Goal: Task Accomplishment & Management: Manage account settings

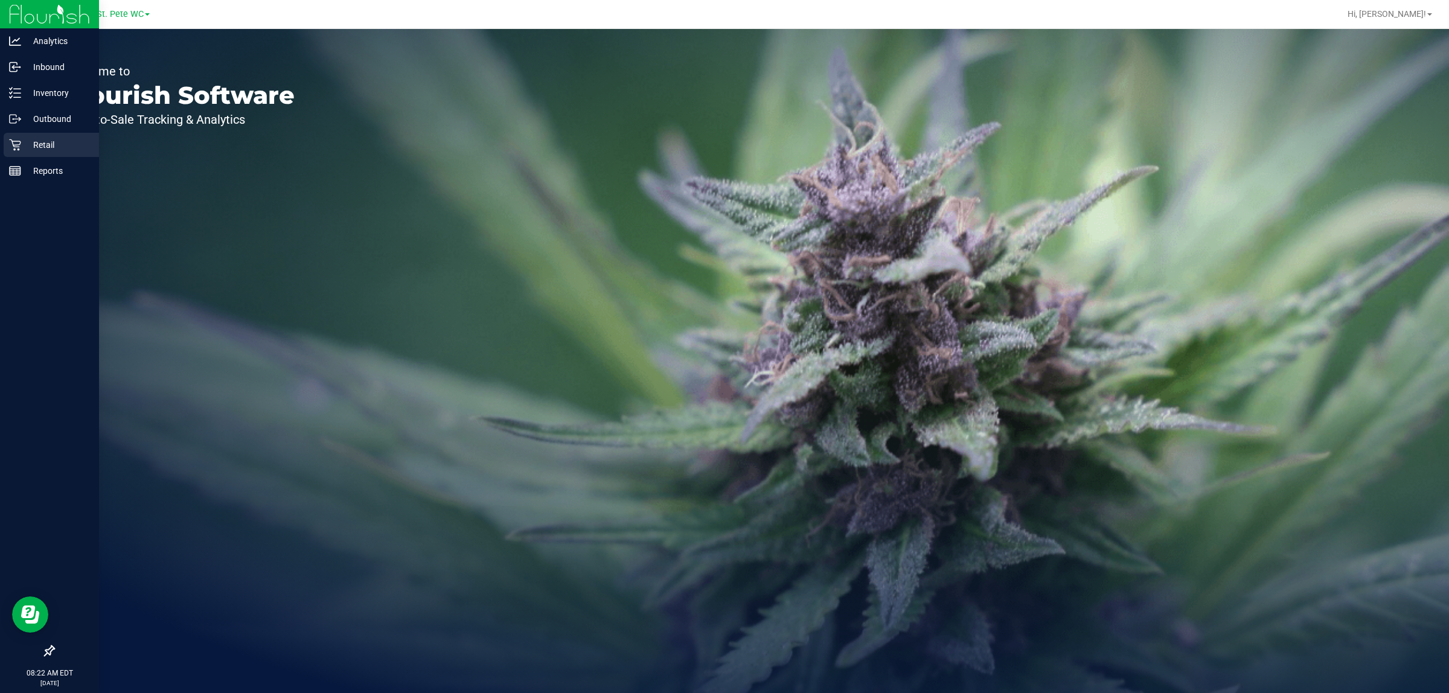
click at [2, 134] on link "Retail" at bounding box center [49, 146] width 99 height 26
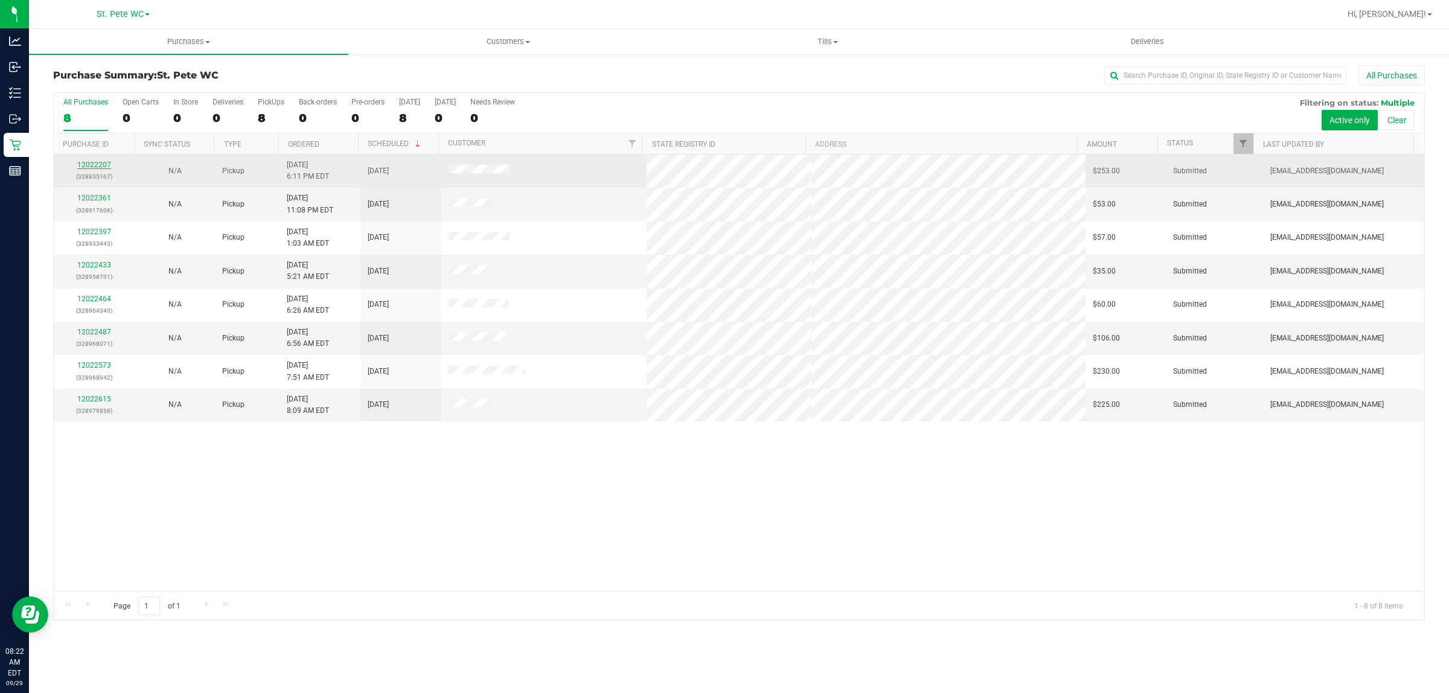
click at [100, 164] on link "12022207" at bounding box center [94, 165] width 34 height 8
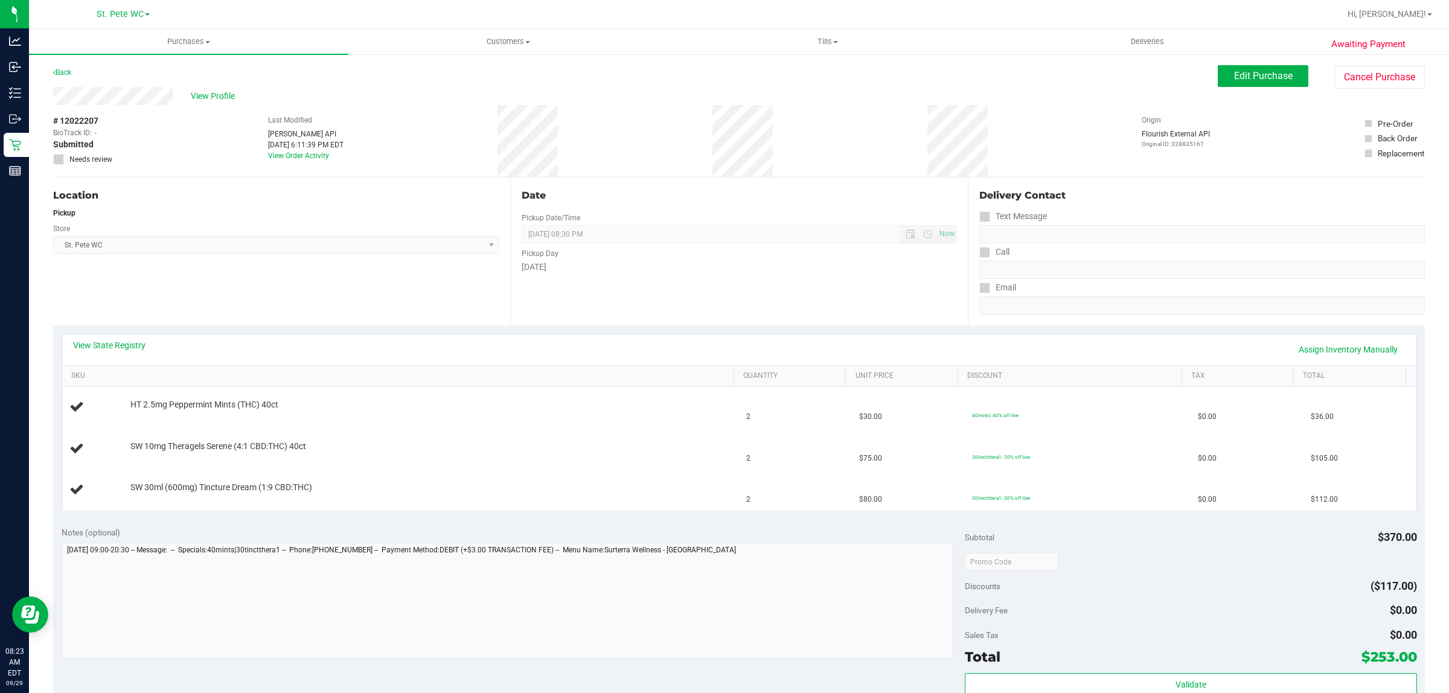
click at [62, 77] on div "Back" at bounding box center [62, 72] width 18 height 14
click at [62, 74] on link "Back" at bounding box center [62, 72] width 18 height 8
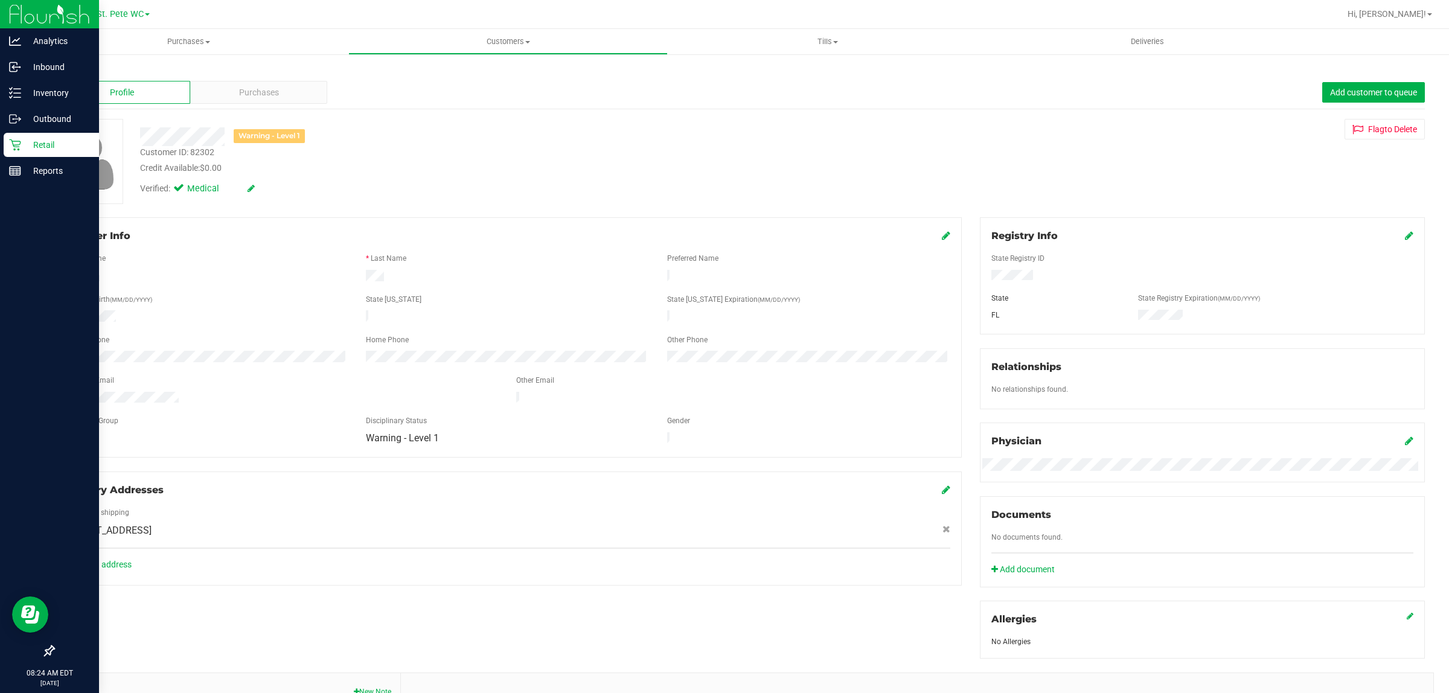
click at [19, 144] on icon at bounding box center [14, 144] width 11 height 11
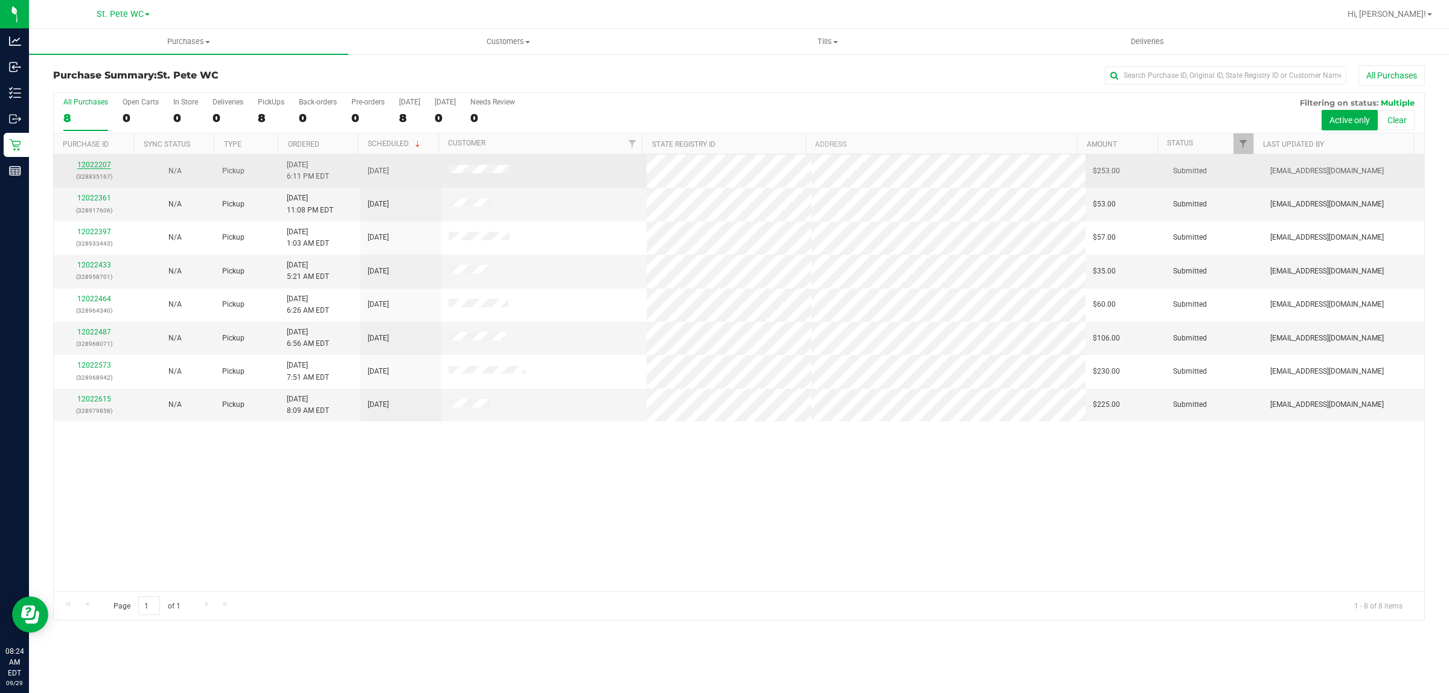
click at [100, 169] on link "12022207" at bounding box center [94, 165] width 34 height 8
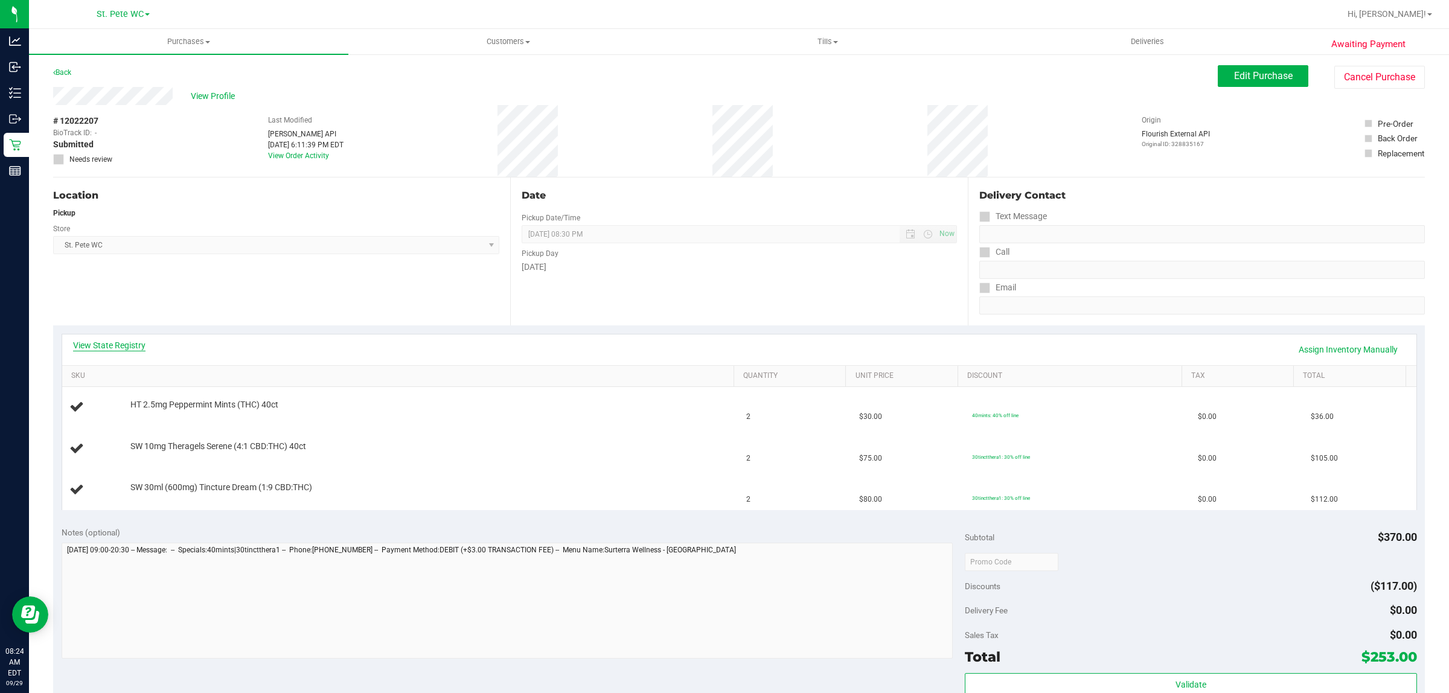
click at [129, 340] on link "View State Registry" at bounding box center [109, 345] width 72 height 12
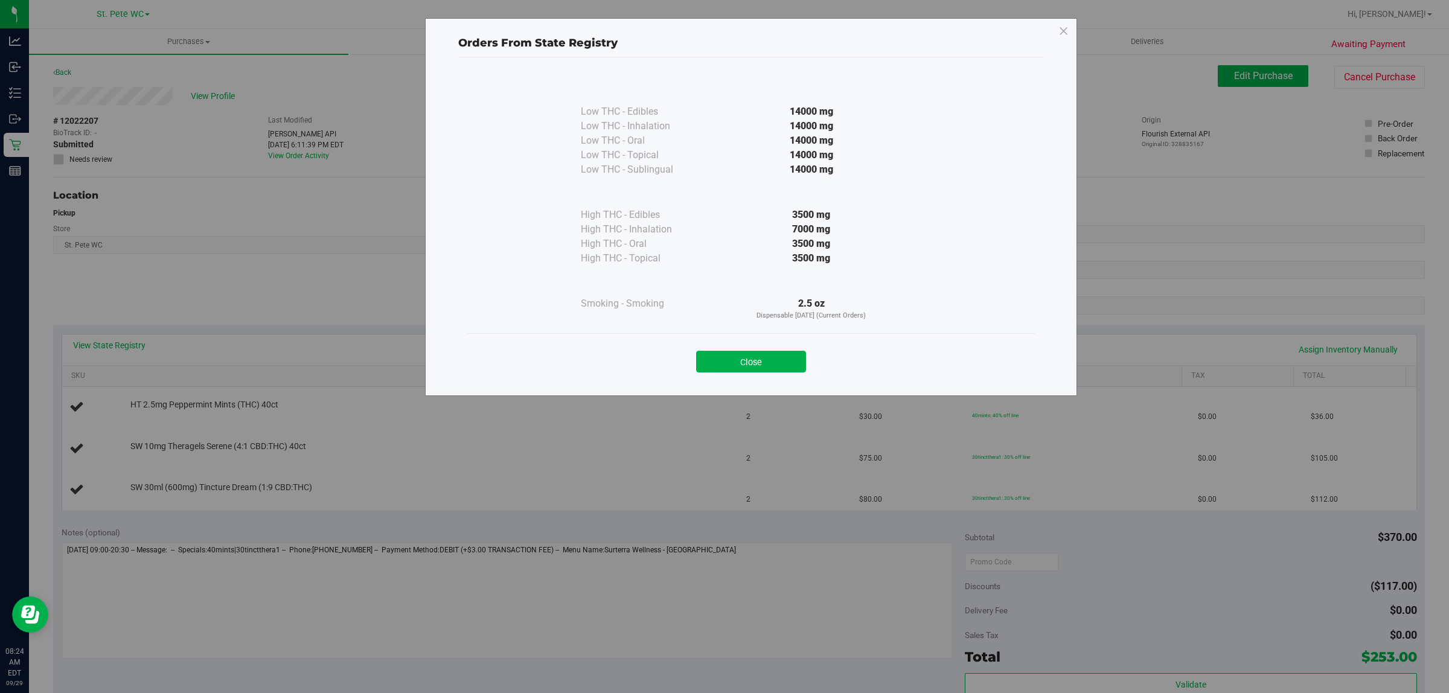
click at [783, 372] on div "Close" at bounding box center [750, 357] width 567 height 49
click at [776, 366] on button "Close" at bounding box center [751, 362] width 110 height 22
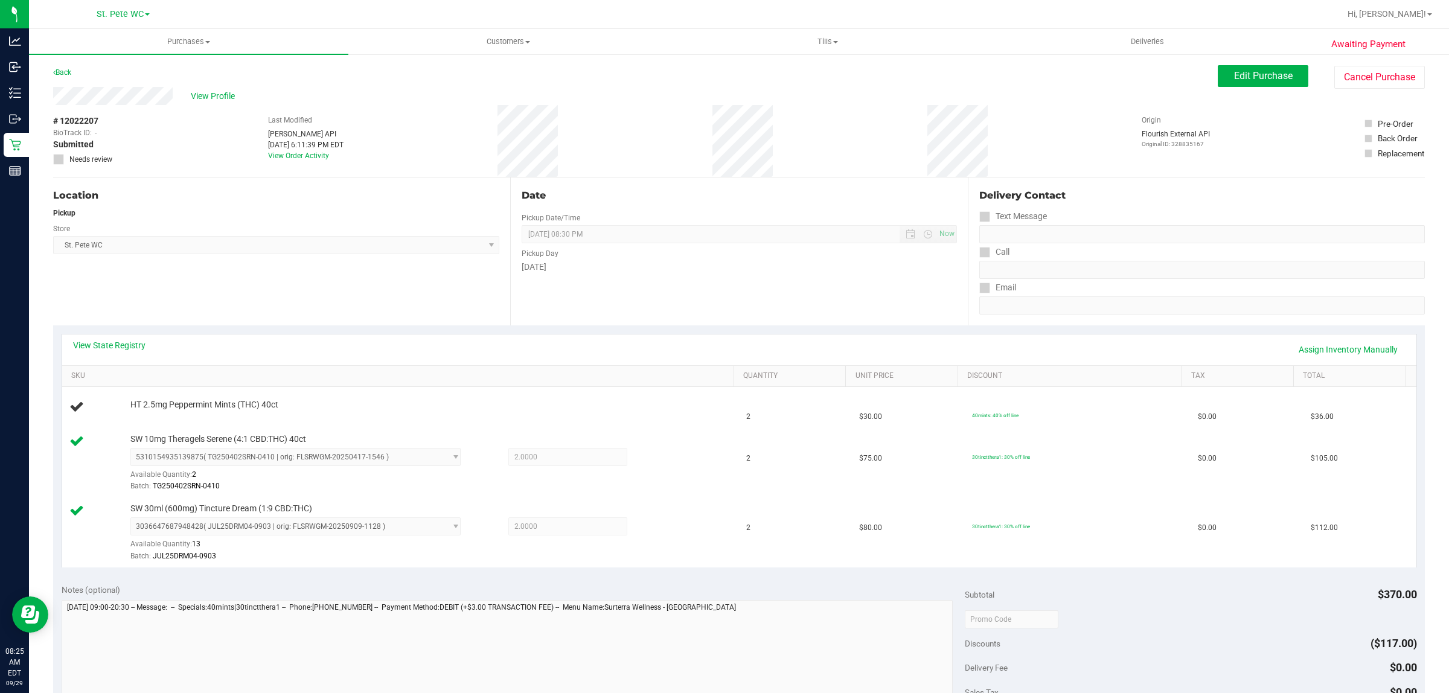
click at [497, 355] on div "View State Registry Assign Inventory Manually" at bounding box center [739, 349] width 1332 height 21
click at [330, 273] on div "Location Pickup Store [GEOGRAPHIC_DATA][PERSON_NAME] WC Select Store [PERSON_NA…" at bounding box center [281, 251] width 457 height 148
click at [298, 357] on div "View State Registry Assign Inventory Manually" at bounding box center [739, 349] width 1332 height 21
click at [334, 350] on div "View State Registry Assign Inventory Manually" at bounding box center [739, 349] width 1332 height 21
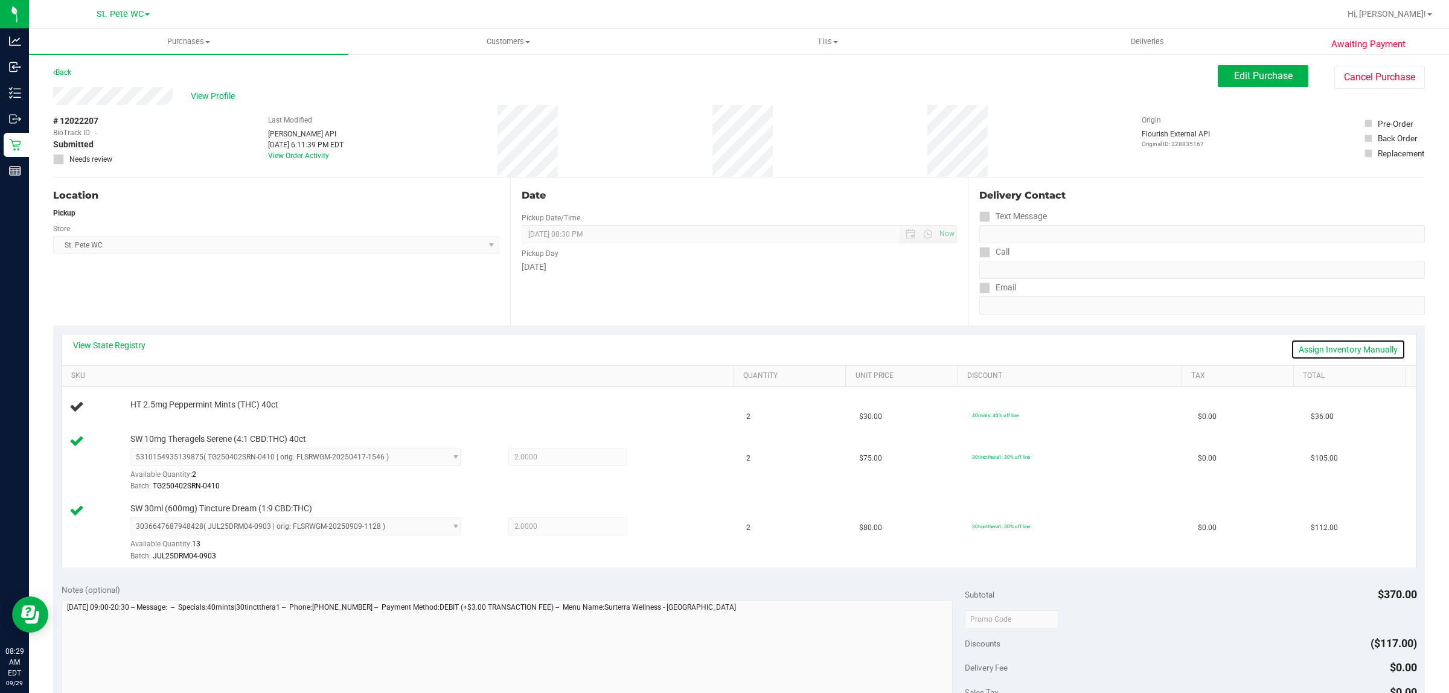
click at [1374, 353] on link "Assign Inventory Manually" at bounding box center [1347, 349] width 115 height 21
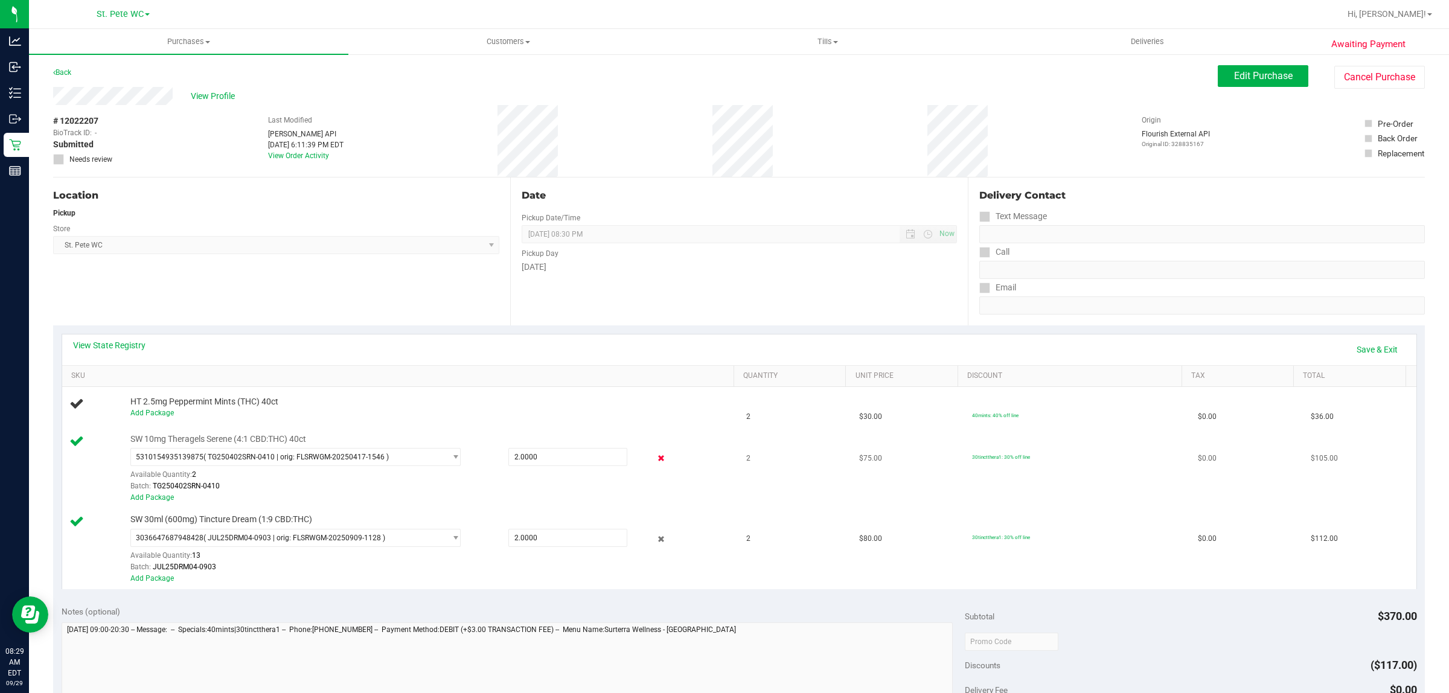
click at [655, 456] on icon at bounding box center [661, 458] width 13 height 14
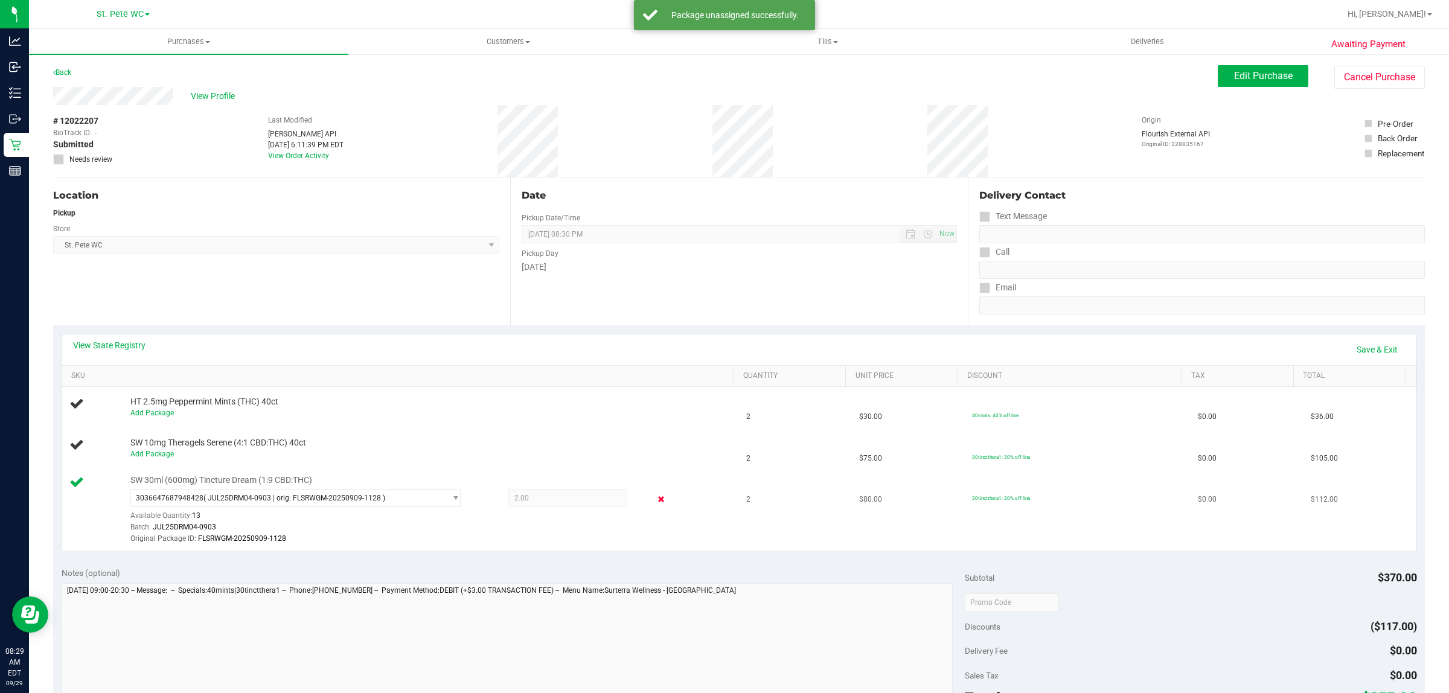
click at [655, 505] on icon at bounding box center [661, 500] width 13 height 14
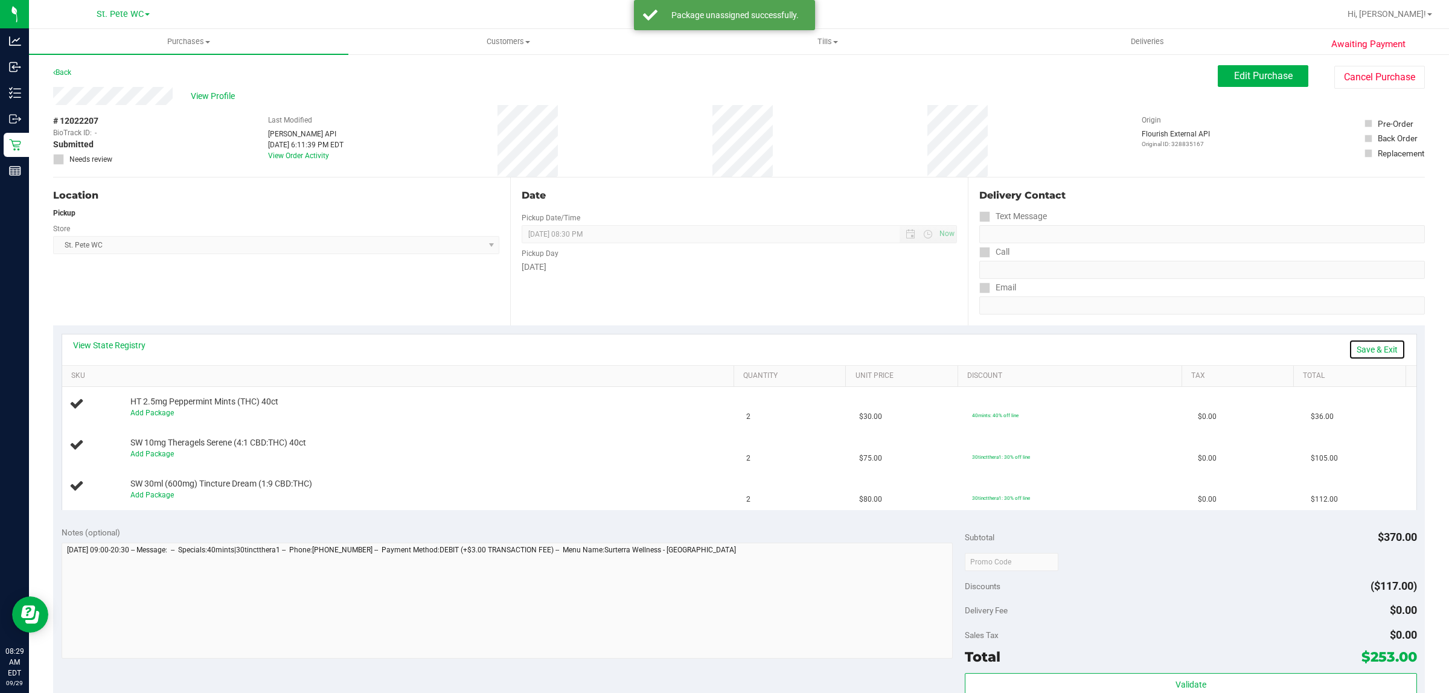
click at [1356, 343] on link "Save & Exit" at bounding box center [1376, 349] width 57 height 21
click at [375, 291] on div "Location Pickup Store [GEOGRAPHIC_DATA][PERSON_NAME] WC Select Store [PERSON_NA…" at bounding box center [281, 251] width 457 height 148
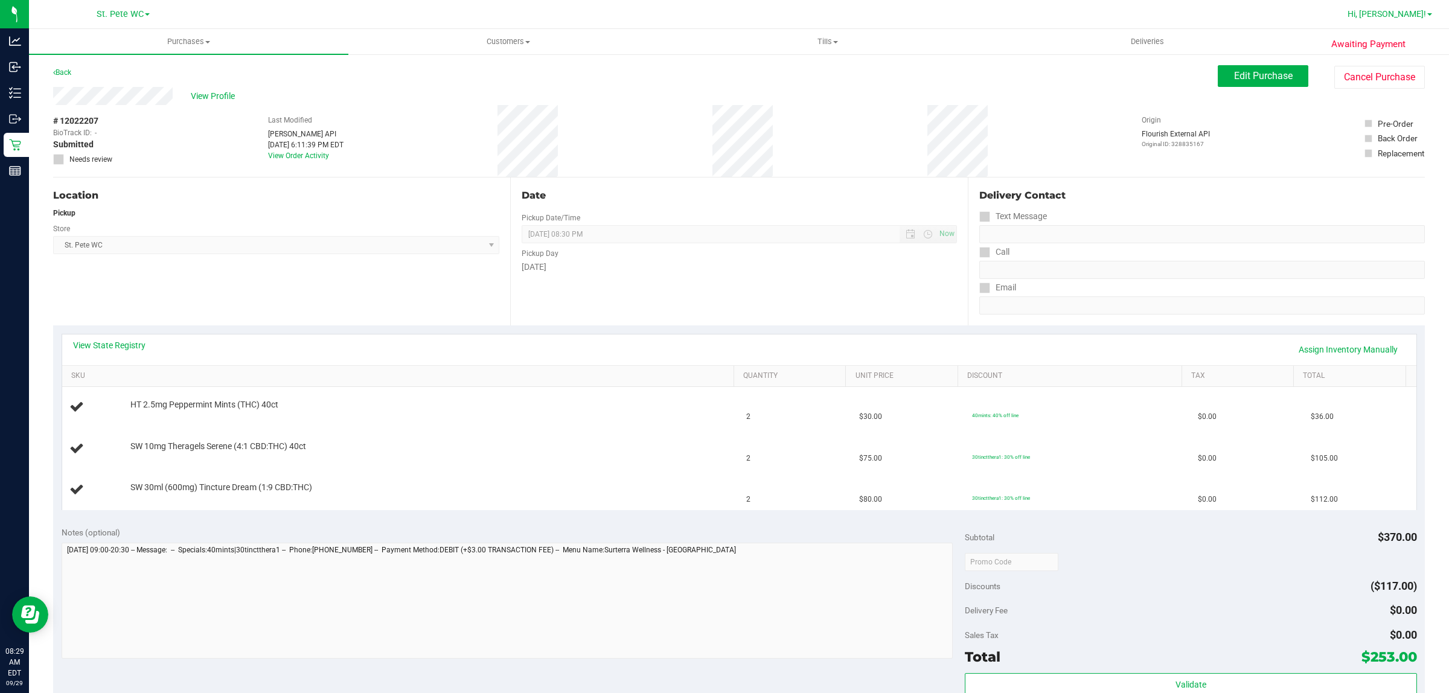
click at [1396, 18] on span "Hi, [PERSON_NAME]!" at bounding box center [1386, 14] width 78 height 10
click at [122, 19] on span "St. Pete WC" at bounding box center [120, 14] width 47 height 11
click at [119, 46] on link "Largo WC" at bounding box center [123, 42] width 176 height 16
click at [264, 258] on div "Location Pickup Store [GEOGRAPHIC_DATA][PERSON_NAME] WC Select Store [PERSON_NA…" at bounding box center [281, 251] width 457 height 148
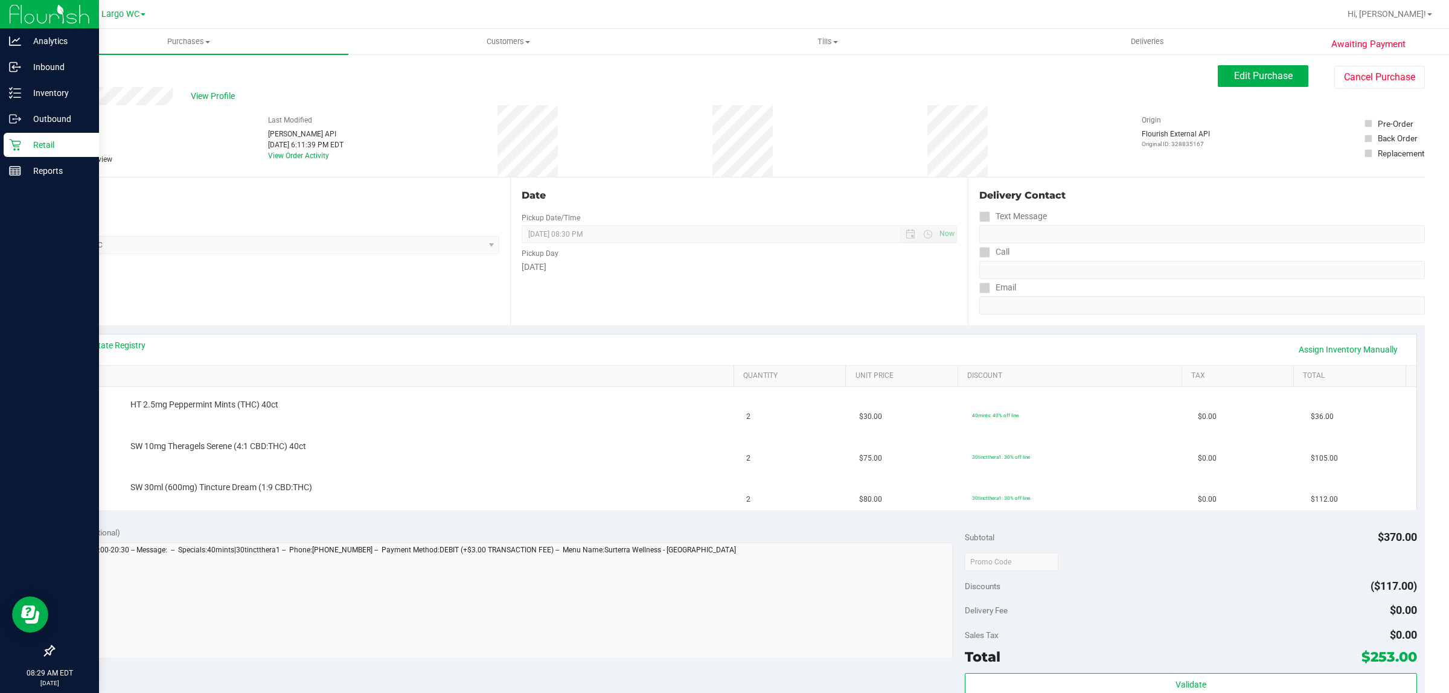
click at [0, 142] on link "Retail" at bounding box center [49, 146] width 99 height 26
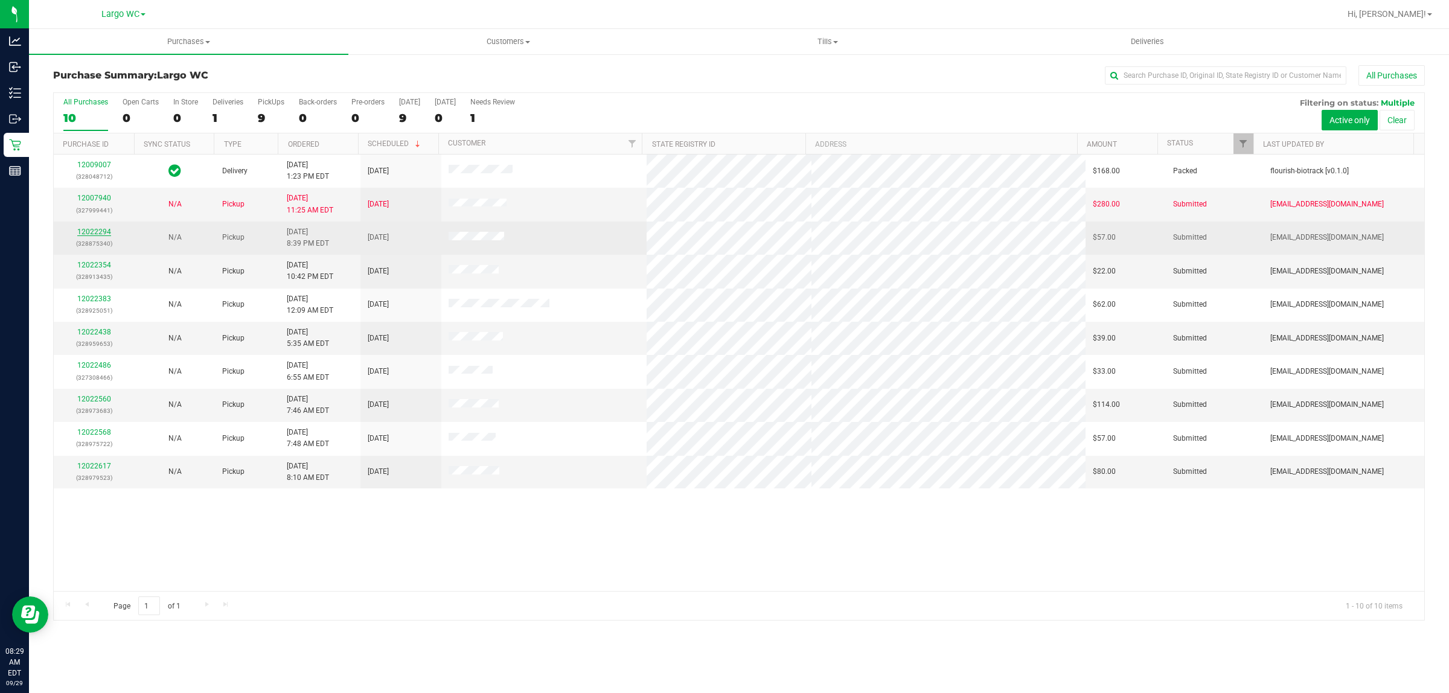
click at [92, 235] on link "12022294" at bounding box center [94, 232] width 34 height 8
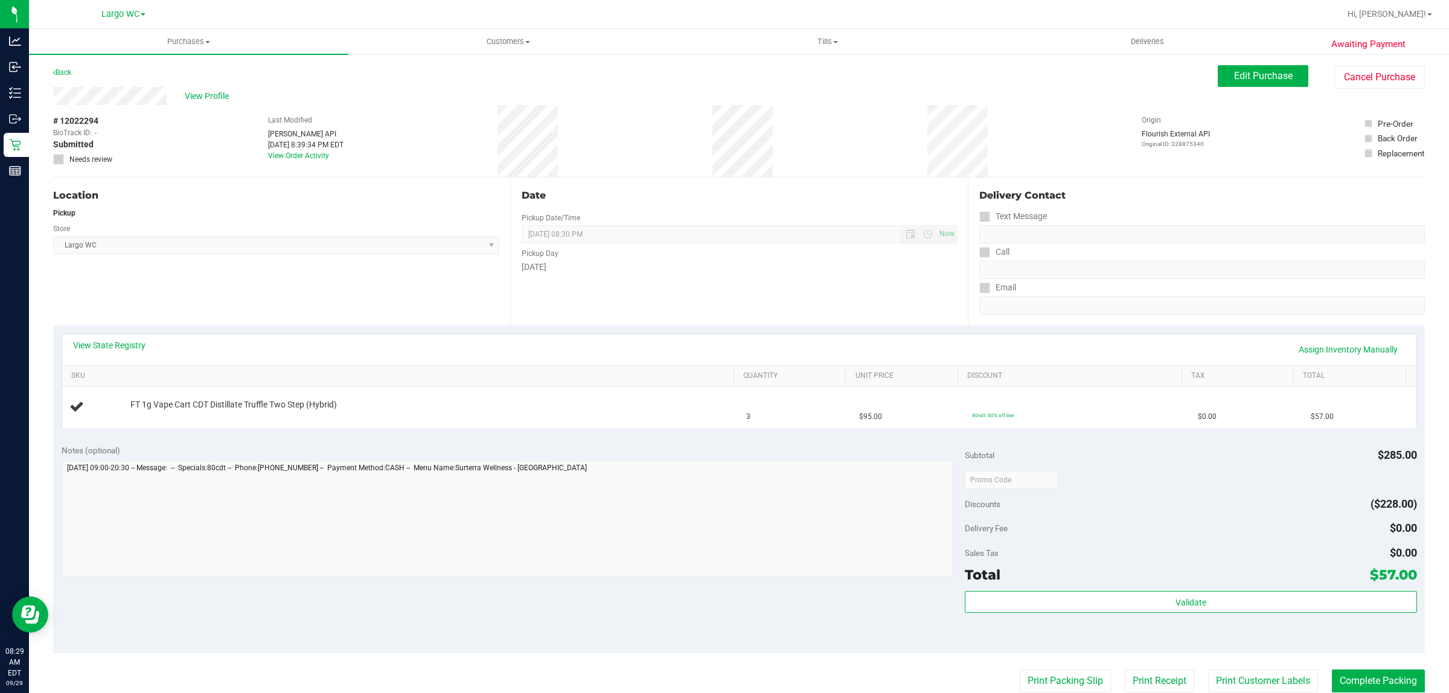
click at [267, 330] on div "View State Registry Assign Inventory Manually SKU Quantity Unit Price Discount …" at bounding box center [738, 380] width 1371 height 110
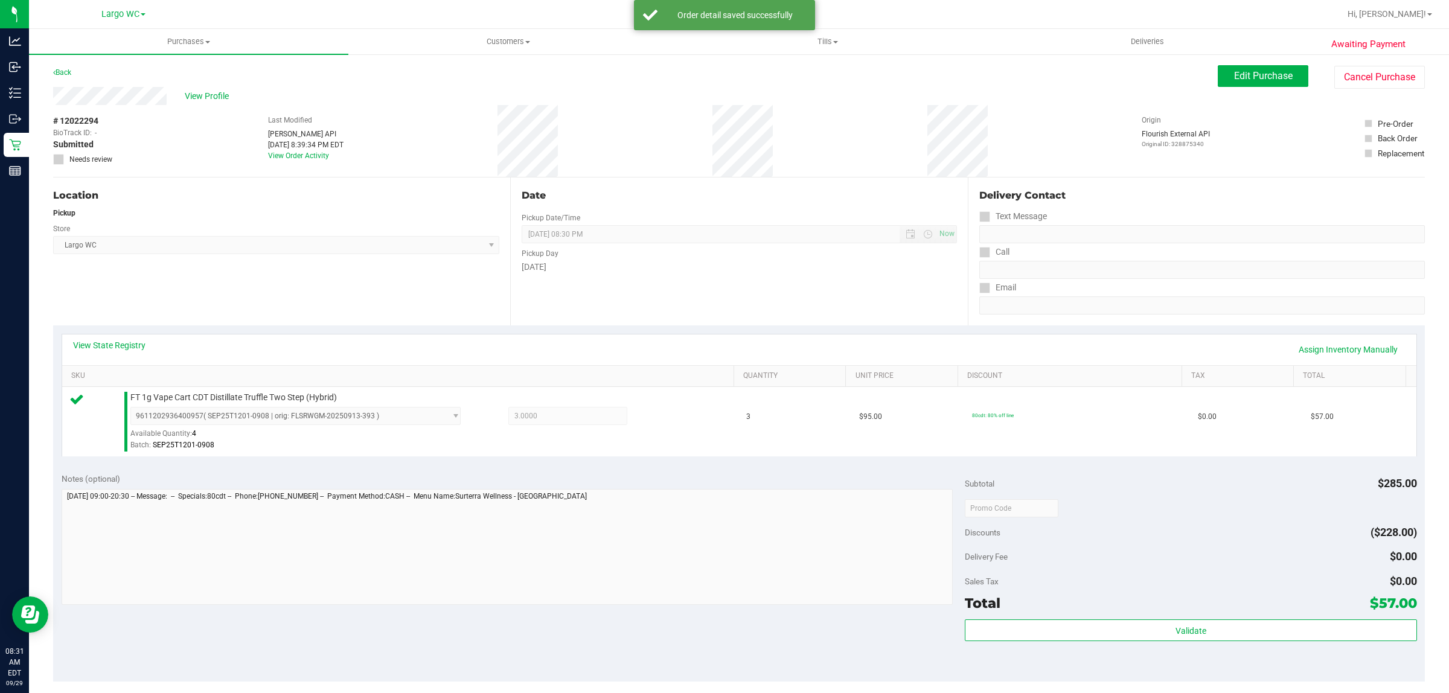
click at [322, 302] on div "Location Pickup Store Largo WC Select Store [PERSON_NAME][GEOGRAPHIC_DATA] [PER…" at bounding box center [281, 251] width 457 height 148
click at [109, 347] on link "View State Registry" at bounding box center [109, 345] width 72 height 12
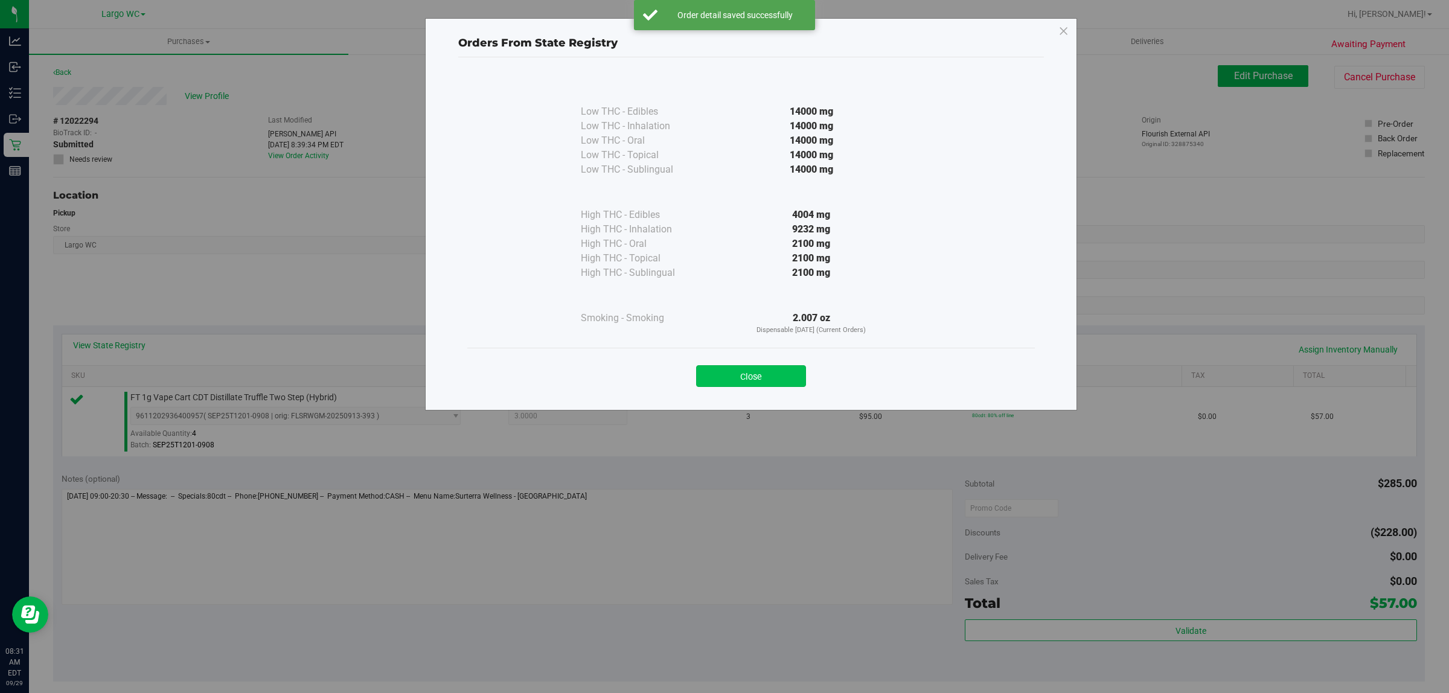
click at [756, 381] on button "Close" at bounding box center [751, 376] width 110 height 22
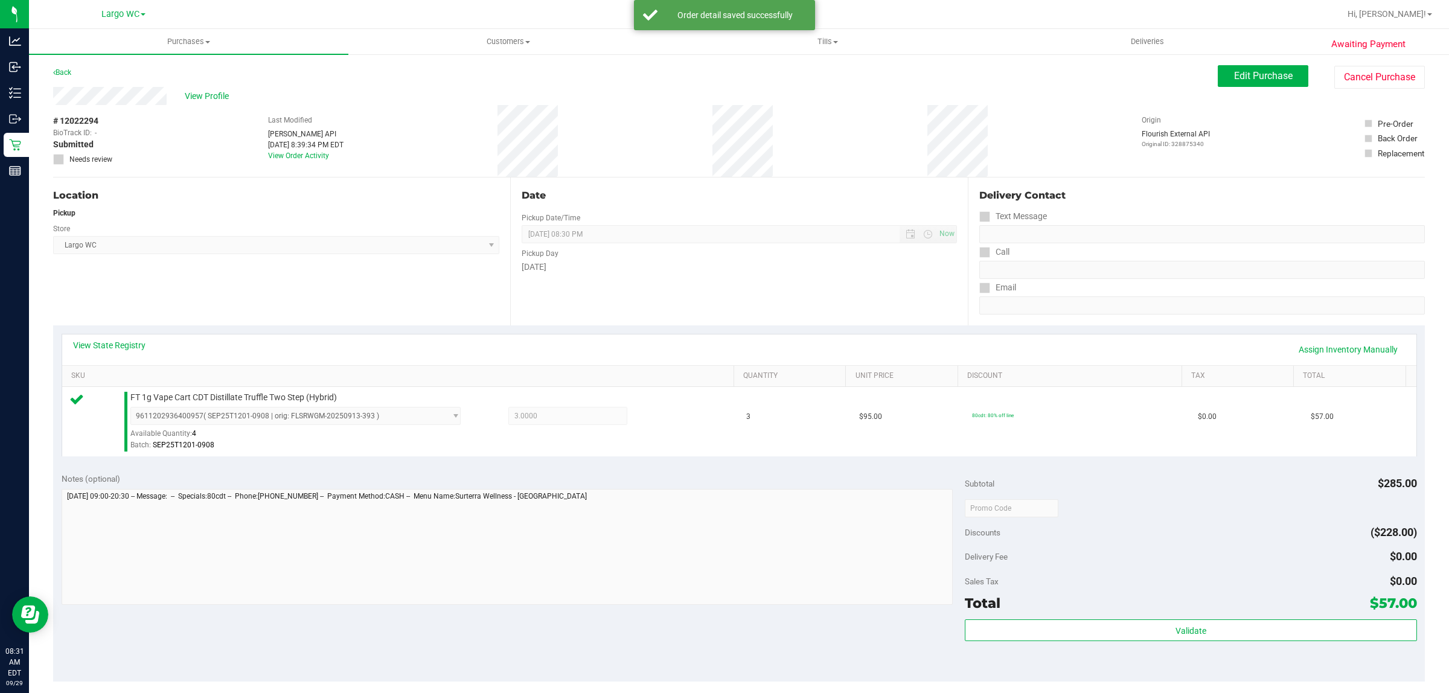
click at [825, 477] on div "Notes (optional)" at bounding box center [514, 479] width 904 height 12
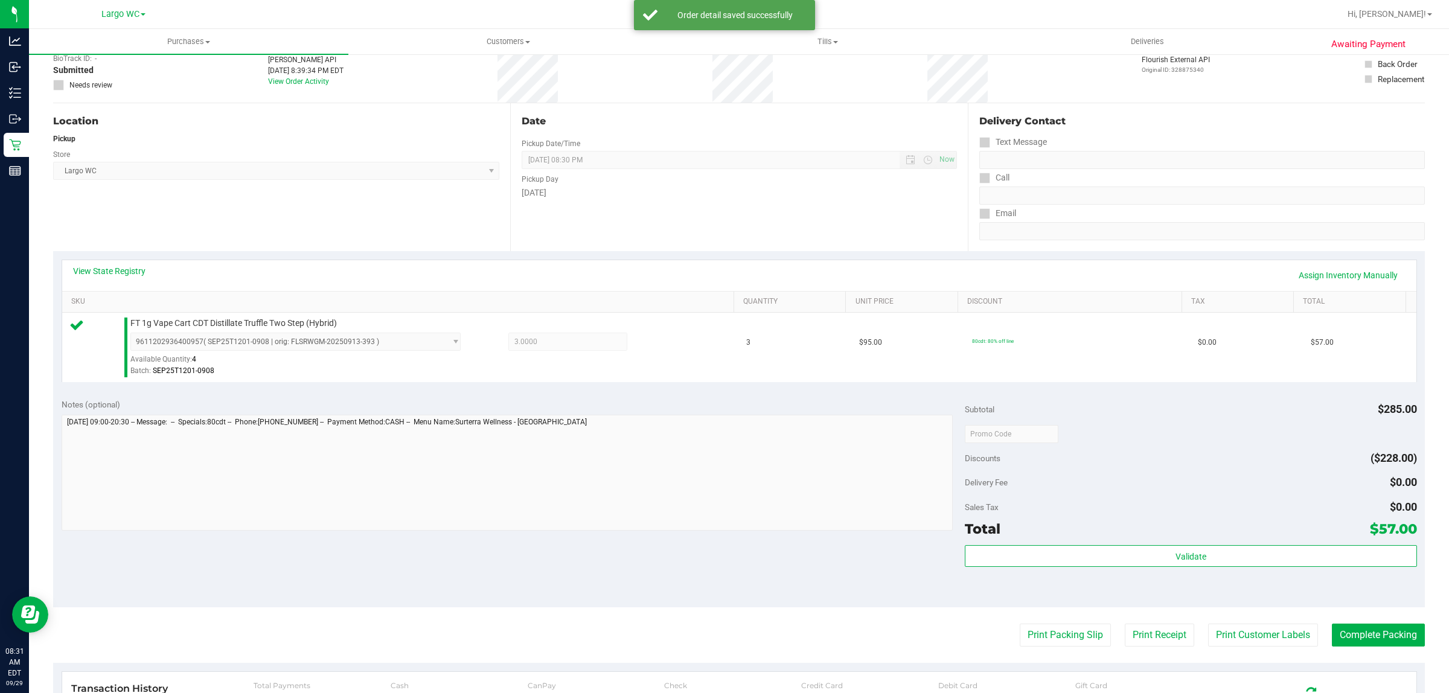
scroll to position [75, 0]
click at [1193, 534] on div "Total $57.00" at bounding box center [1190, 528] width 451 height 22
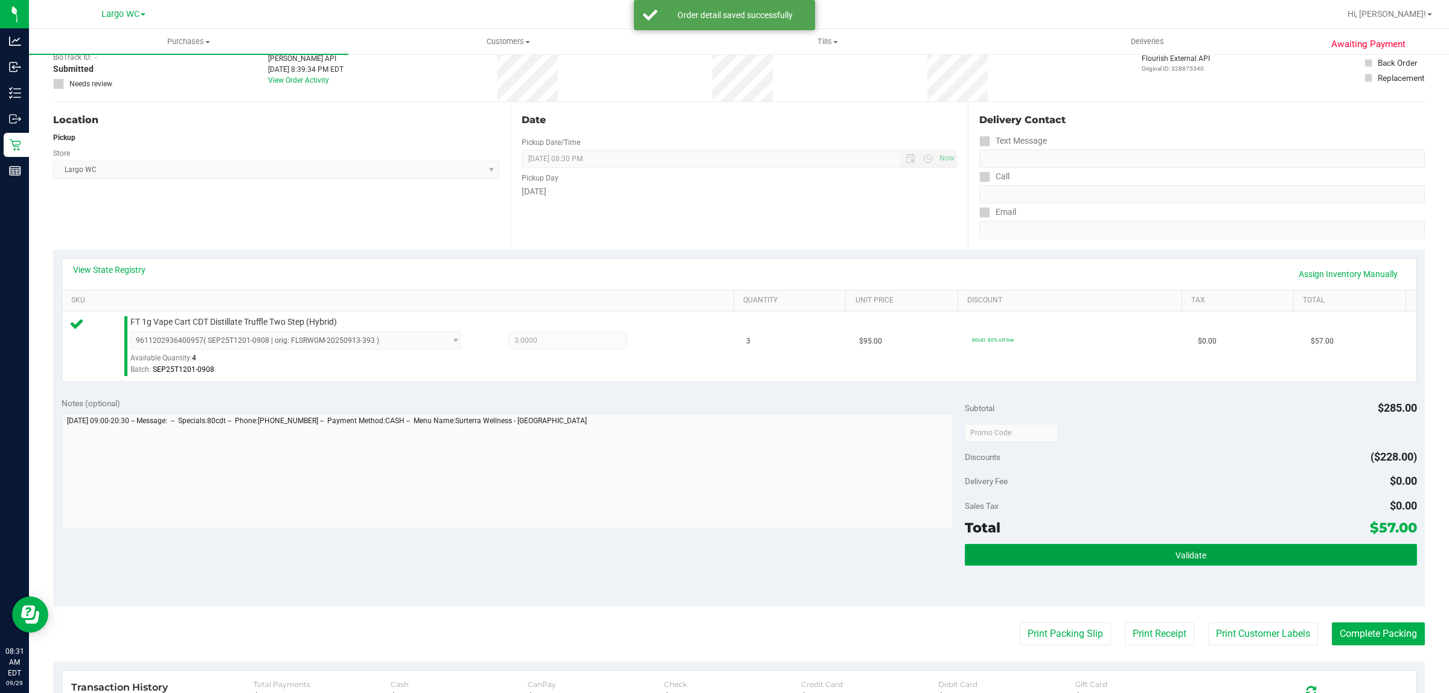
click at [1190, 564] on button "Validate" at bounding box center [1190, 555] width 451 height 22
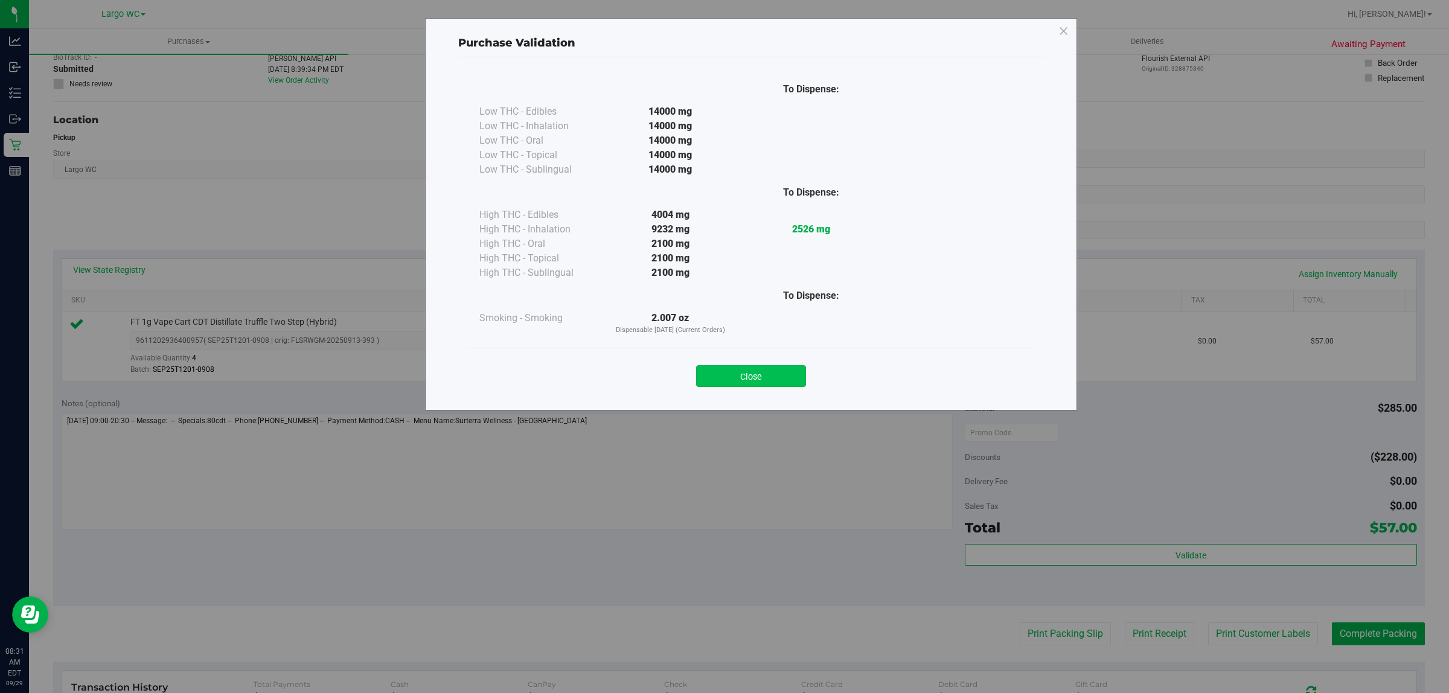
click at [798, 372] on button "Close" at bounding box center [751, 376] width 110 height 22
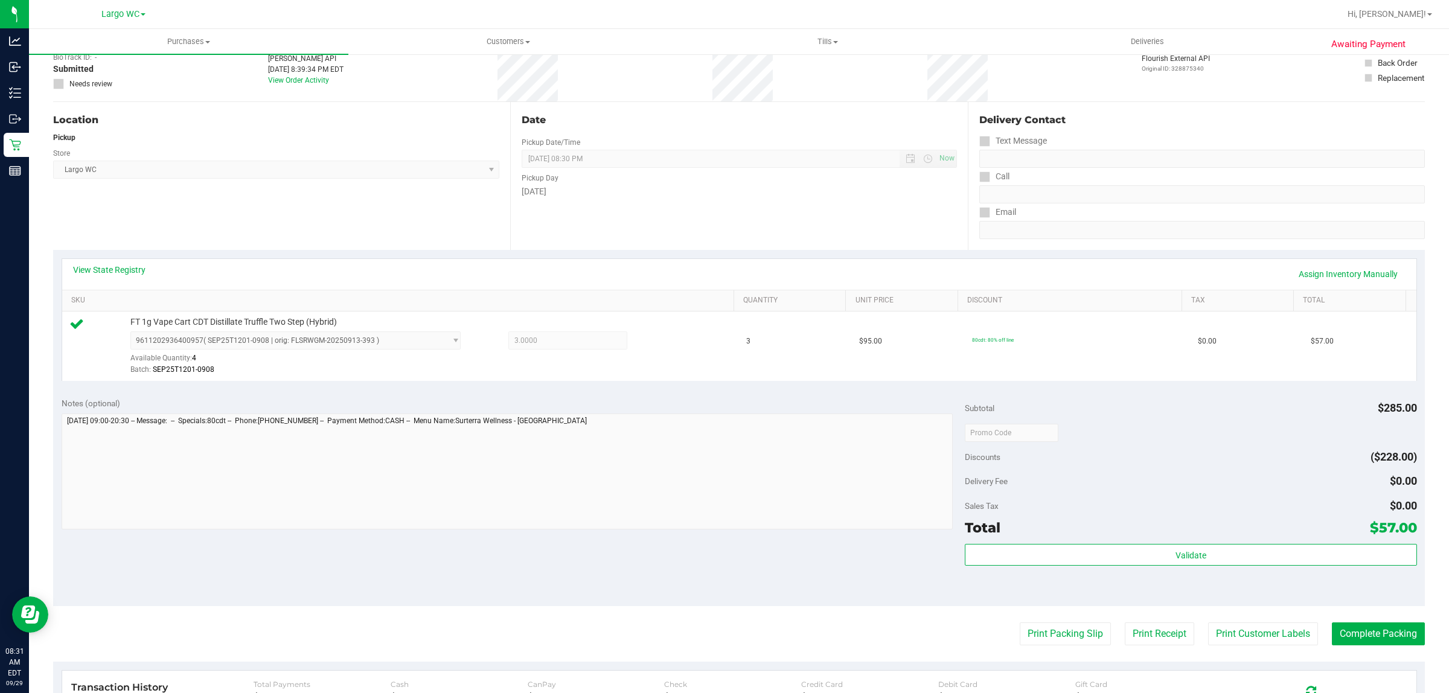
click at [1242, 653] on purchase-details "Back Edit Purchase Cancel Purchase View Profile # 12022294 BioTrack ID: - Submi…" at bounding box center [738, 439] width 1371 height 898
click at [1242, 634] on button "Print Customer Labels" at bounding box center [1263, 633] width 110 height 23
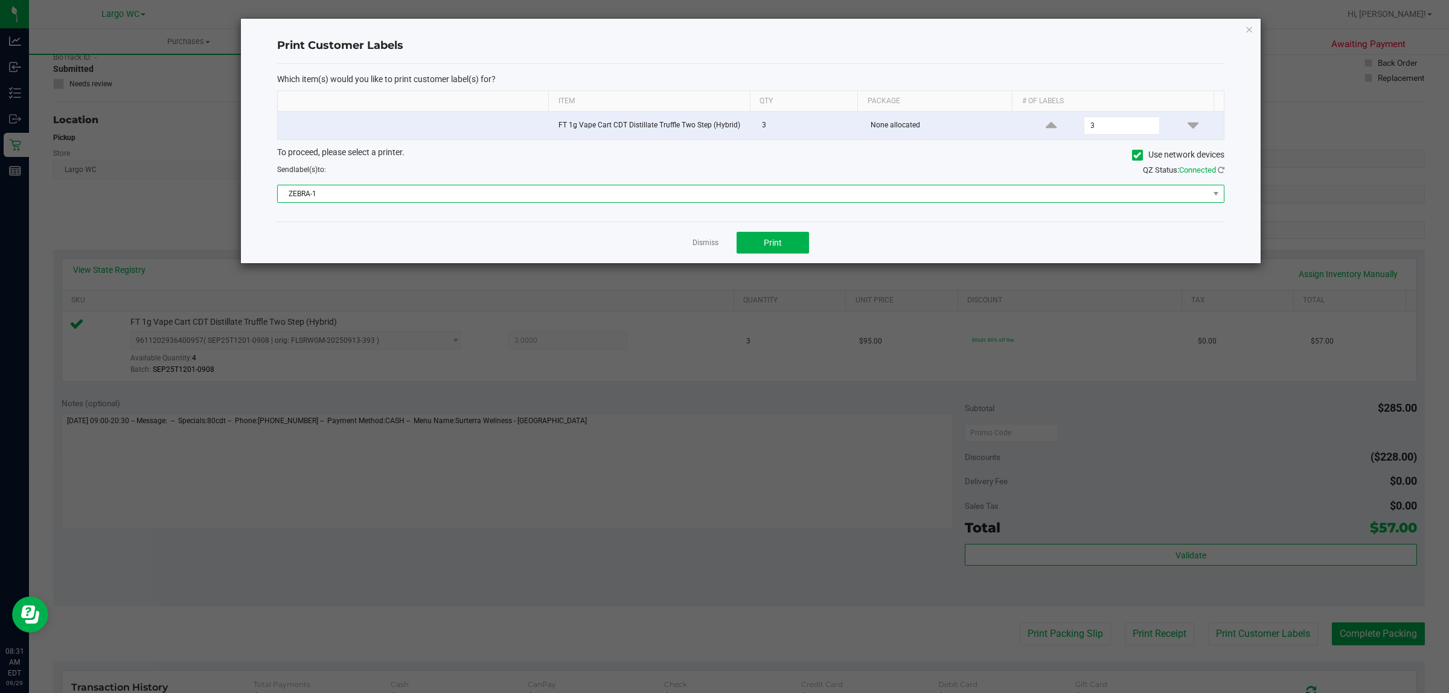
click at [747, 194] on span "ZEBRA-1" at bounding box center [743, 193] width 931 height 17
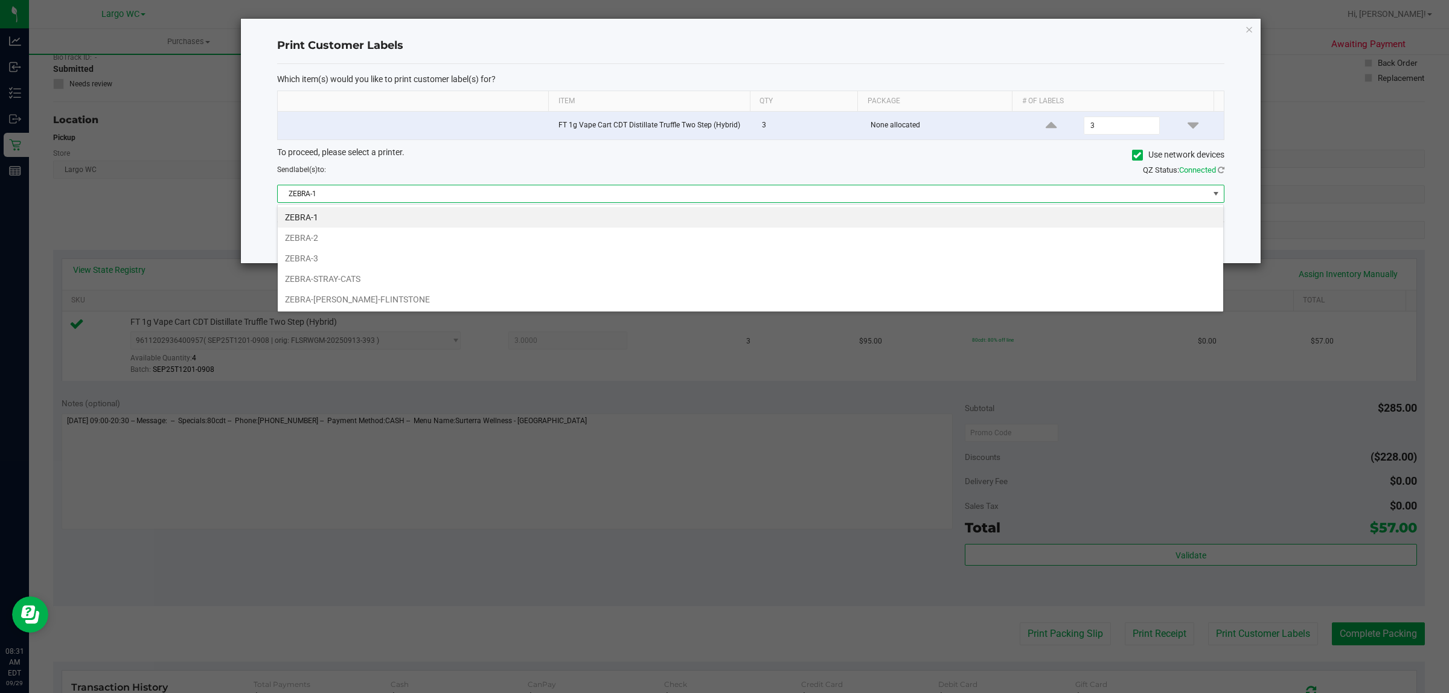
scroll to position [19, 946]
click at [659, 171] on div "Send label(s) to:" at bounding box center [509, 169] width 482 height 11
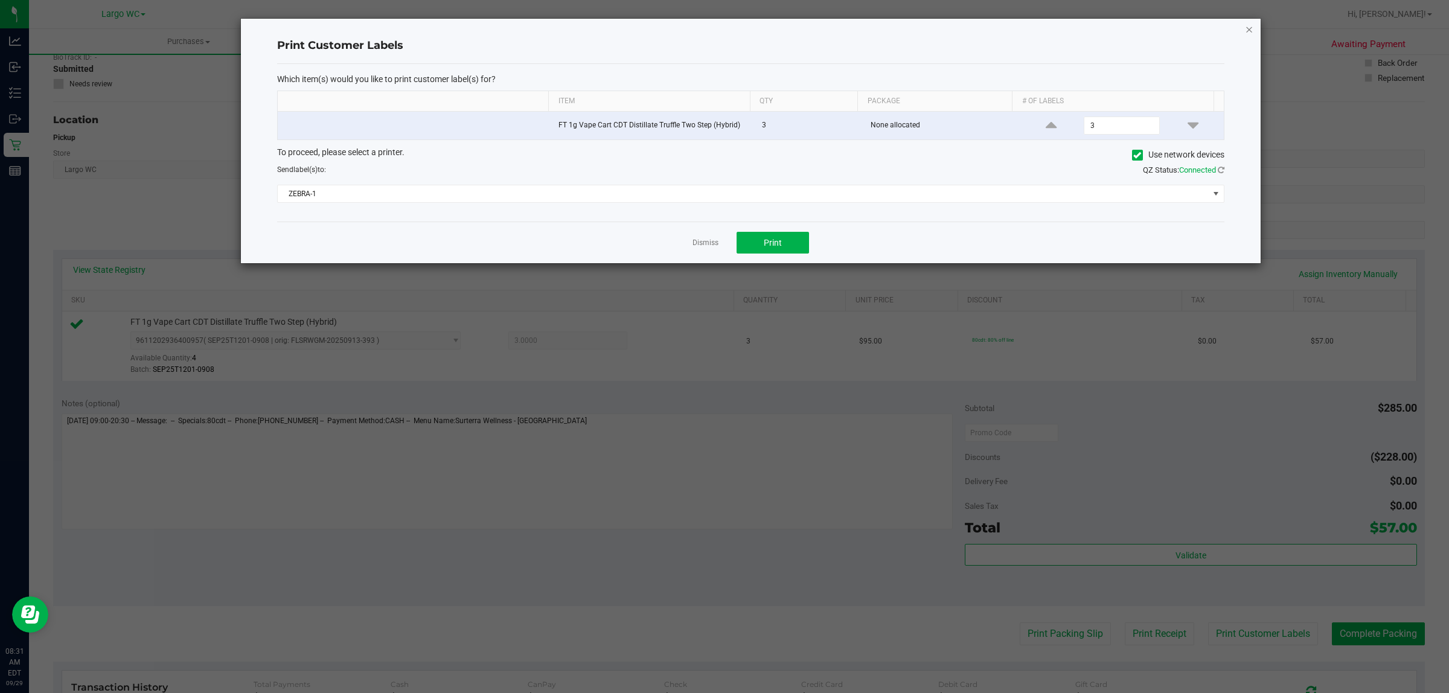
click at [1247, 30] on icon "button" at bounding box center [1249, 29] width 8 height 14
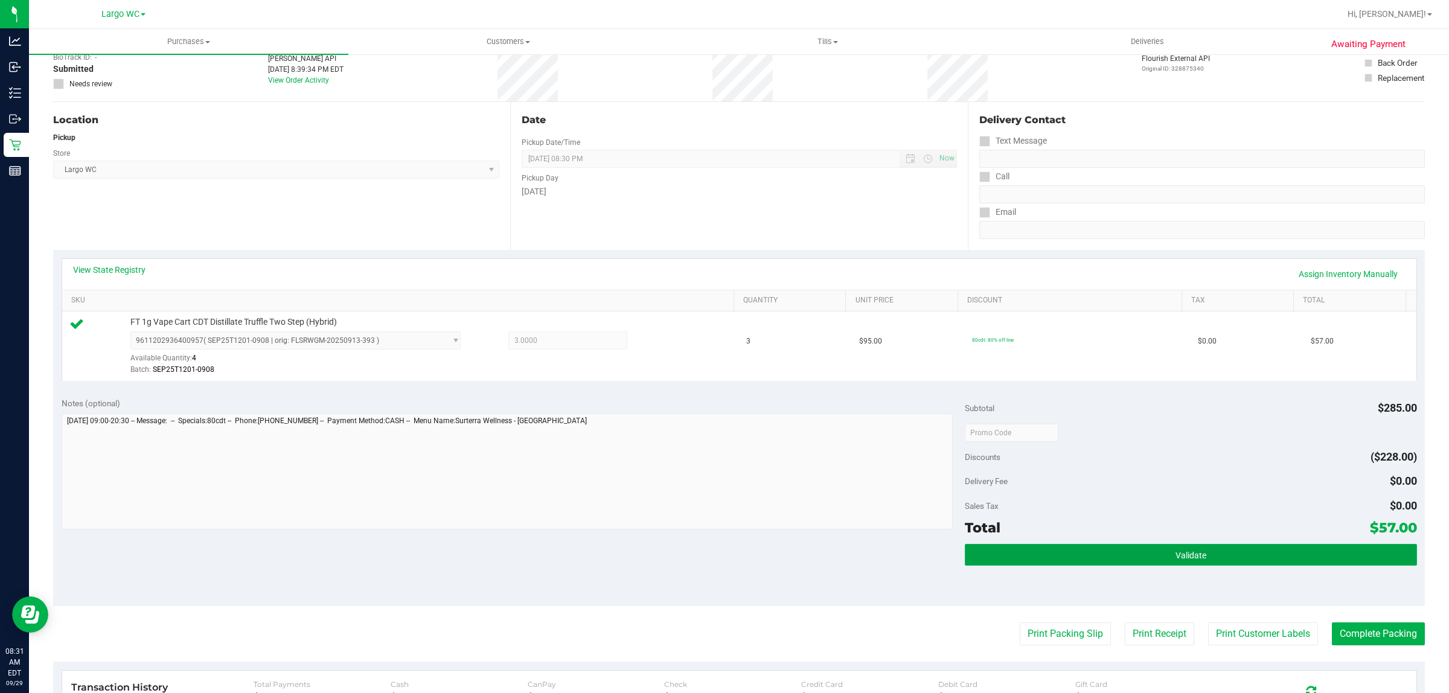
click at [1178, 556] on span "Validate" at bounding box center [1190, 555] width 31 height 10
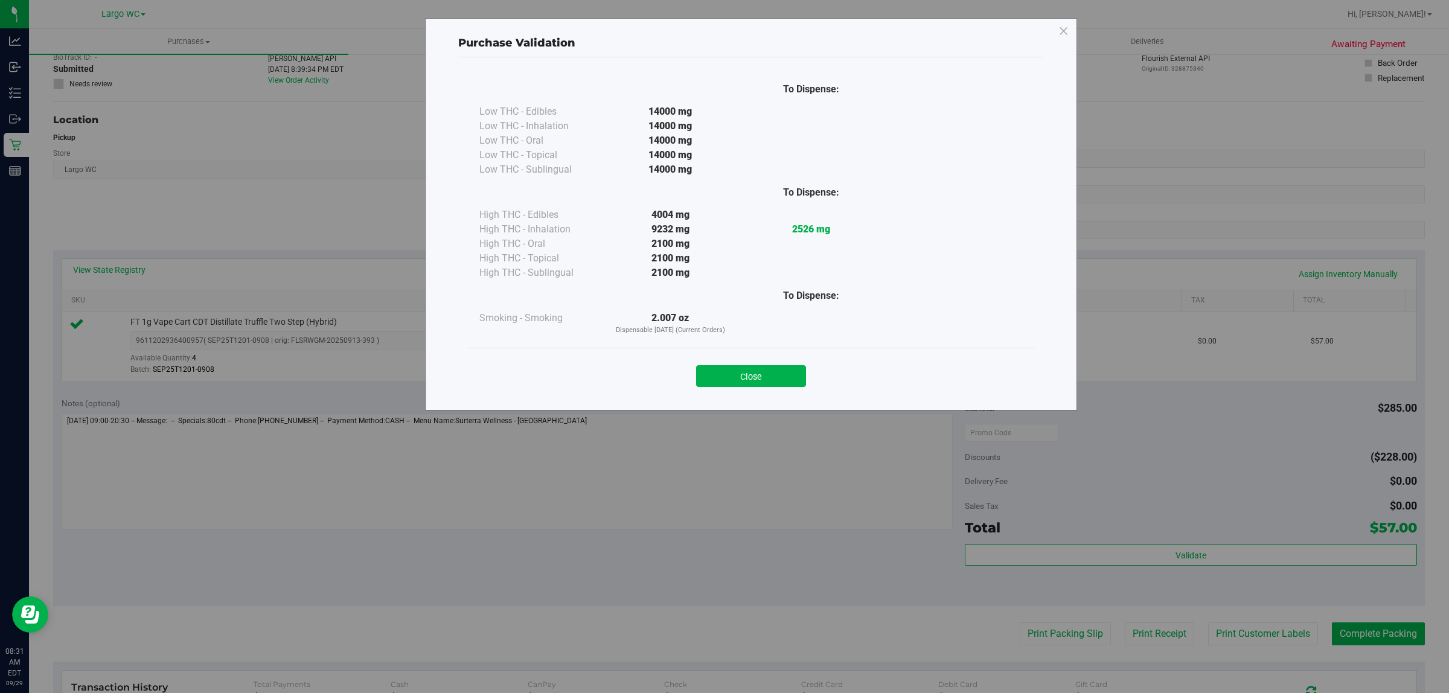
click at [644, 324] on div "2.007 oz Dispensable [DATE] (Current Orders)" at bounding box center [670, 323] width 141 height 25
click at [712, 374] on button "Close" at bounding box center [751, 376] width 110 height 22
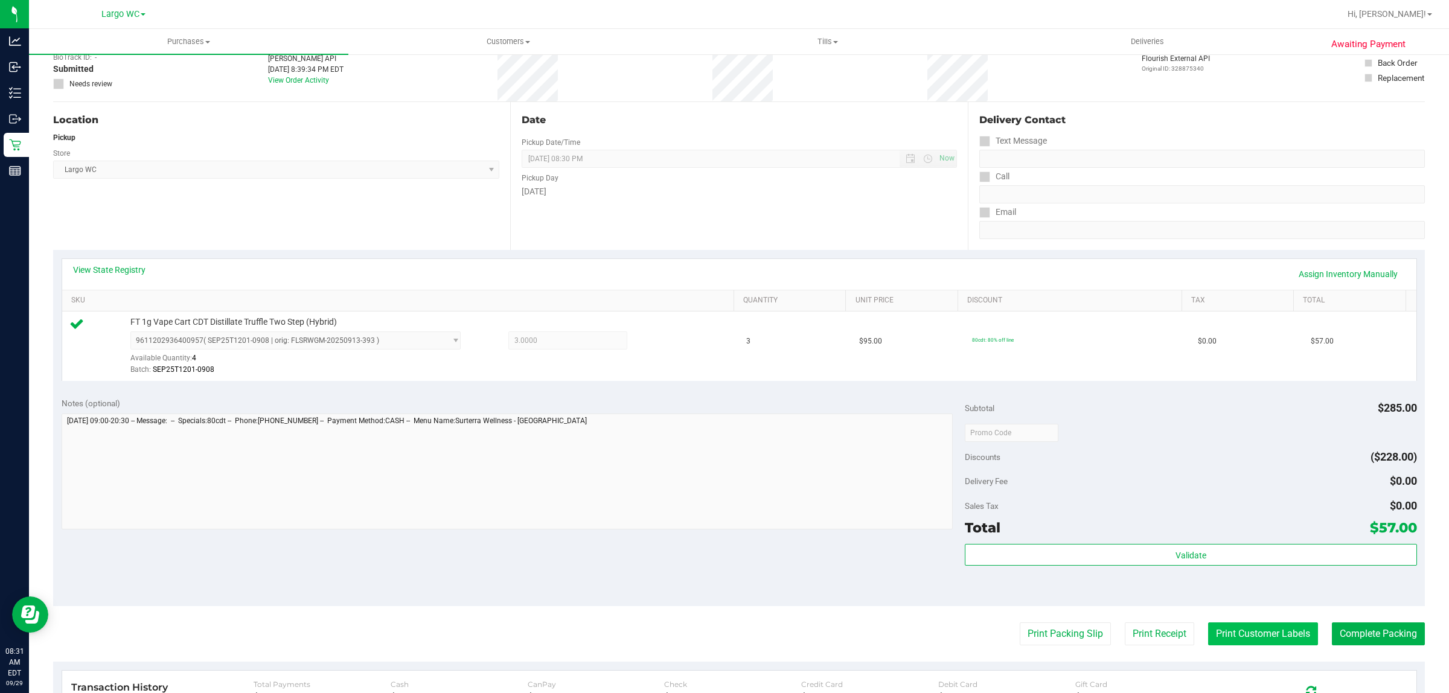
click at [1277, 645] on button "Print Customer Labels" at bounding box center [1263, 633] width 110 height 23
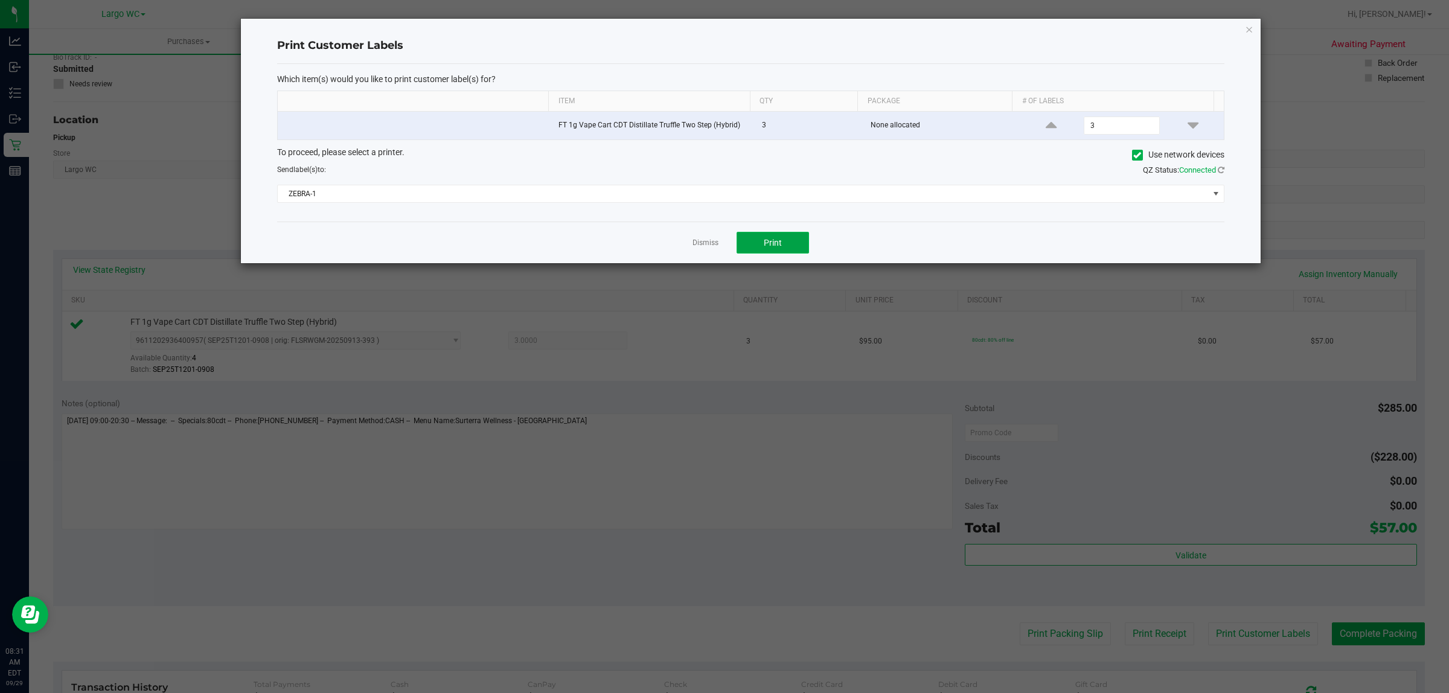
click at [773, 243] on span "Print" at bounding box center [773, 243] width 18 height 10
click at [1245, 26] on icon "button" at bounding box center [1249, 29] width 8 height 14
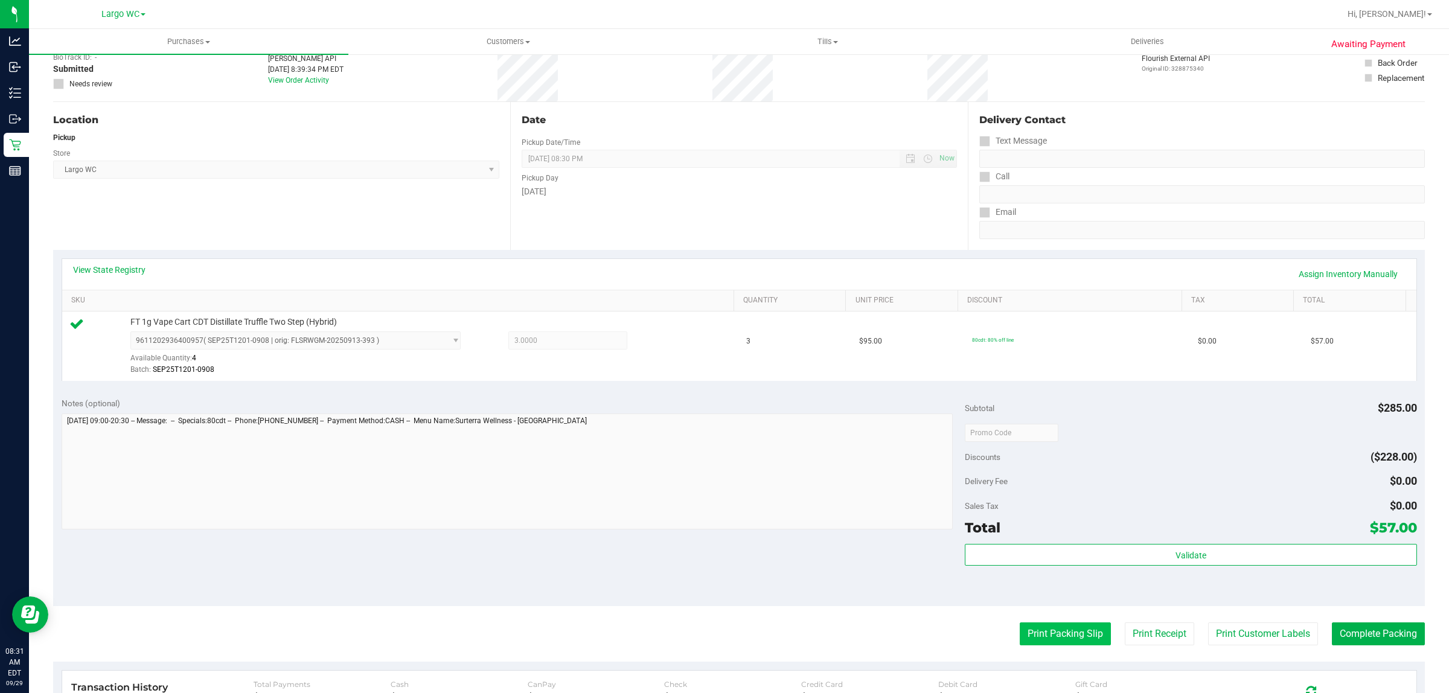
click at [1043, 634] on button "Print Packing Slip" at bounding box center [1064, 633] width 91 height 23
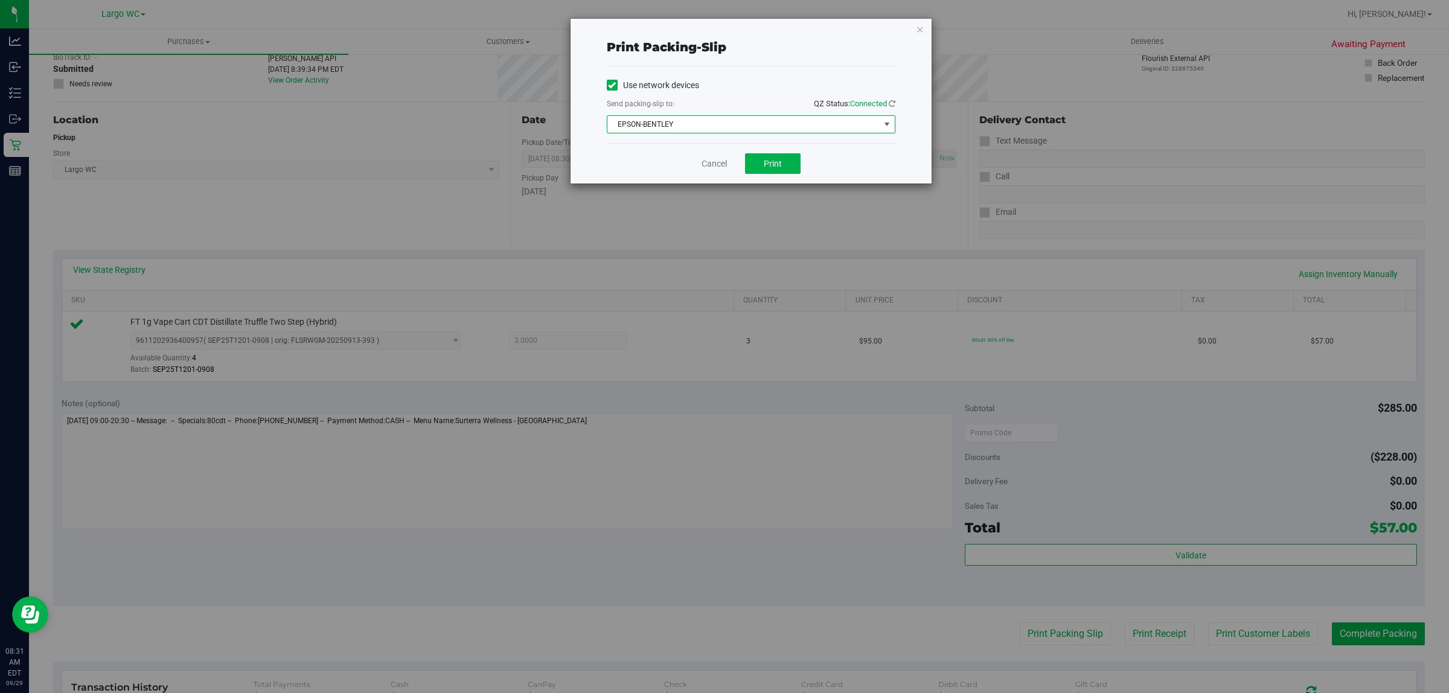
click at [696, 121] on span "EPSON-BENTLEY" at bounding box center [743, 124] width 272 height 17
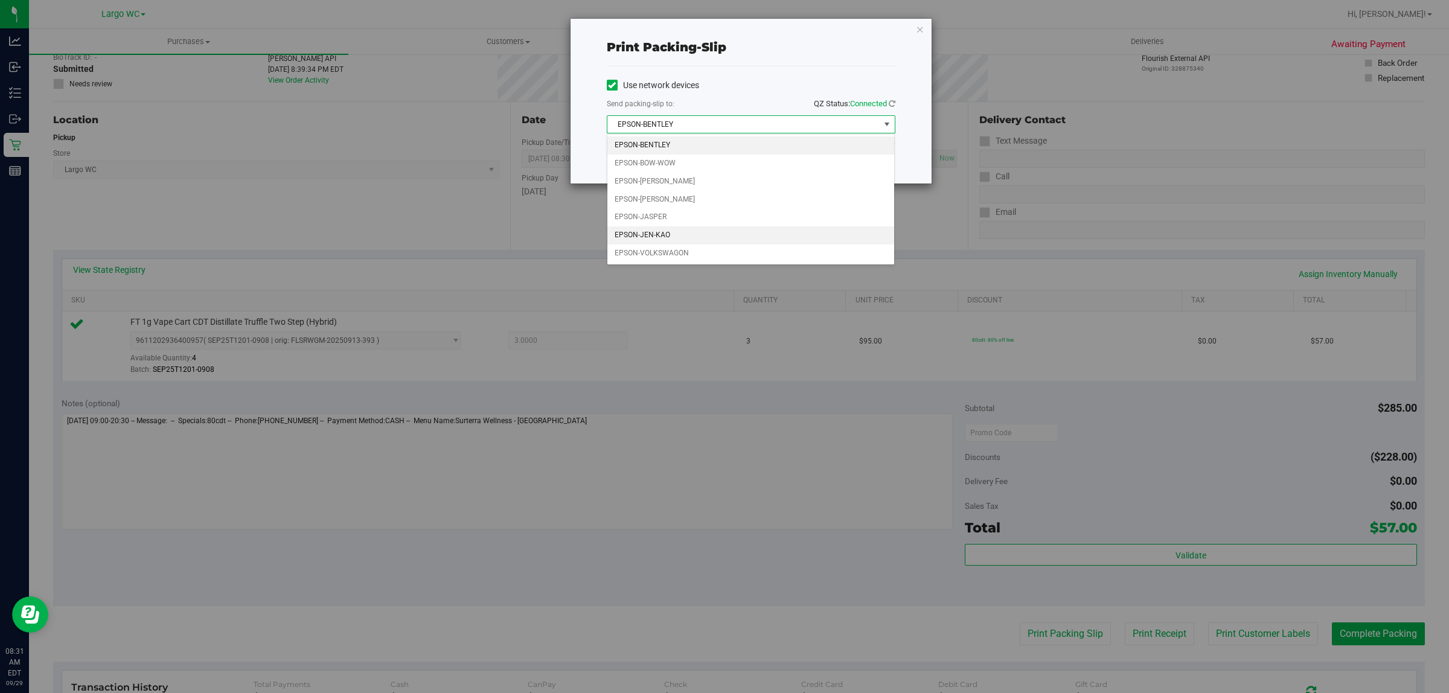
click at [698, 243] on li "EPSON-JEN-KAO" at bounding box center [750, 235] width 287 height 18
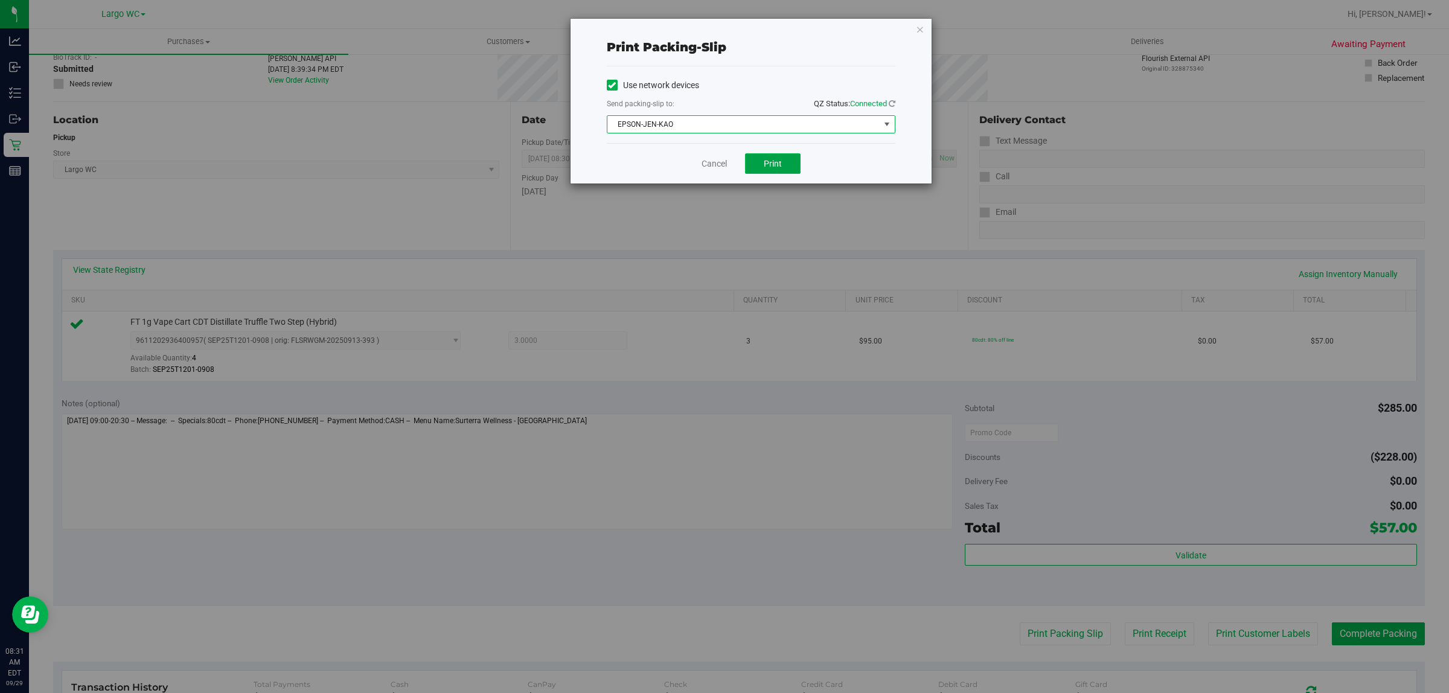
click at [765, 168] on span "Print" at bounding box center [773, 164] width 18 height 10
click at [922, 33] on icon "button" at bounding box center [920, 29] width 8 height 14
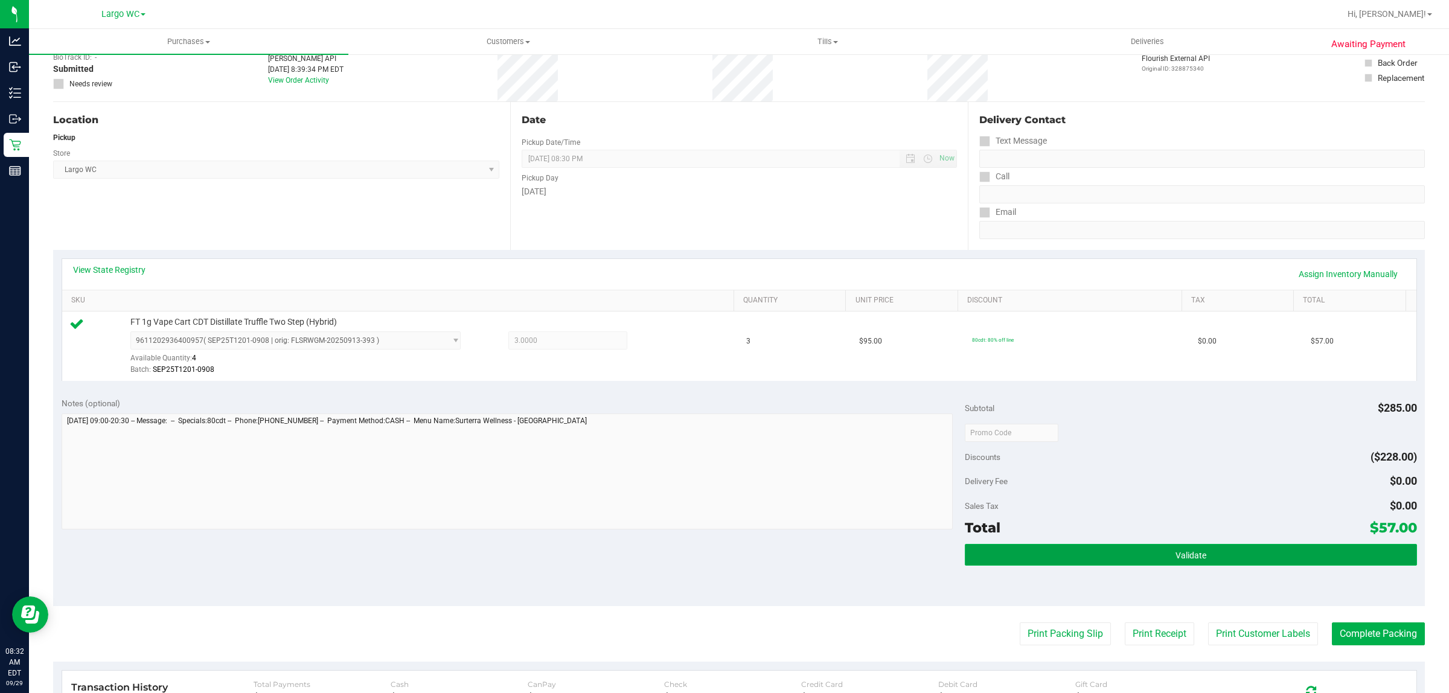
click at [1234, 551] on button "Validate" at bounding box center [1190, 555] width 451 height 22
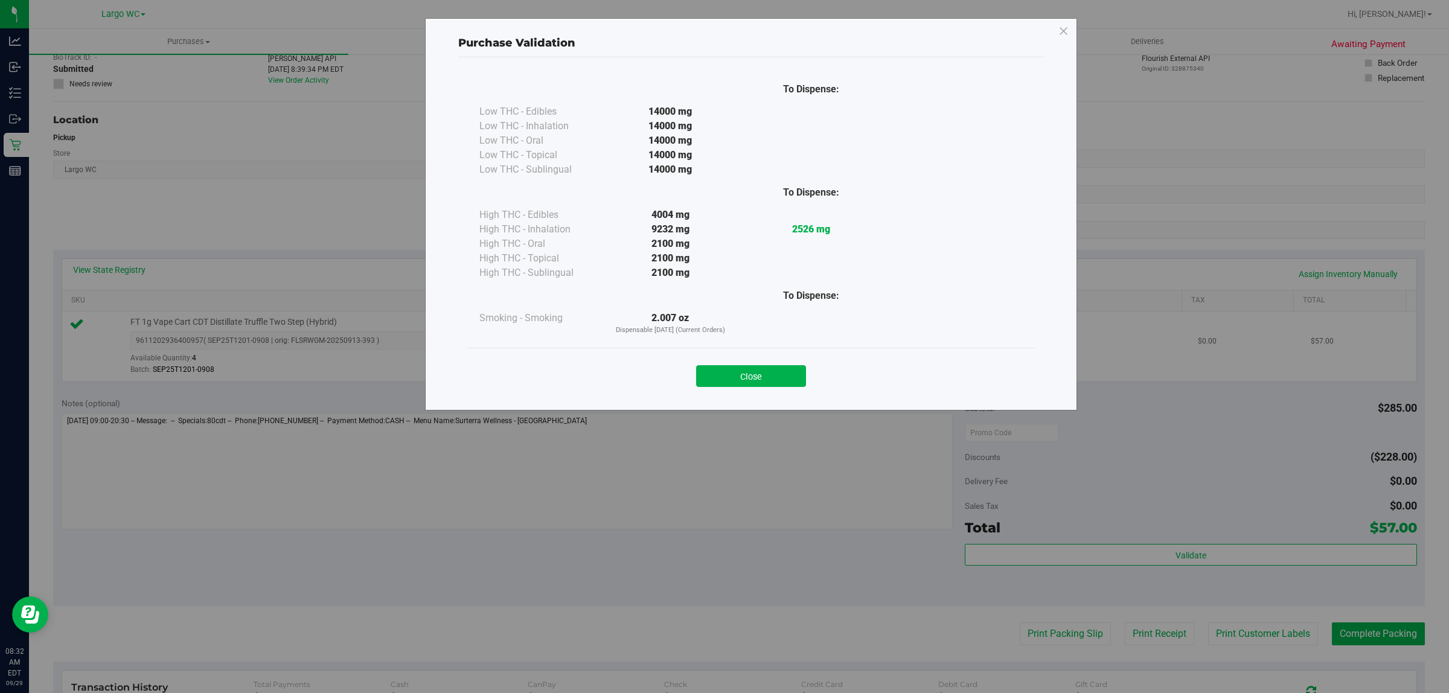
drag, startPoint x: 730, startPoint y: 366, endPoint x: 738, endPoint y: 371, distance: 9.5
click at [730, 366] on button "Close" at bounding box center [751, 376] width 110 height 22
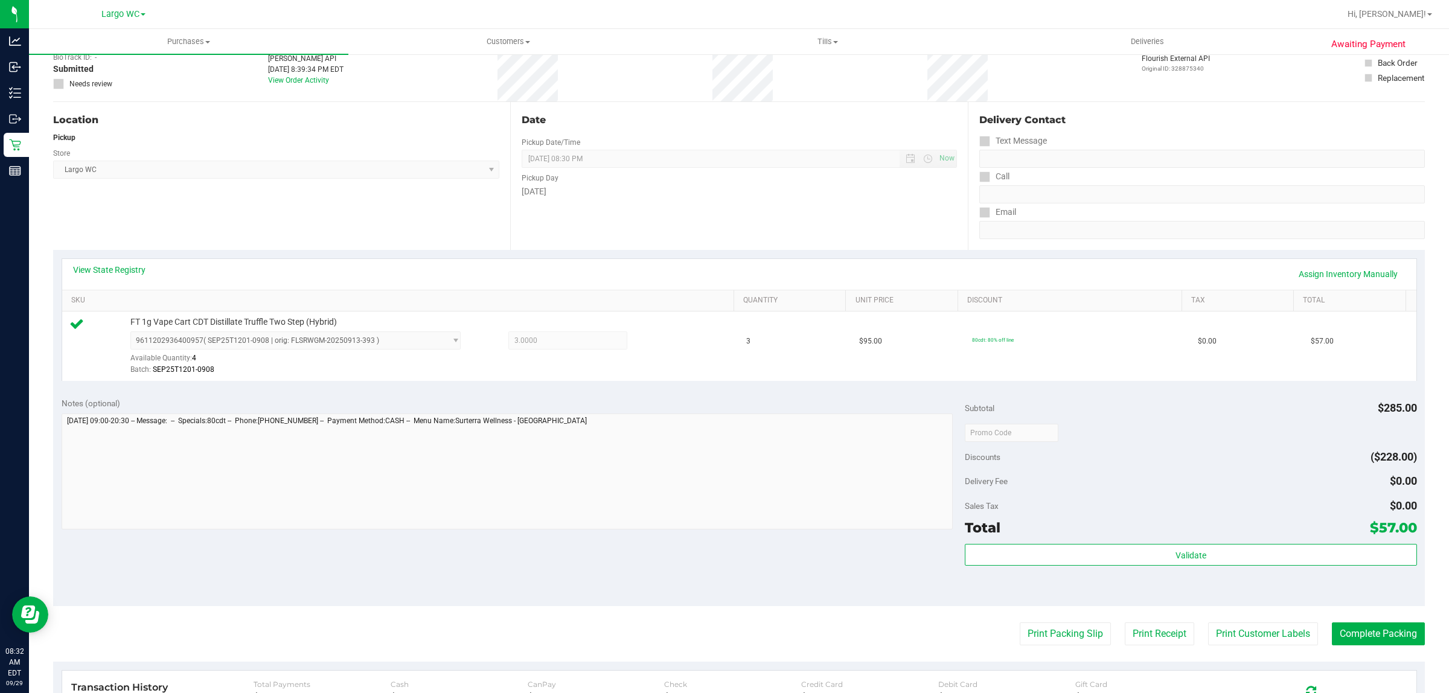
click at [1305, 486] on div "Delivery Fee $0.00" at bounding box center [1190, 481] width 451 height 22
click at [1128, 432] on div at bounding box center [1190, 432] width 451 height 22
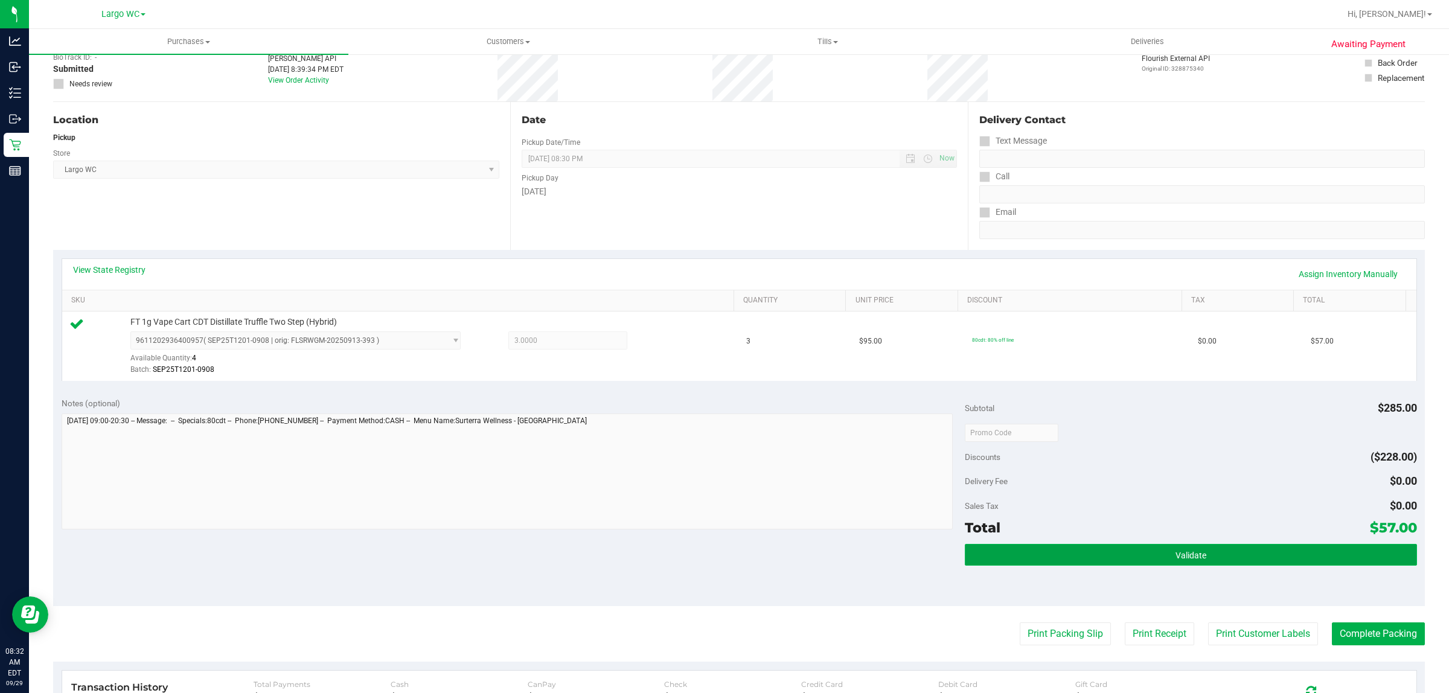
click at [1163, 556] on button "Validate" at bounding box center [1190, 555] width 451 height 22
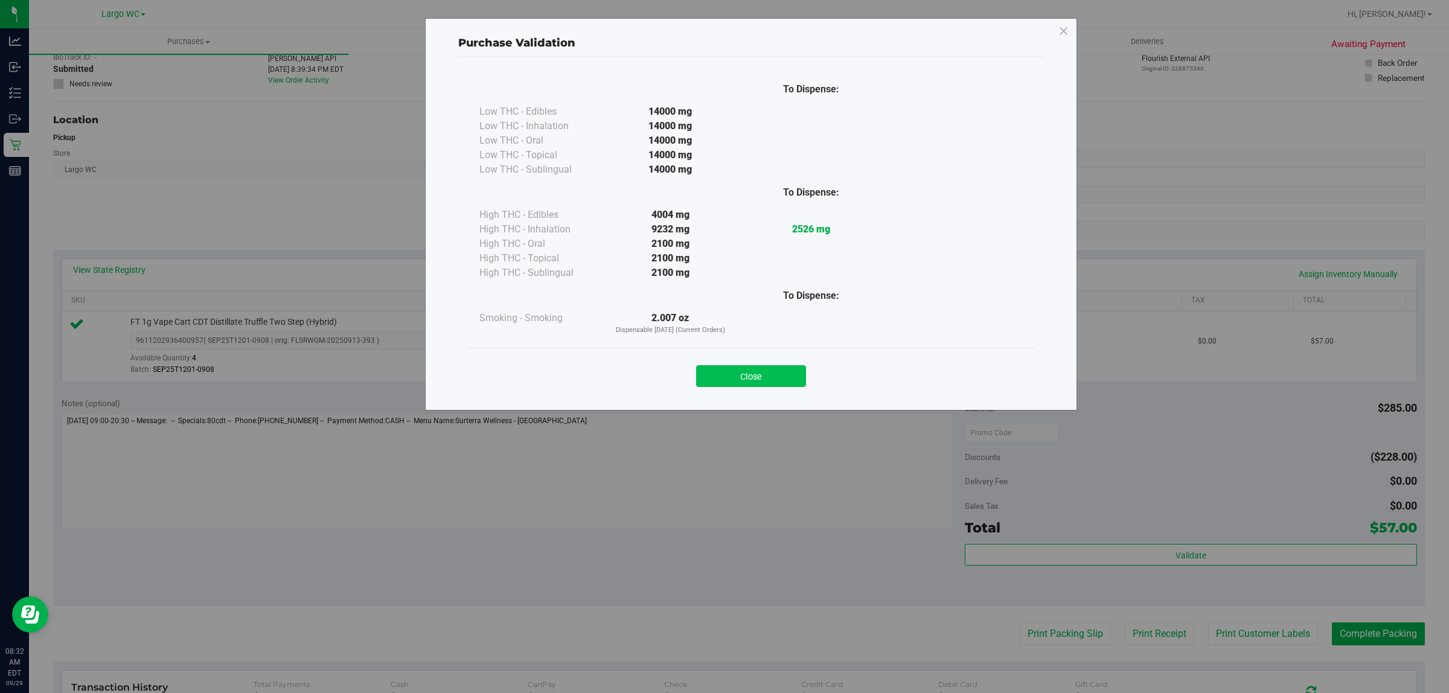
click at [776, 368] on button "Close" at bounding box center [751, 376] width 110 height 22
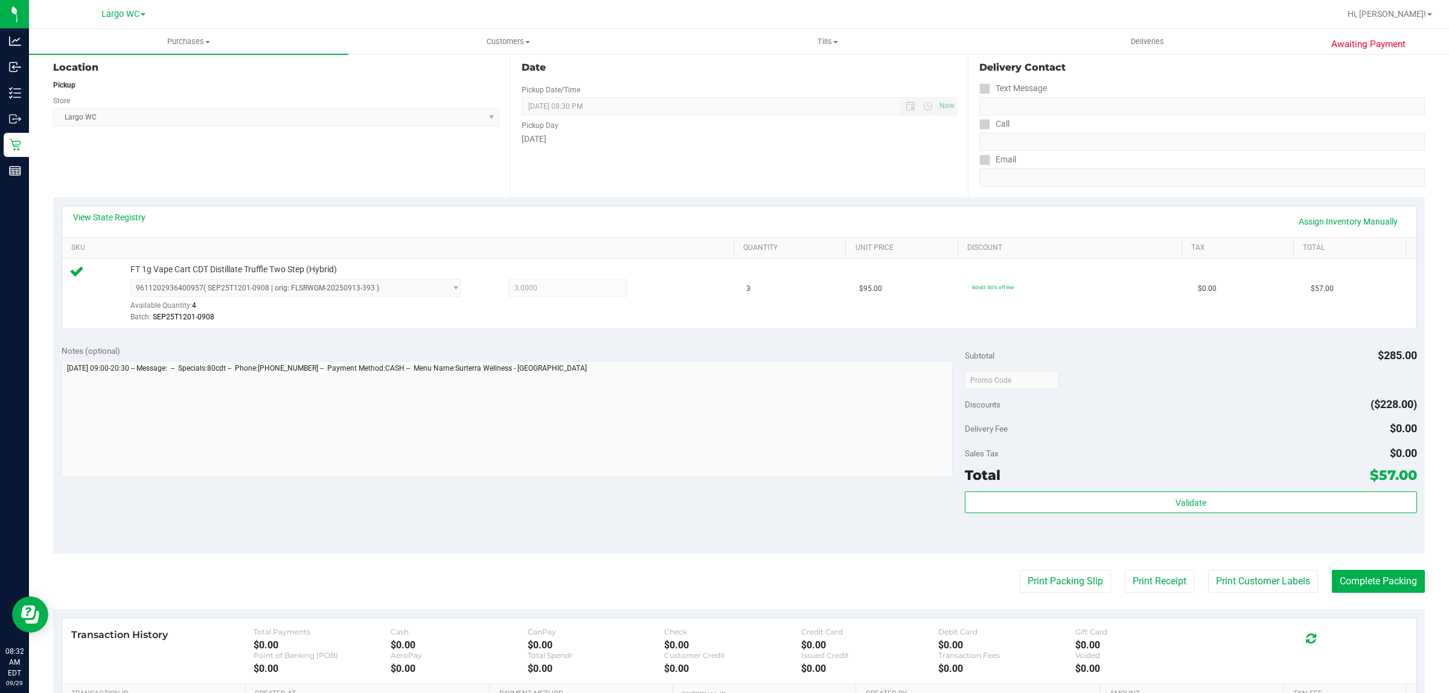
scroll to position [293, 0]
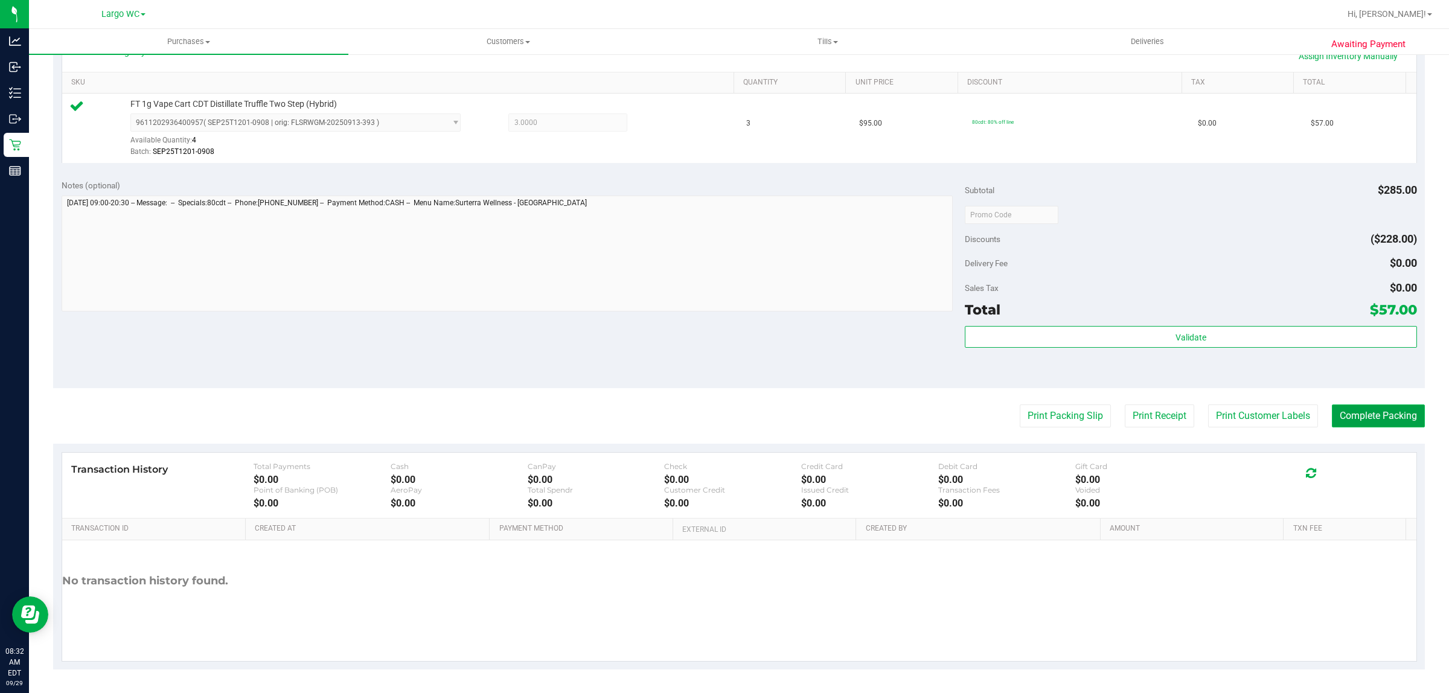
click at [1403, 419] on button "Complete Packing" at bounding box center [1378, 415] width 93 height 23
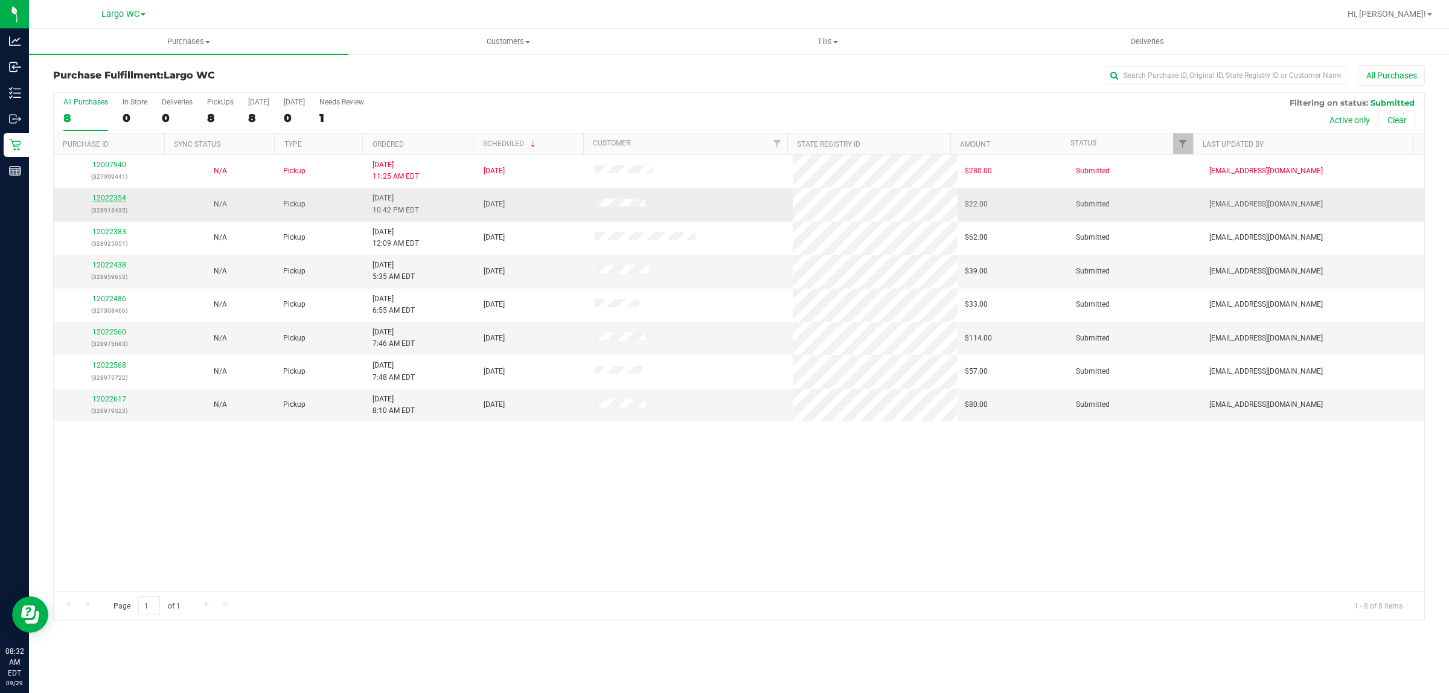
click at [107, 200] on link "12022354" at bounding box center [109, 198] width 34 height 8
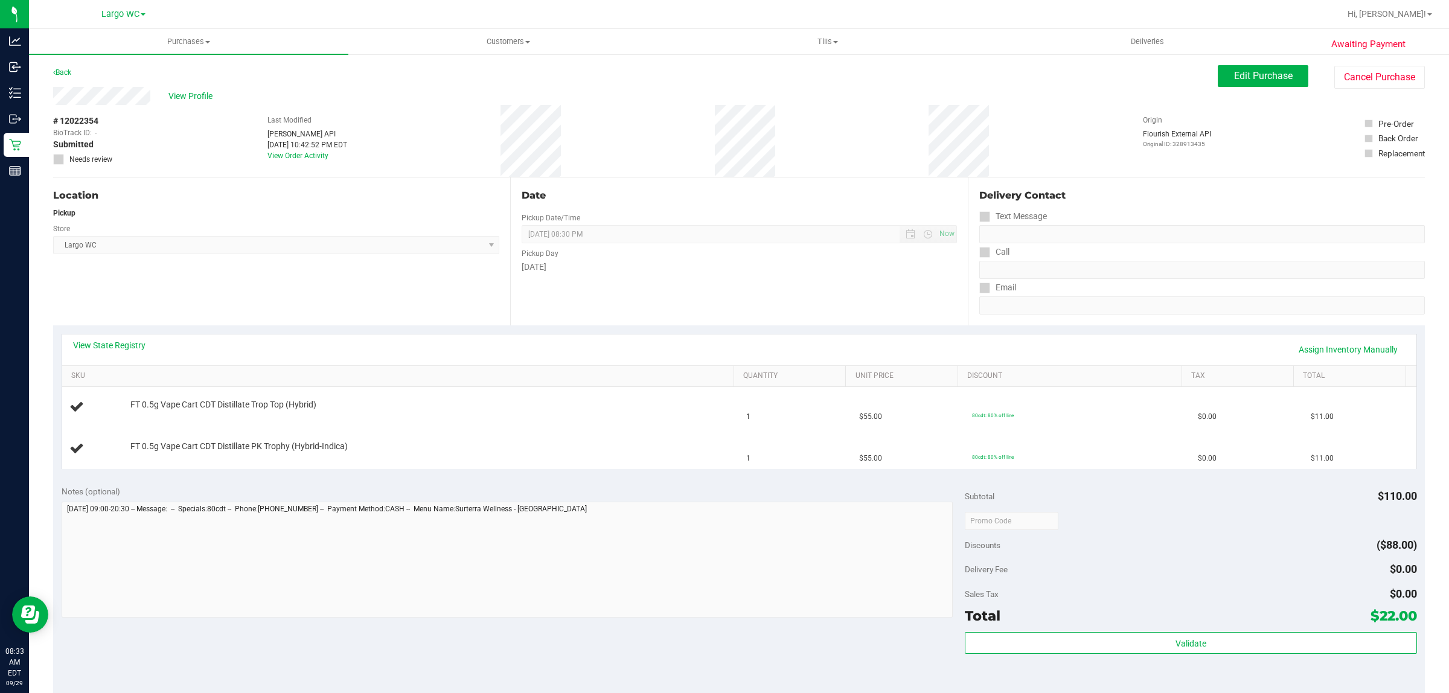
click at [342, 309] on div "Location Pickup Store Largo WC Select Store [PERSON_NAME][GEOGRAPHIC_DATA] [PER…" at bounding box center [281, 251] width 457 height 148
click at [98, 343] on link "View State Registry" at bounding box center [109, 345] width 72 height 12
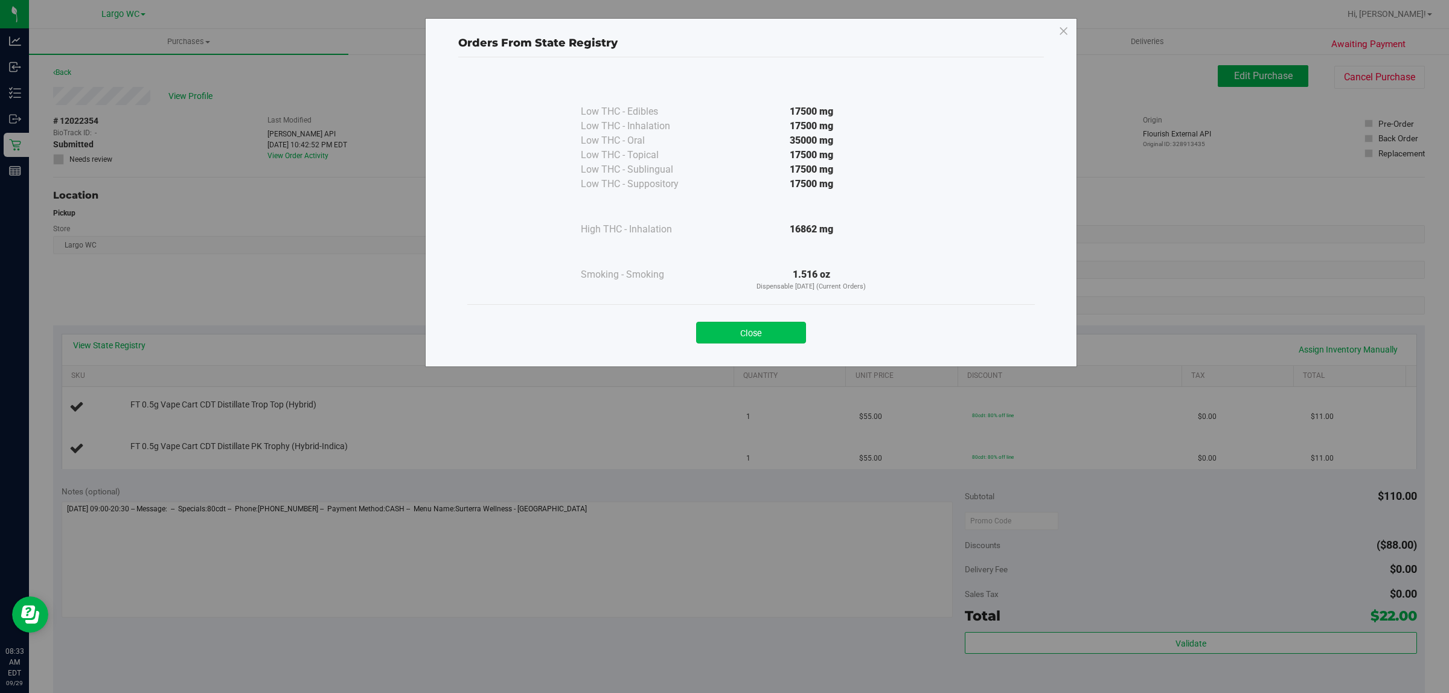
click at [719, 327] on button "Close" at bounding box center [751, 333] width 110 height 22
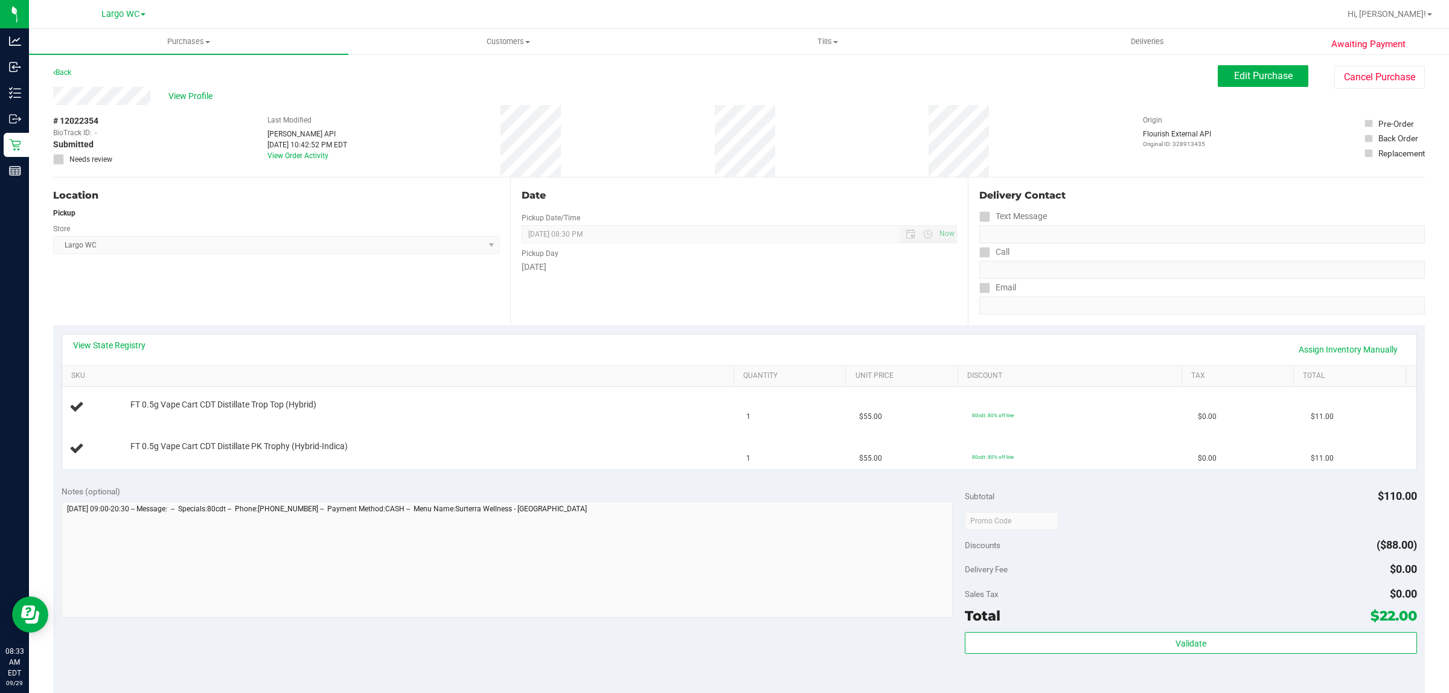
click at [590, 341] on div "View State Registry Assign Inventory Manually" at bounding box center [739, 349] width 1332 height 21
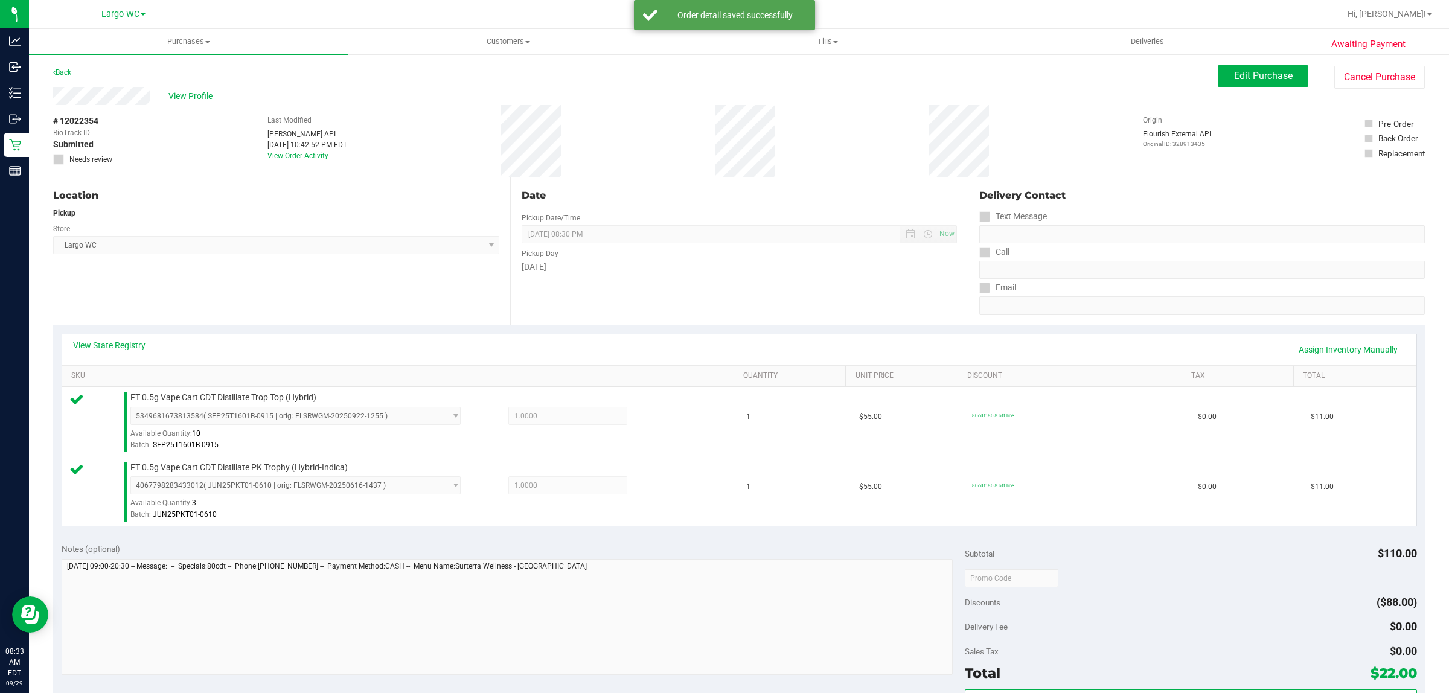
click at [95, 340] on link "View State Registry" at bounding box center [109, 345] width 72 height 12
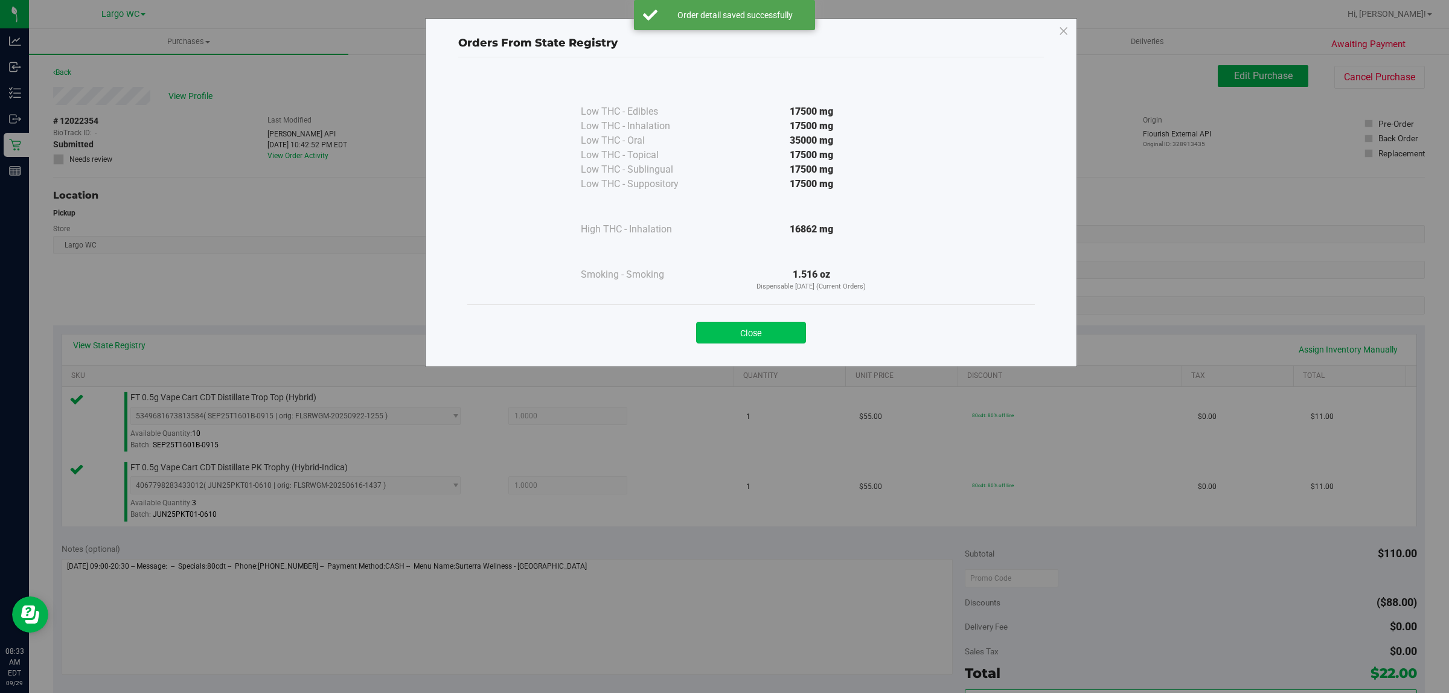
click at [768, 330] on button "Close" at bounding box center [751, 333] width 110 height 22
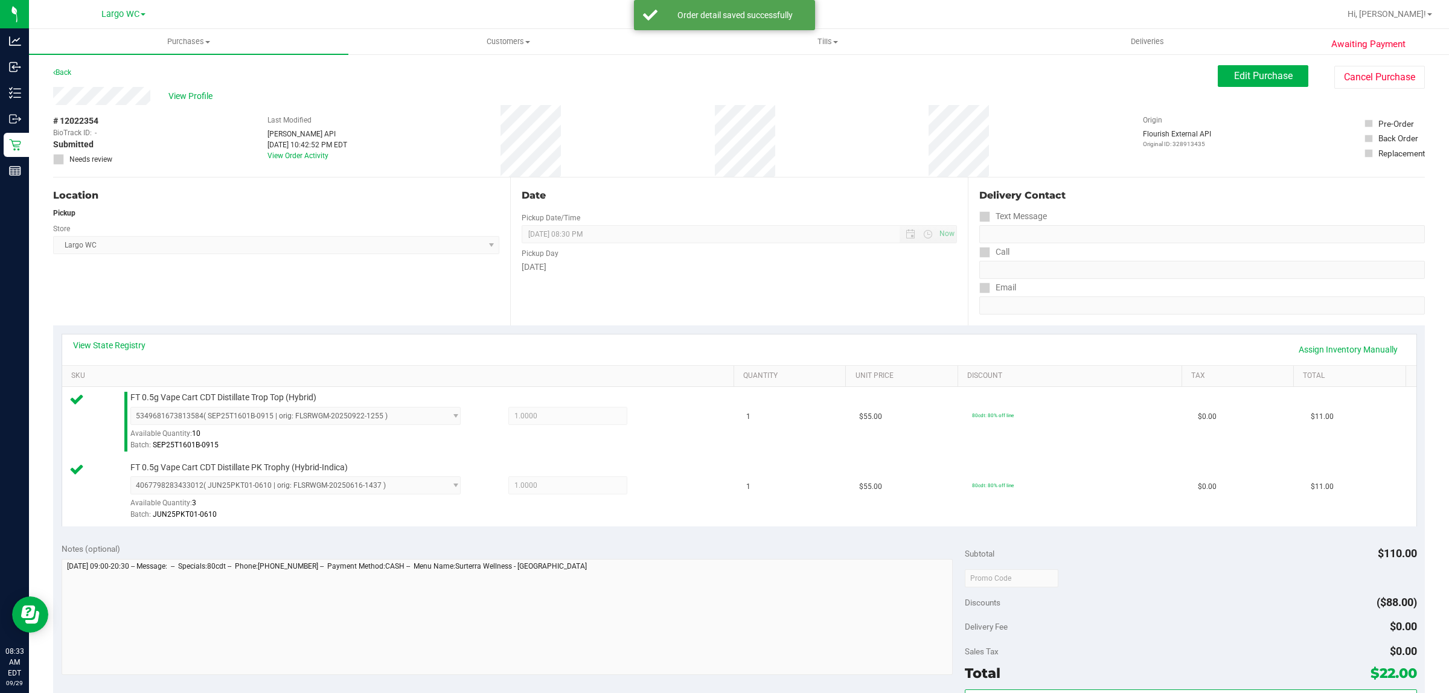
click at [996, 558] on div "Subtotal $110.00" at bounding box center [1190, 554] width 451 height 22
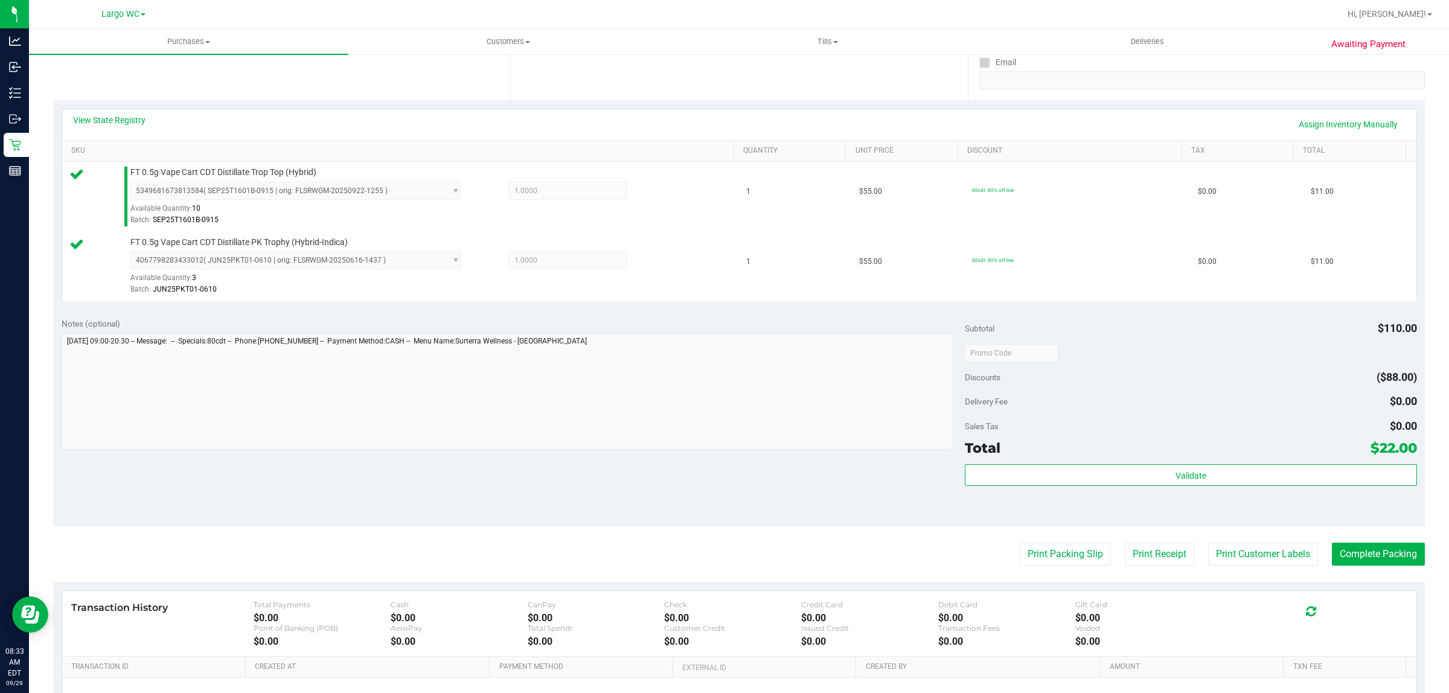
scroll to position [226, 0]
click at [1223, 540] on purchase-details "Back Edit Purchase Cancel Purchase View Profile # 12022354 BioTrack ID: - Submi…" at bounding box center [738, 323] width 1371 height 968
click at [1223, 548] on button "Print Customer Labels" at bounding box center [1263, 552] width 110 height 23
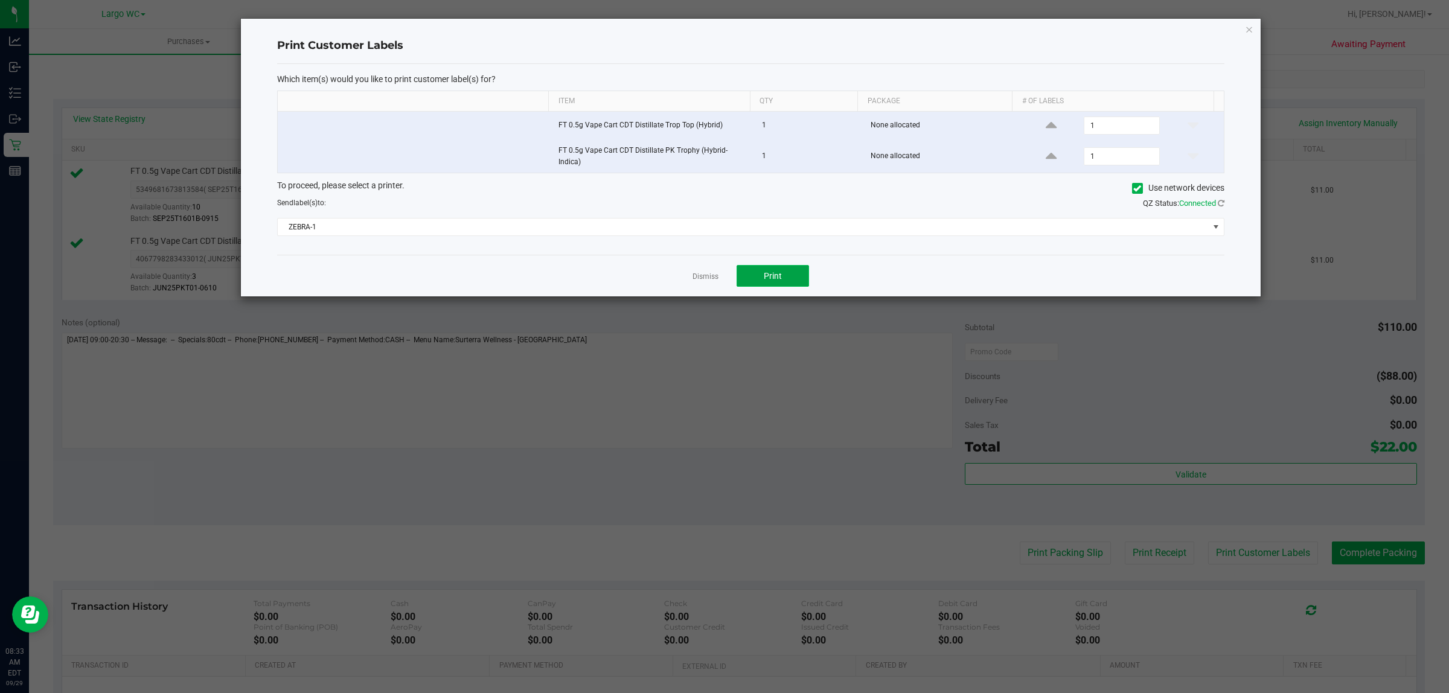
click at [765, 284] on button "Print" at bounding box center [772, 276] width 72 height 22
click at [1245, 24] on icon "button" at bounding box center [1249, 29] width 8 height 14
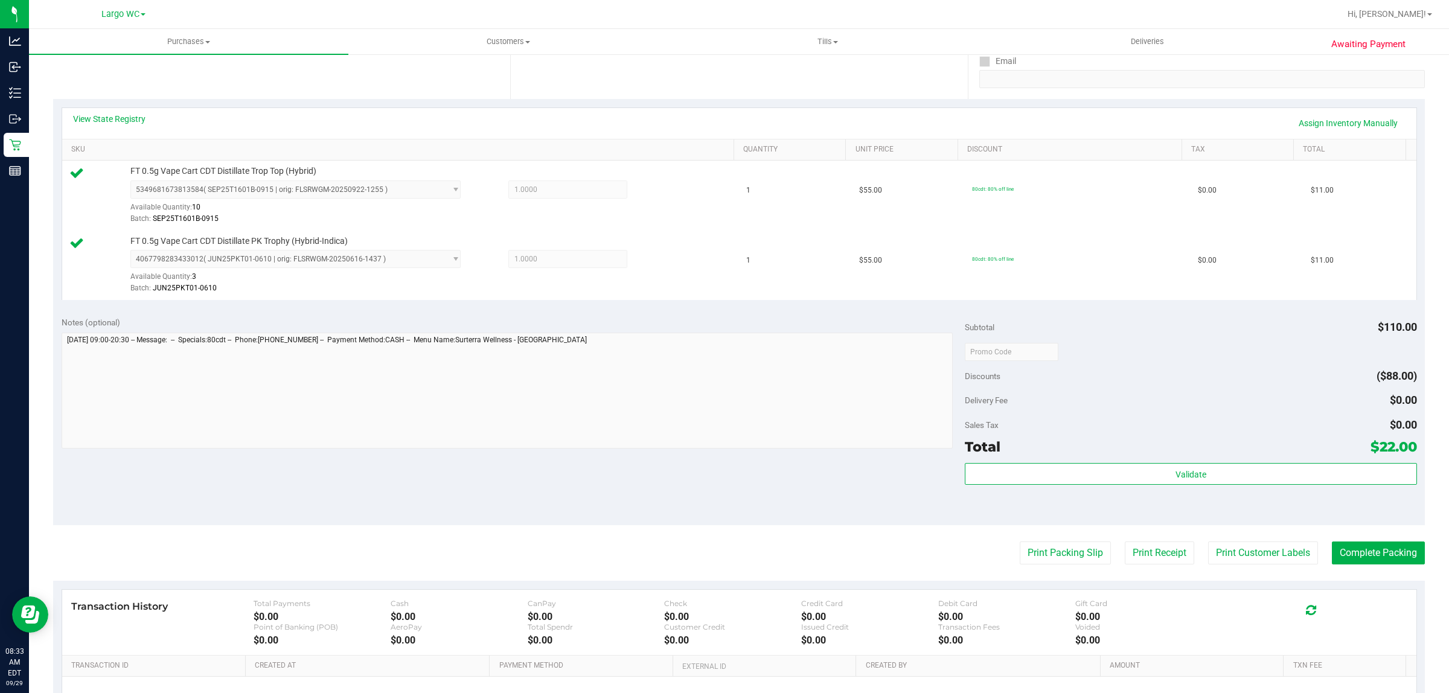
click at [1025, 572] on purchase-details "Back Edit Purchase Cancel Purchase View Profile # 12022354 BioTrack ID: - Submi…" at bounding box center [738, 323] width 1371 height 968
click at [1026, 561] on button "Print Packing Slip" at bounding box center [1064, 552] width 91 height 23
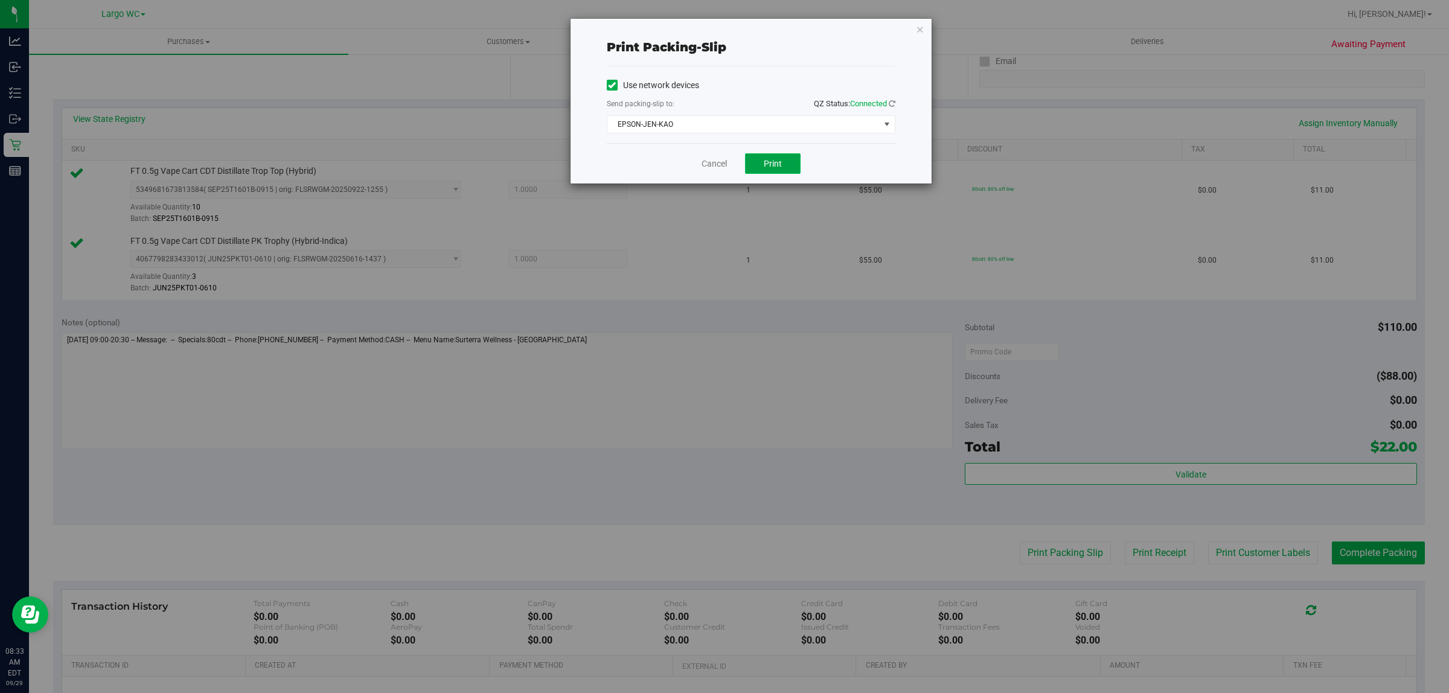
click at [761, 160] on button "Print" at bounding box center [773, 163] width 56 height 21
drag, startPoint x: 916, startPoint y: 30, endPoint x: 925, endPoint y: 53, distance: 24.7
click at [916, 31] on icon "button" at bounding box center [920, 29] width 8 height 14
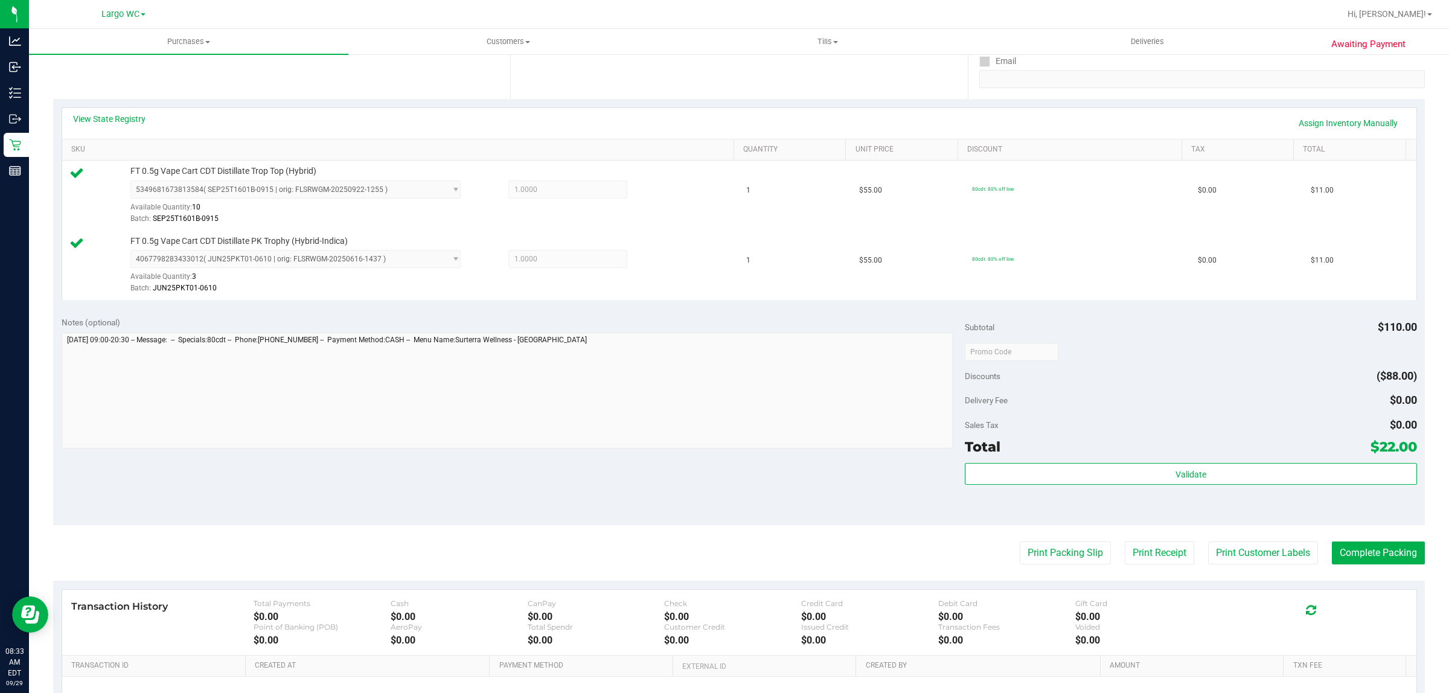
click at [1319, 491] on div "Validate" at bounding box center [1190, 490] width 451 height 54
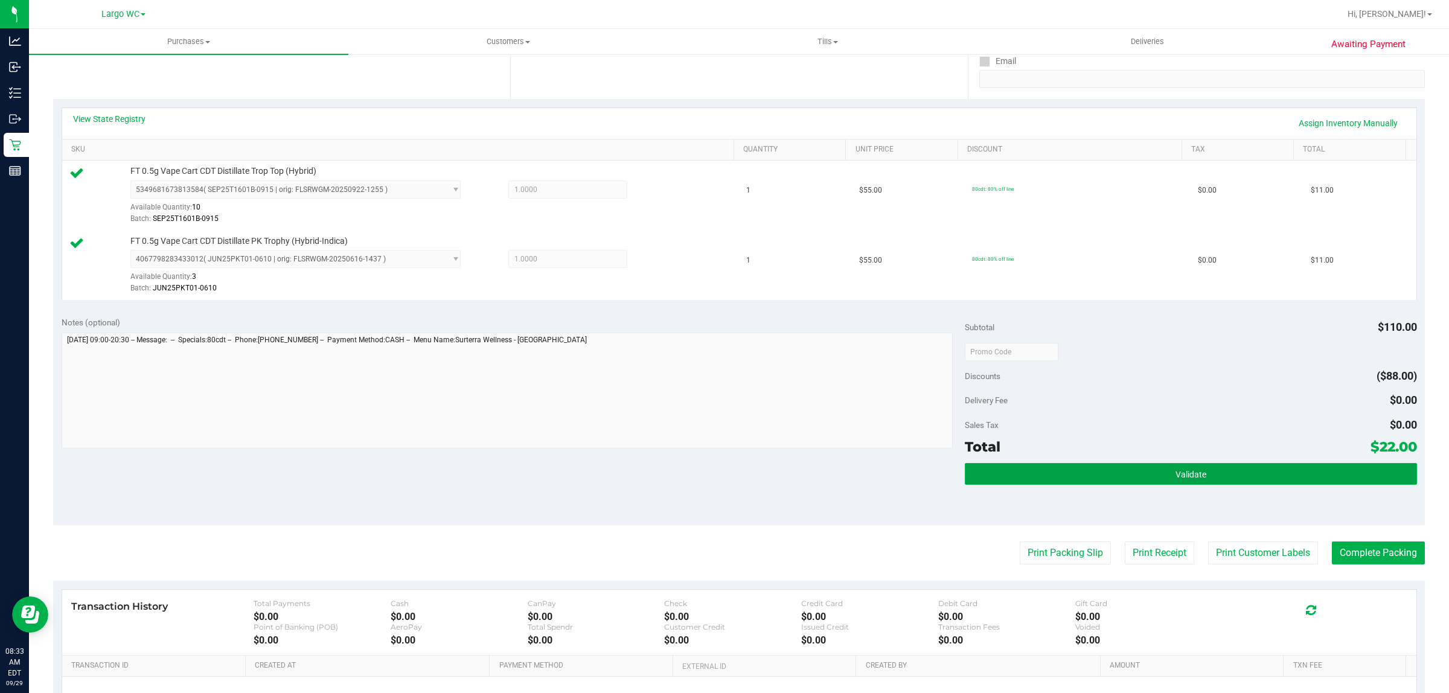
click at [1307, 477] on button "Validate" at bounding box center [1190, 474] width 451 height 22
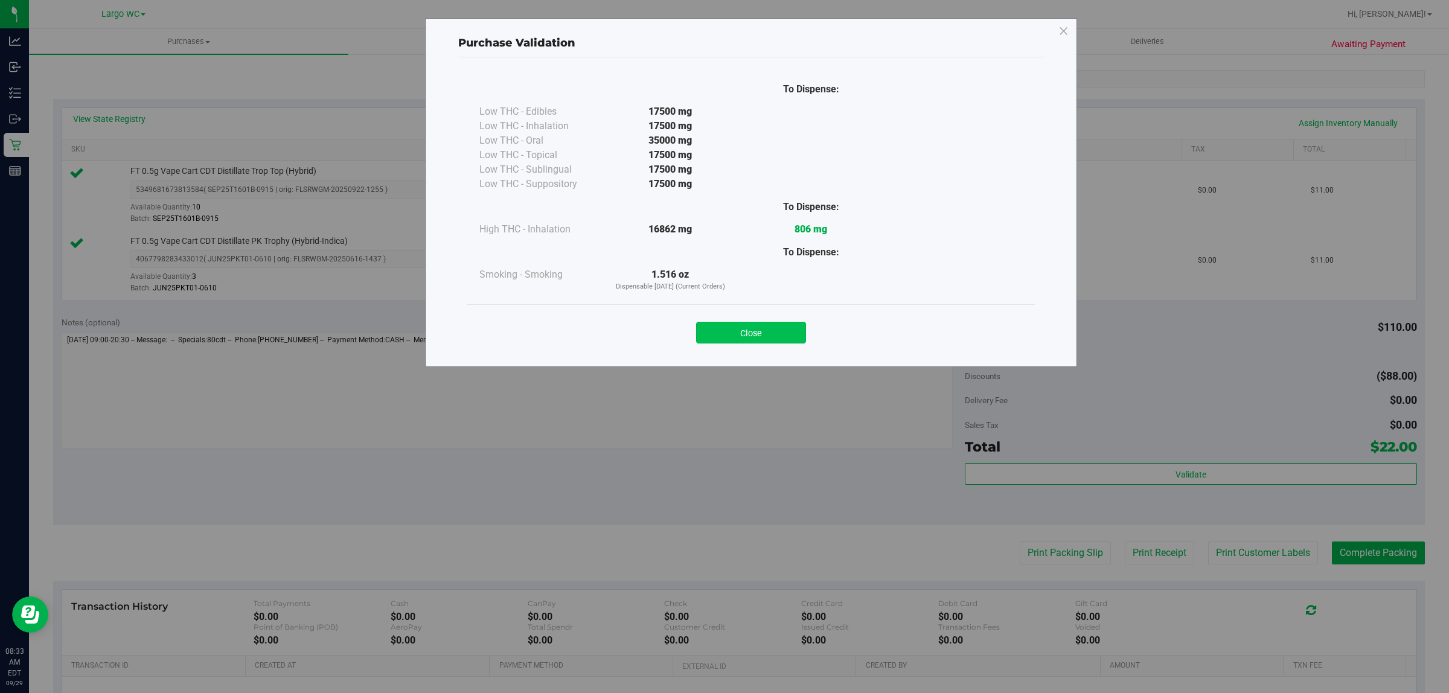
click at [785, 330] on button "Close" at bounding box center [751, 333] width 110 height 22
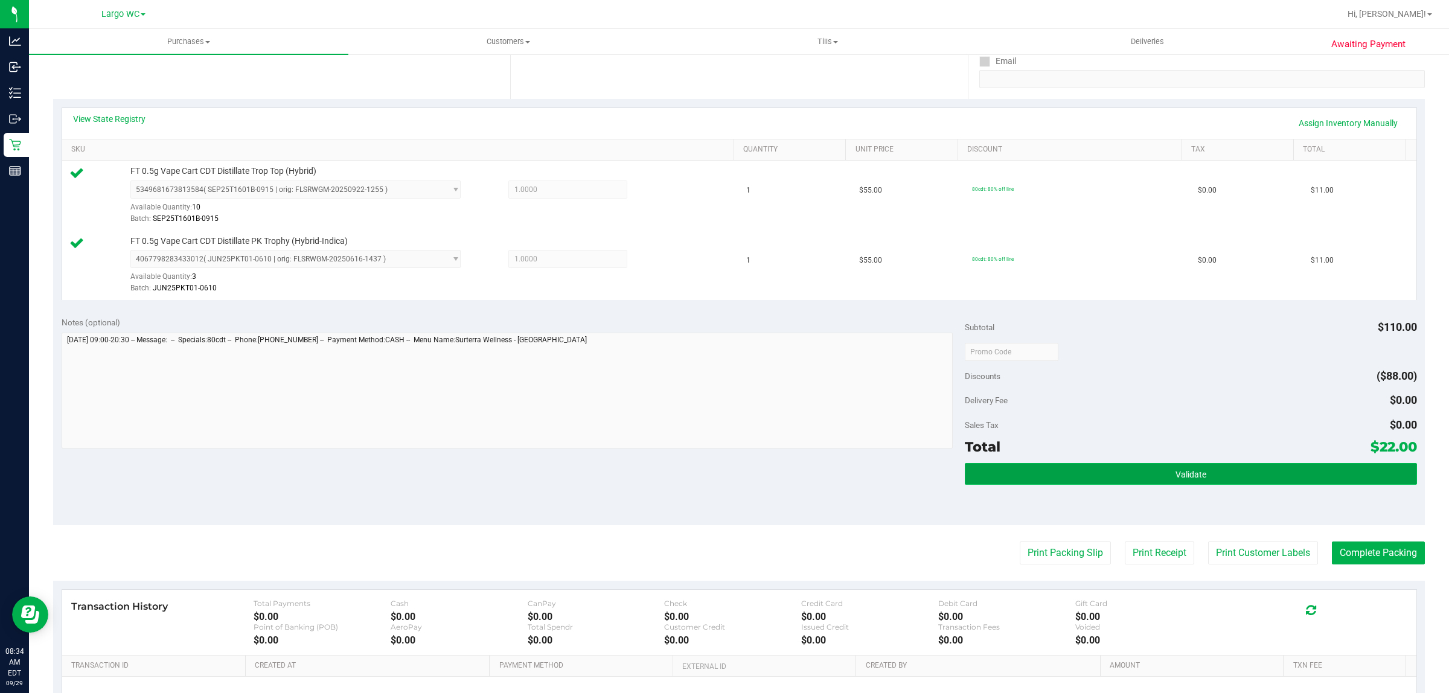
click at [1141, 468] on button "Validate" at bounding box center [1190, 474] width 451 height 22
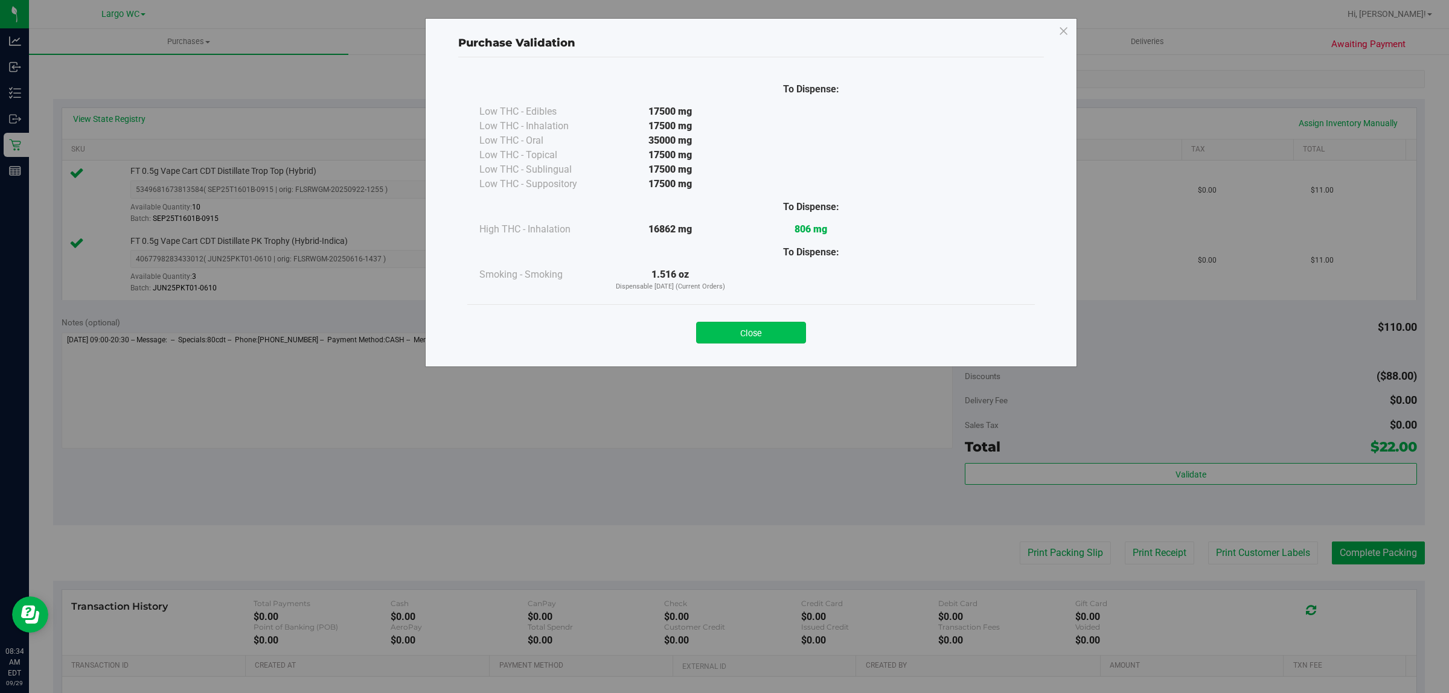
click at [759, 336] on button "Close" at bounding box center [751, 333] width 110 height 22
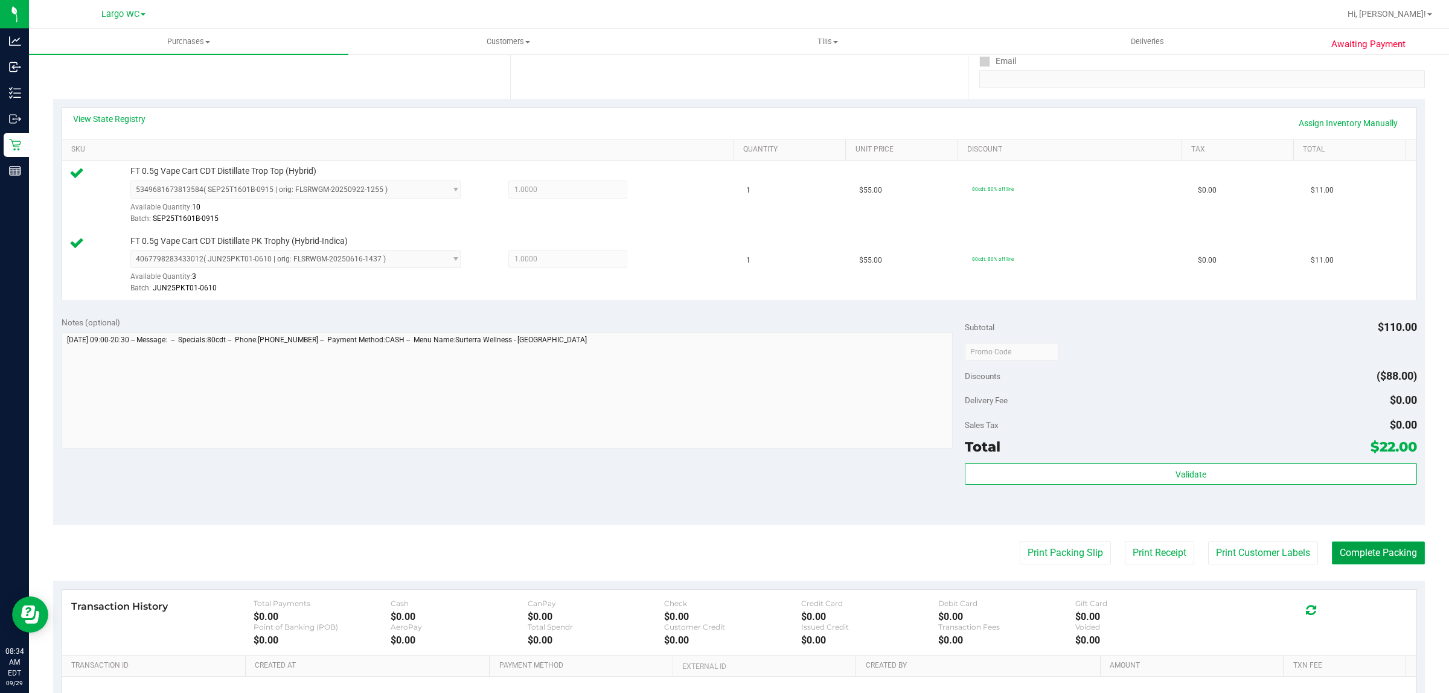
click at [1362, 550] on button "Complete Packing" at bounding box center [1378, 552] width 93 height 23
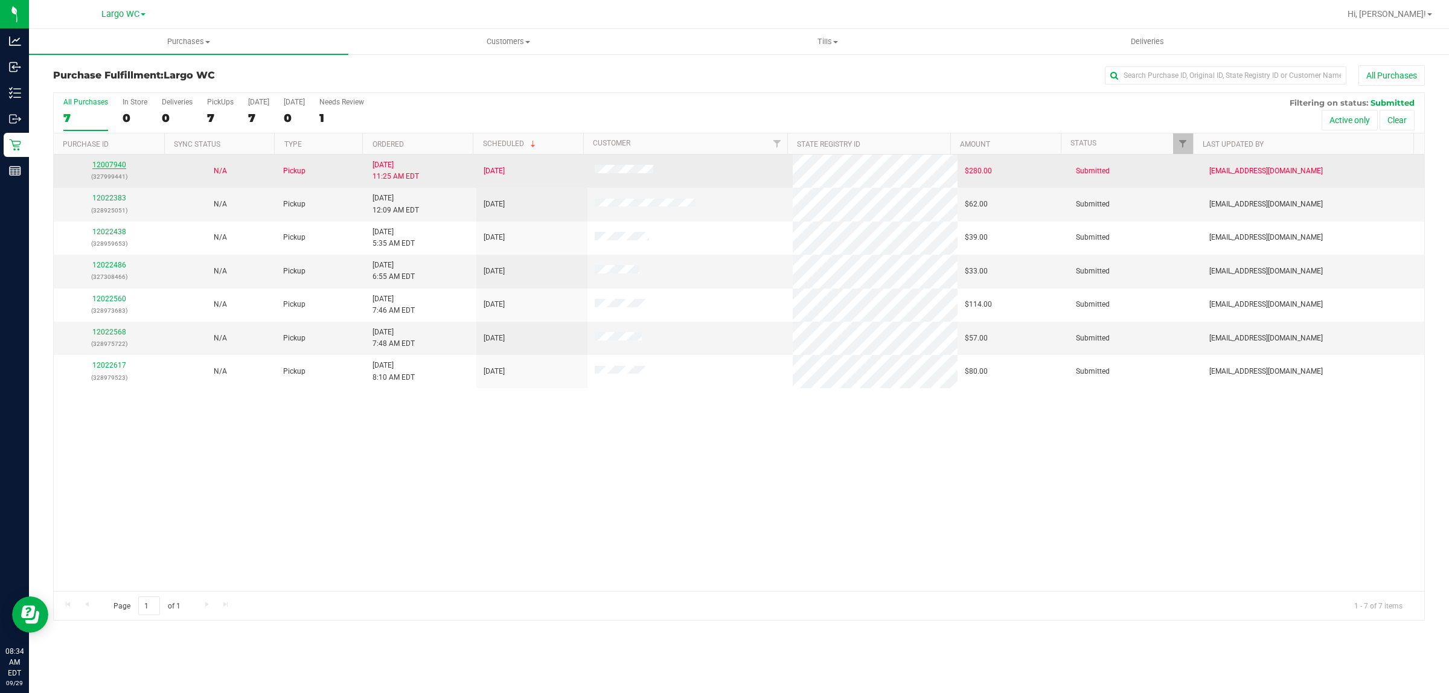
click at [106, 167] on link "12007940" at bounding box center [109, 165] width 34 height 8
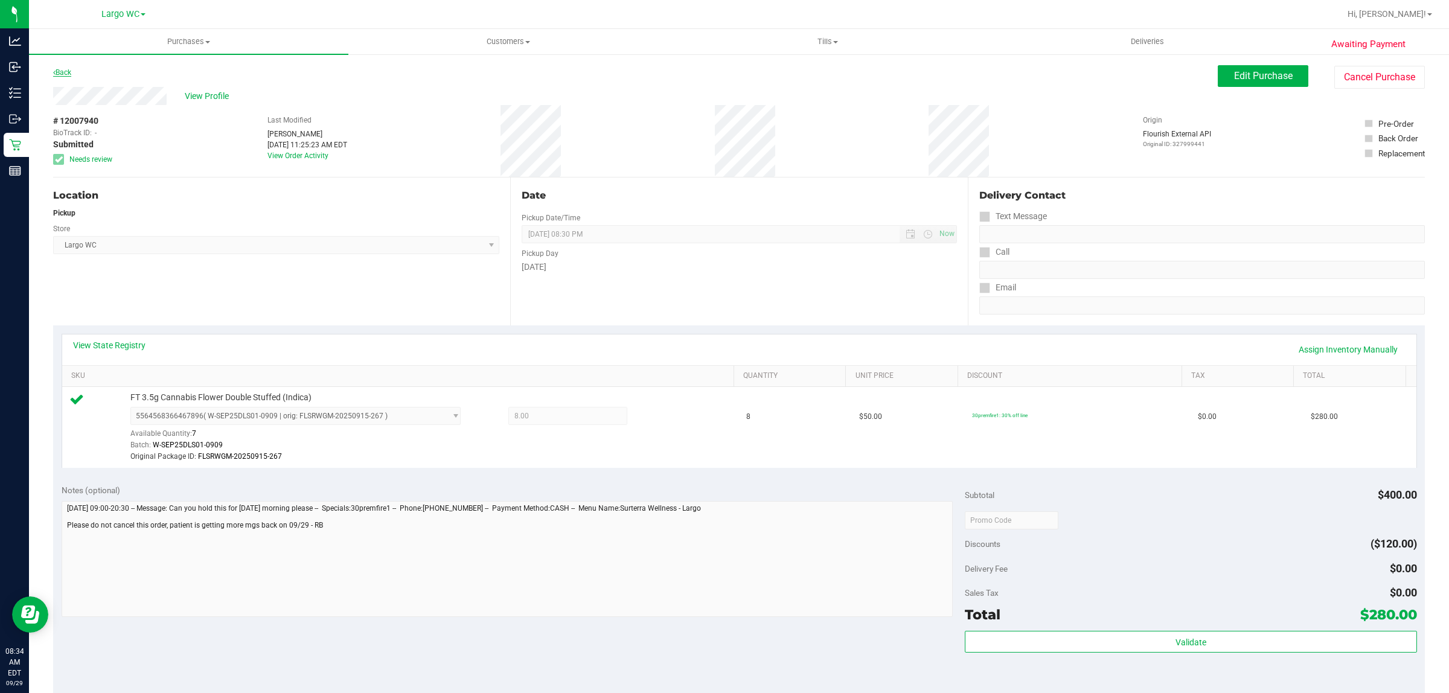
click at [64, 68] on link "Back" at bounding box center [62, 72] width 18 height 8
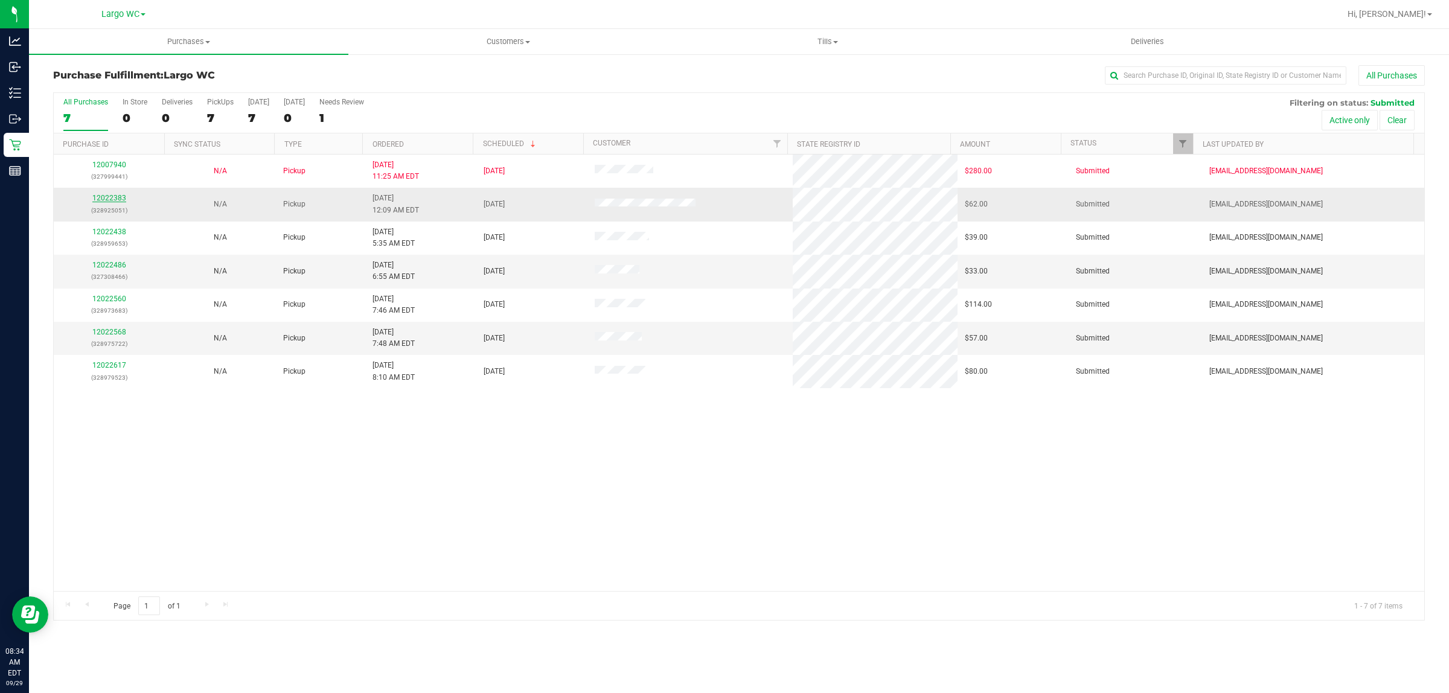
click at [104, 195] on link "12022383" at bounding box center [109, 198] width 34 height 8
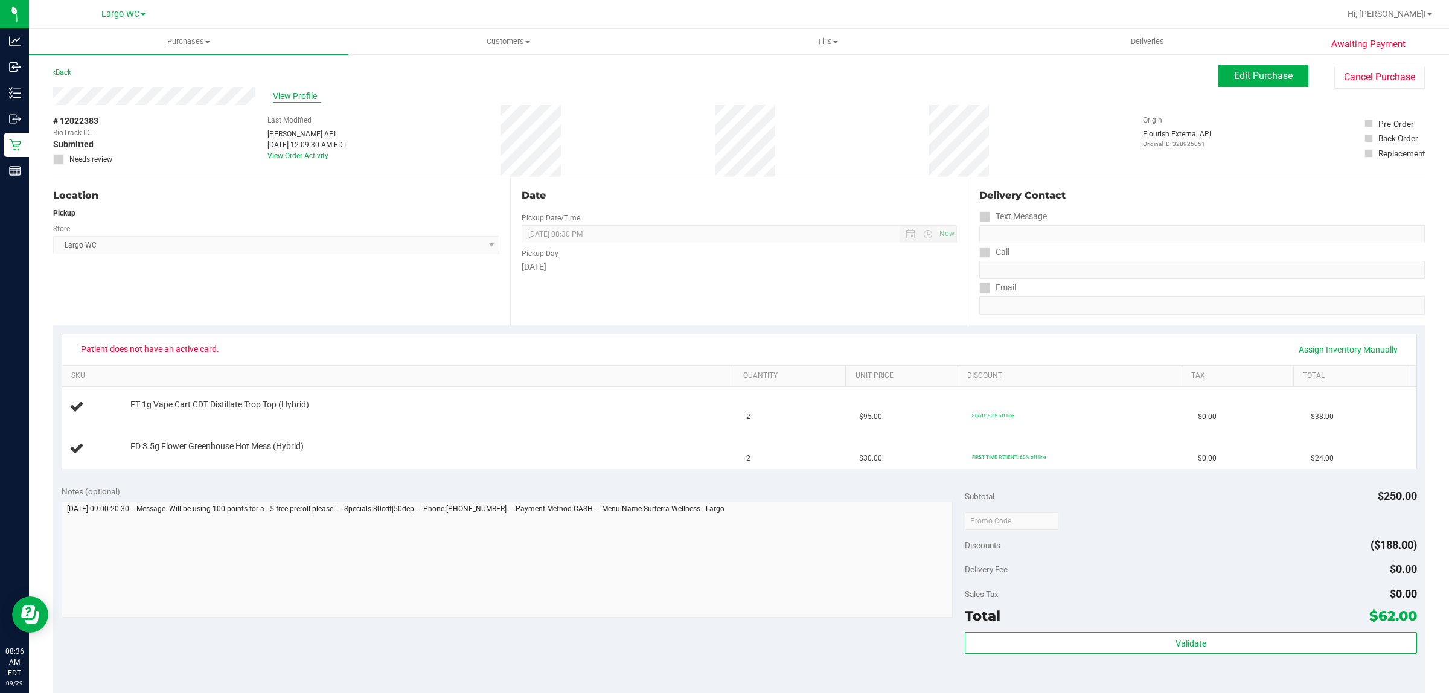
click at [311, 101] on span "View Profile" at bounding box center [297, 96] width 48 height 13
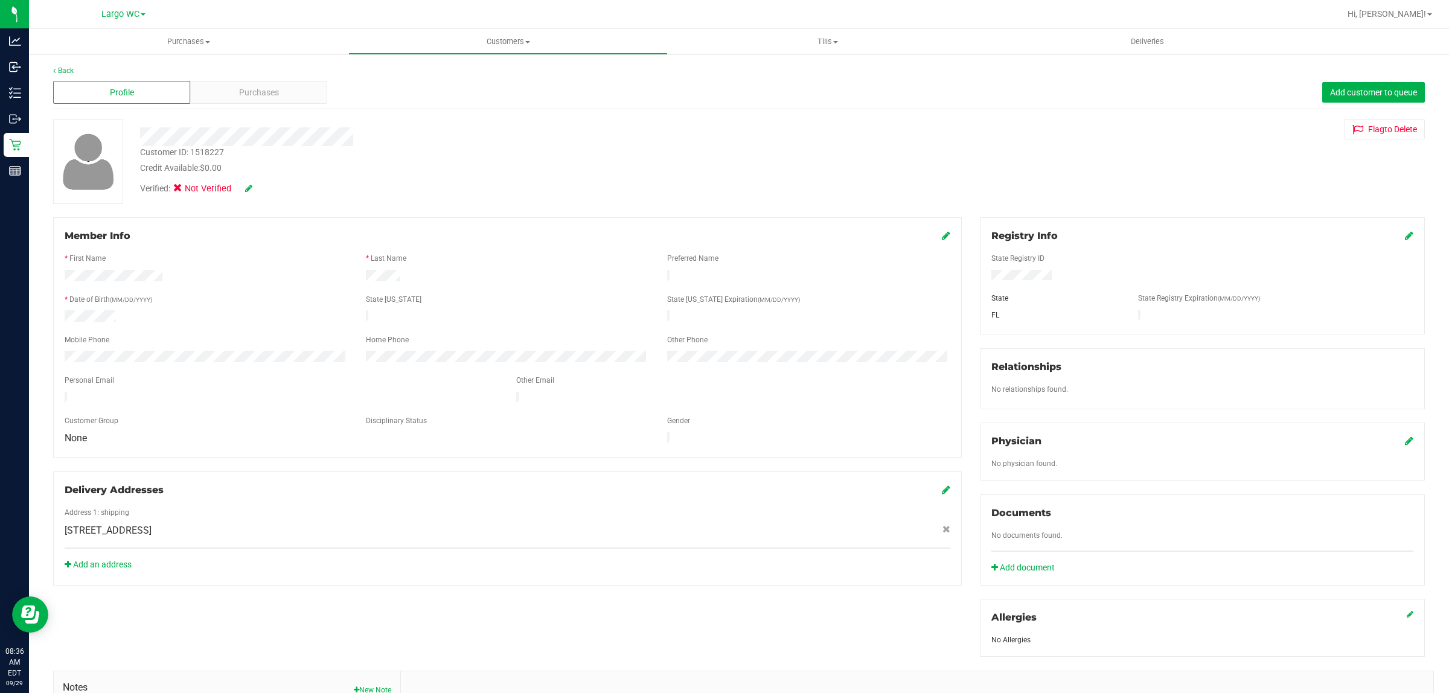
click at [1405, 239] on icon at bounding box center [1409, 236] width 8 height 10
click at [919, 266] on div "Member Info * First Name * Last Name Preferred Name * Date of Birth (MM/DD/YYYY…" at bounding box center [738, 528] width 1389 height 622
click at [1384, 237] on span at bounding box center [1398, 236] width 30 height 14
click at [1406, 231] on div "Registry Info State Registry ID * State State Registry Expiration (MM/DD/YYYY) …" at bounding box center [1202, 279] width 445 height 124
click at [1396, 252] on div at bounding box center [1202, 248] width 422 height 10
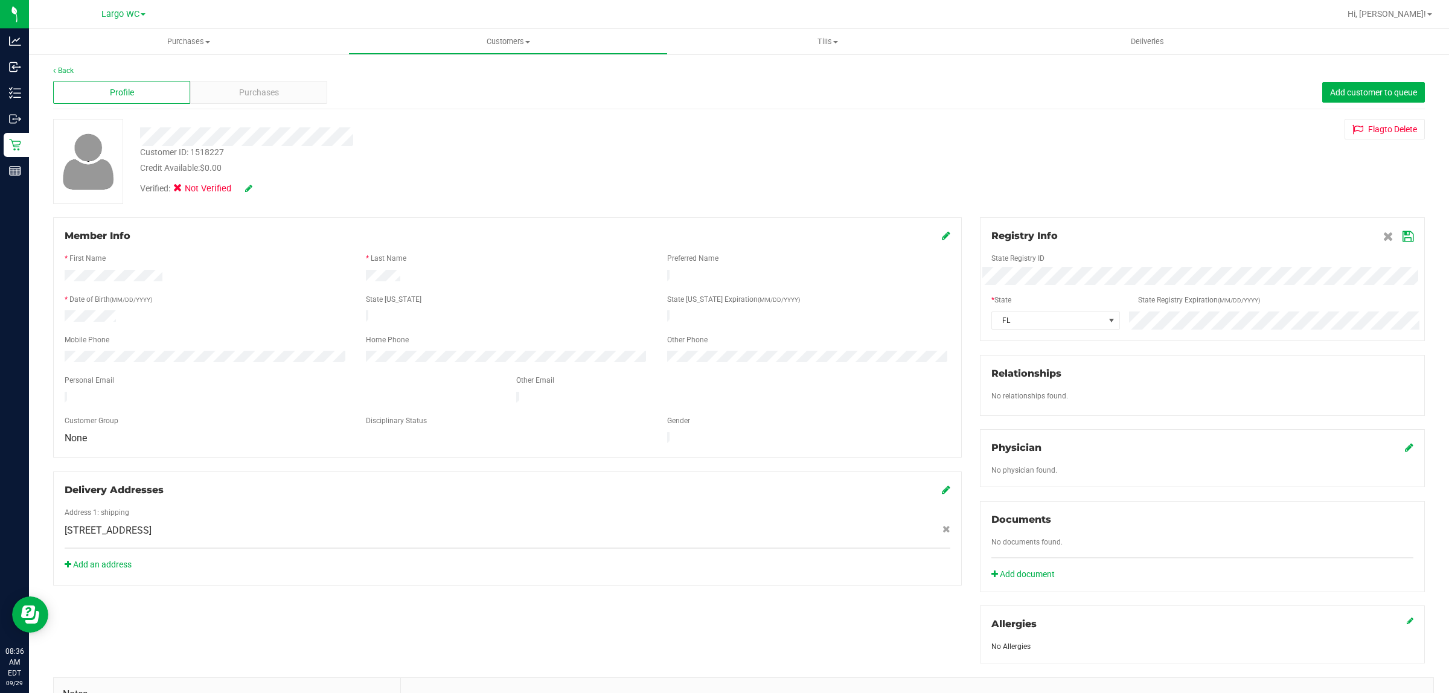
click at [1402, 240] on icon at bounding box center [1407, 237] width 11 height 10
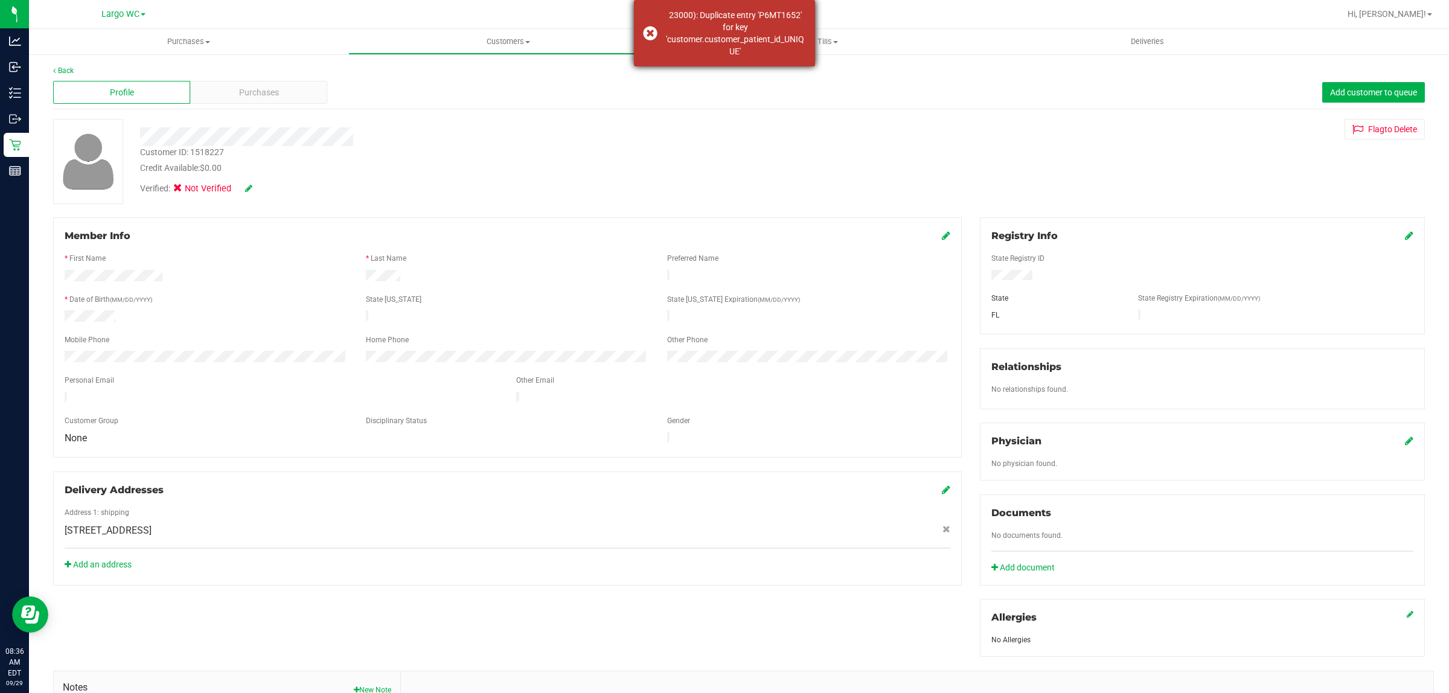
click at [642, 28] on div "23000): Duplicate entry 'P6MT1652' for key 'customer.customer_patient_id_UNIQUE'" at bounding box center [724, 33] width 181 height 66
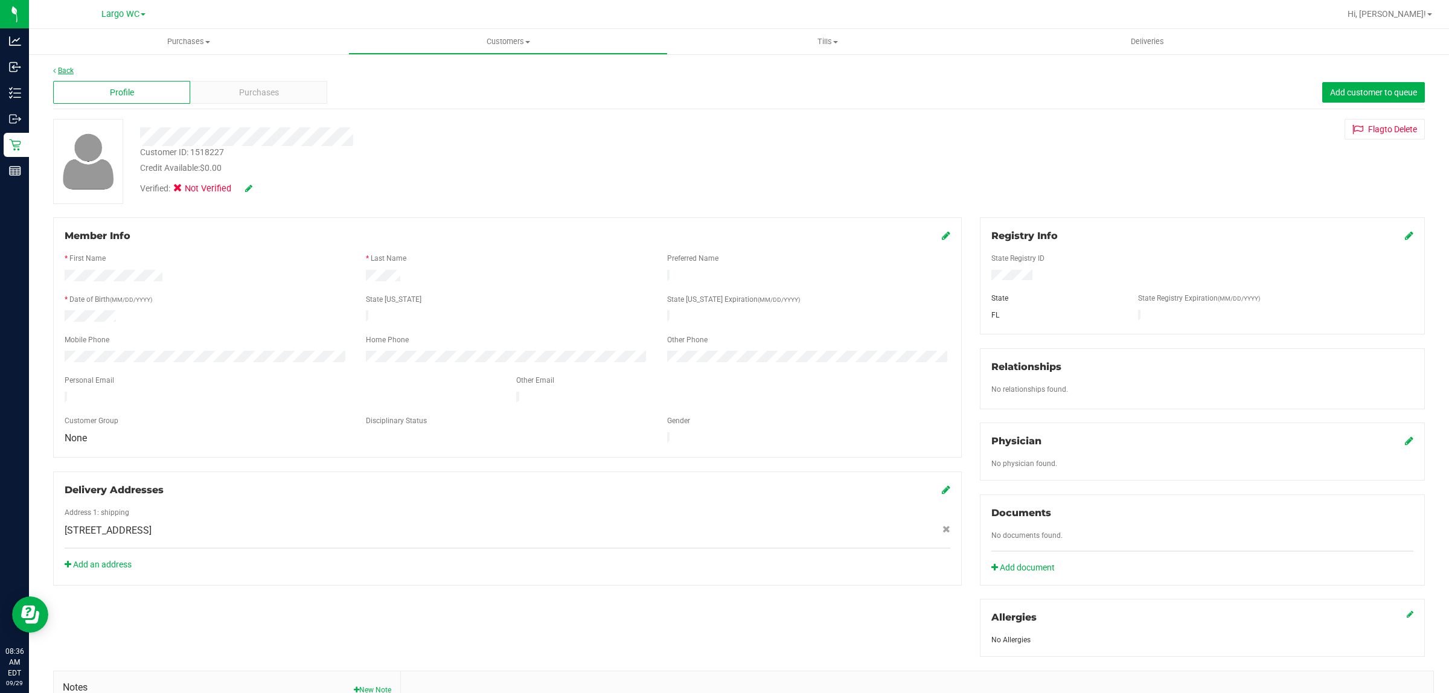
click at [65, 67] on link "Back" at bounding box center [63, 70] width 21 height 8
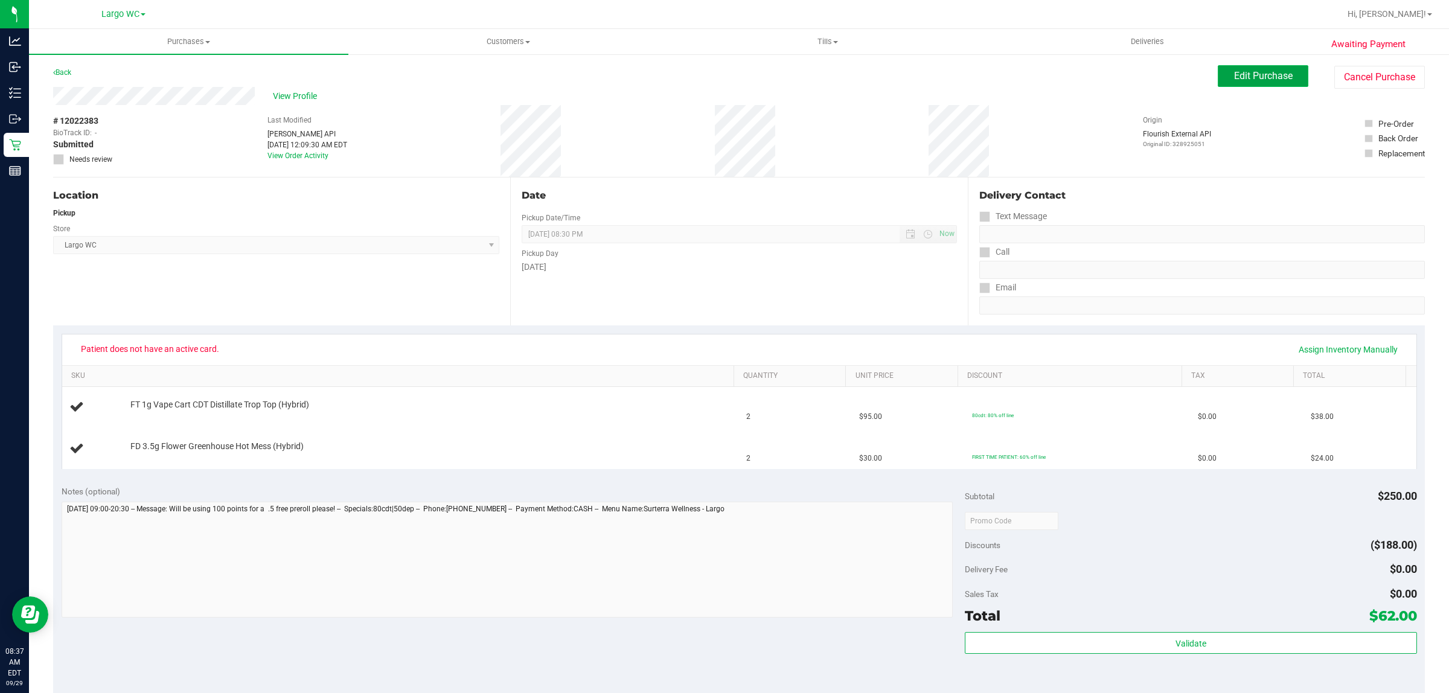
click at [1257, 71] on span "Edit Purchase" at bounding box center [1263, 75] width 59 height 11
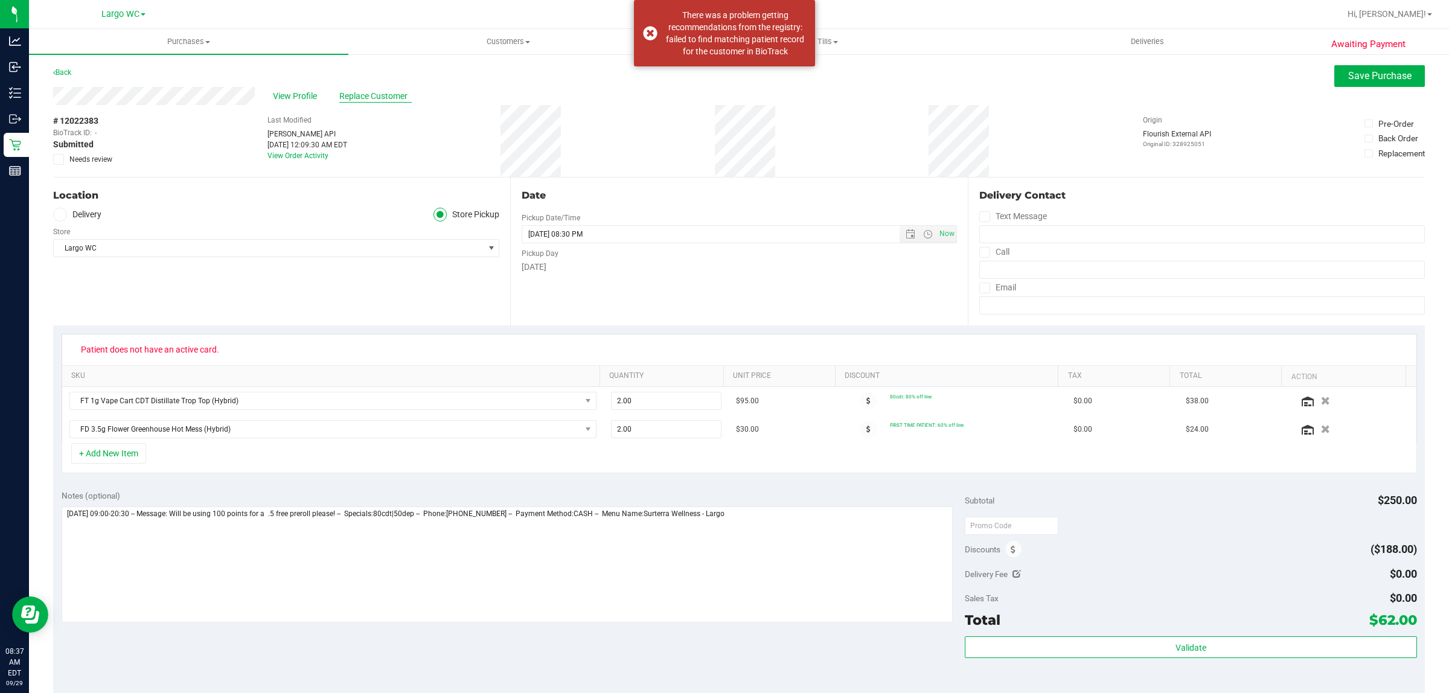
click at [393, 98] on span "Replace Customer" at bounding box center [375, 96] width 72 height 13
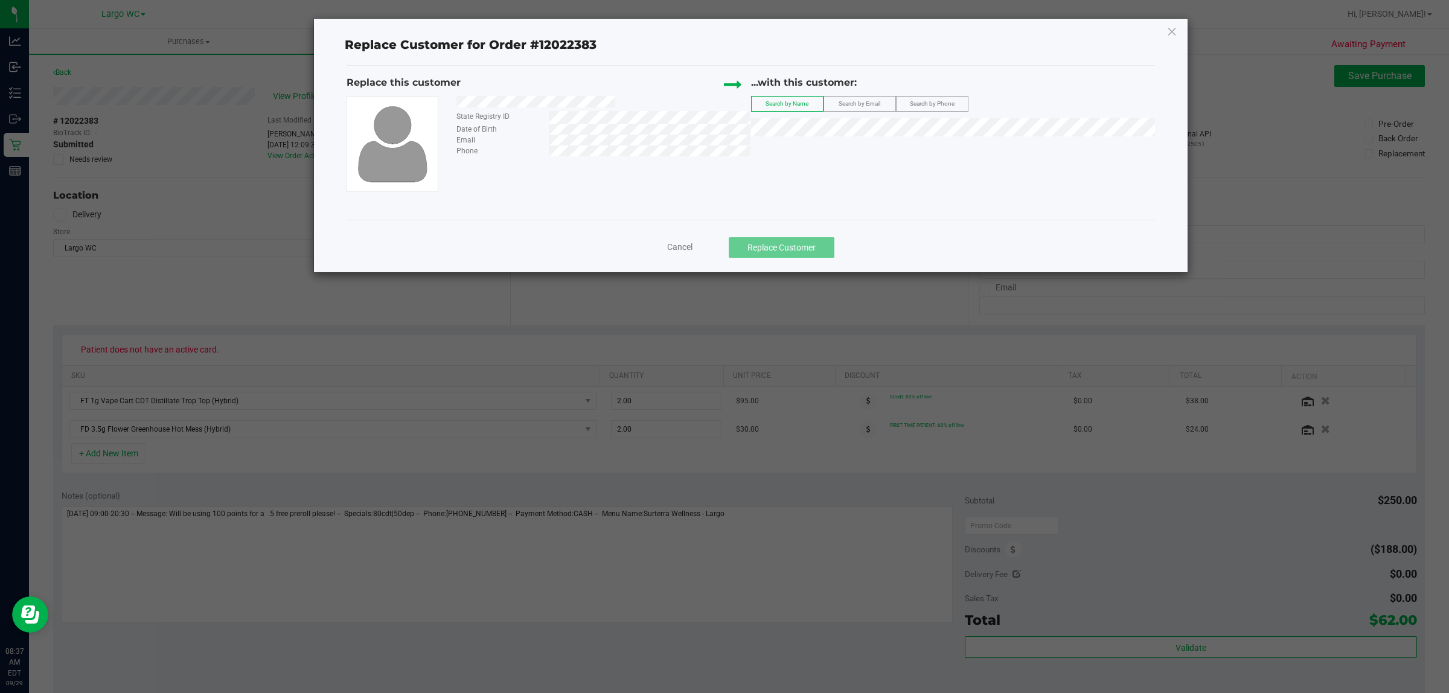
click at [919, 100] on span "Search by Phone" at bounding box center [932, 103] width 45 height 7
click at [841, 103] on span "Search by Email" at bounding box center [859, 103] width 42 height 7
click at [966, 152] on span "([EMAIL_ADDRESS][DOMAIN_NAME])" at bounding box center [1036, 150] width 140 height 10
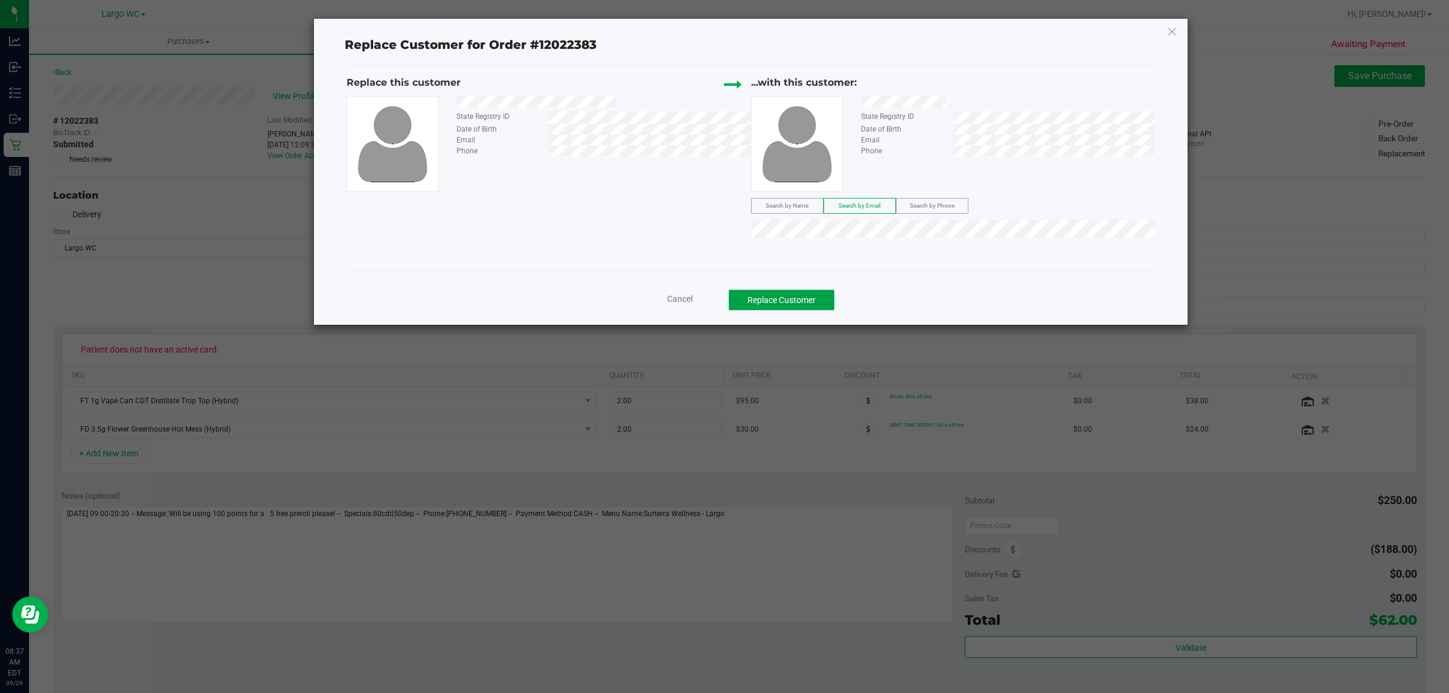
click at [818, 302] on button "Replace Customer" at bounding box center [782, 300] width 106 height 21
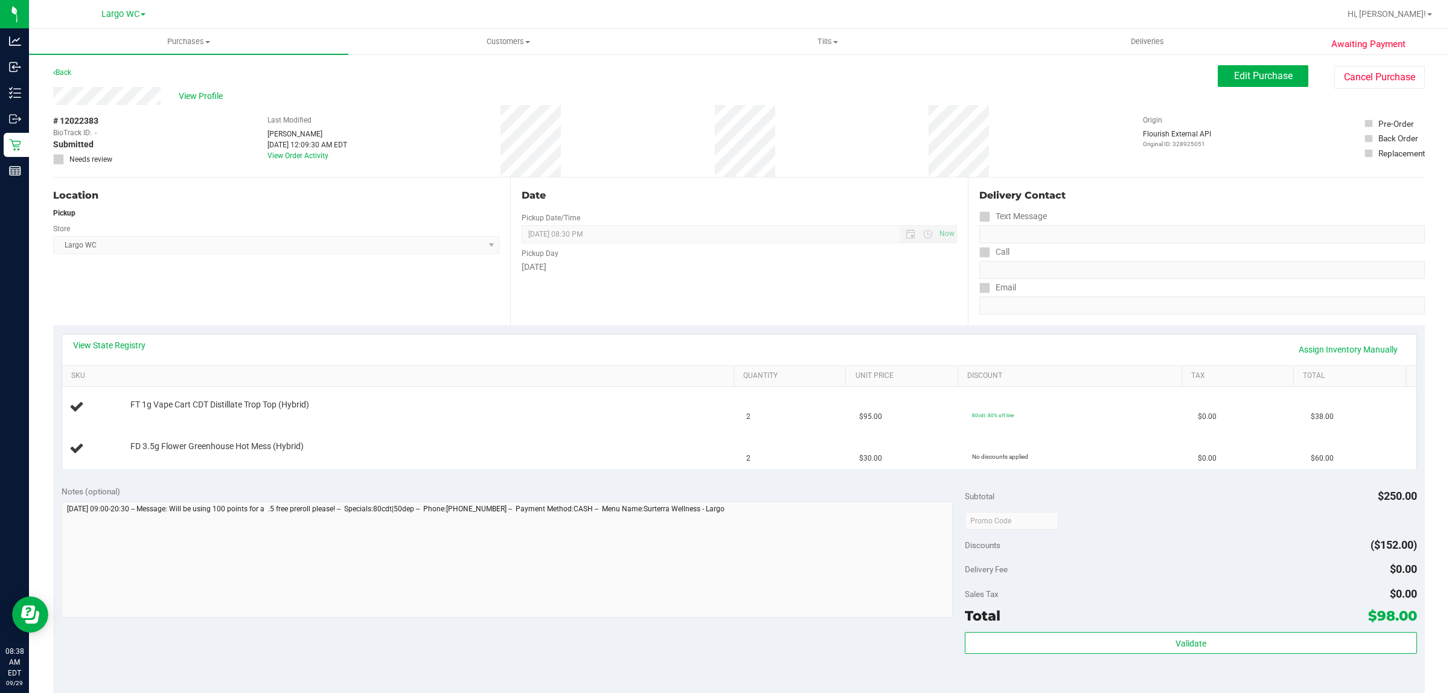
click at [115, 284] on div "Location Pickup Store Largo WC Select Store [PERSON_NAME][GEOGRAPHIC_DATA] [PER…" at bounding box center [281, 251] width 457 height 148
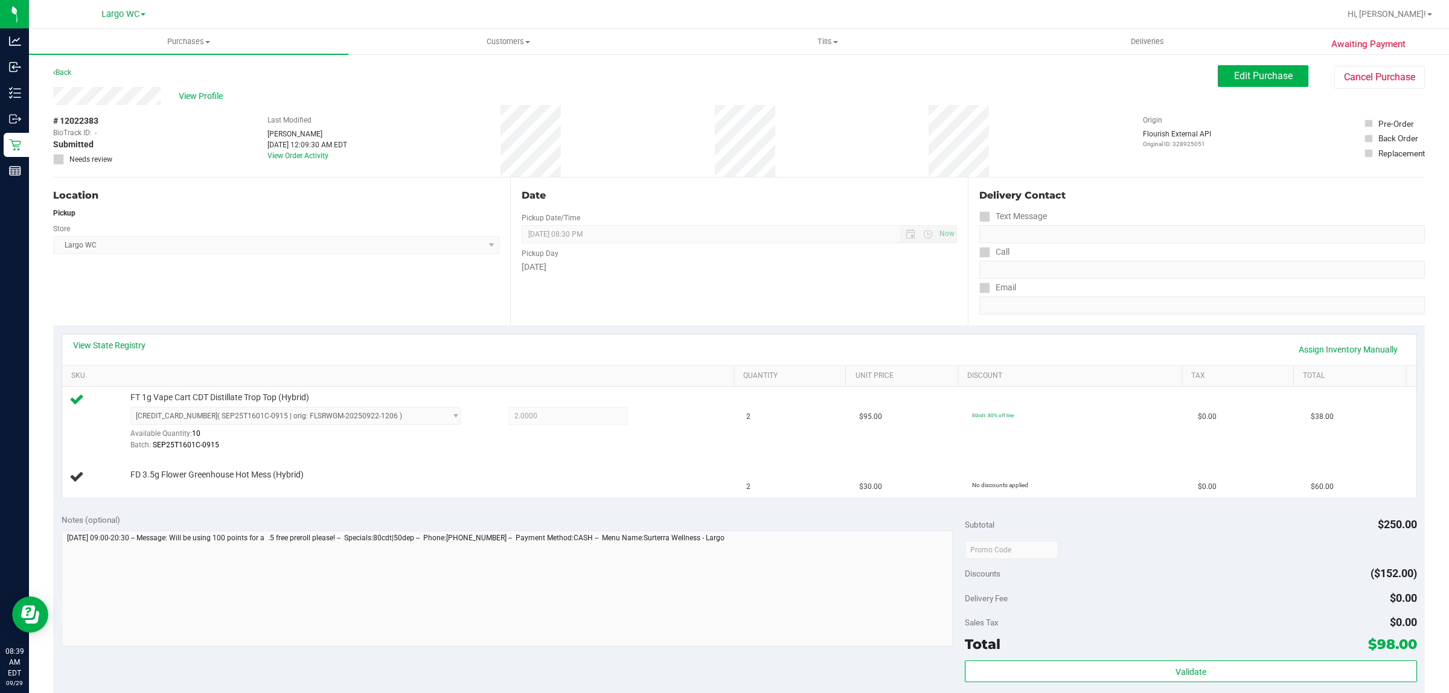
click at [188, 311] on div "Location Pickup Store Largo WC Select Store [PERSON_NAME][GEOGRAPHIC_DATA] [PER…" at bounding box center [281, 251] width 457 height 148
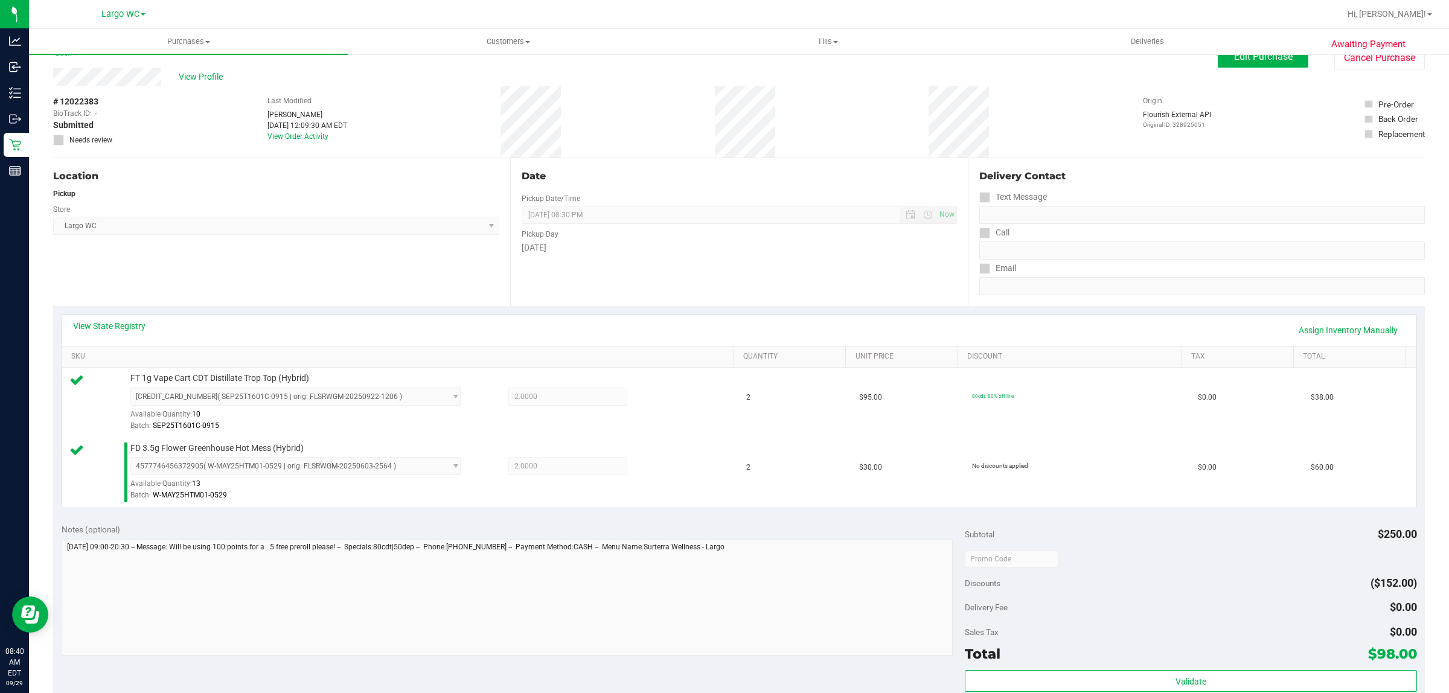
scroll to position [75, 0]
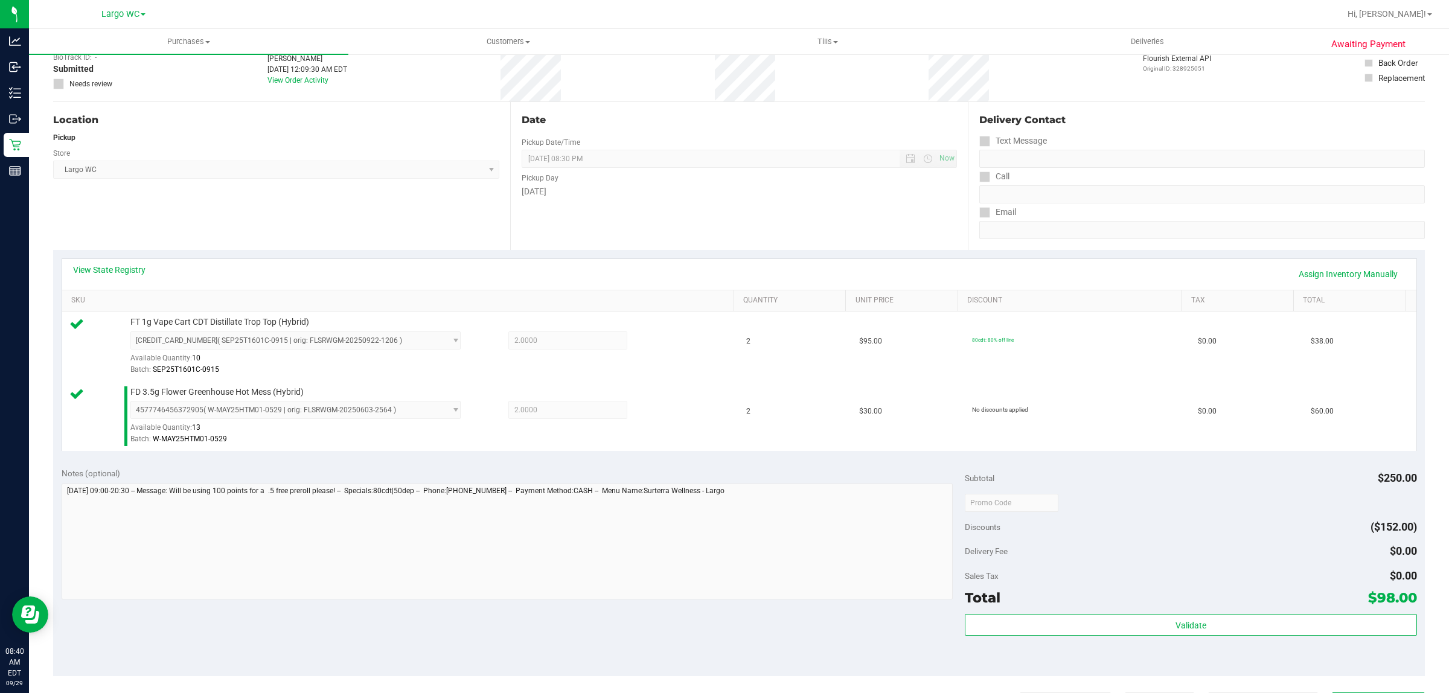
click at [1200, 662] on div "Validate" at bounding box center [1190, 641] width 451 height 54
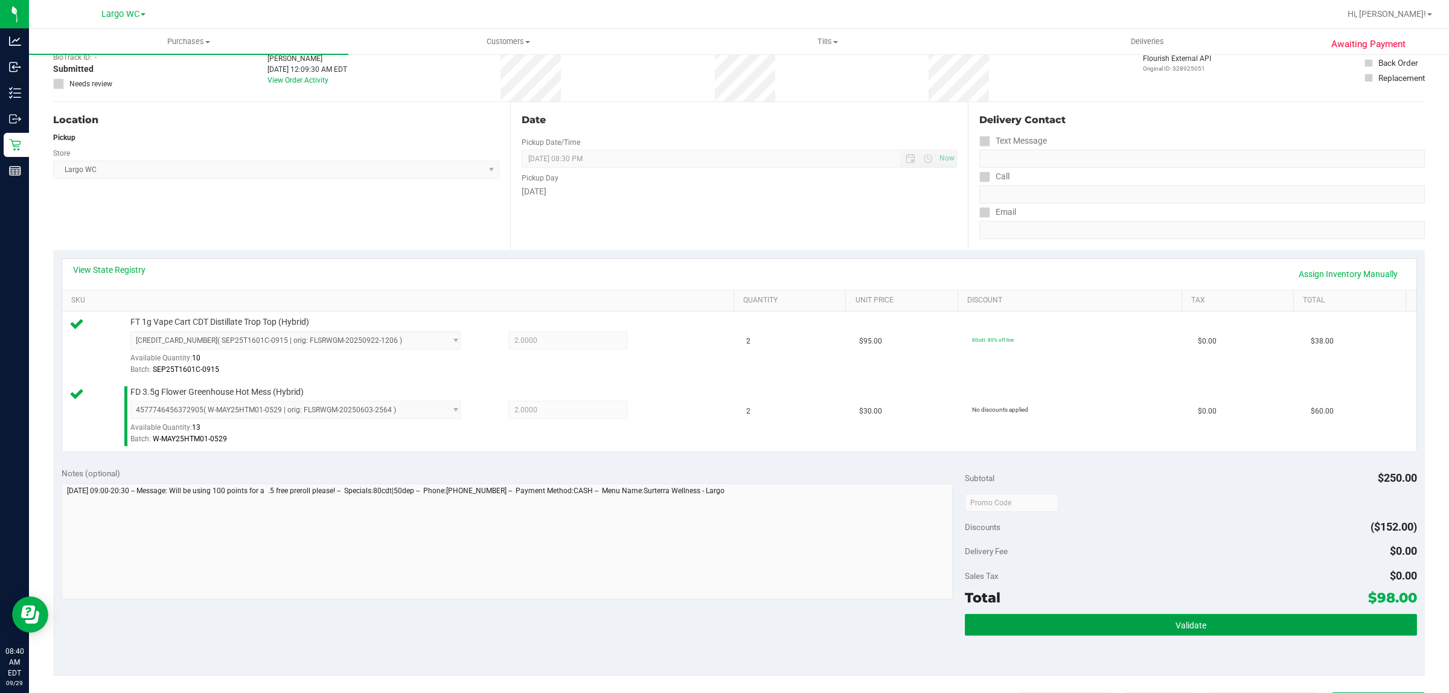
click at [1215, 632] on button "Validate" at bounding box center [1190, 625] width 451 height 22
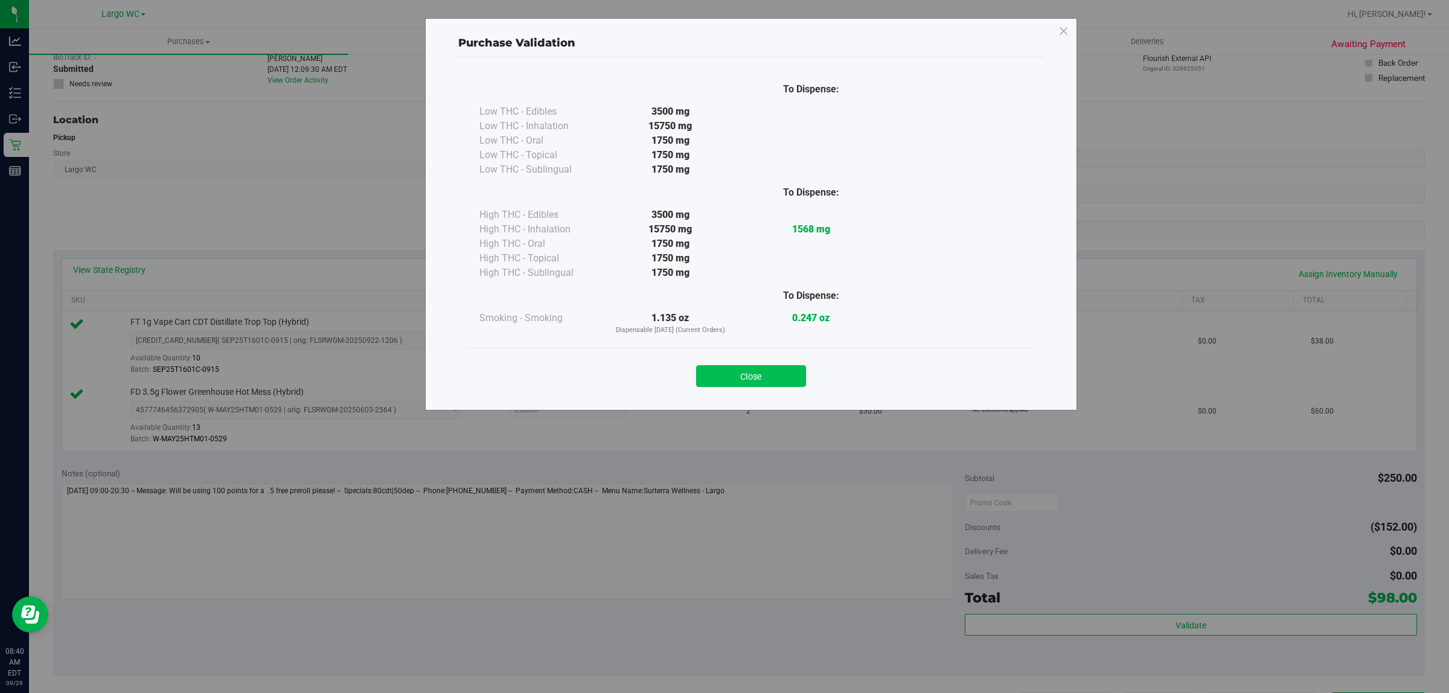
click at [795, 381] on button "Close" at bounding box center [751, 376] width 110 height 22
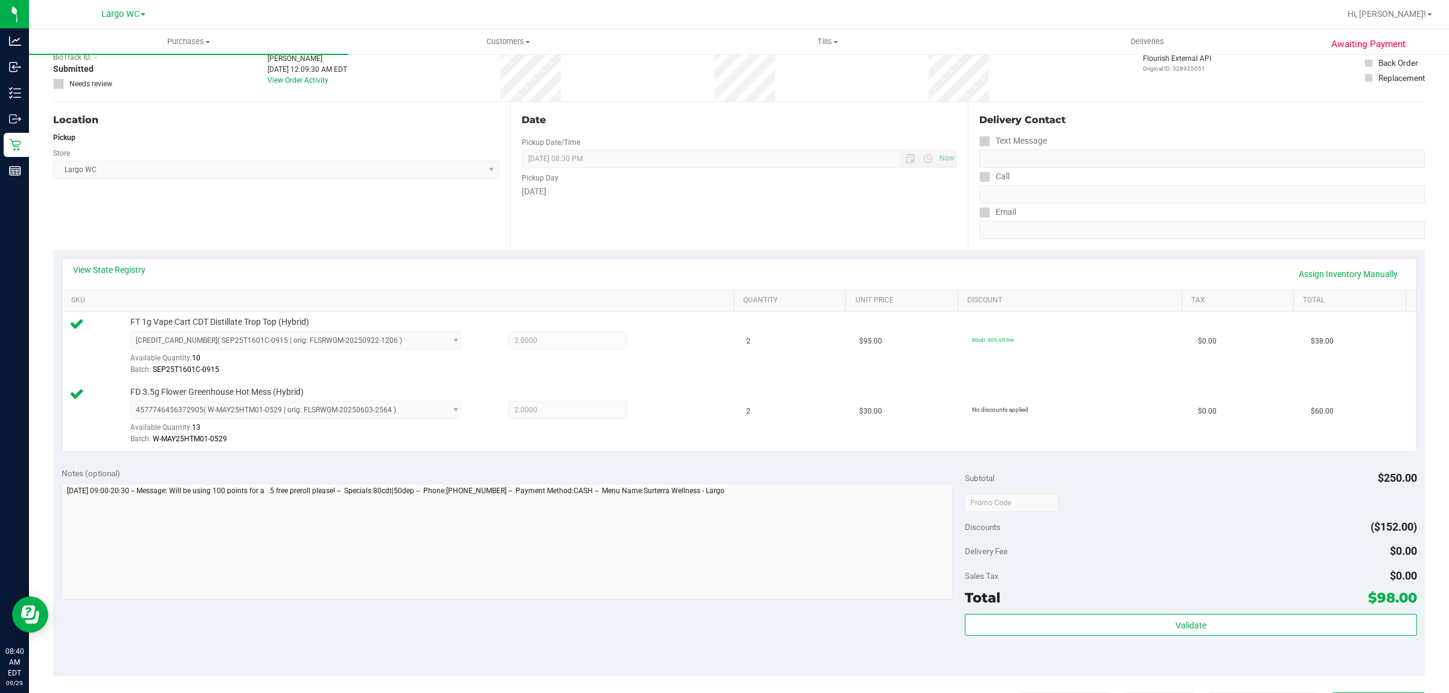
click at [854, 481] on div "Notes (optional)" at bounding box center [514, 534] width 904 height 135
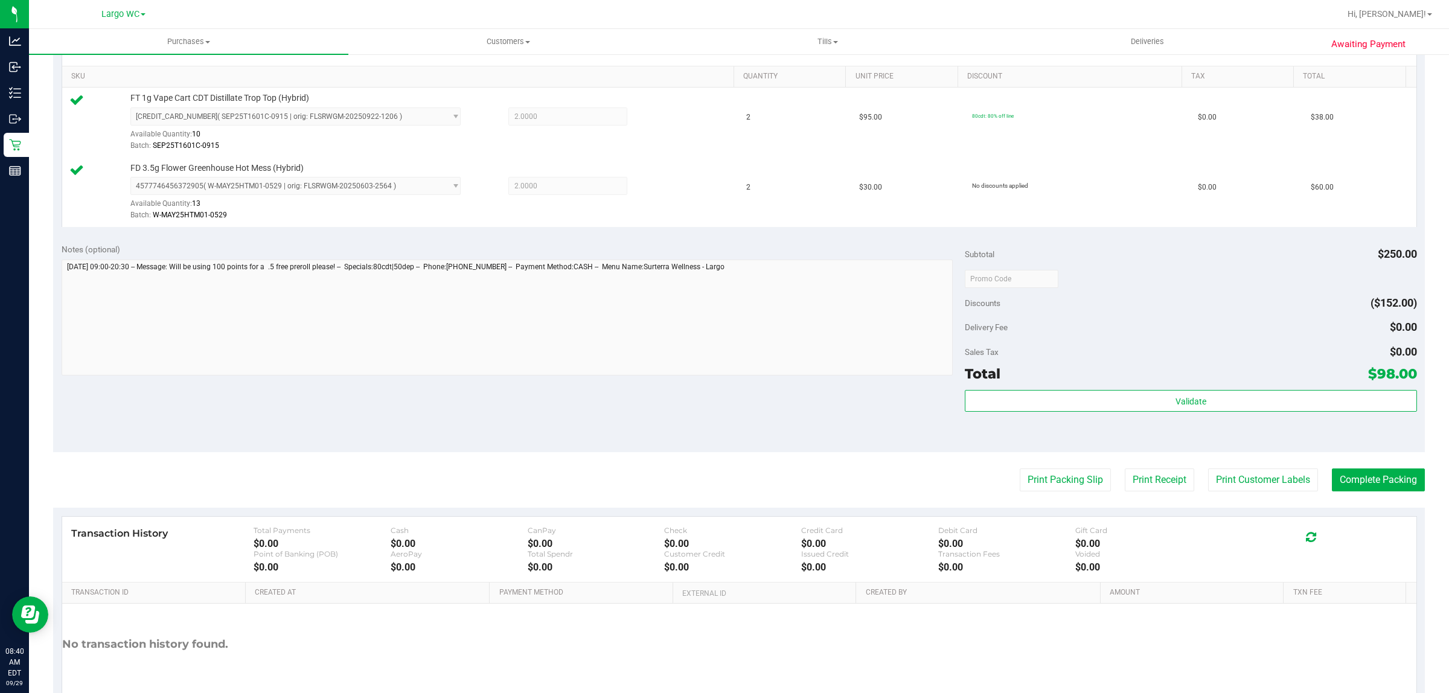
scroll to position [302, 0]
click at [1214, 473] on button "Print Customer Labels" at bounding box center [1263, 477] width 110 height 23
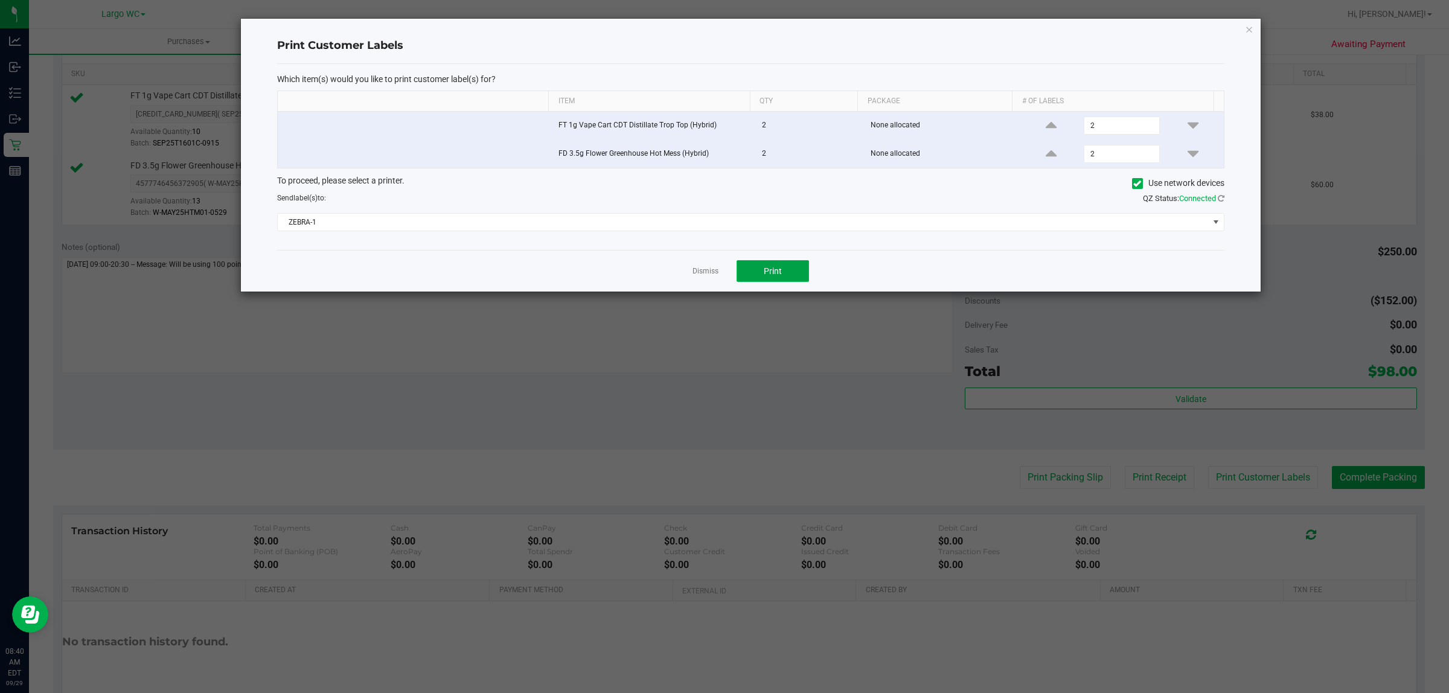
click at [767, 270] on span "Print" at bounding box center [773, 271] width 18 height 10
click at [1247, 28] on icon "button" at bounding box center [1249, 29] width 8 height 14
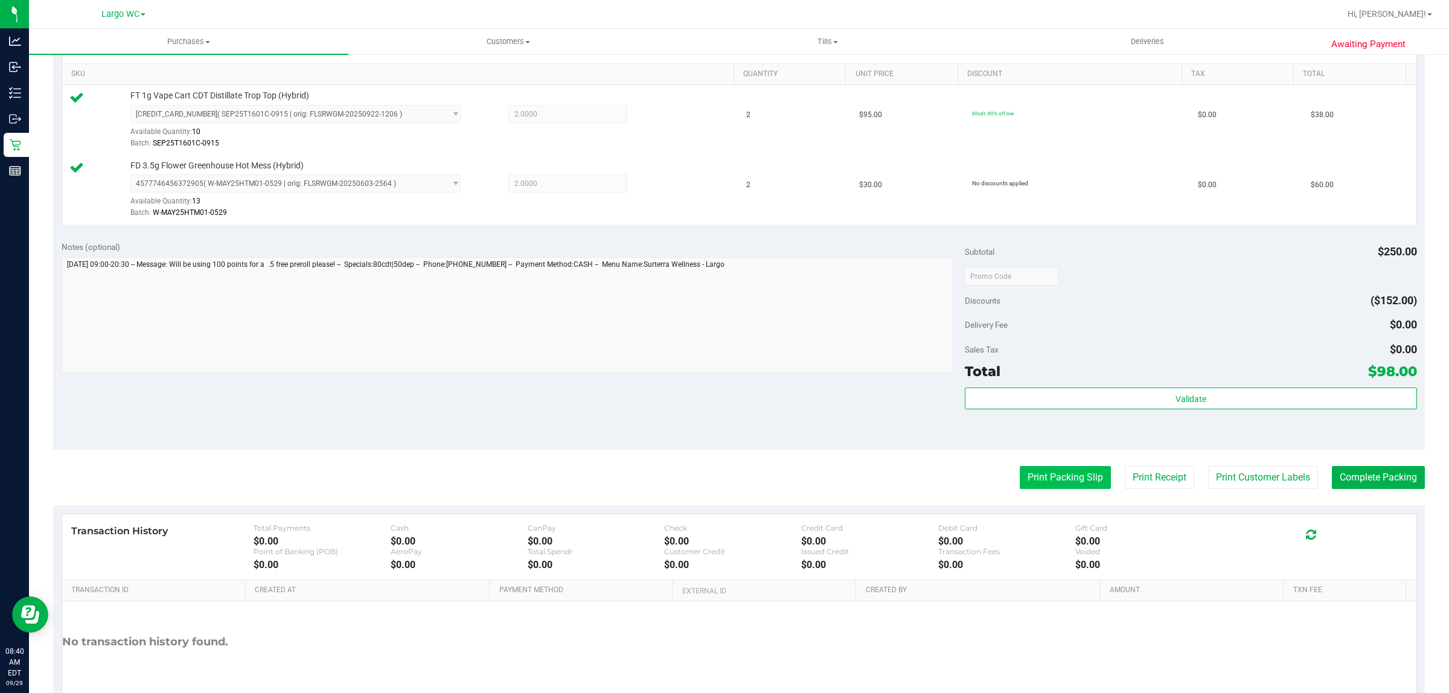
click at [1085, 486] on button "Print Packing Slip" at bounding box center [1064, 477] width 91 height 23
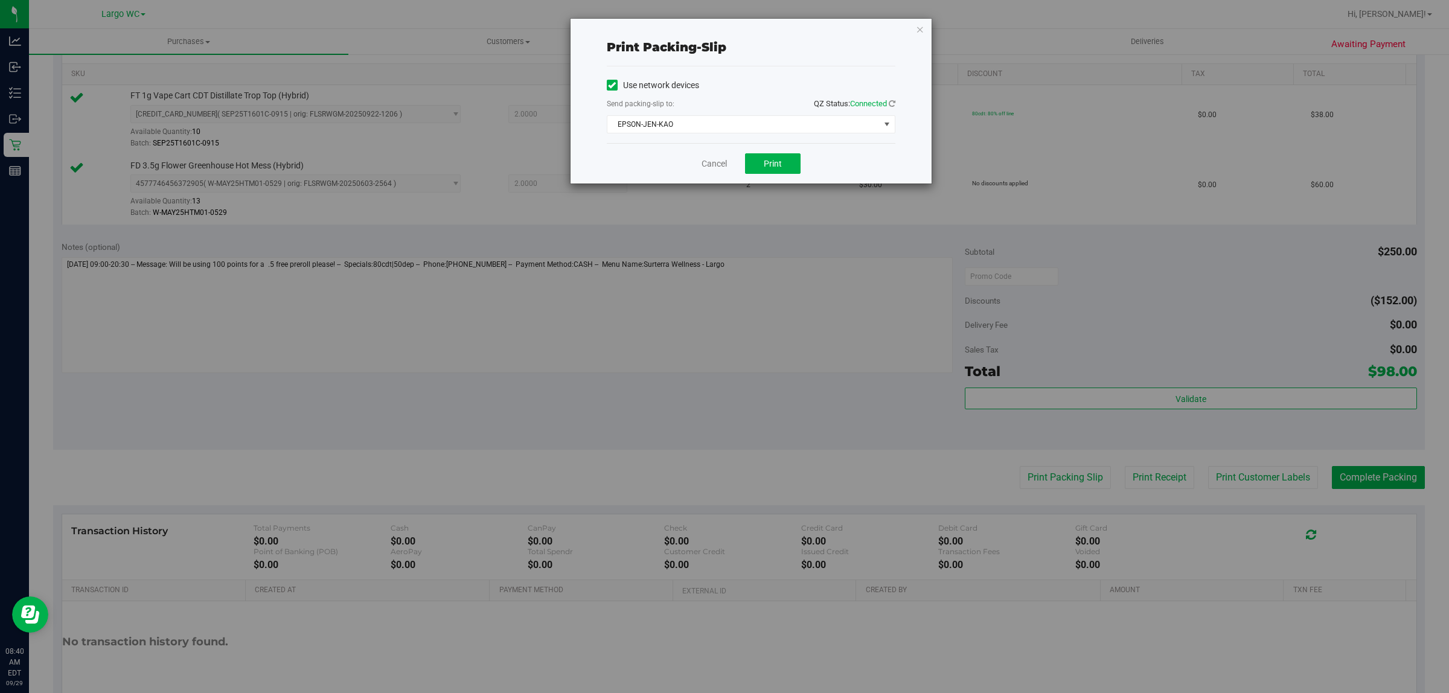
click at [767, 177] on div "Cancel Print" at bounding box center [751, 163] width 289 height 40
click at [789, 172] on button "Print" at bounding box center [773, 163] width 56 height 21
click at [920, 23] on icon "button" at bounding box center [920, 29] width 8 height 14
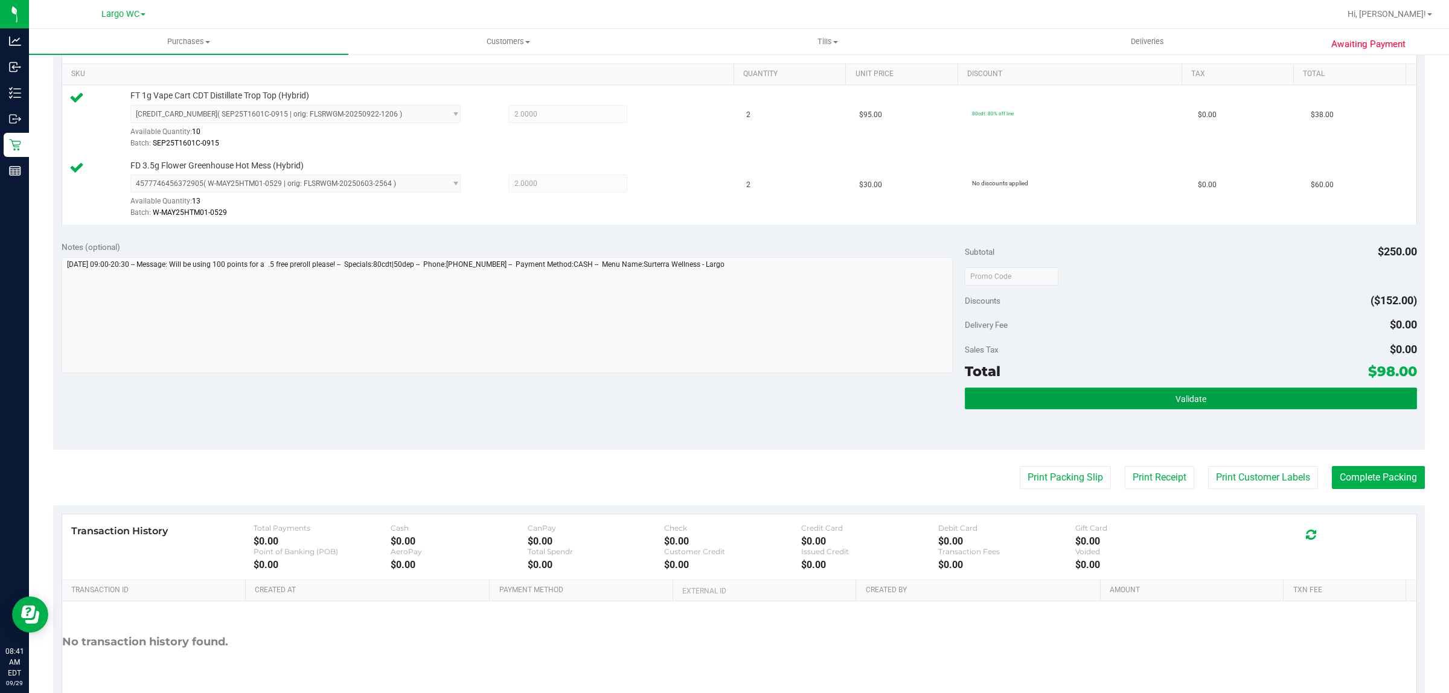
click at [1269, 405] on button "Validate" at bounding box center [1190, 399] width 451 height 22
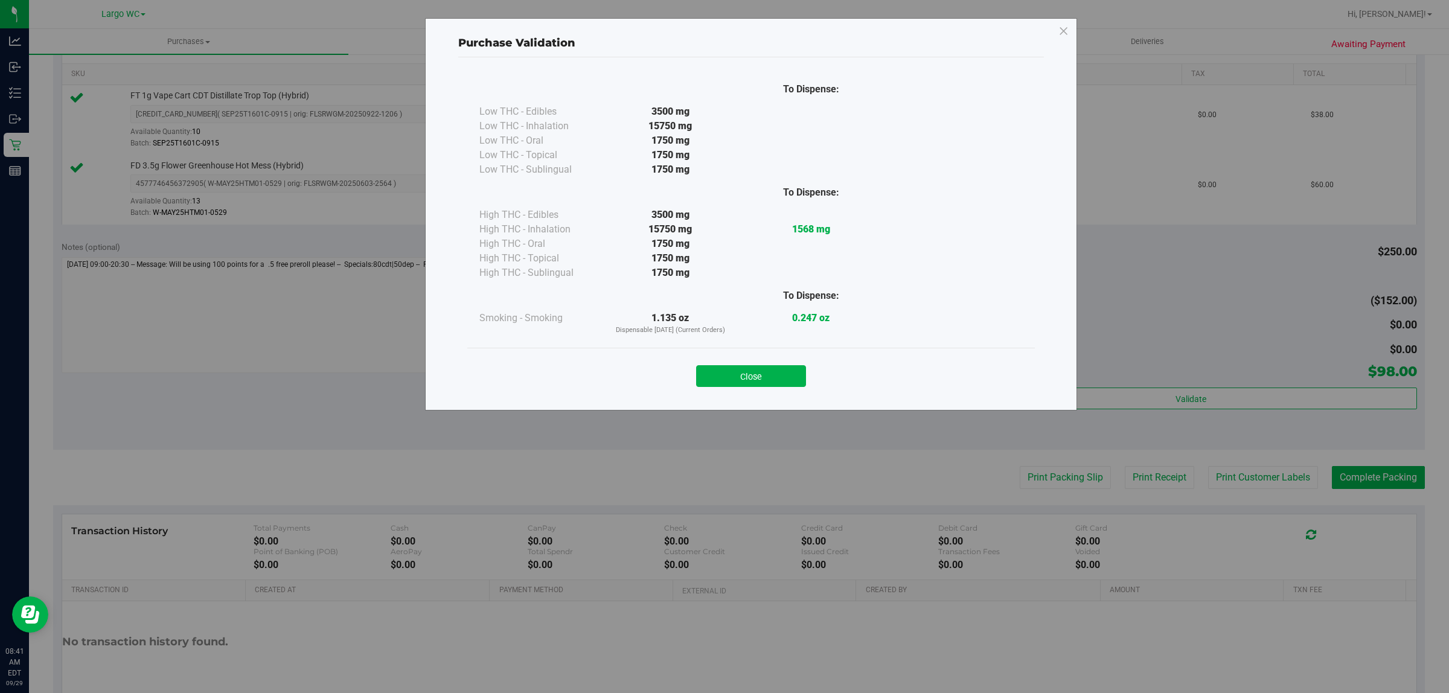
click at [767, 389] on div "Close" at bounding box center [750, 372] width 567 height 49
click at [765, 369] on button "Close" at bounding box center [751, 376] width 110 height 22
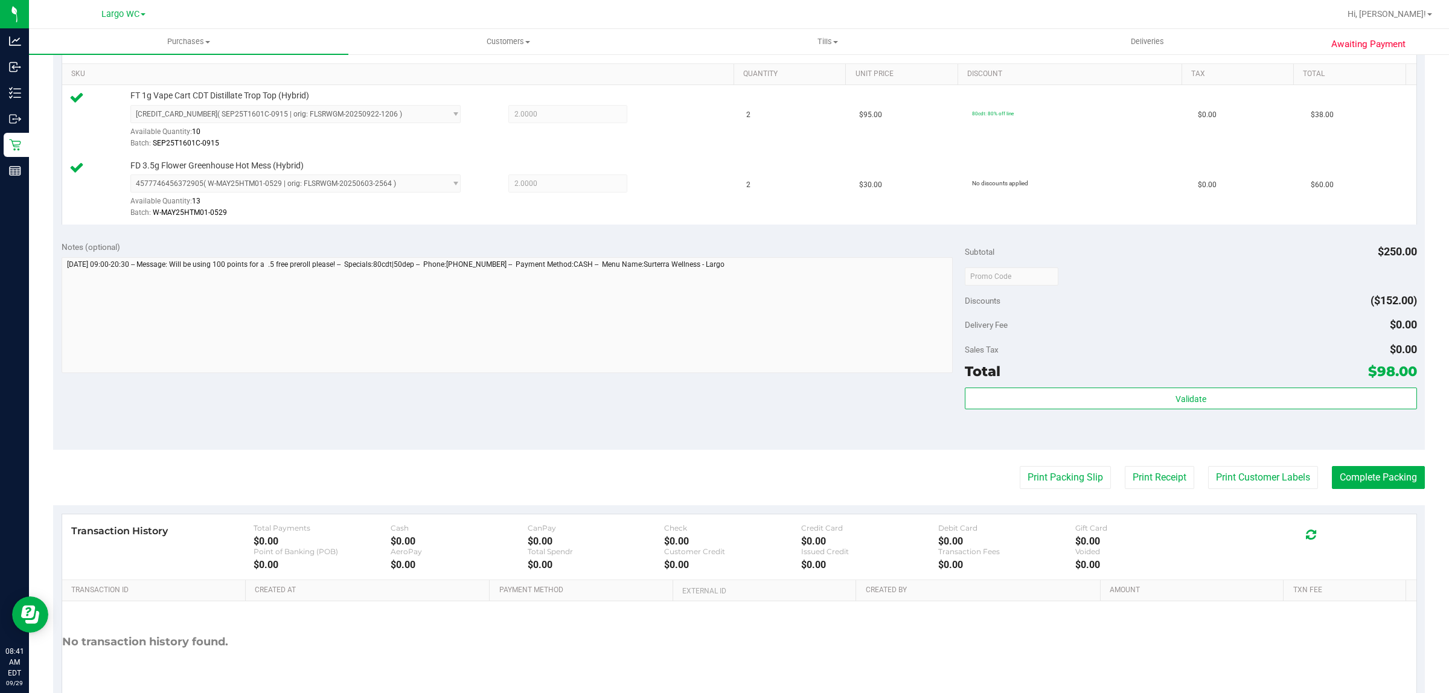
click at [1287, 384] on div "Subtotal $250.00 Discounts ($152.00) Delivery Fee $0.00 Sales Tax $0.00 Total $…" at bounding box center [1190, 341] width 451 height 201
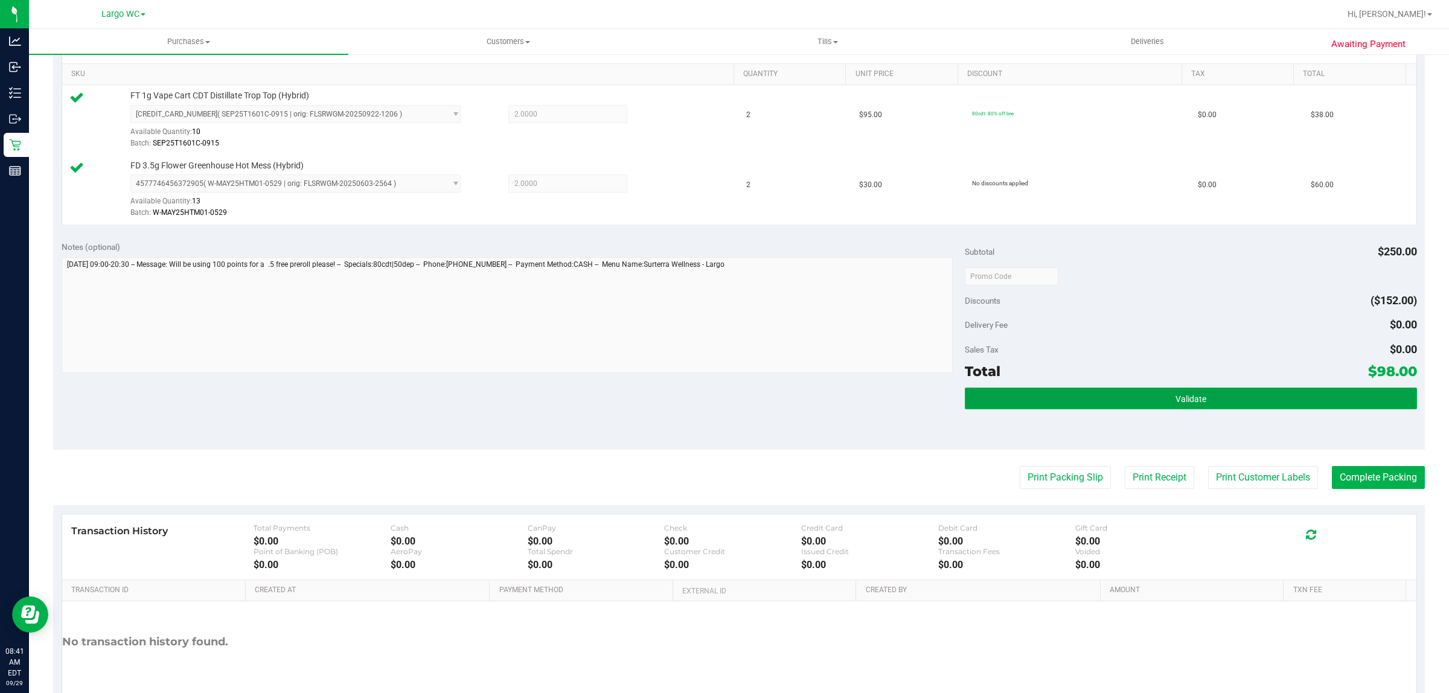
click at [1283, 399] on button "Validate" at bounding box center [1190, 399] width 451 height 22
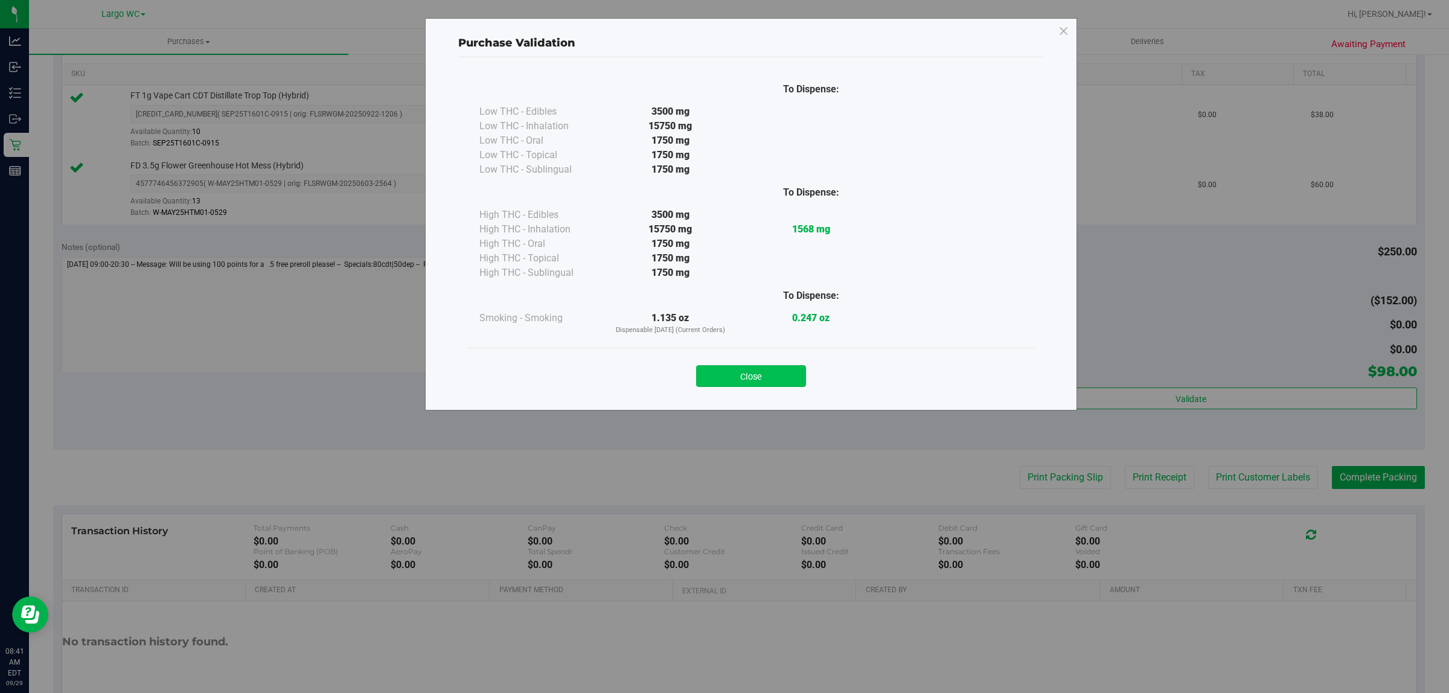
click at [756, 375] on button "Close" at bounding box center [751, 376] width 110 height 22
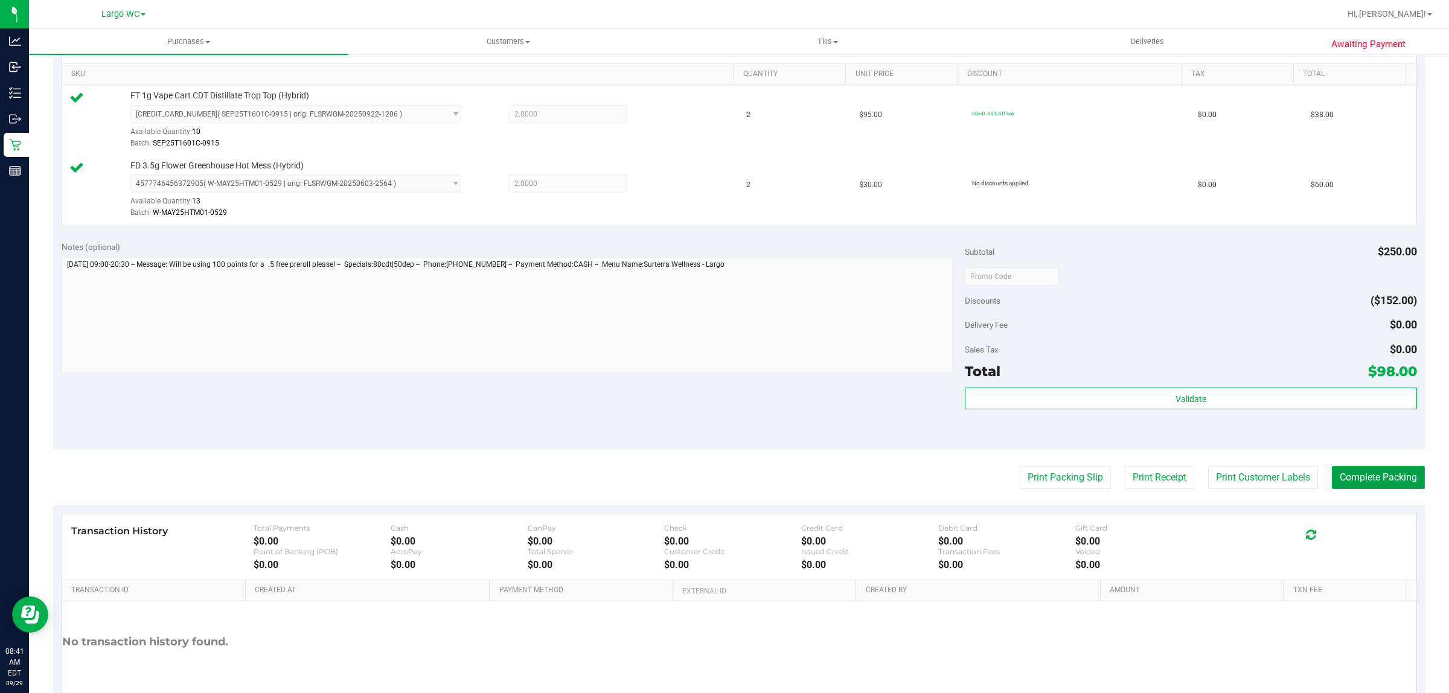
click at [1382, 476] on button "Complete Packing" at bounding box center [1378, 477] width 93 height 23
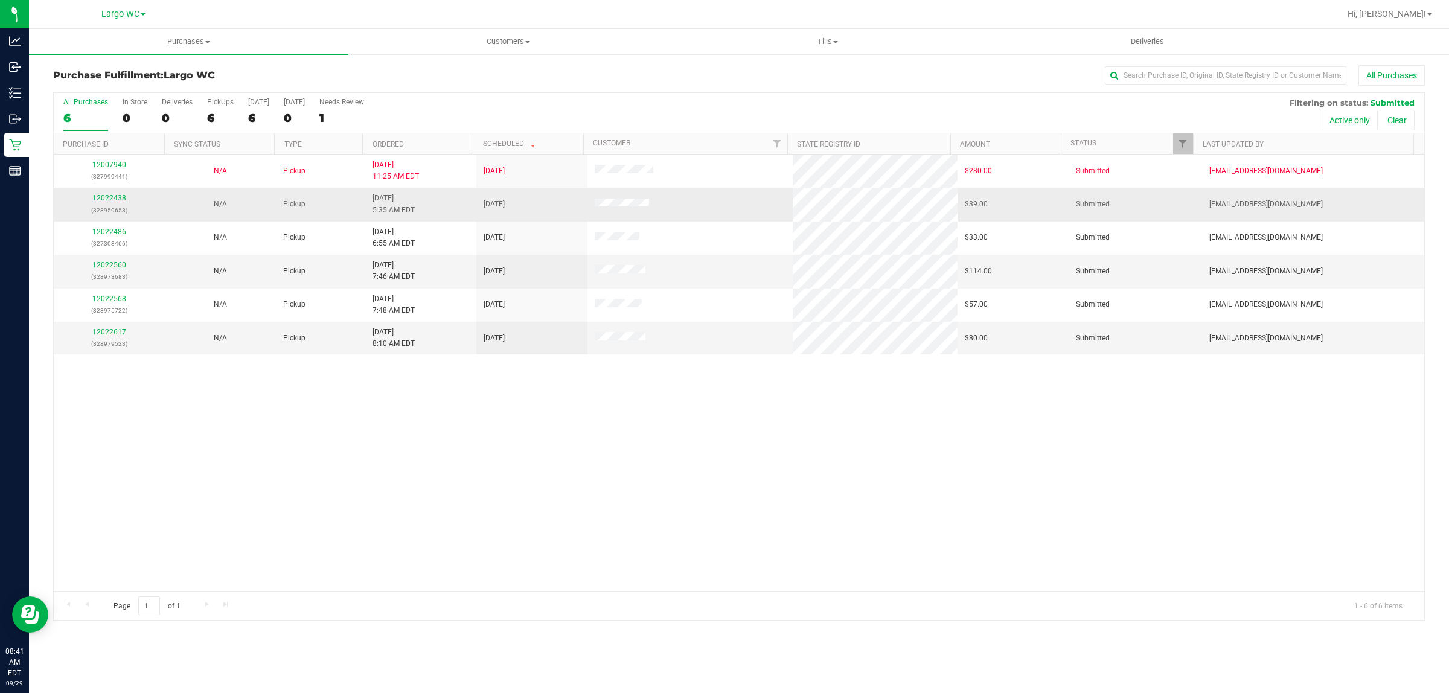
click at [113, 200] on link "12022438" at bounding box center [109, 198] width 34 height 8
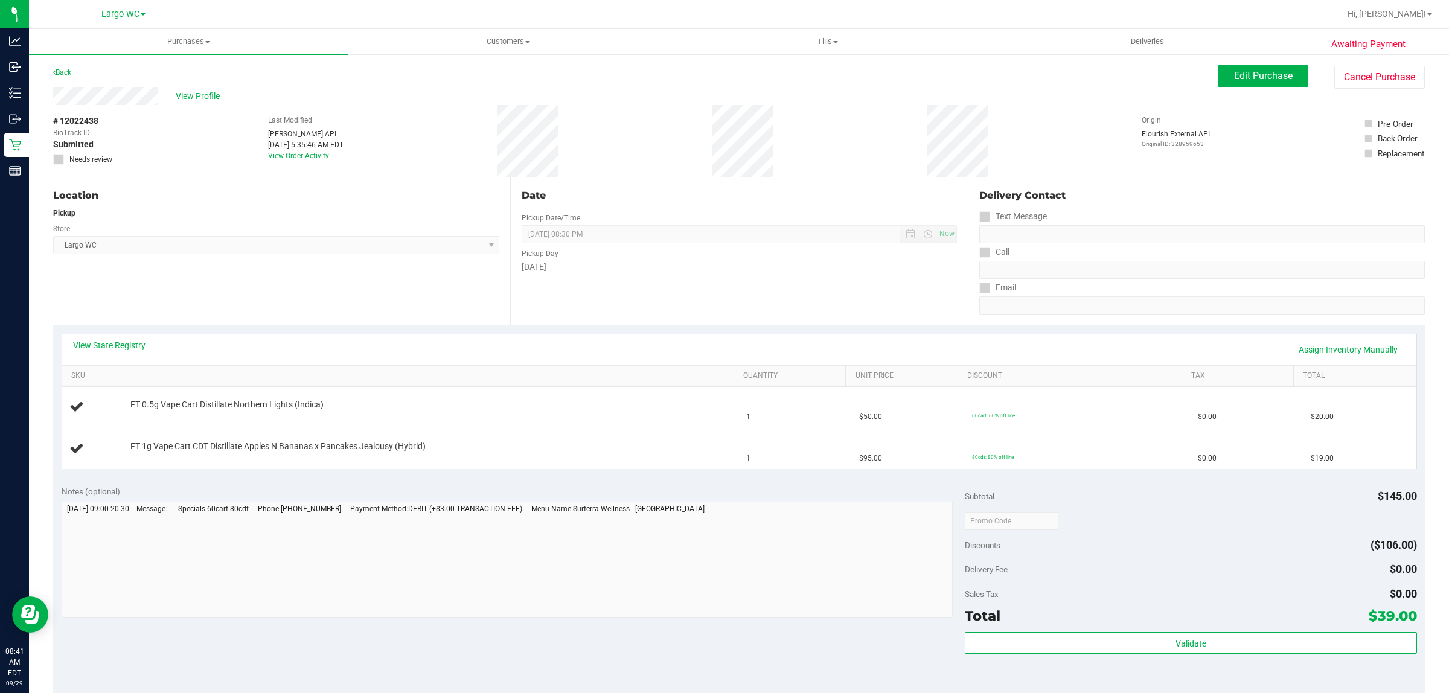
click at [115, 343] on link "View State Registry" at bounding box center [109, 345] width 72 height 12
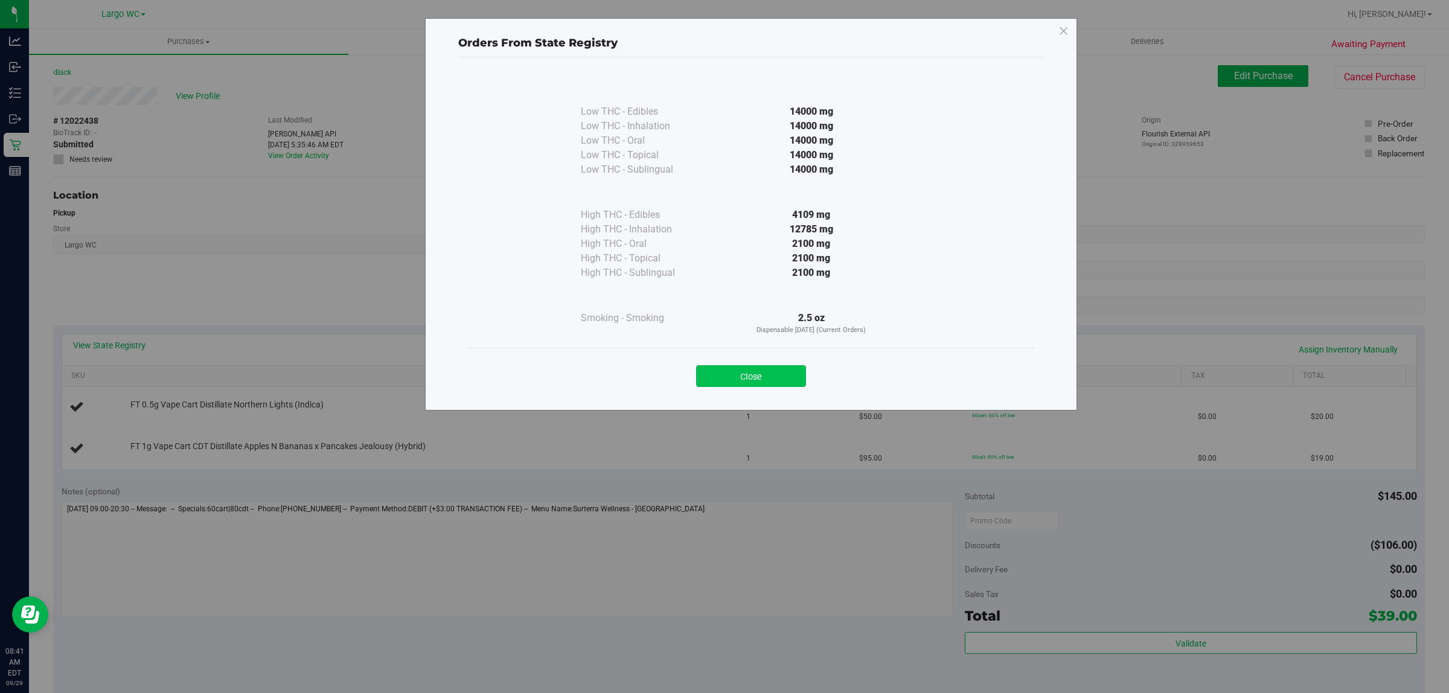
click at [774, 381] on button "Close" at bounding box center [751, 376] width 110 height 22
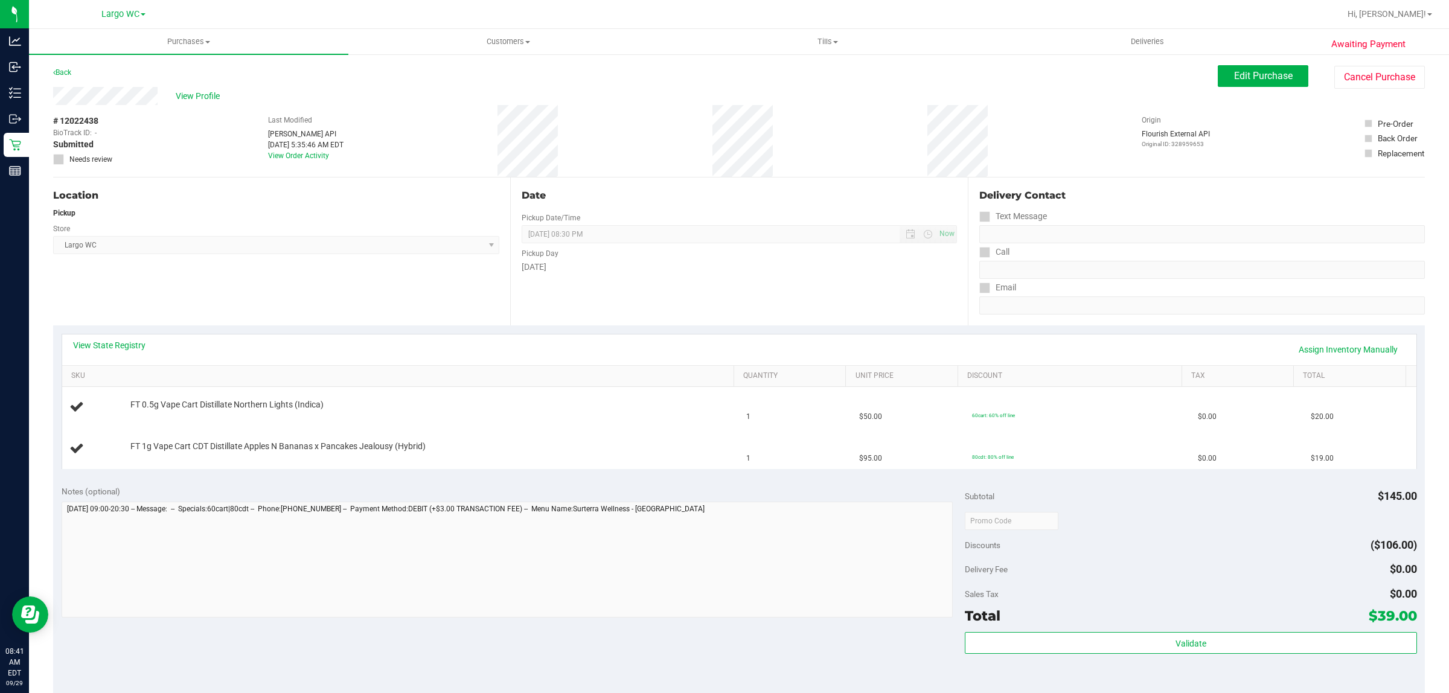
click at [535, 497] on div "Notes (optional)" at bounding box center [514, 491] width 904 height 12
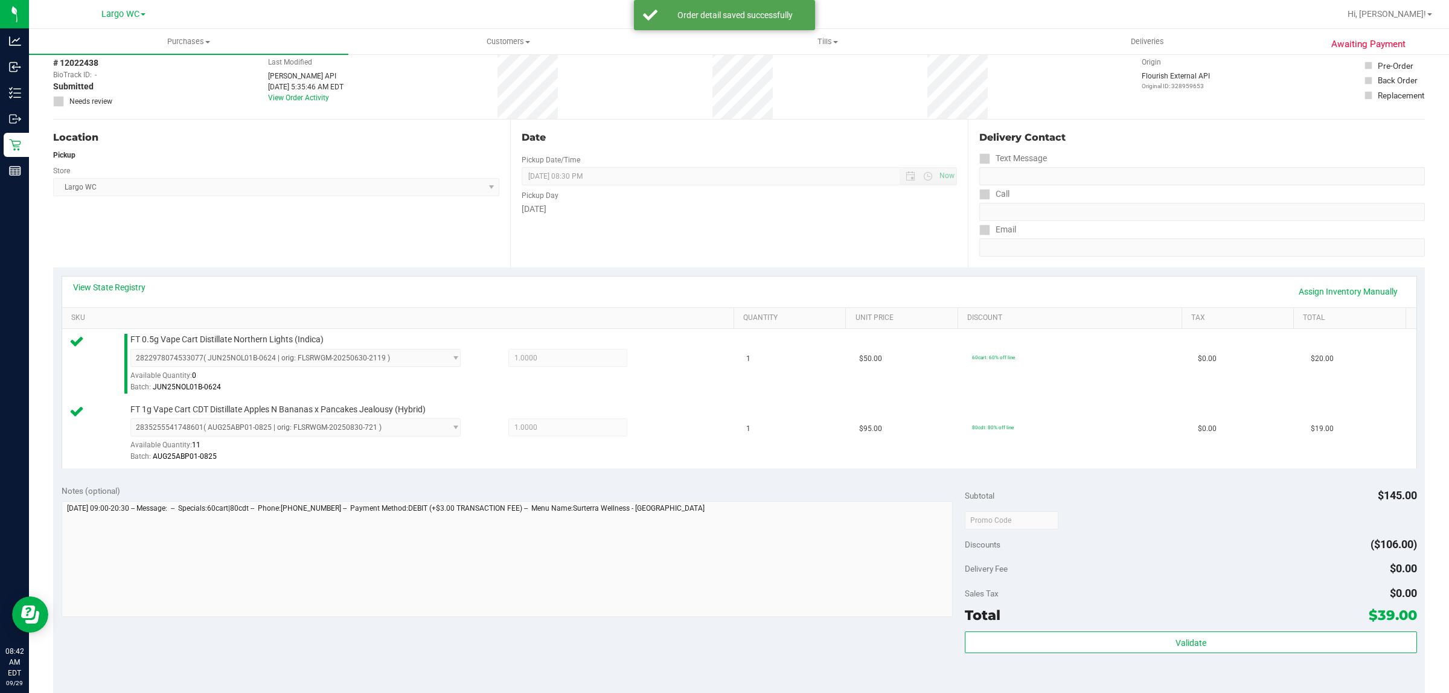
scroll to position [75, 0]
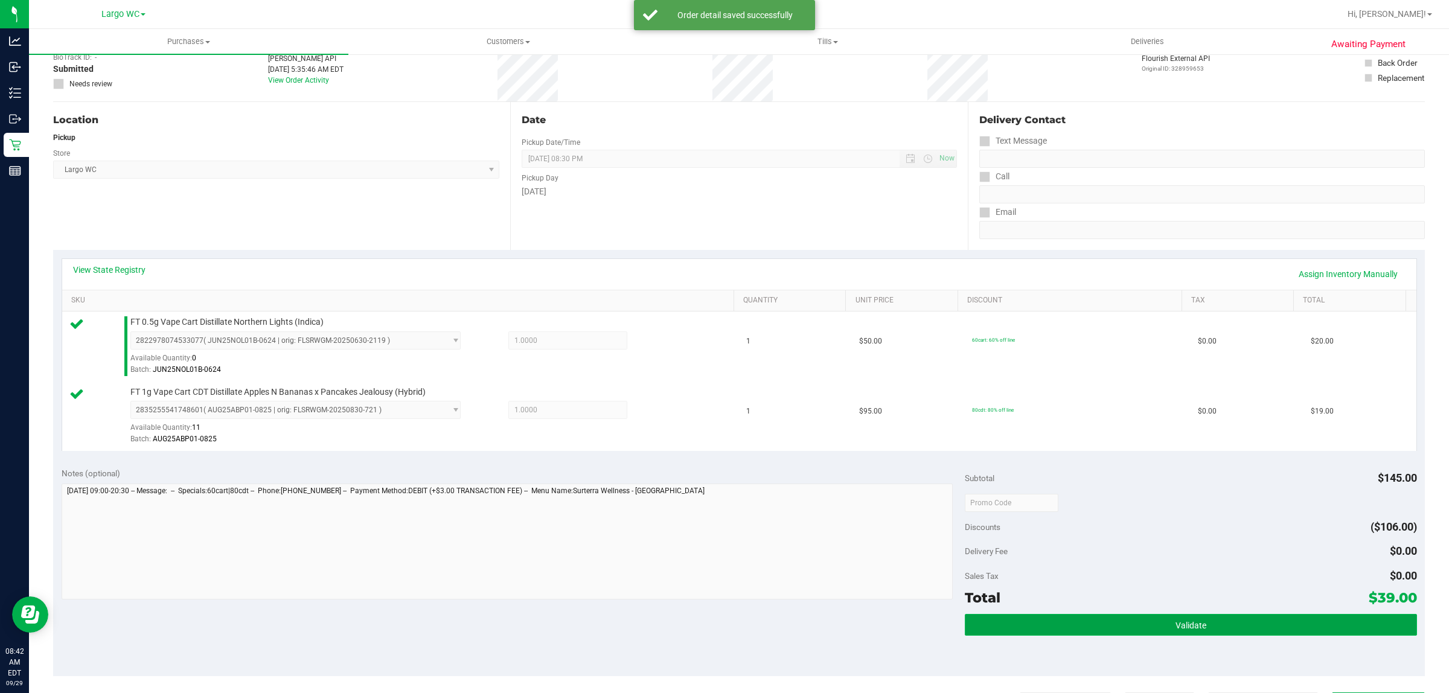
click at [1300, 636] on button "Validate" at bounding box center [1190, 625] width 451 height 22
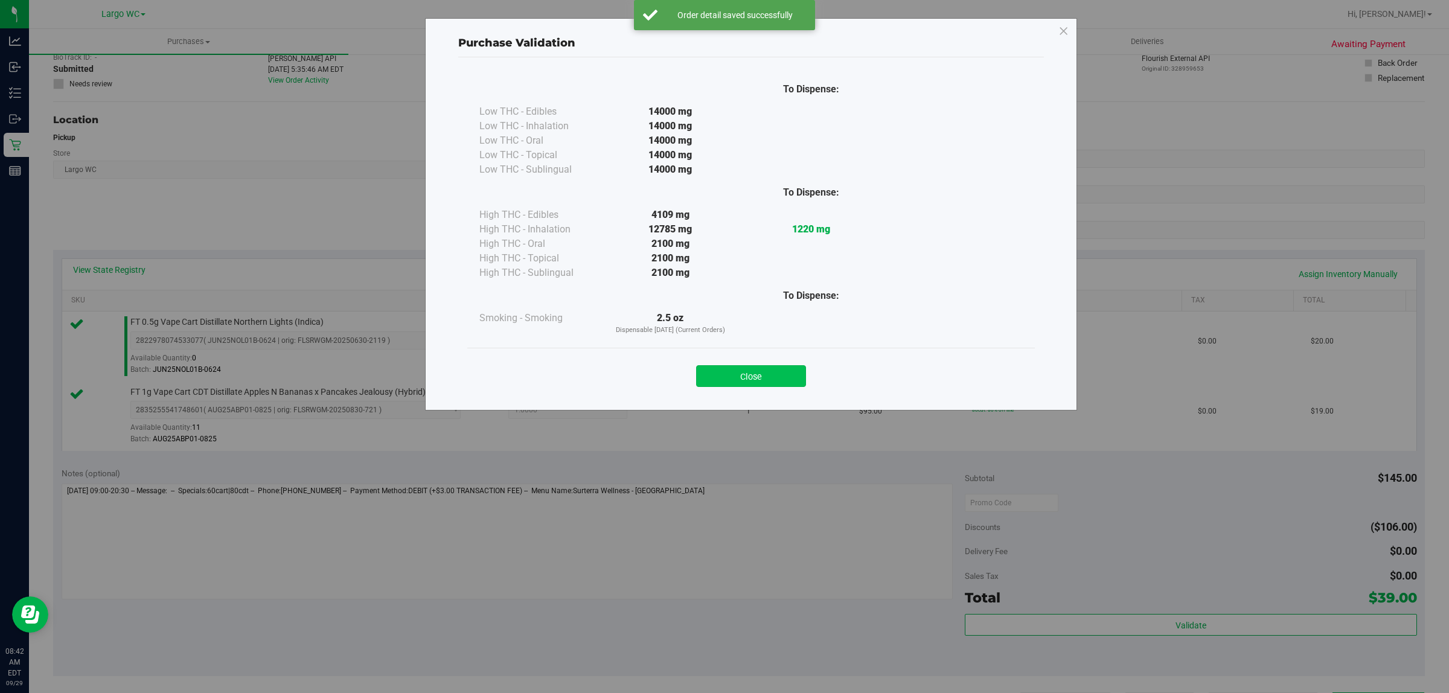
click at [739, 375] on button "Close" at bounding box center [751, 376] width 110 height 22
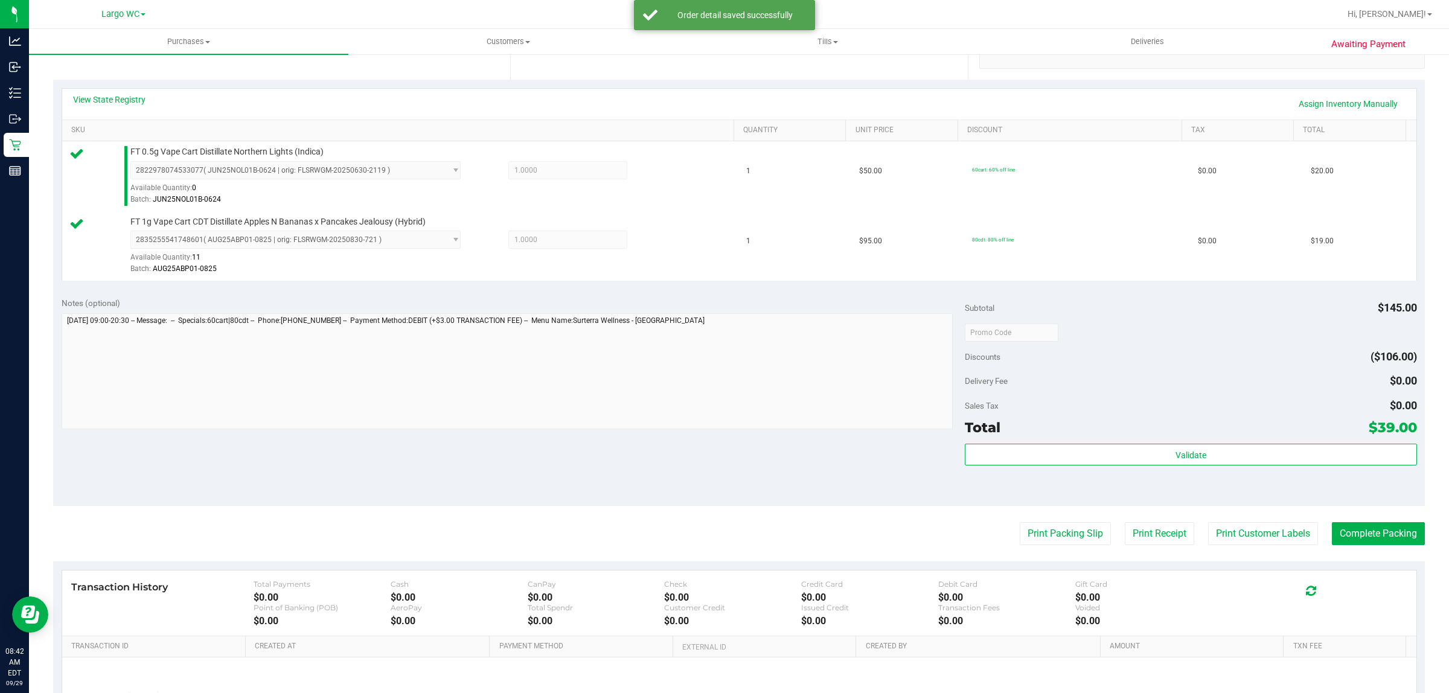
scroll to position [363, 0]
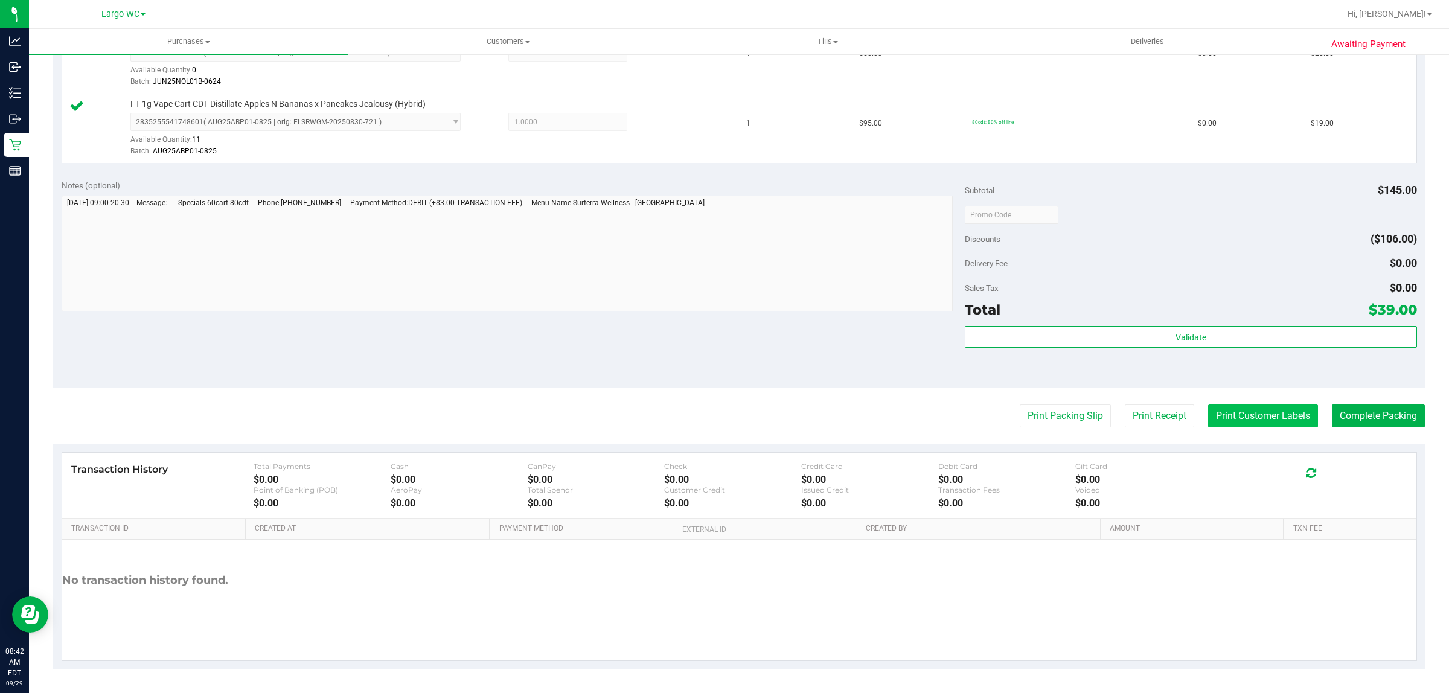
click at [1252, 411] on button "Print Customer Labels" at bounding box center [1263, 415] width 110 height 23
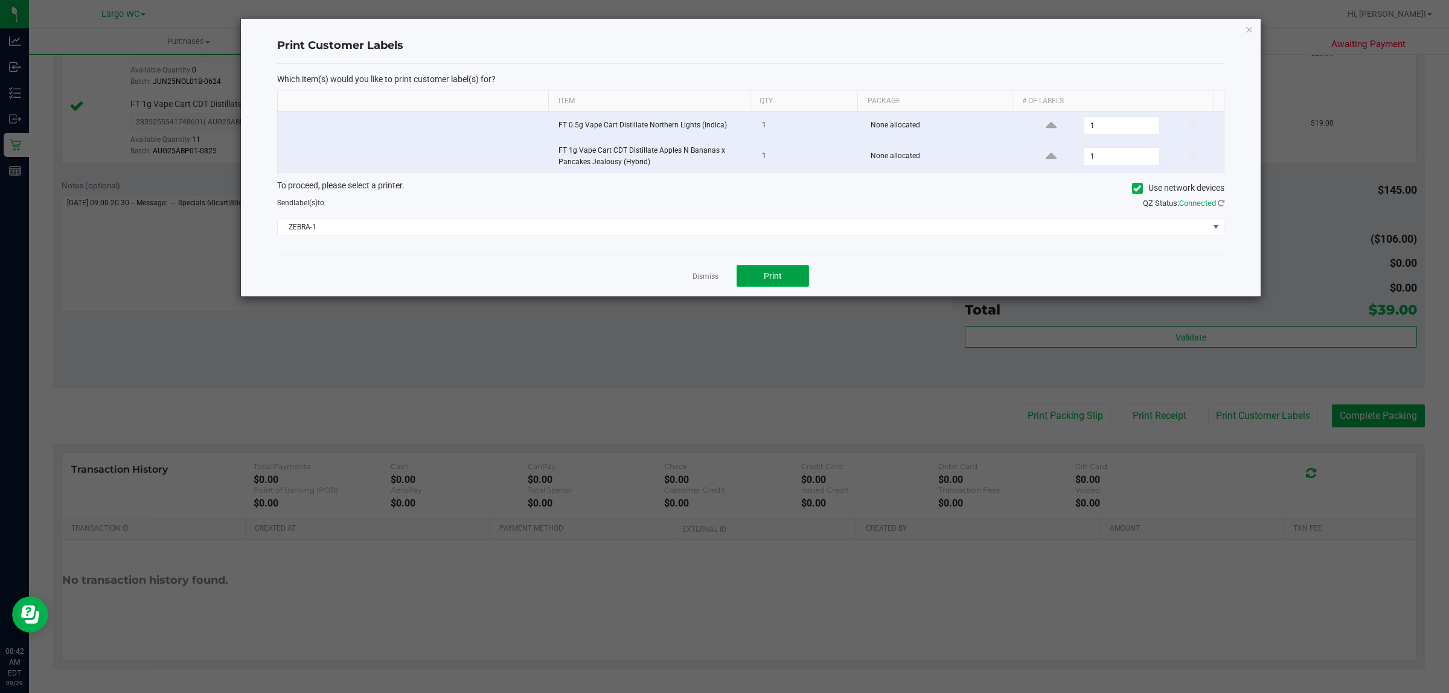
click at [746, 275] on button "Print" at bounding box center [772, 276] width 72 height 22
click at [1247, 24] on icon "button" at bounding box center [1249, 29] width 8 height 14
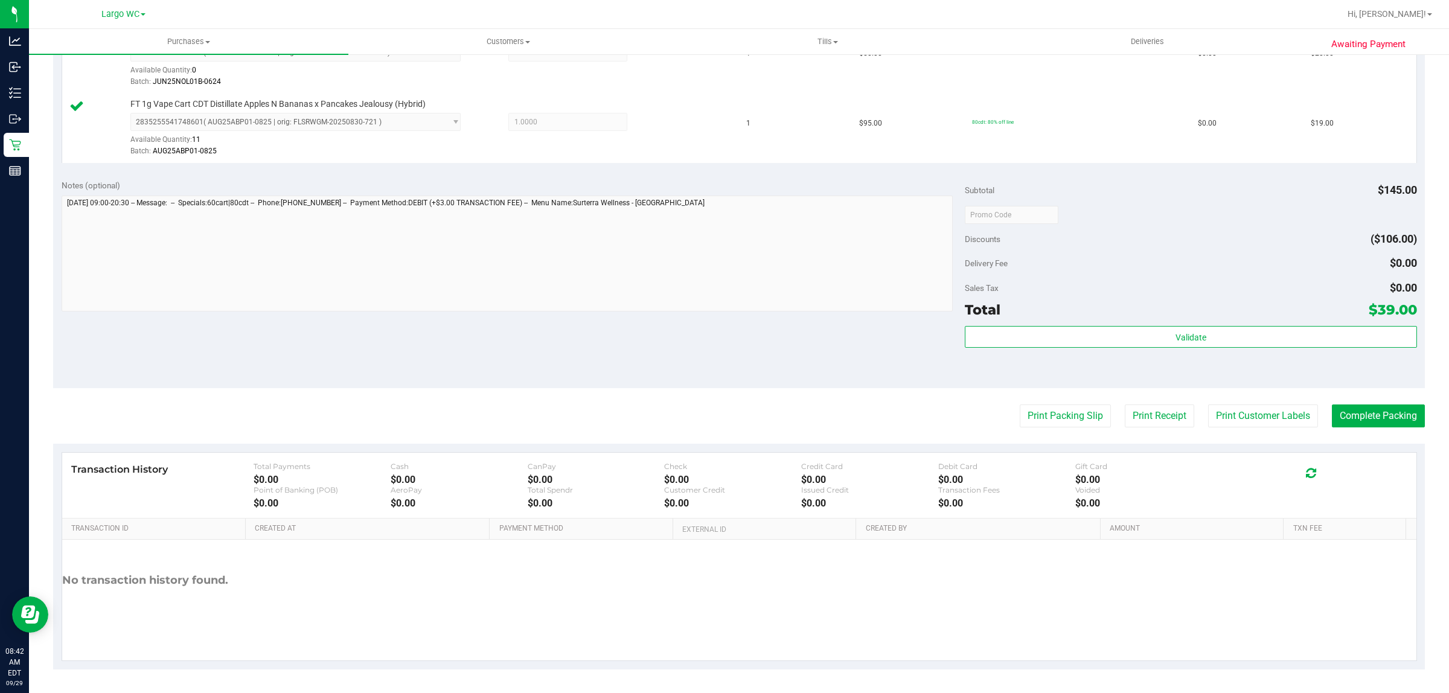
click at [1041, 399] on purchase-details "Back Edit Purchase Cancel Purchase View Profile # 12022438 BioTrack ID: - Submi…" at bounding box center [738, 186] width 1371 height 968
click at [1037, 416] on button "Print Packing Slip" at bounding box center [1064, 415] width 91 height 23
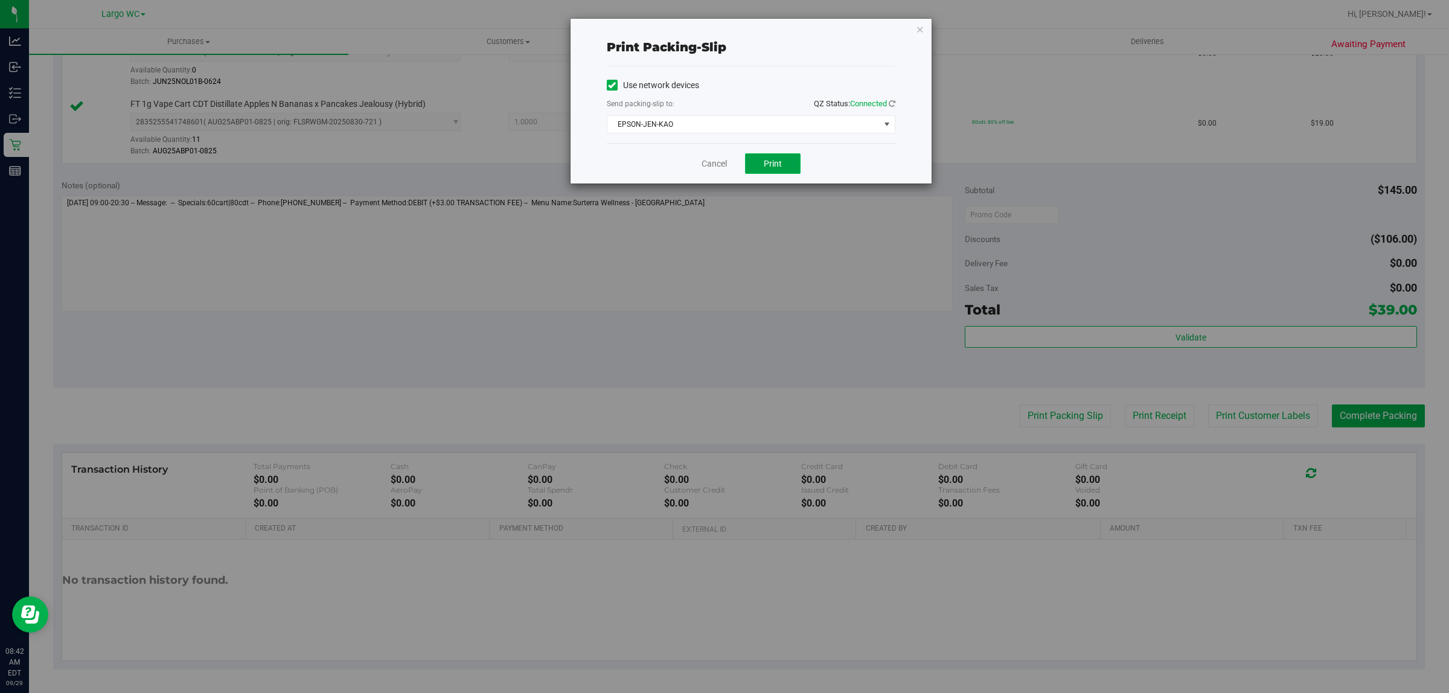
click at [756, 169] on button "Print" at bounding box center [773, 163] width 56 height 21
click at [922, 31] on icon "button" at bounding box center [920, 29] width 8 height 14
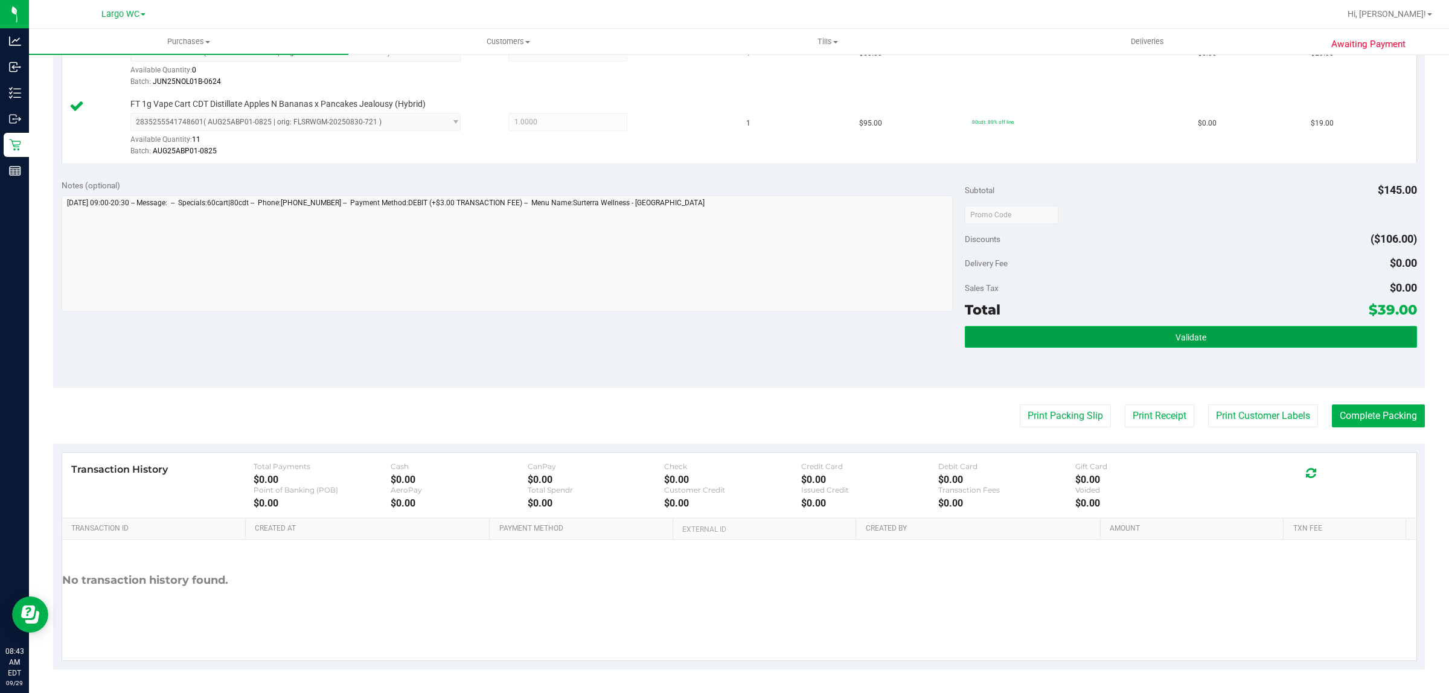
click at [1215, 339] on button "Validate" at bounding box center [1190, 337] width 451 height 22
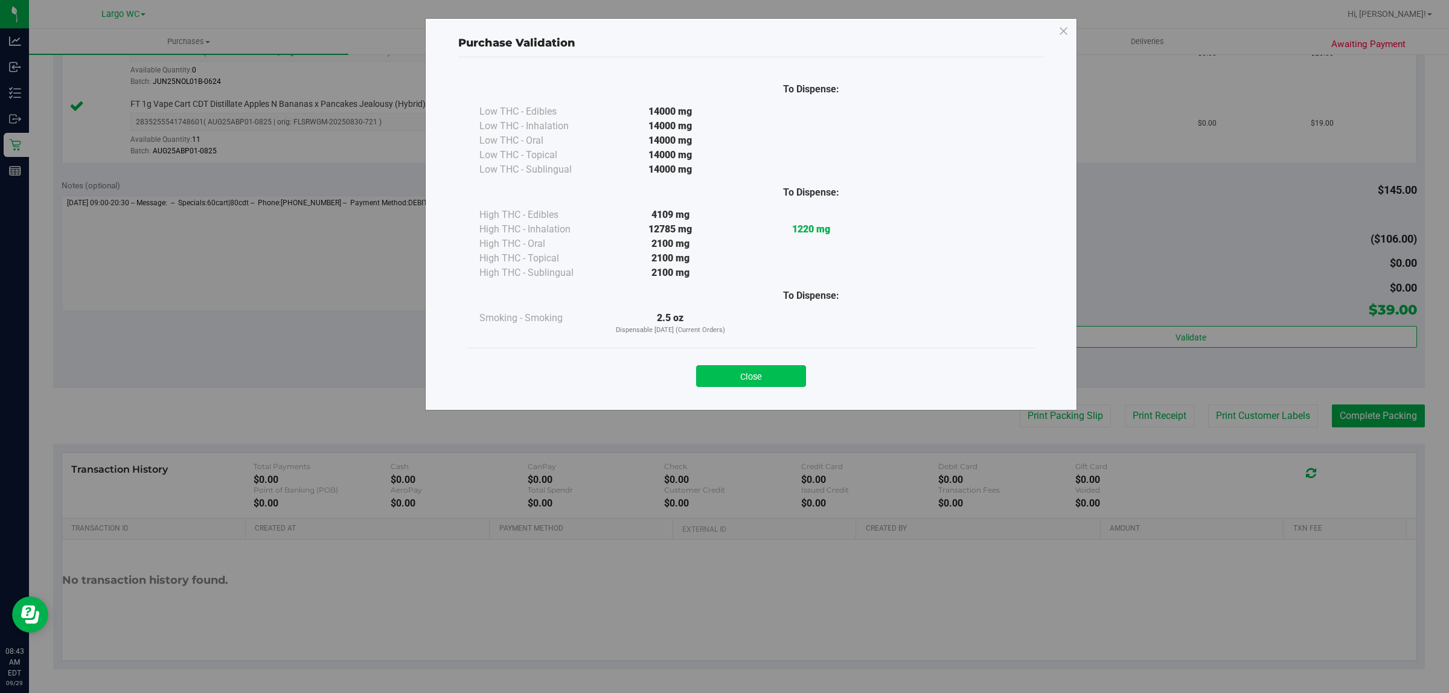
click at [758, 369] on button "Close" at bounding box center [751, 376] width 110 height 22
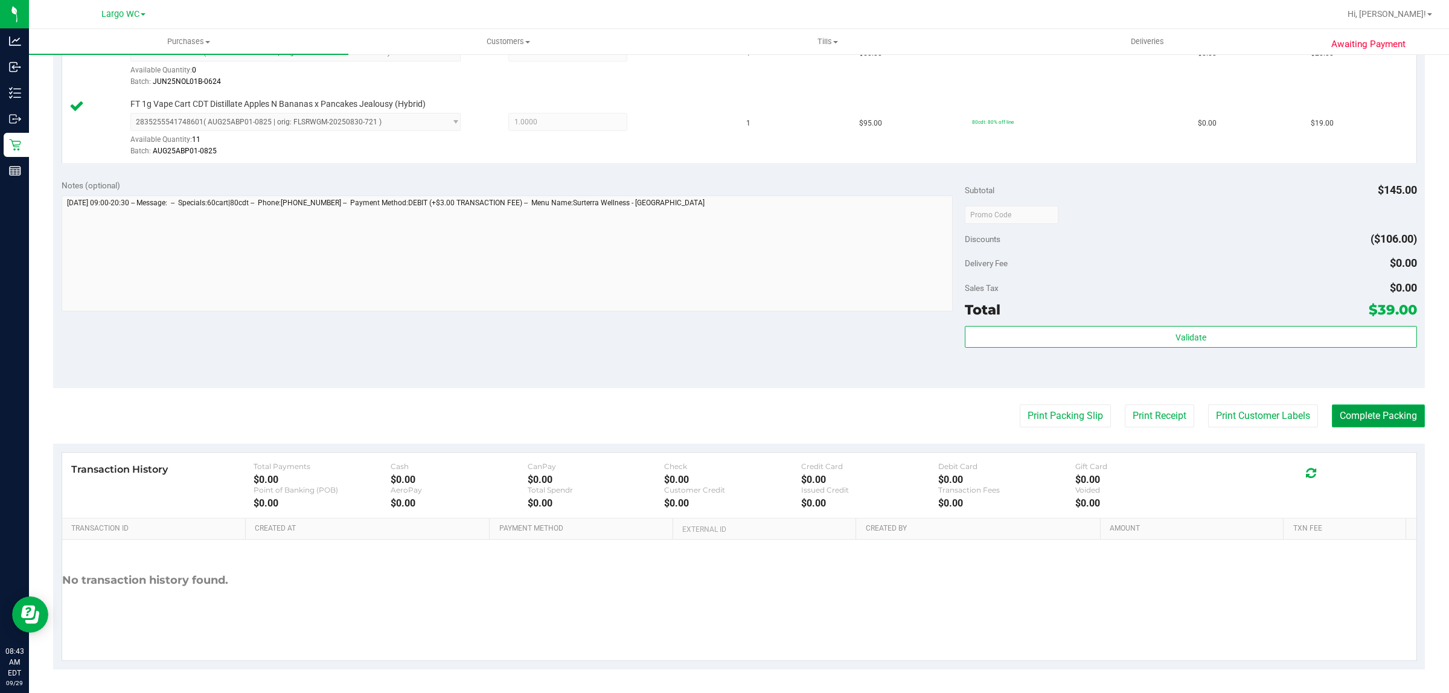
click at [1360, 420] on button "Complete Packing" at bounding box center [1378, 415] width 93 height 23
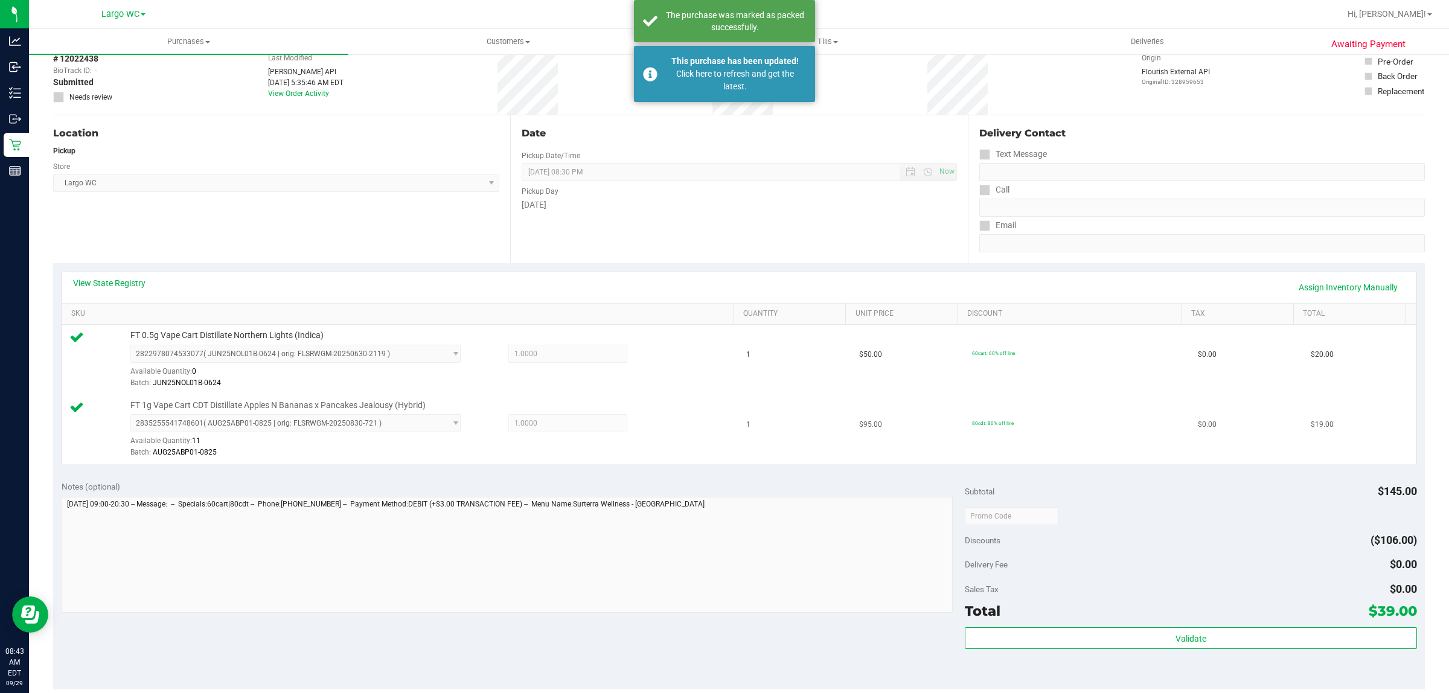
scroll to position [0, 0]
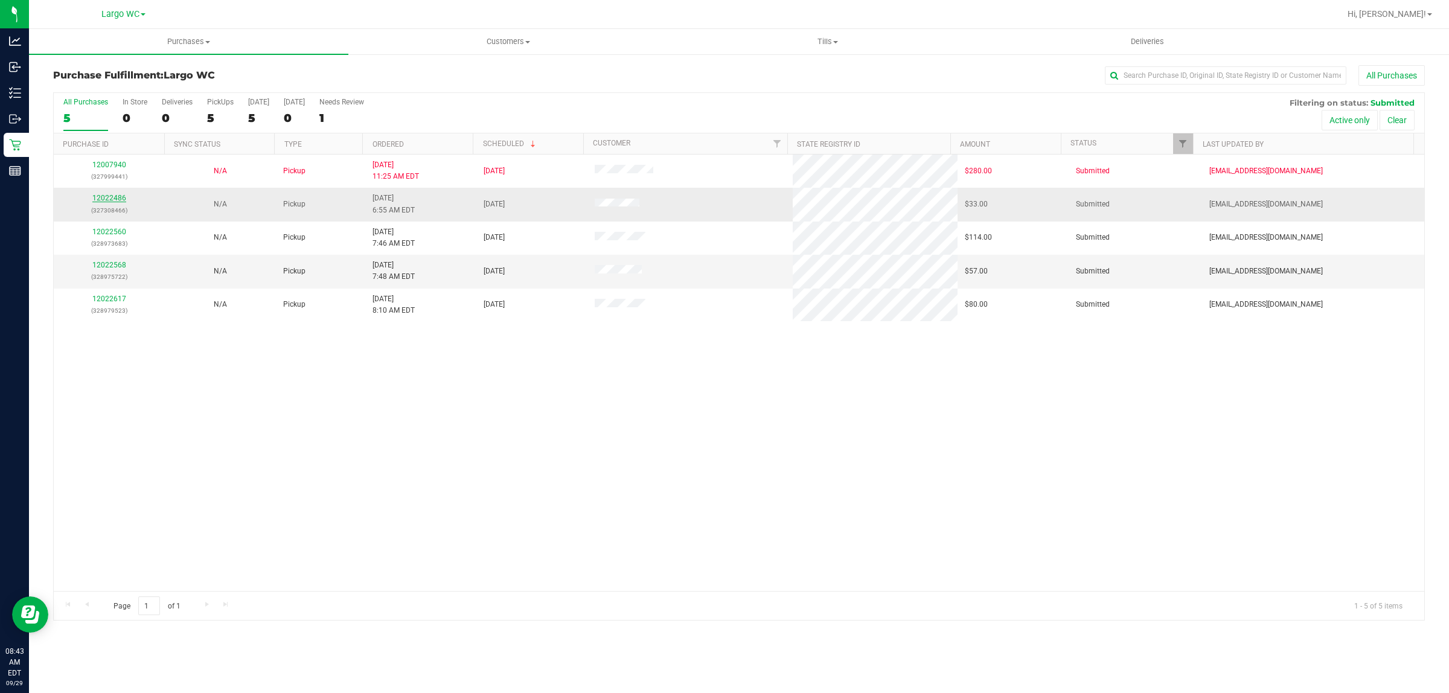
click at [109, 197] on link "12022486" at bounding box center [109, 198] width 34 height 8
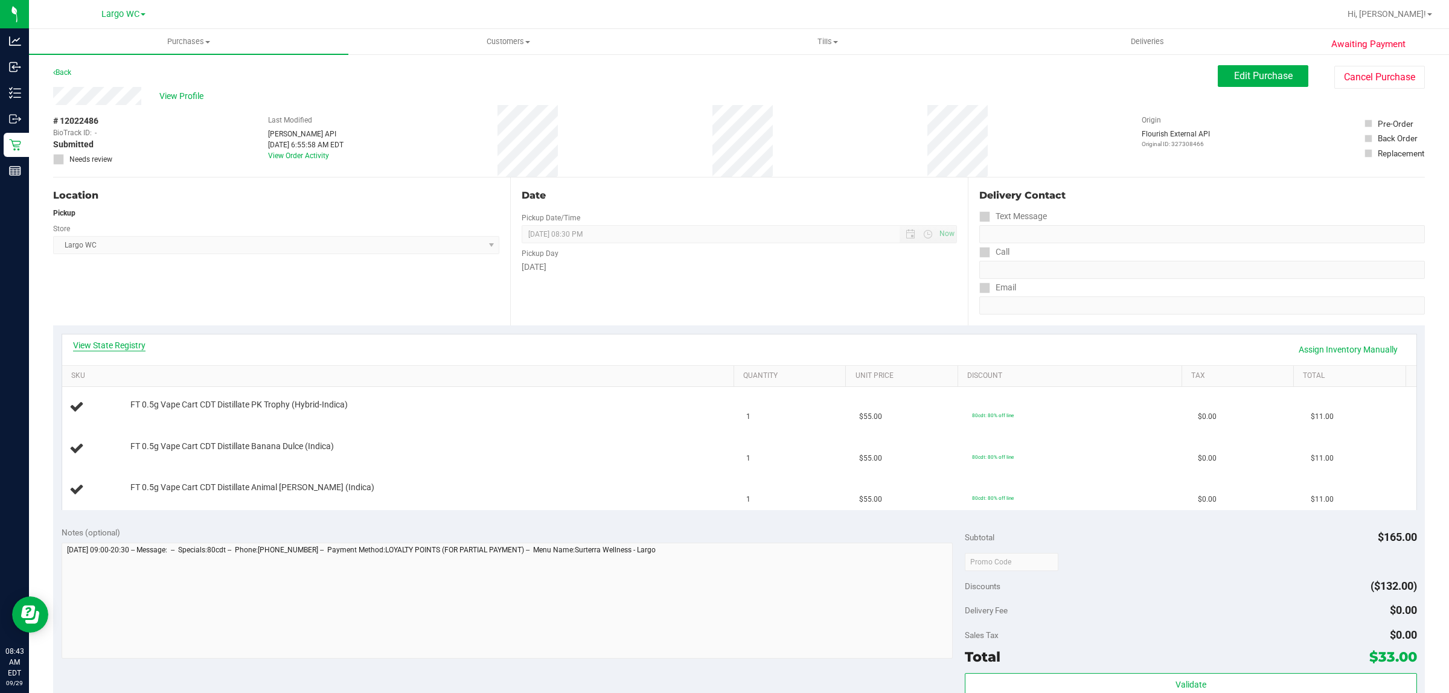
click at [107, 339] on link "View State Registry" at bounding box center [109, 345] width 72 height 12
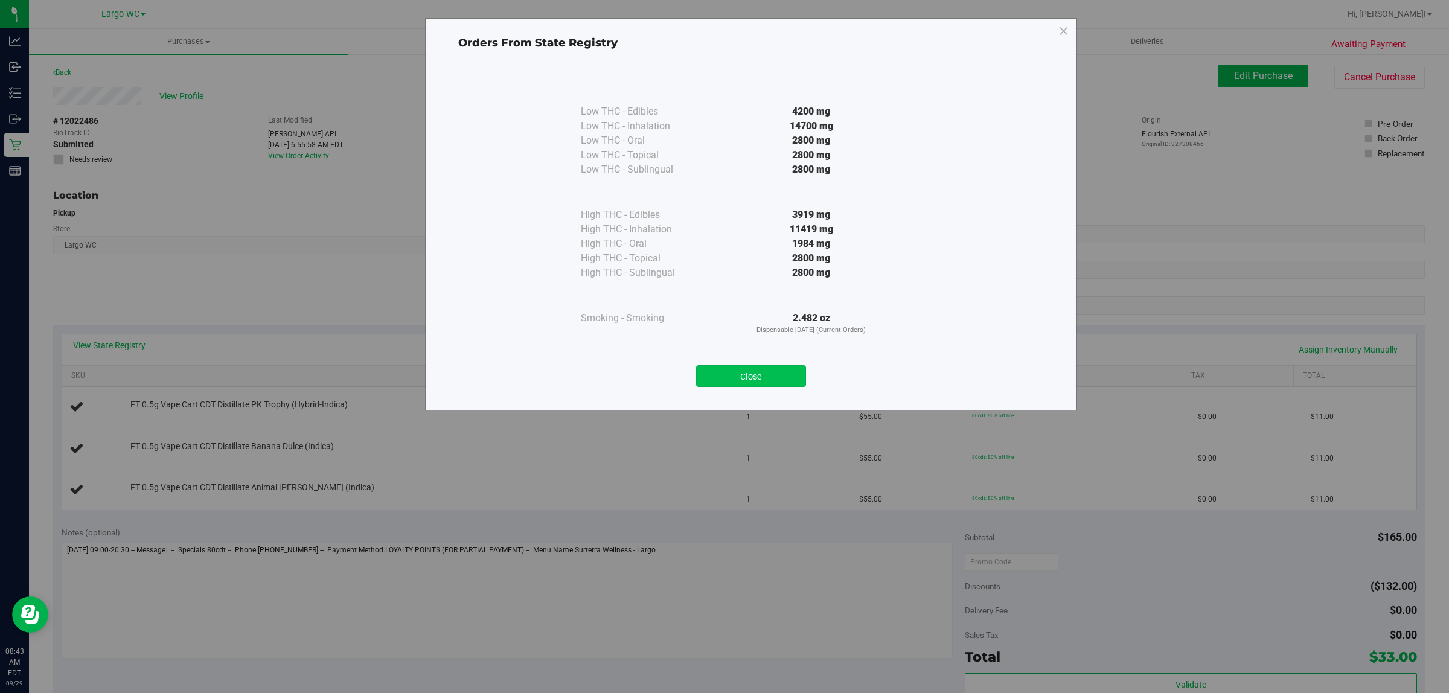
click at [777, 381] on button "Close" at bounding box center [751, 376] width 110 height 22
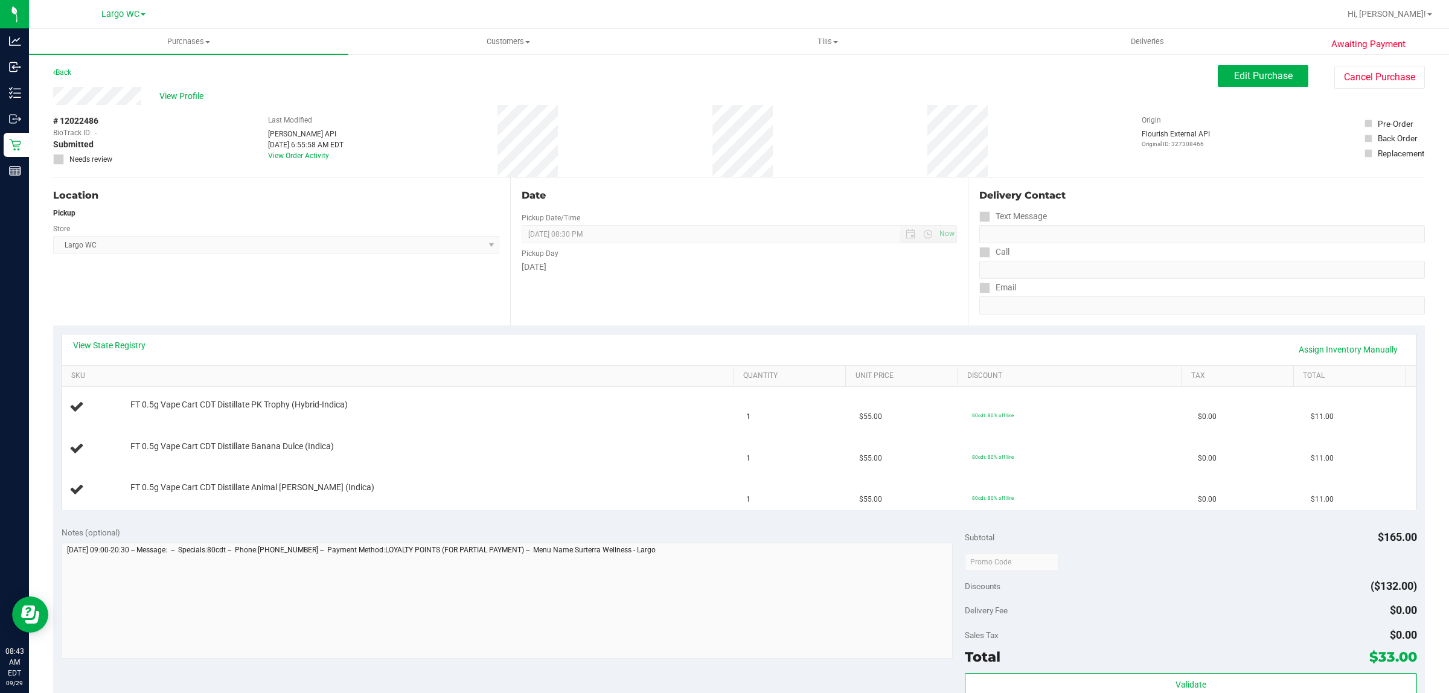
click at [284, 291] on div "Location Pickup Store Largo WC Select Store [PERSON_NAME][GEOGRAPHIC_DATA] [PER…" at bounding box center [281, 251] width 457 height 148
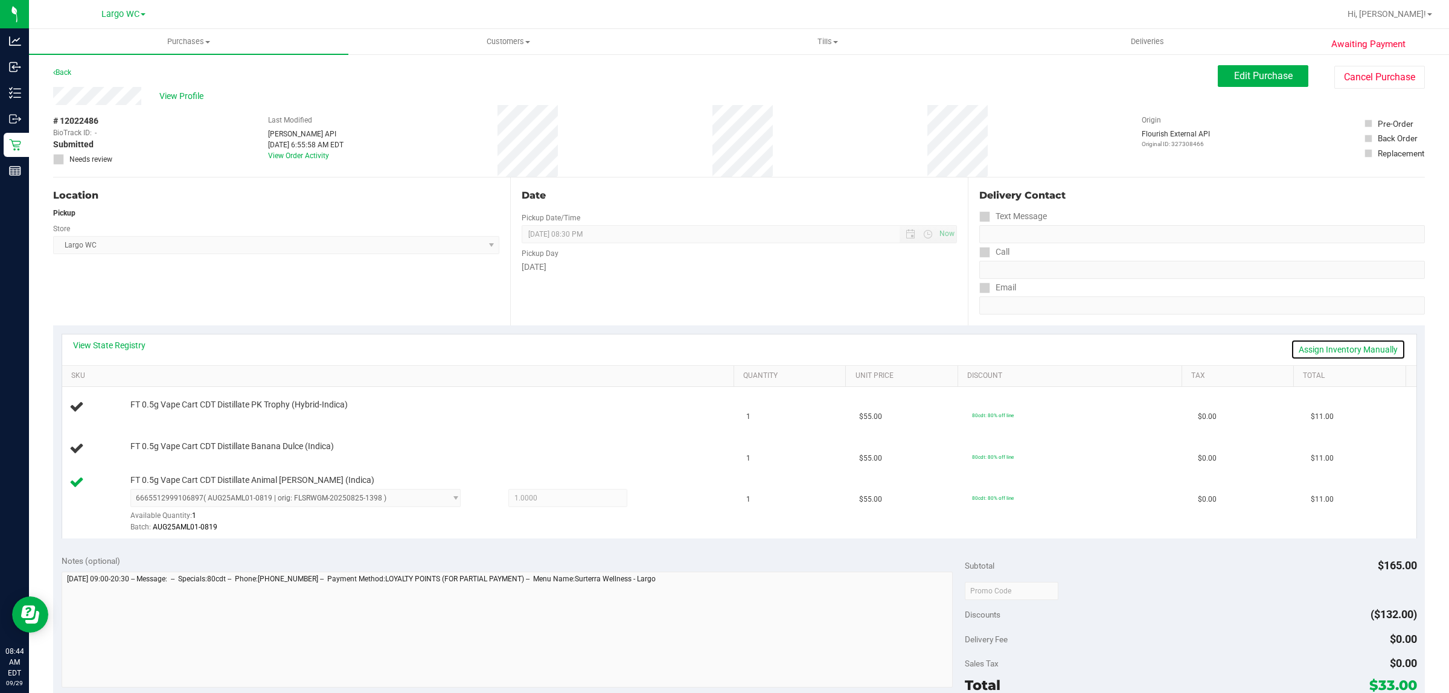
click at [1314, 342] on link "Assign Inventory Manually" at bounding box center [1347, 349] width 115 height 21
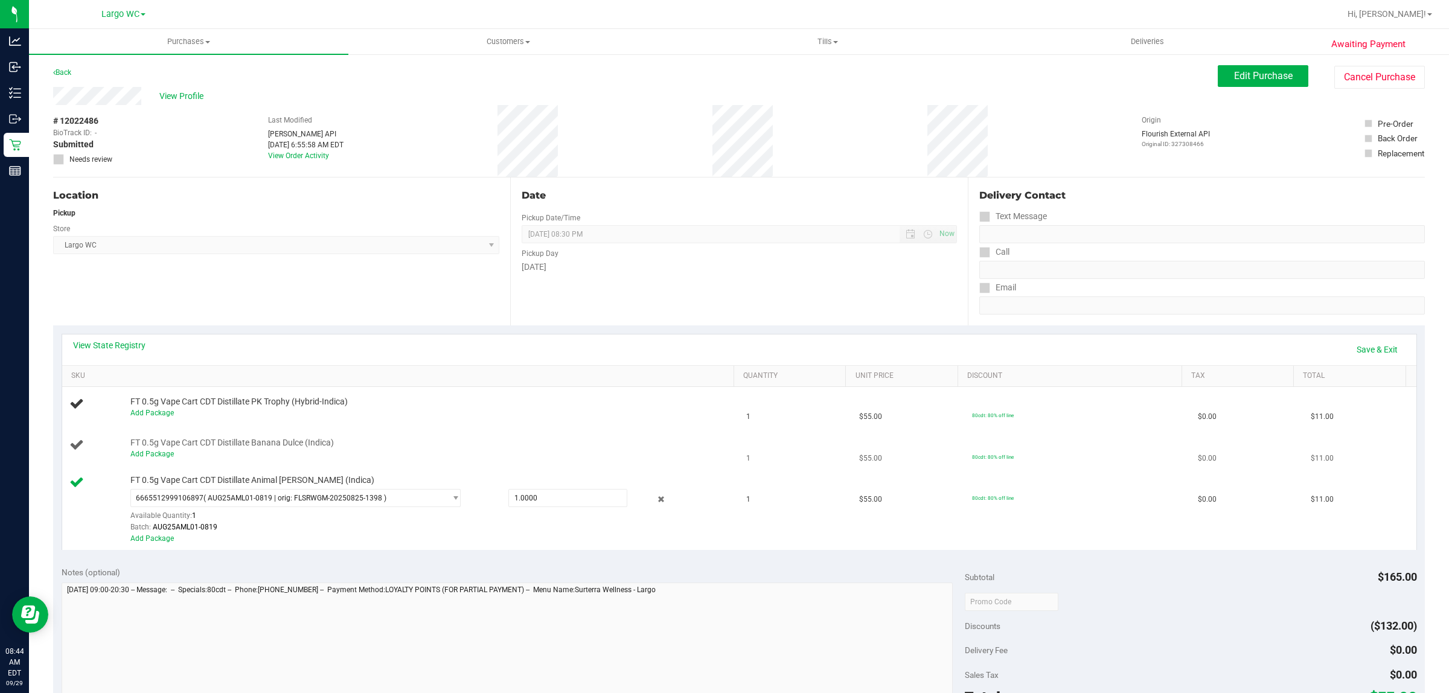
click at [158, 463] on td "FT 0.5g Vape Cart CDT Distillate Banana Dulce (Indica) Add Package" at bounding box center [400, 449] width 677 height 41
click at [158, 457] on link "Add Package" at bounding box center [151, 454] width 43 height 8
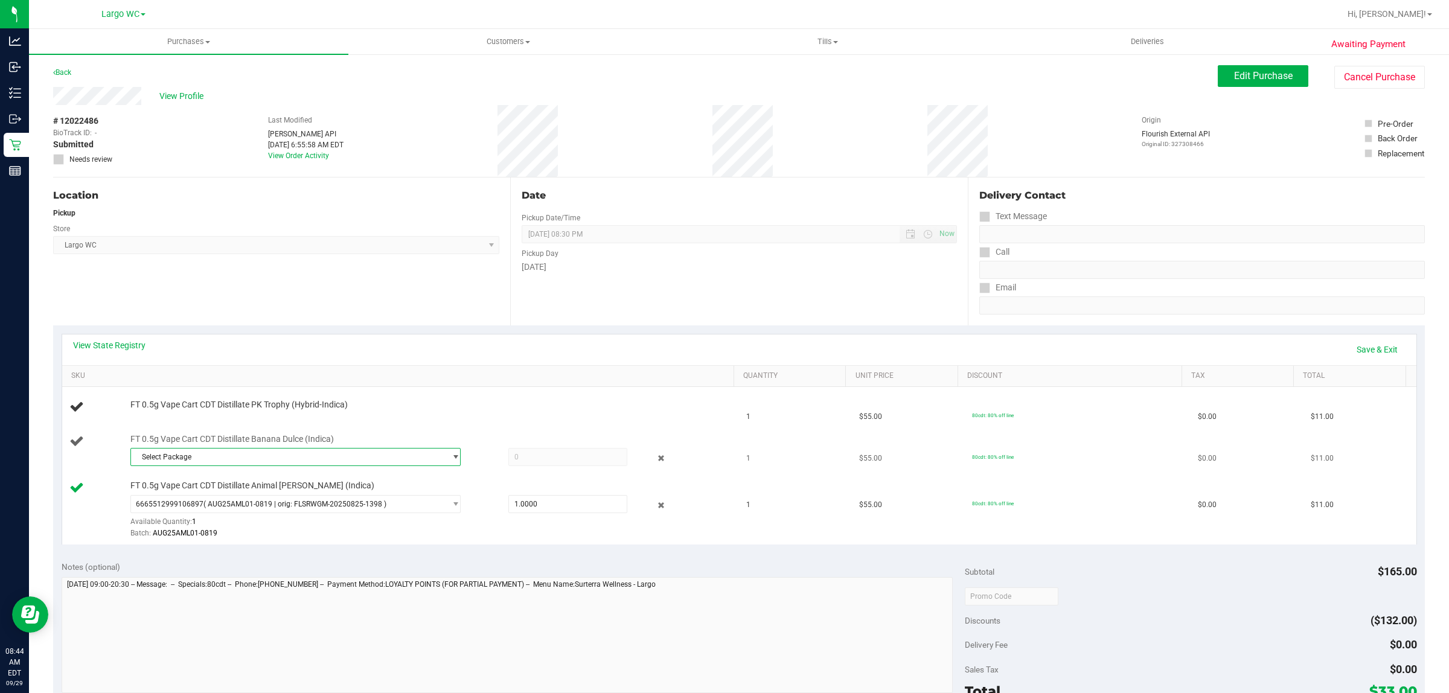
click at [231, 453] on span "Select Package" at bounding box center [288, 456] width 314 height 17
click at [231, 511] on span "( MAY25BDL01B-0602 | orig: FLSRWGM-20250609-2617 )" at bounding box center [299, 507] width 185 height 8
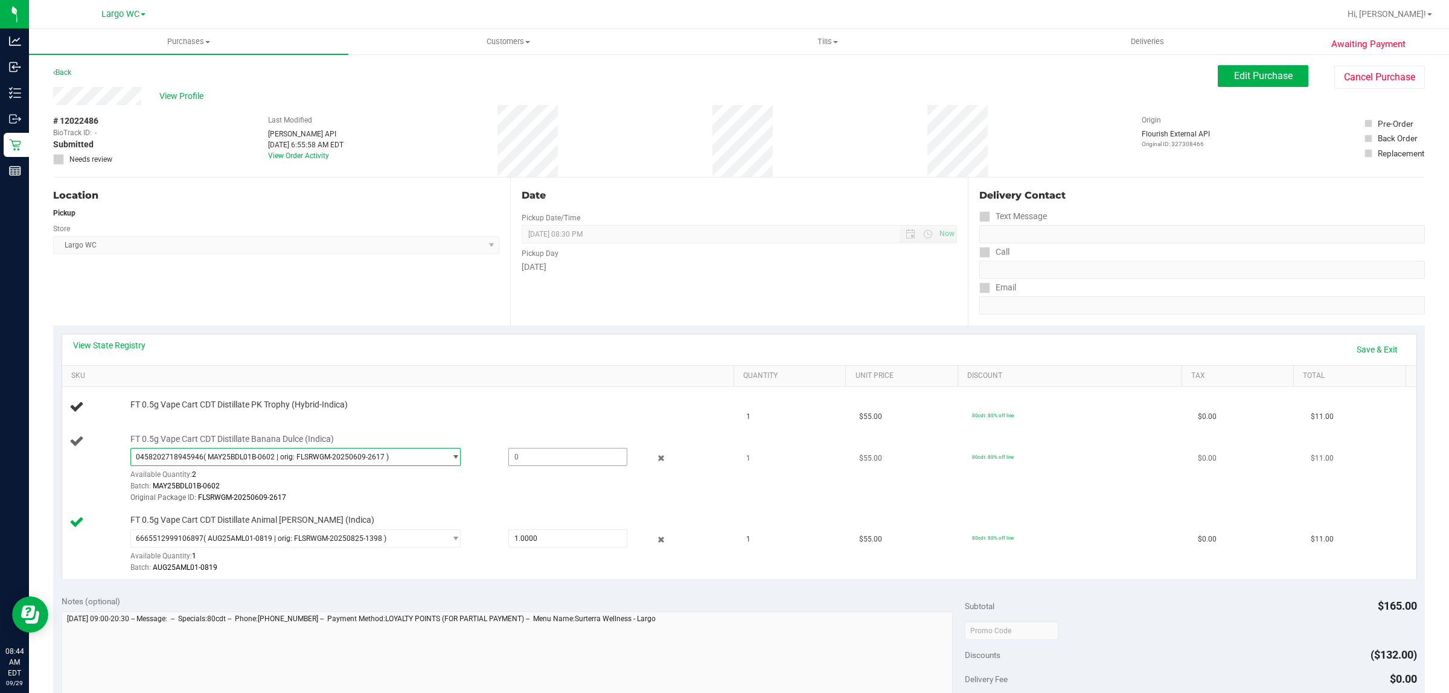
click at [550, 456] on span at bounding box center [568, 457] width 120 height 18
type input "1"
type input "1.0000"
click at [563, 490] on div "Batch: MAY25BDL01B-0602" at bounding box center [428, 485] width 596 height 11
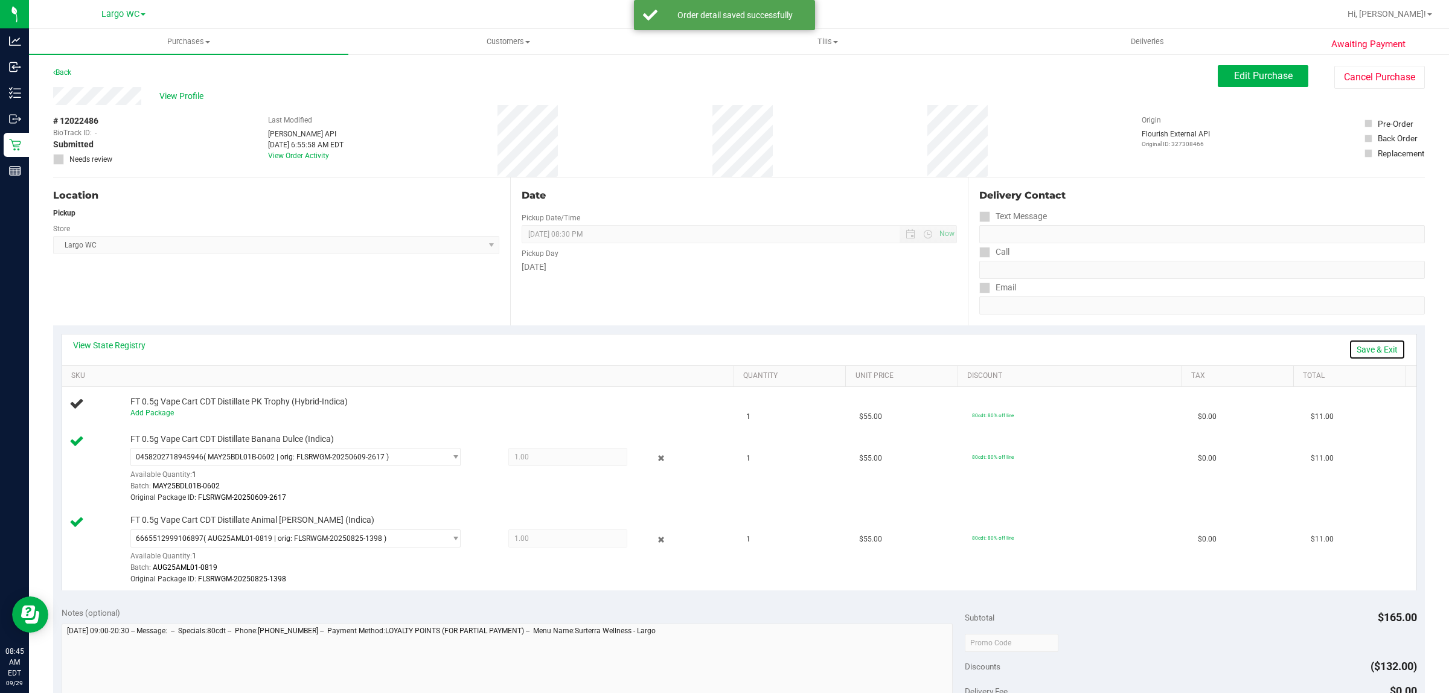
click at [1356, 350] on link "Save & Exit" at bounding box center [1376, 349] width 57 height 21
click at [650, 348] on div "View State Registry Assign Inventory Manually" at bounding box center [739, 349] width 1332 height 21
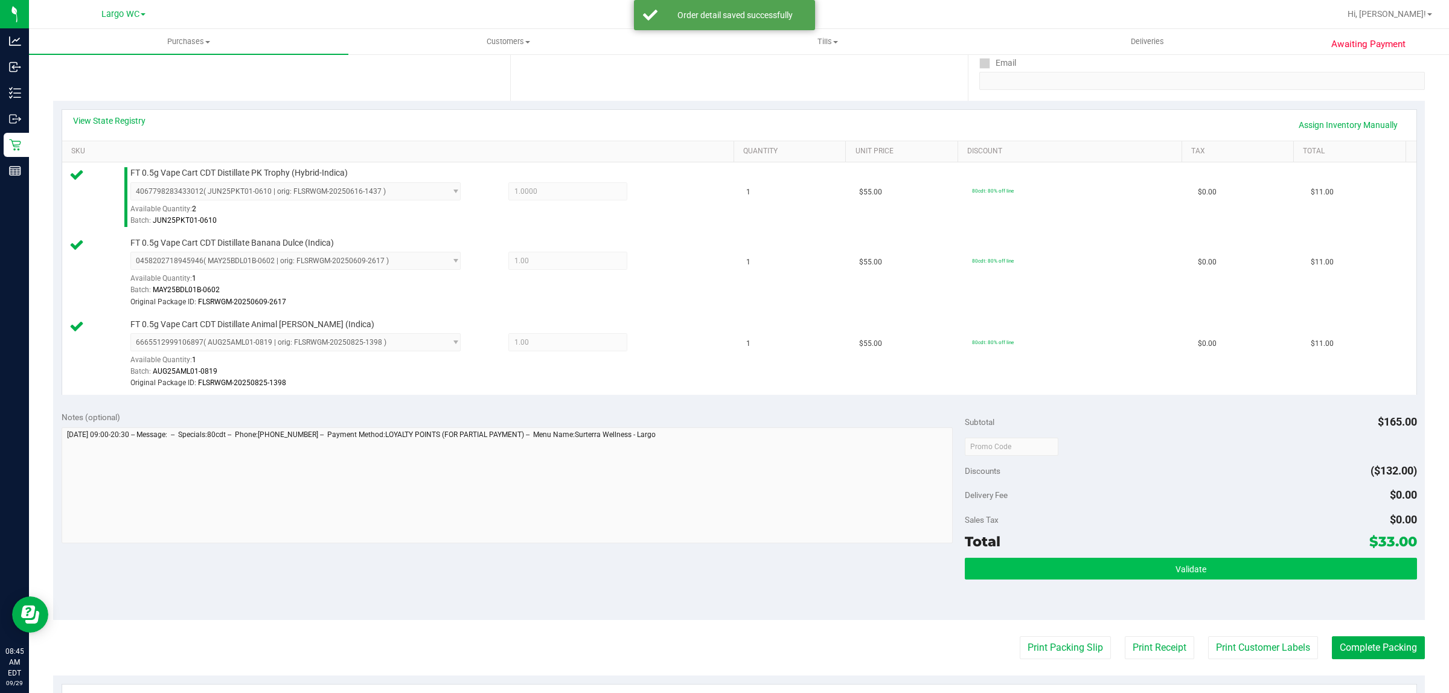
scroll to position [226, 0]
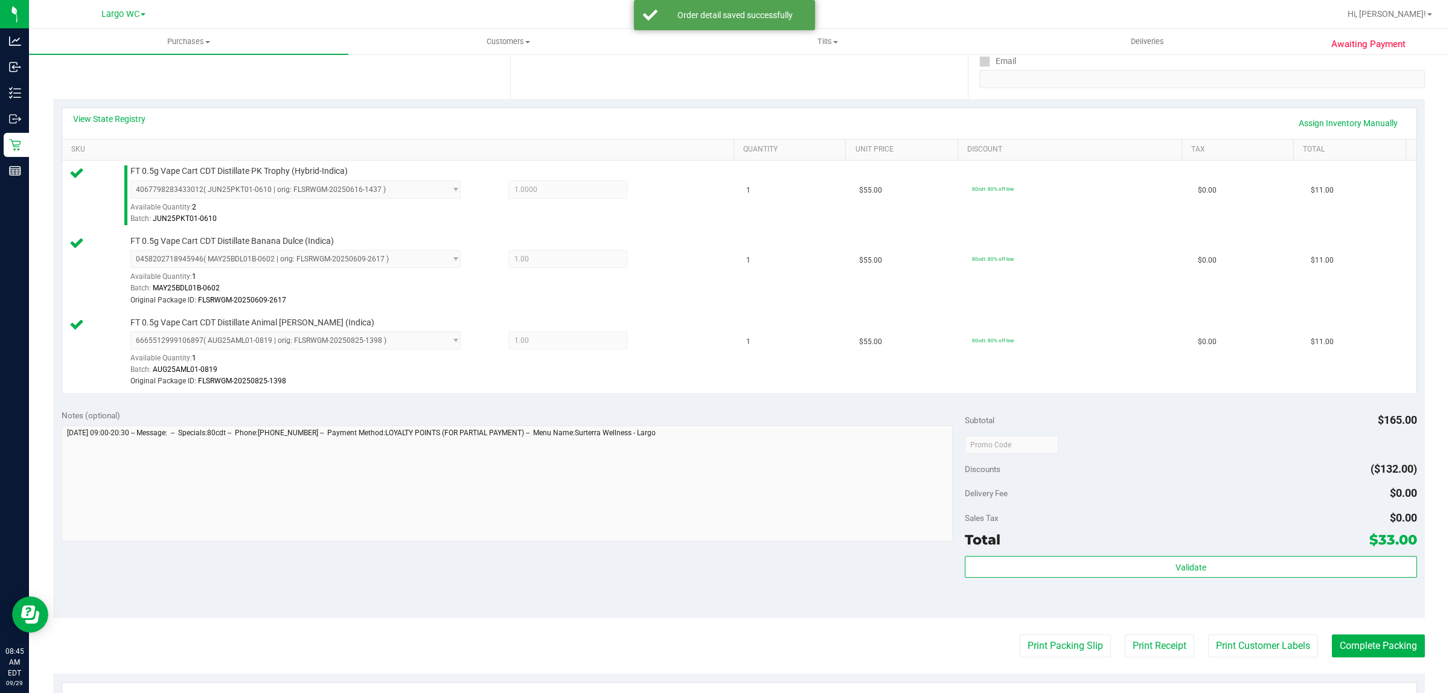
drag, startPoint x: 1220, startPoint y: 553, endPoint x: 1219, endPoint y: 585, distance: 32.6
click at [1220, 560] on div "Subtotal $165.00 Discounts ($132.00) Delivery Fee $0.00 Sales Tax $0.00 Total $…" at bounding box center [1190, 509] width 451 height 201
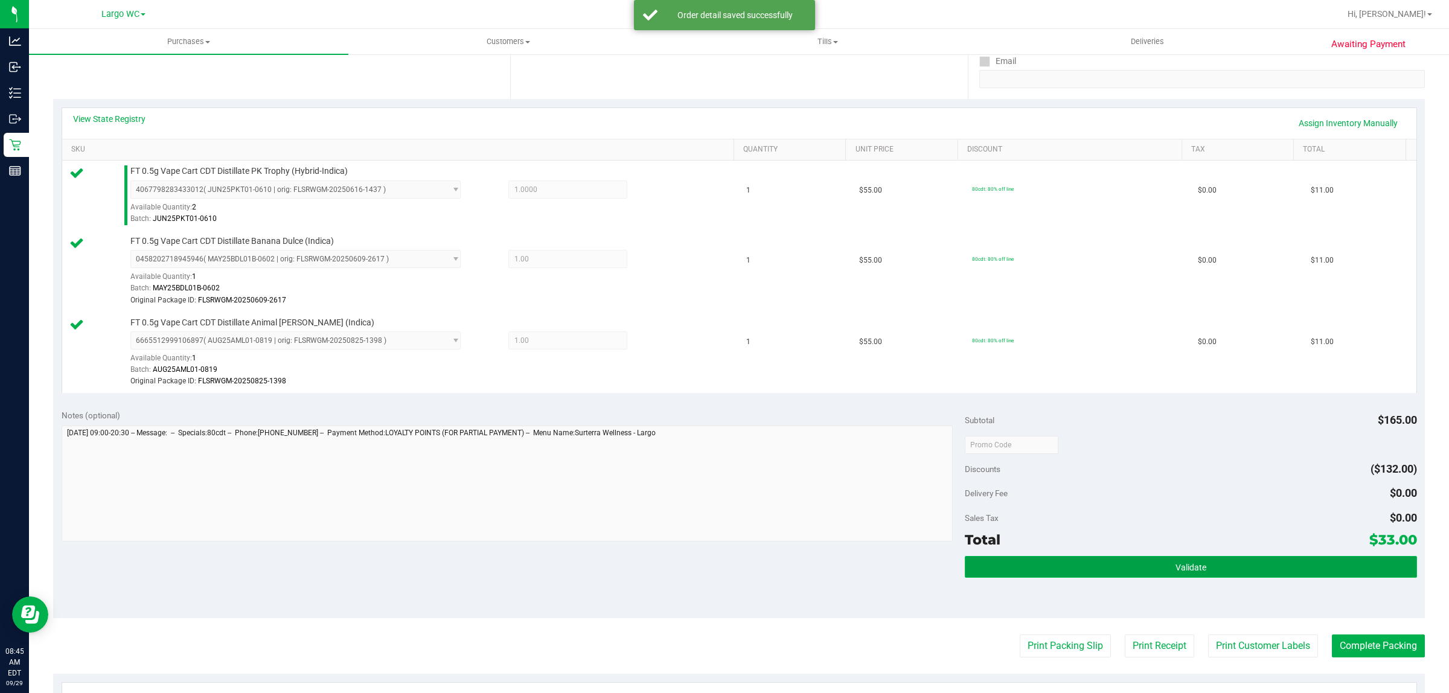
click at [1215, 566] on button "Validate" at bounding box center [1190, 567] width 451 height 22
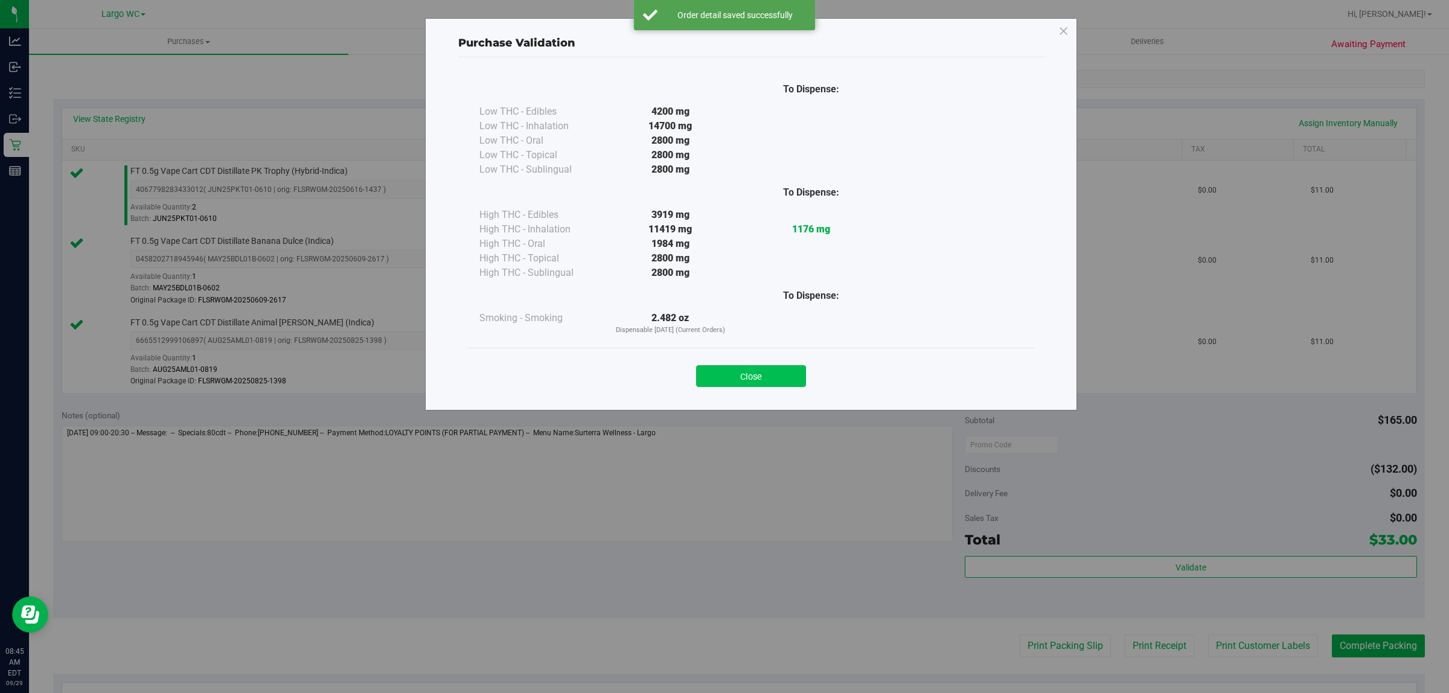
click at [738, 369] on button "Close" at bounding box center [751, 376] width 110 height 22
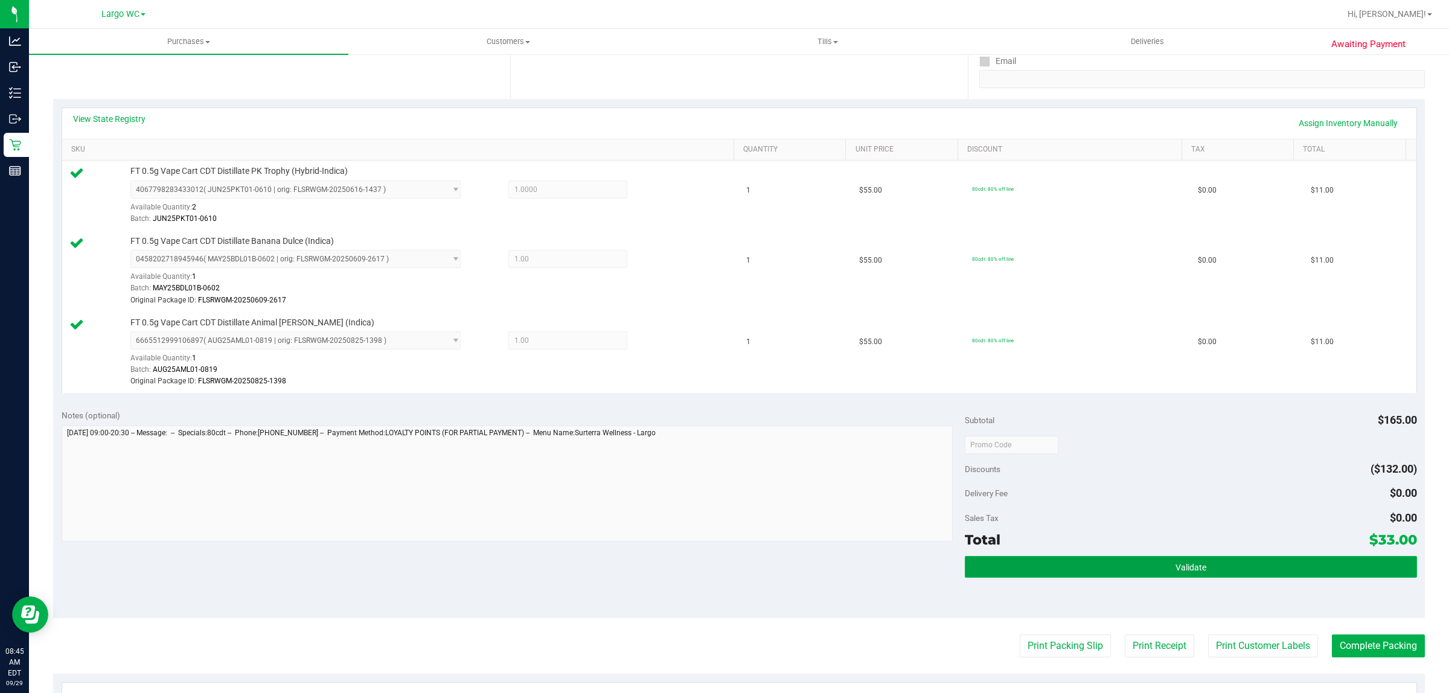
click at [1129, 559] on button "Validate" at bounding box center [1190, 567] width 451 height 22
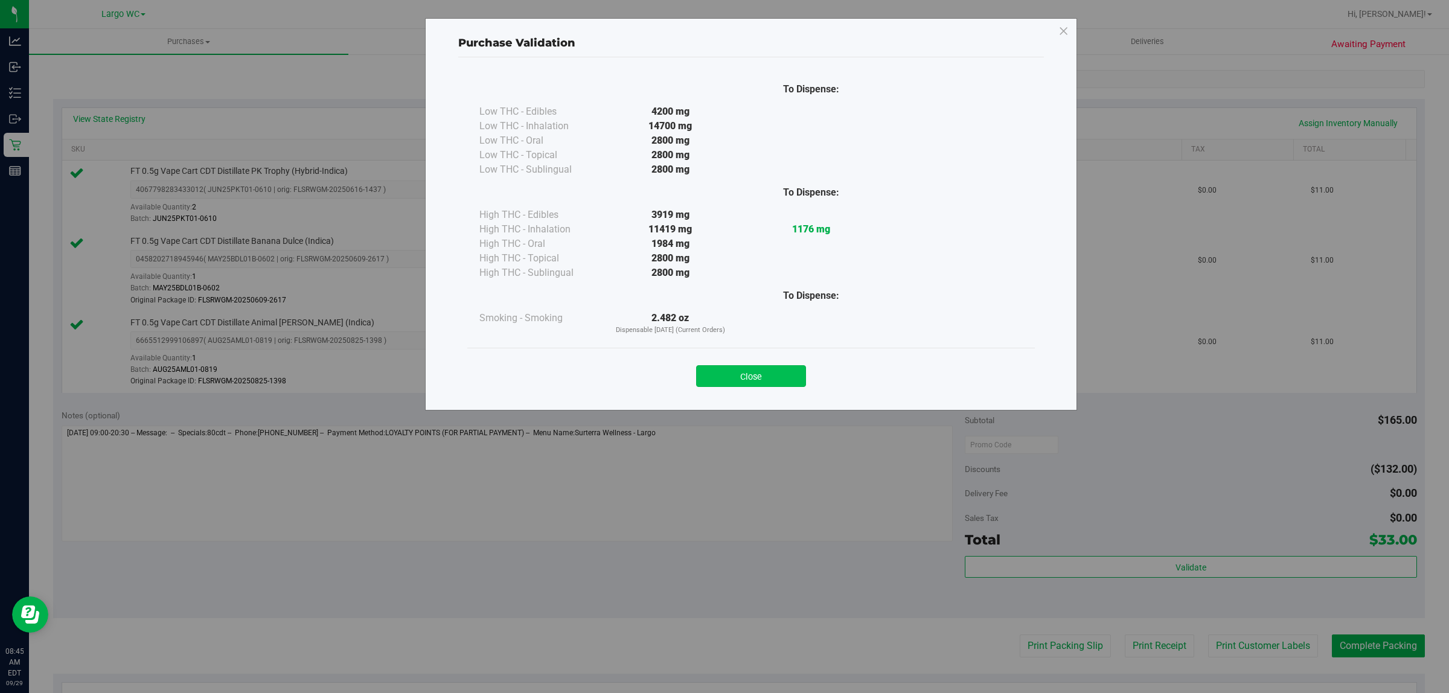
click at [756, 367] on button "Close" at bounding box center [751, 376] width 110 height 22
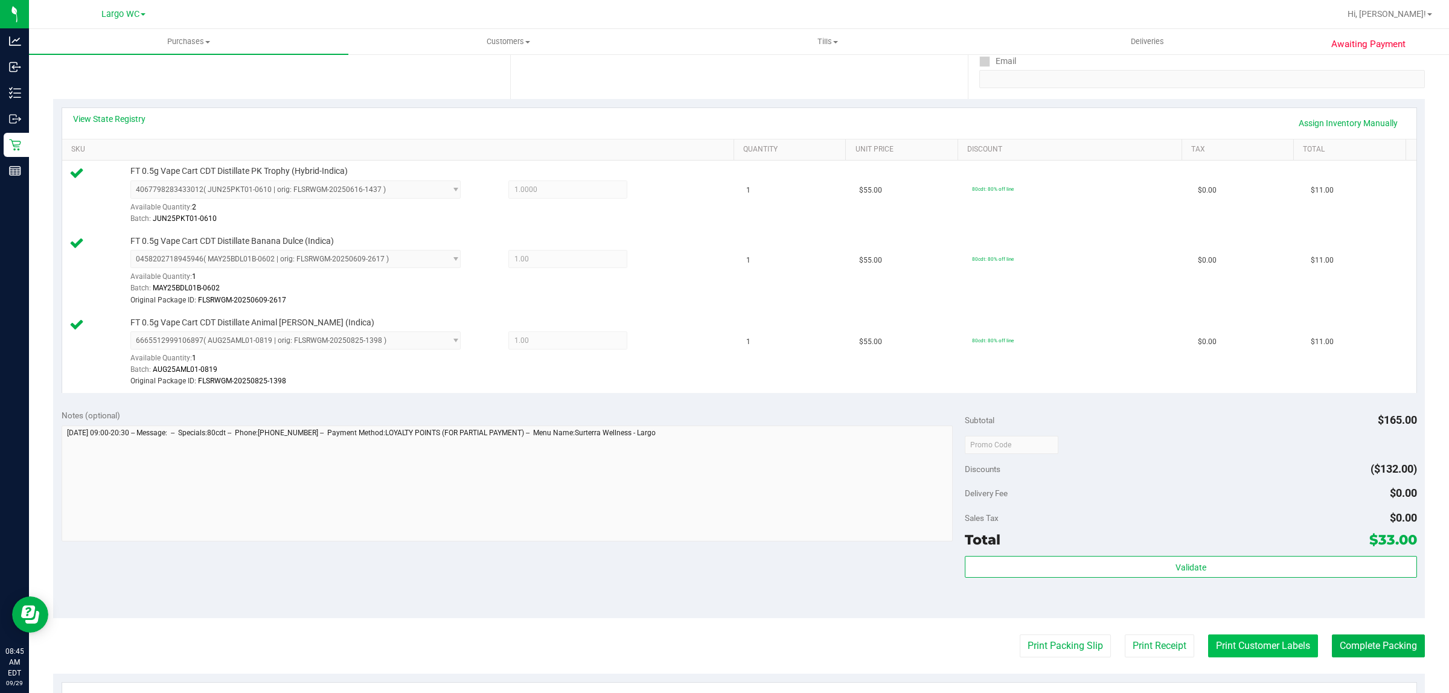
click at [1245, 648] on button "Print Customer Labels" at bounding box center [1263, 645] width 110 height 23
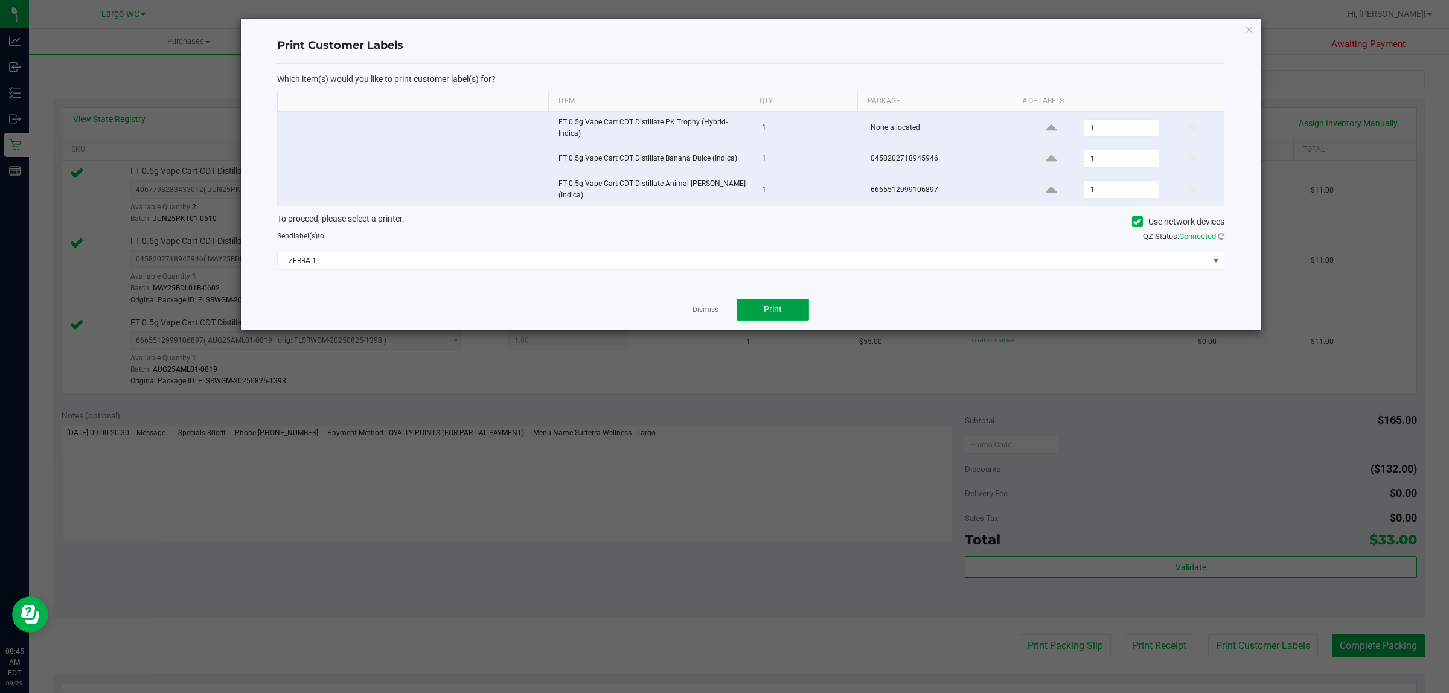
click at [753, 299] on button "Print" at bounding box center [772, 310] width 72 height 22
click at [1246, 27] on icon "button" at bounding box center [1249, 29] width 8 height 14
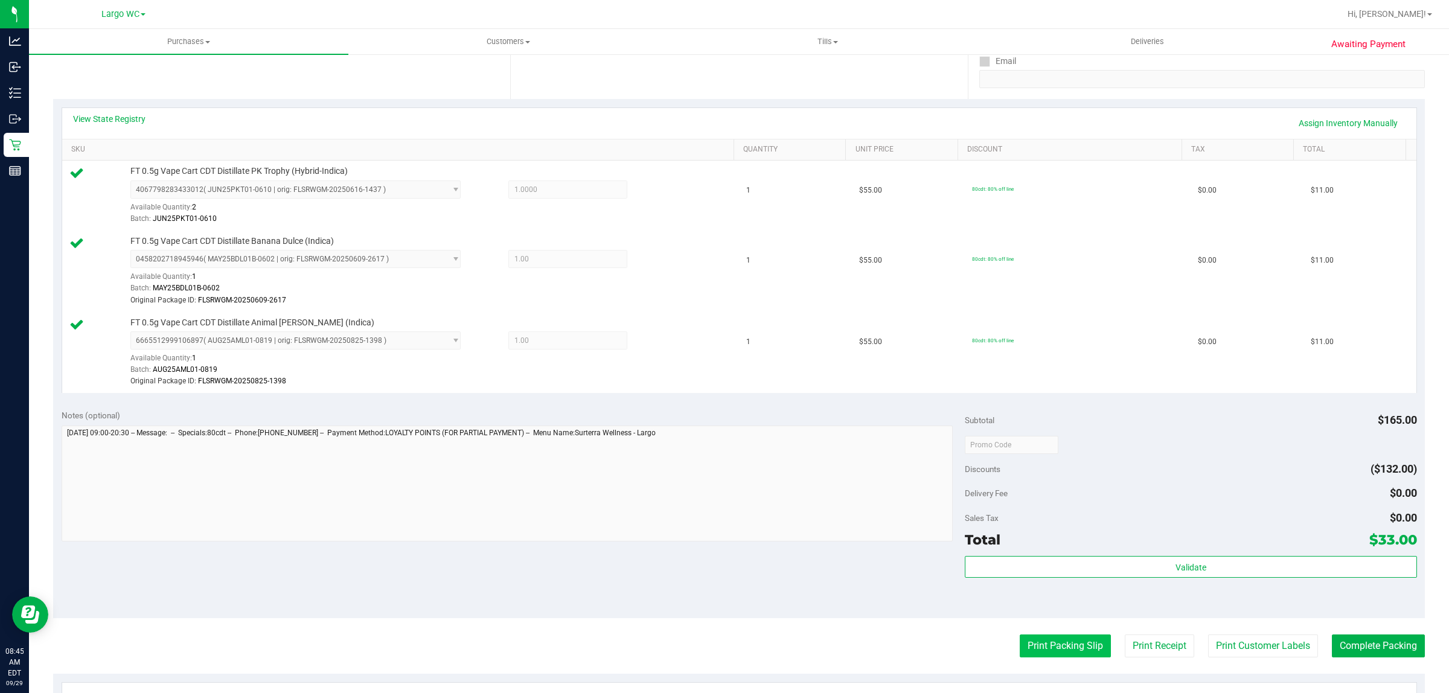
click at [1042, 643] on button "Print Packing Slip" at bounding box center [1064, 645] width 91 height 23
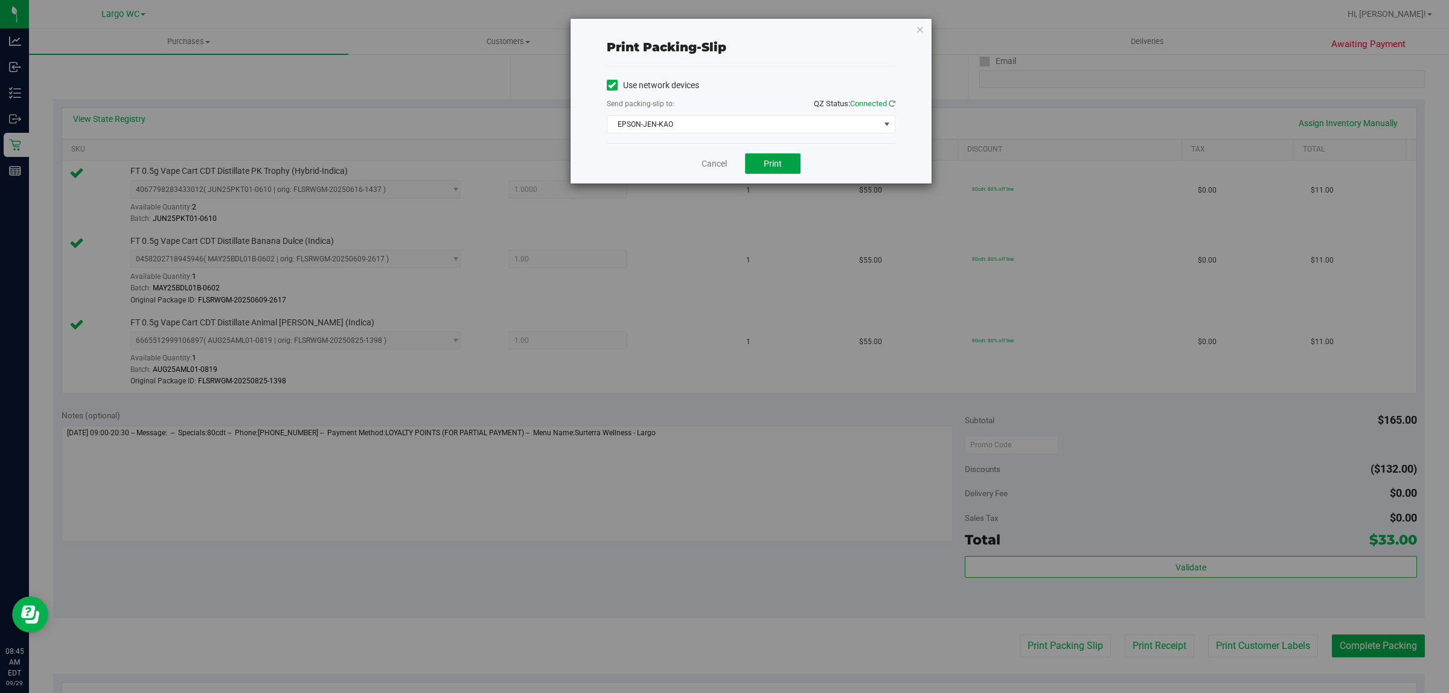
click at [759, 154] on button "Print" at bounding box center [773, 163] width 56 height 21
drag, startPoint x: 758, startPoint y: 152, endPoint x: 765, endPoint y: 133, distance: 20.1
drag, startPoint x: 765, startPoint y: 133, endPoint x: 753, endPoint y: 64, distance: 70.6
click at [753, 64] on div "Print packing-slip Use network devices Send packing-slip to: QZ Status: Connect…" at bounding box center [750, 101] width 361 height 165
click at [921, 23] on icon "button" at bounding box center [920, 29] width 8 height 14
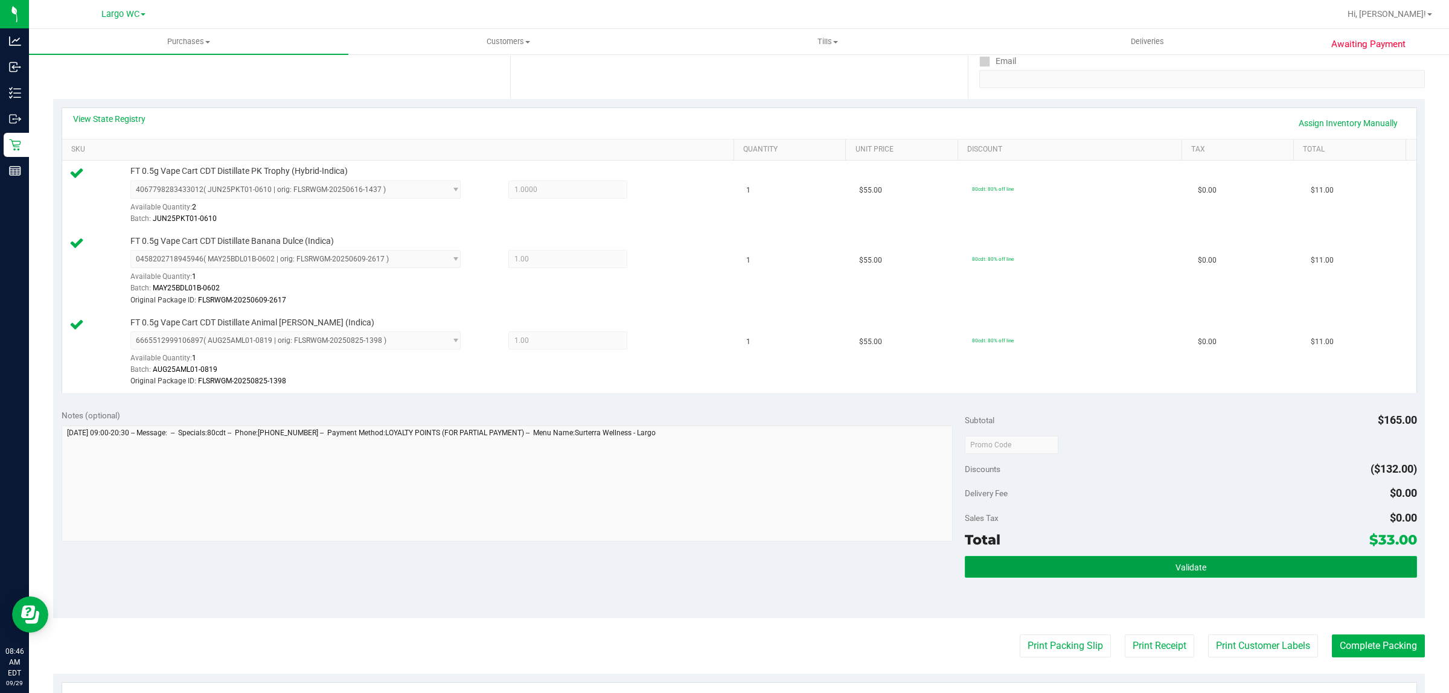
click at [1275, 563] on button "Validate" at bounding box center [1190, 567] width 451 height 22
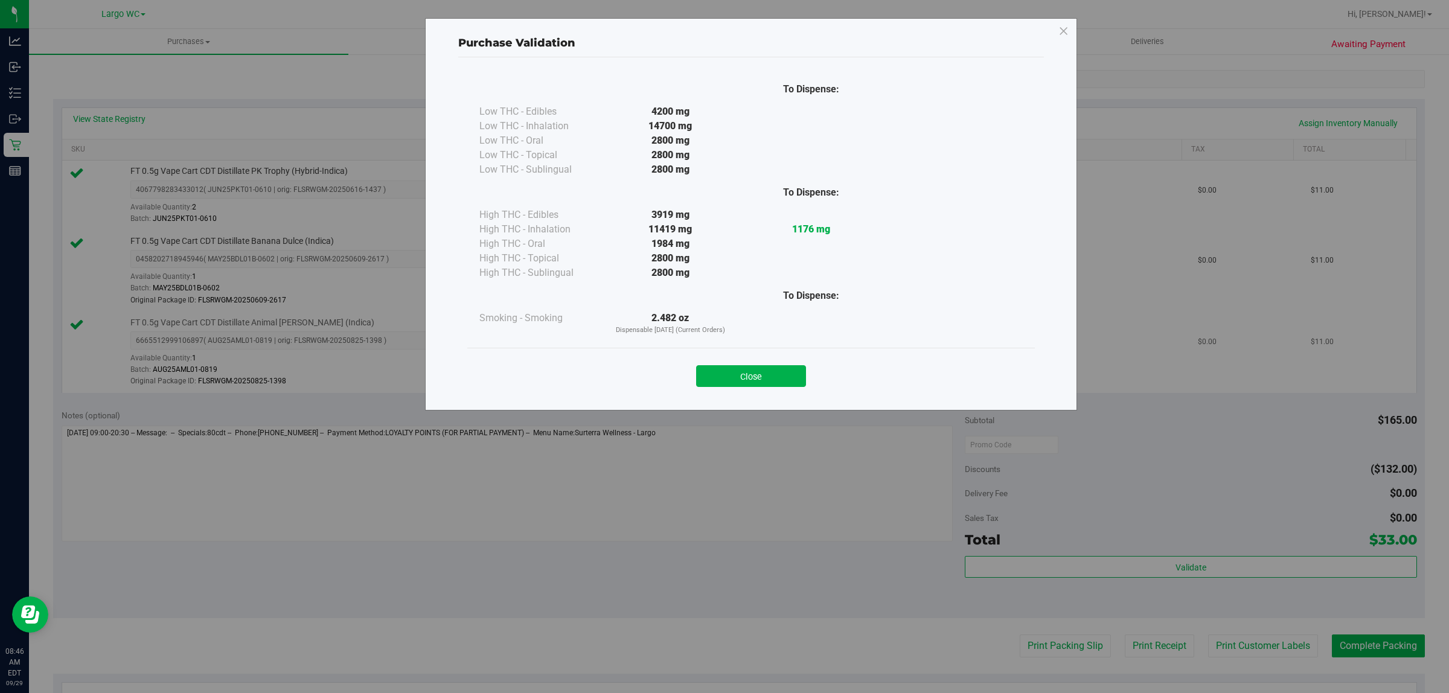
click at [748, 374] on button "Close" at bounding box center [751, 376] width 110 height 22
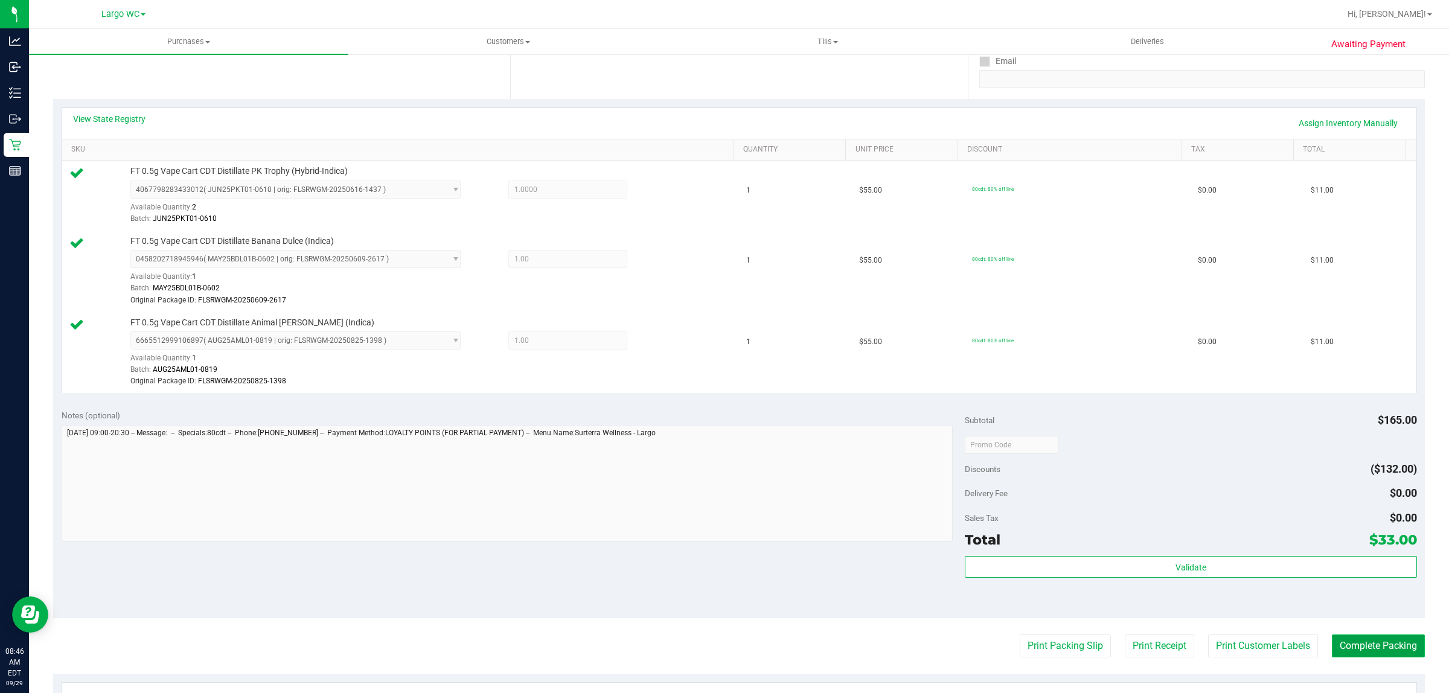
click at [1391, 655] on button "Complete Packing" at bounding box center [1378, 645] width 93 height 23
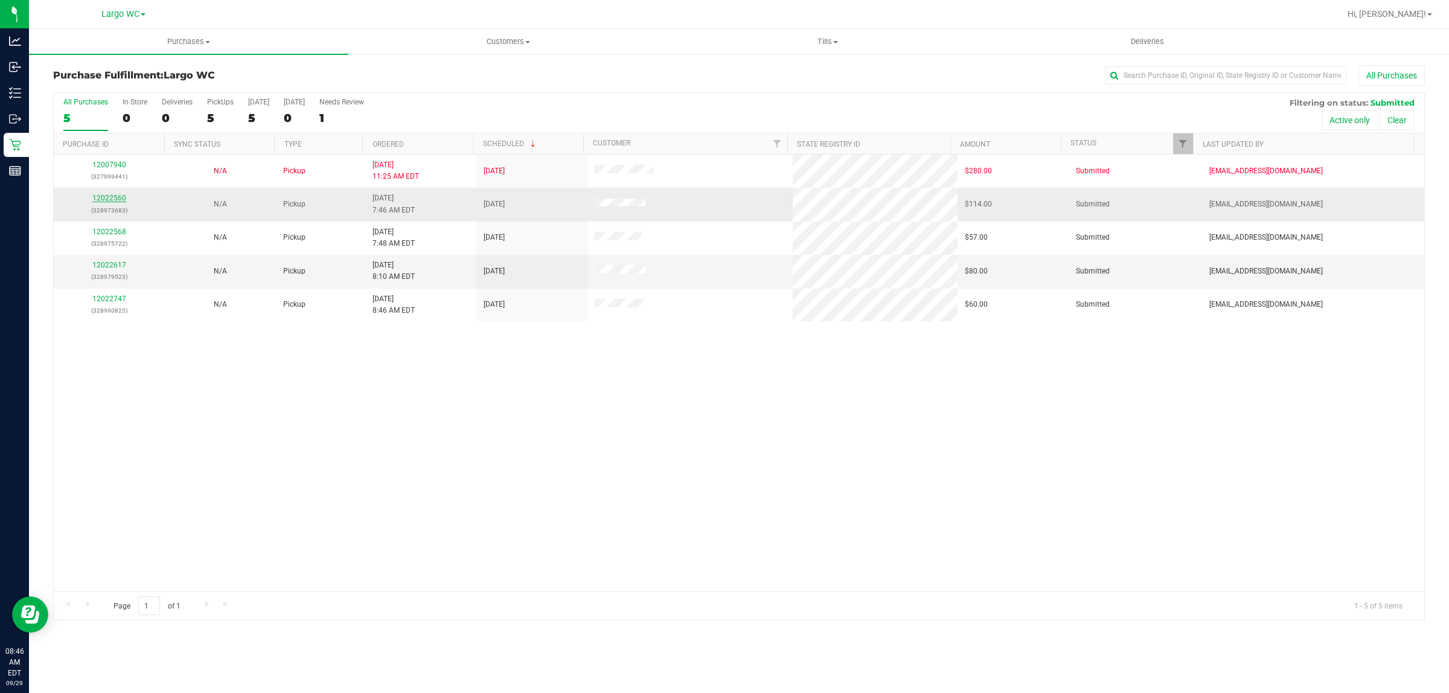
click at [121, 200] on link "12022560" at bounding box center [109, 198] width 34 height 8
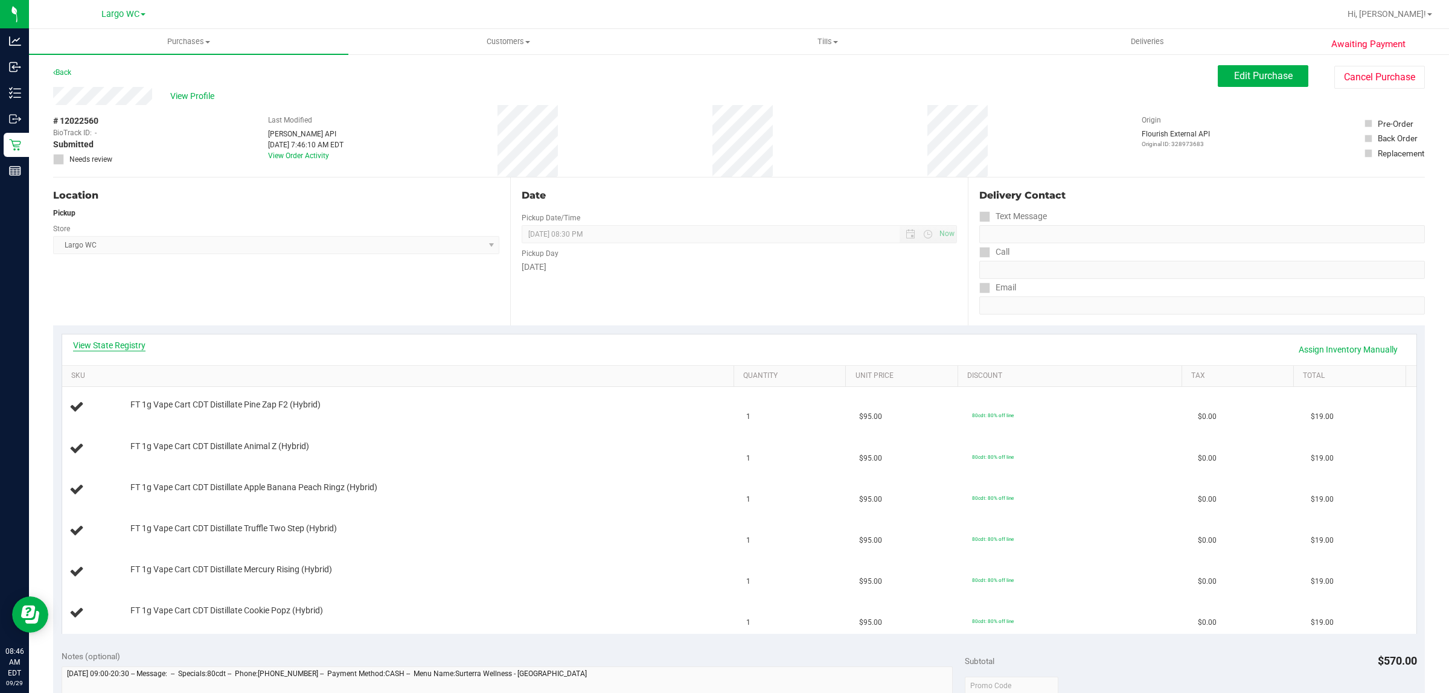
click at [91, 339] on link "View State Registry" at bounding box center [109, 345] width 72 height 12
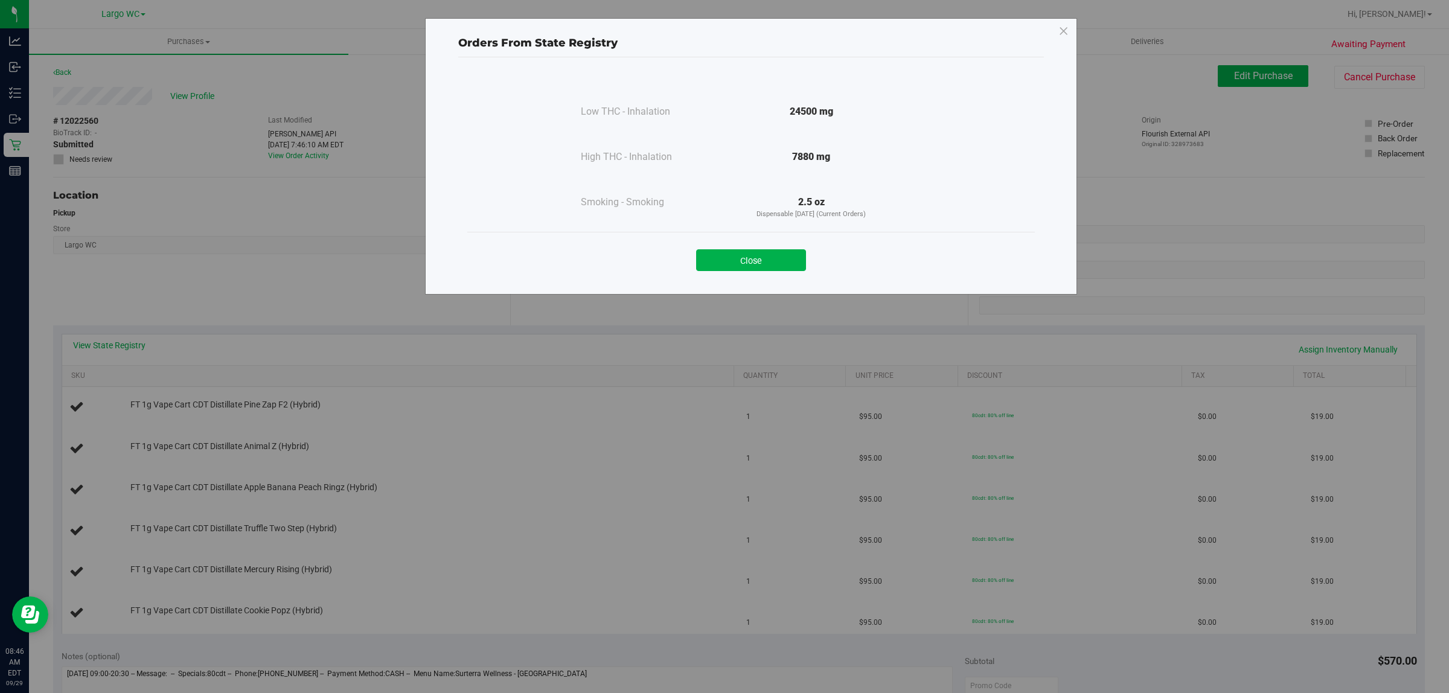
click at [782, 279] on div "Close" at bounding box center [750, 256] width 567 height 49
click at [771, 254] on button "Close" at bounding box center [751, 260] width 110 height 22
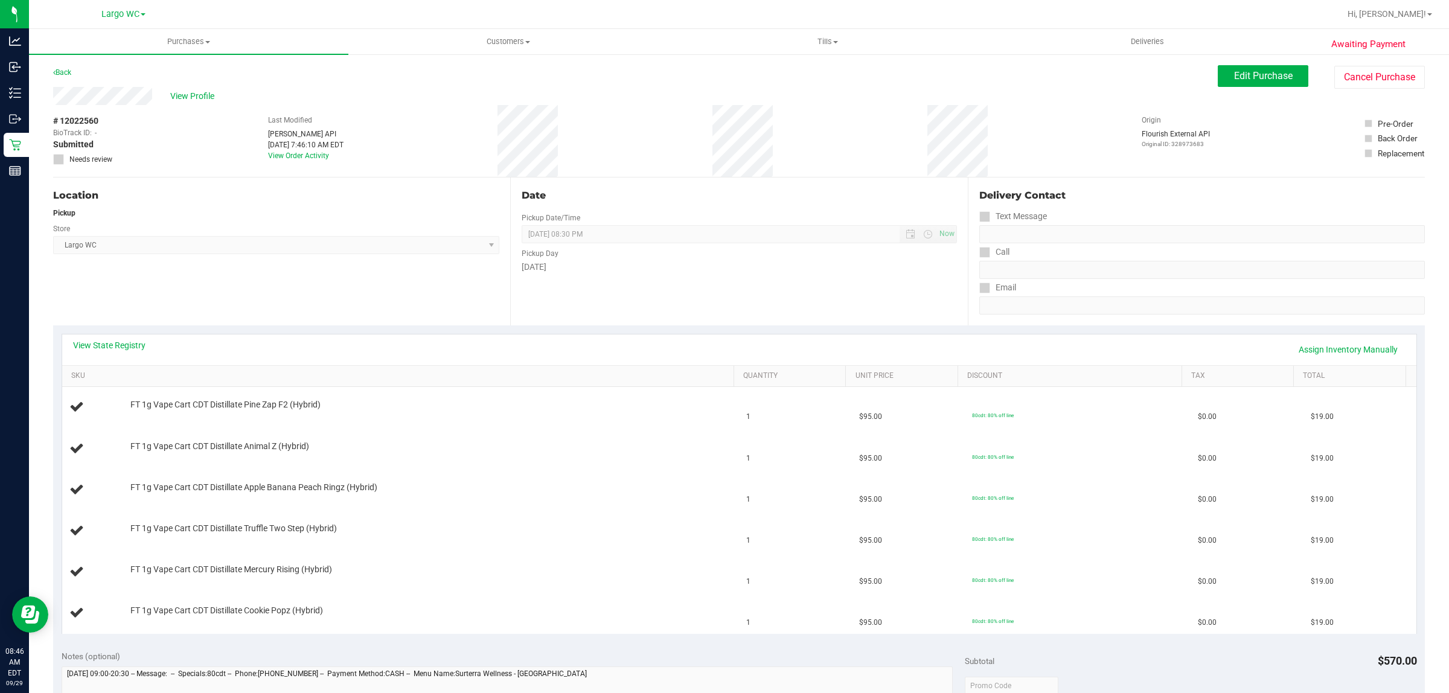
click at [529, 296] on div "Date Pickup Date/Time [DATE] Now [DATE] 08:30 PM Now Pickup Day [DATE]" at bounding box center [738, 251] width 457 height 148
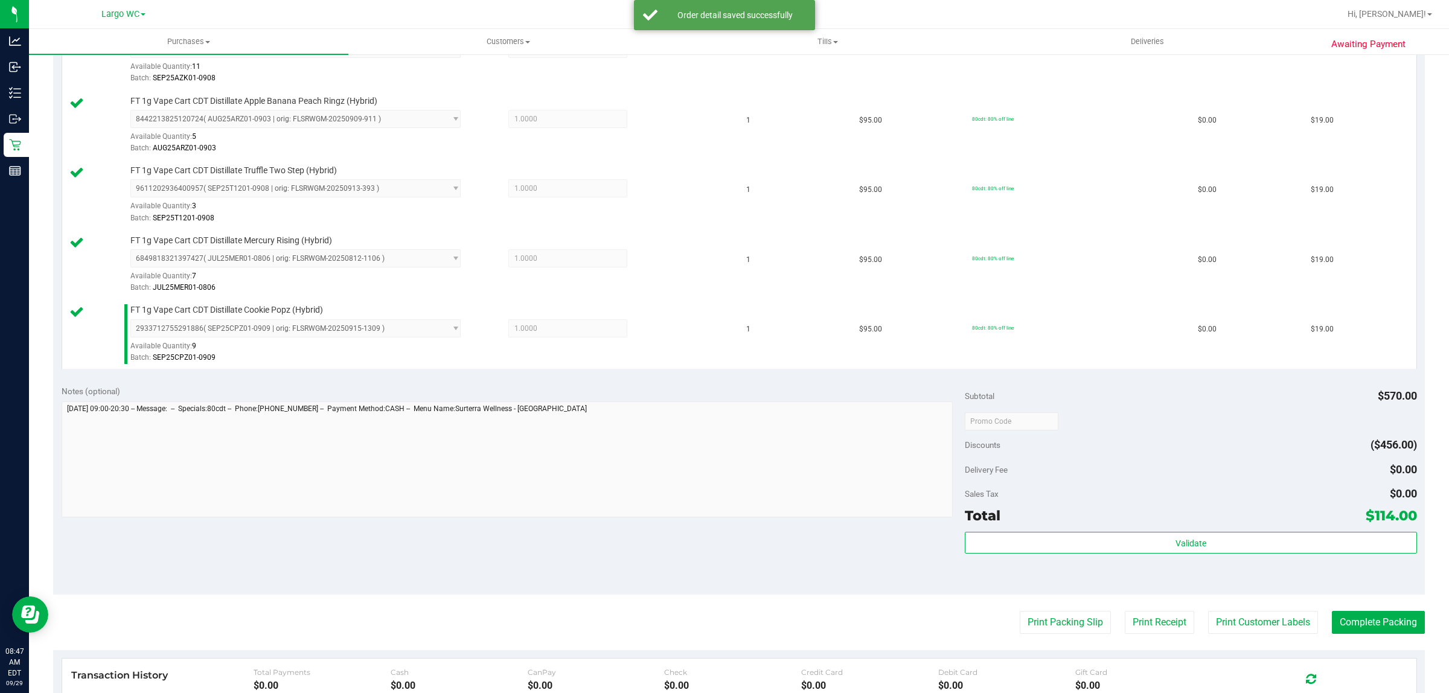
scroll to position [453, 0]
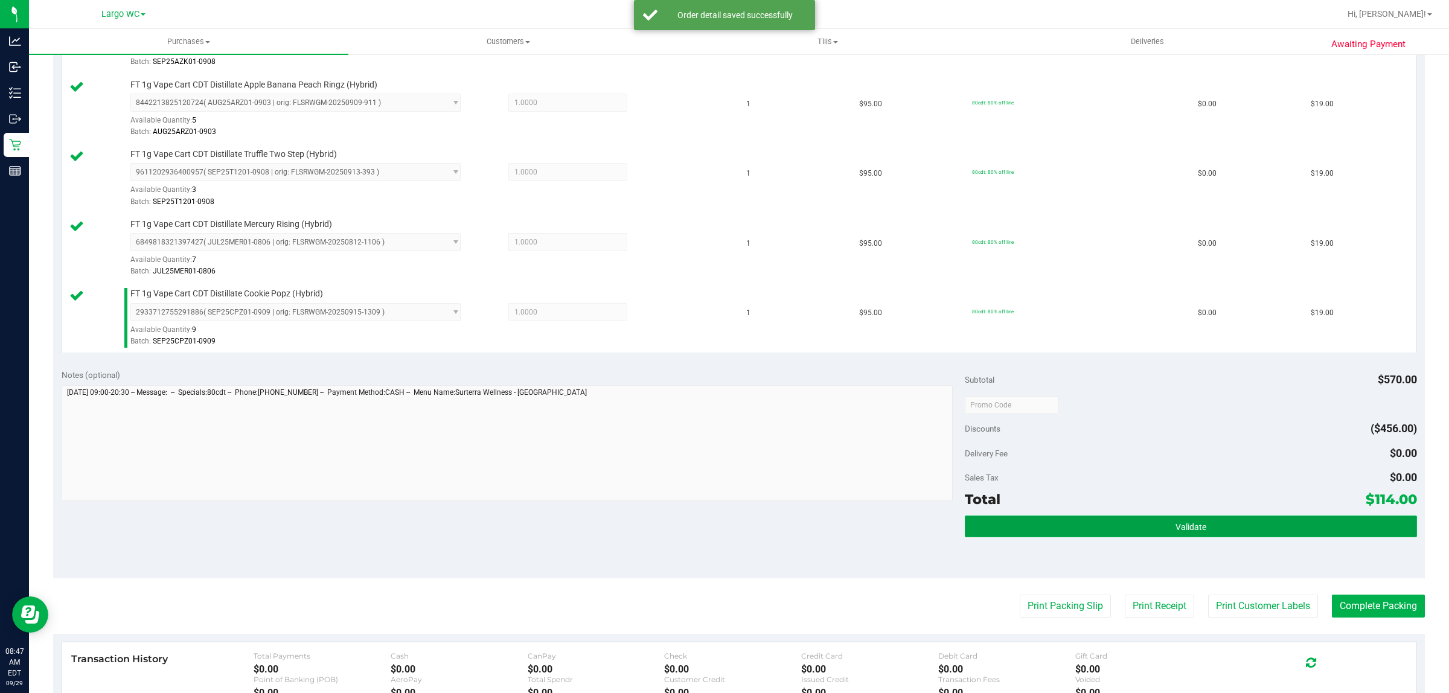
click at [1233, 536] on button "Validate" at bounding box center [1190, 526] width 451 height 22
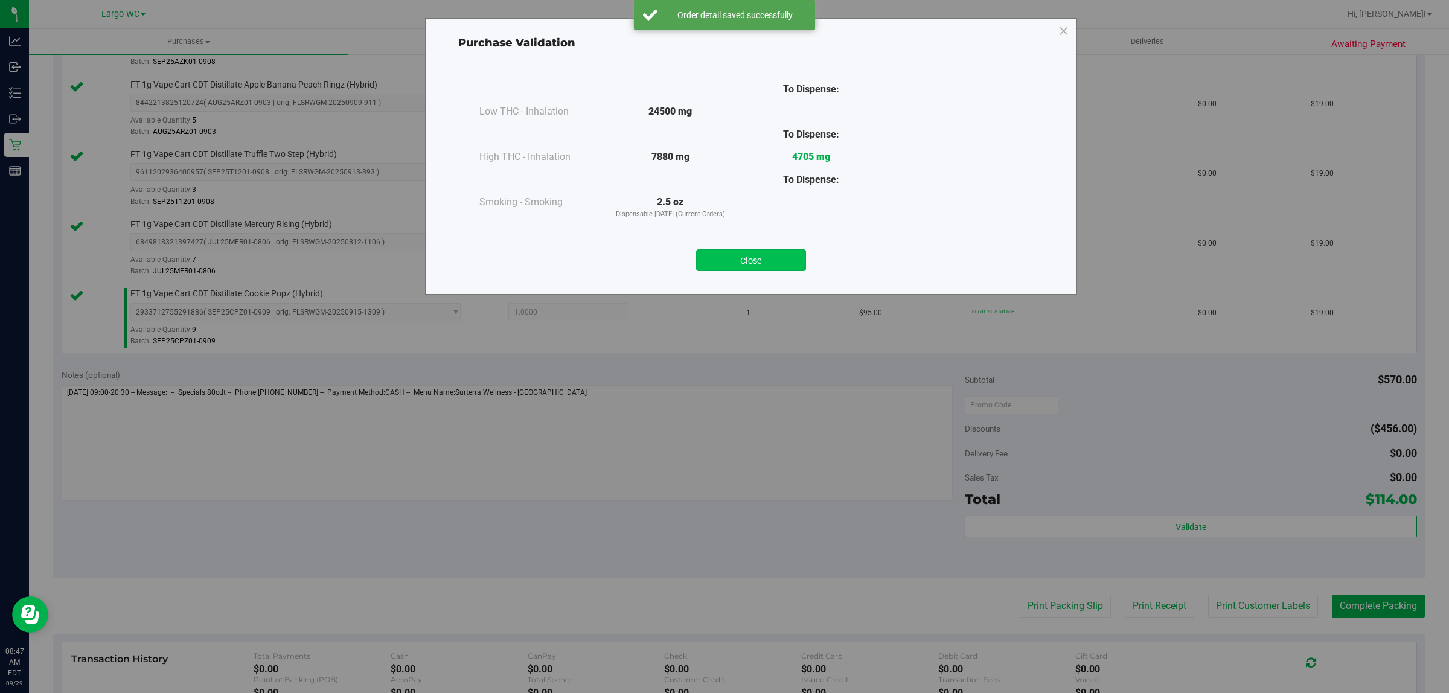
click at [738, 270] on div "Close" at bounding box center [750, 256] width 567 height 49
click at [738, 246] on div "Close" at bounding box center [750, 256] width 549 height 30
click at [767, 276] on div "Close" at bounding box center [750, 256] width 567 height 49
click at [773, 254] on button "Close" at bounding box center [751, 260] width 110 height 22
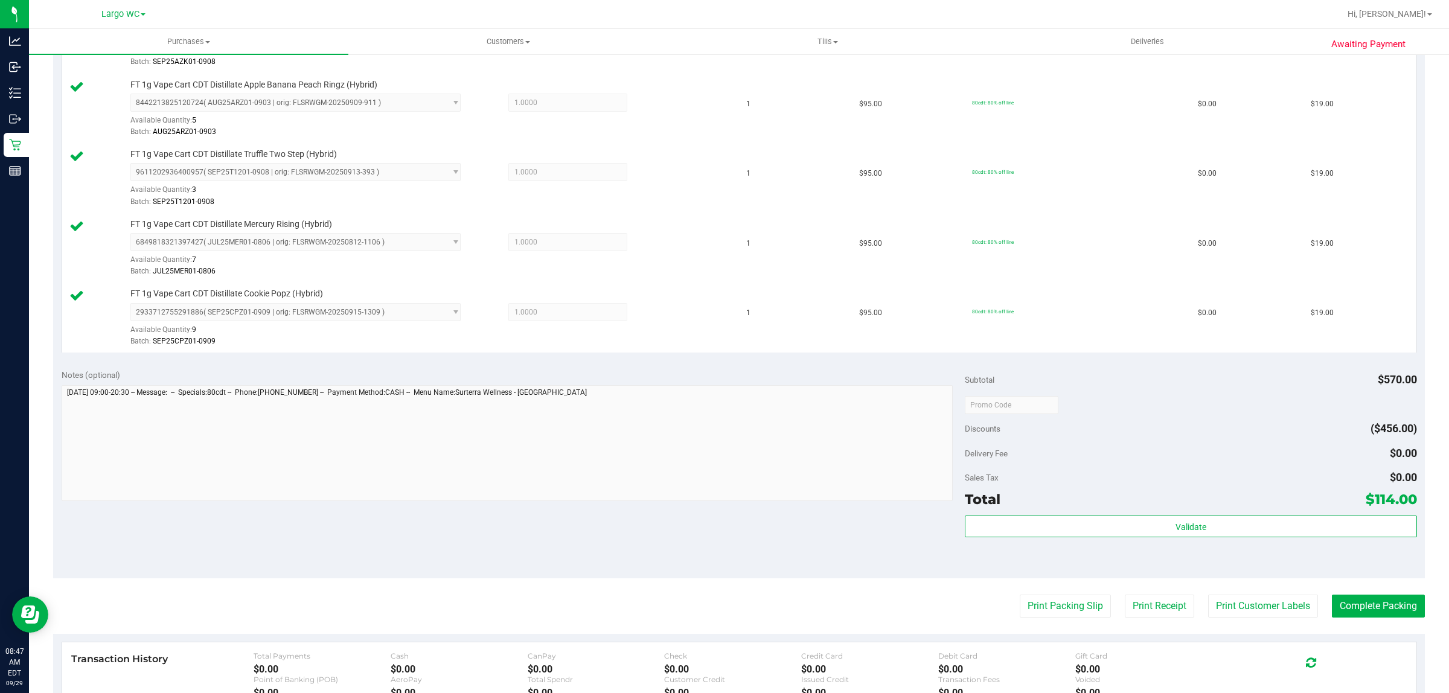
drag, startPoint x: 1329, startPoint y: 479, endPoint x: 1287, endPoint y: 571, distance: 101.1
click at [1327, 479] on div "Sales Tax $0.00" at bounding box center [1190, 478] width 451 height 22
click at [1235, 602] on button "Print Customer Labels" at bounding box center [1263, 606] width 110 height 23
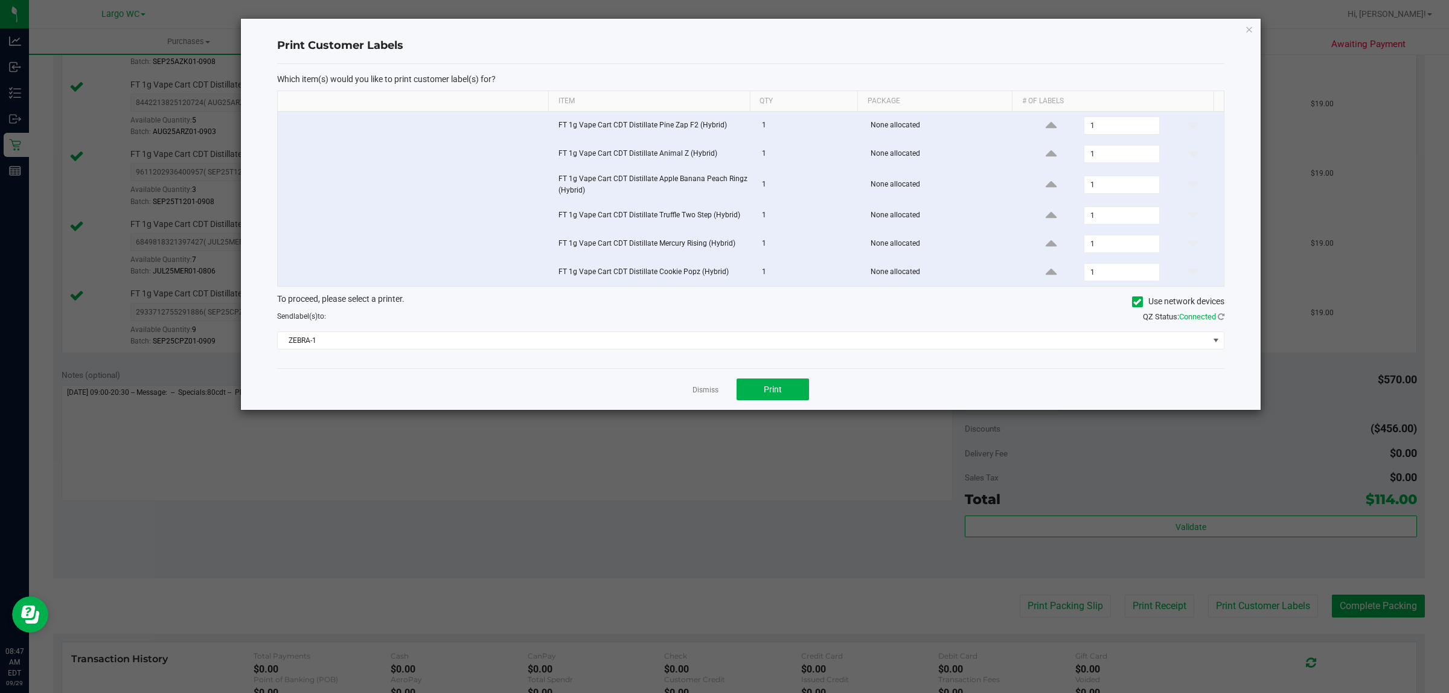
click at [800, 375] on div "Dismiss Print" at bounding box center [750, 389] width 947 height 42
click at [800, 387] on button "Print" at bounding box center [772, 389] width 72 height 22
click at [1245, 27] on icon "button" at bounding box center [1249, 29] width 8 height 14
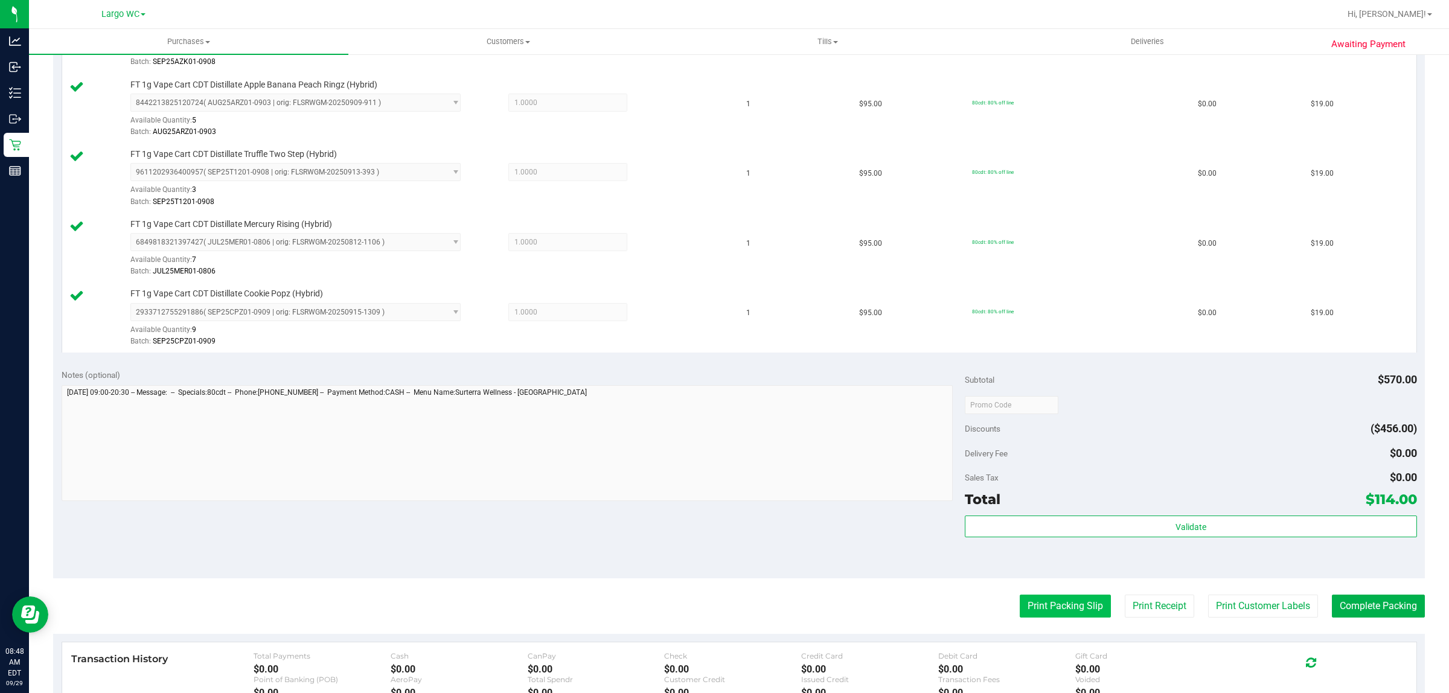
click at [1058, 598] on button "Print Packing Slip" at bounding box center [1064, 606] width 91 height 23
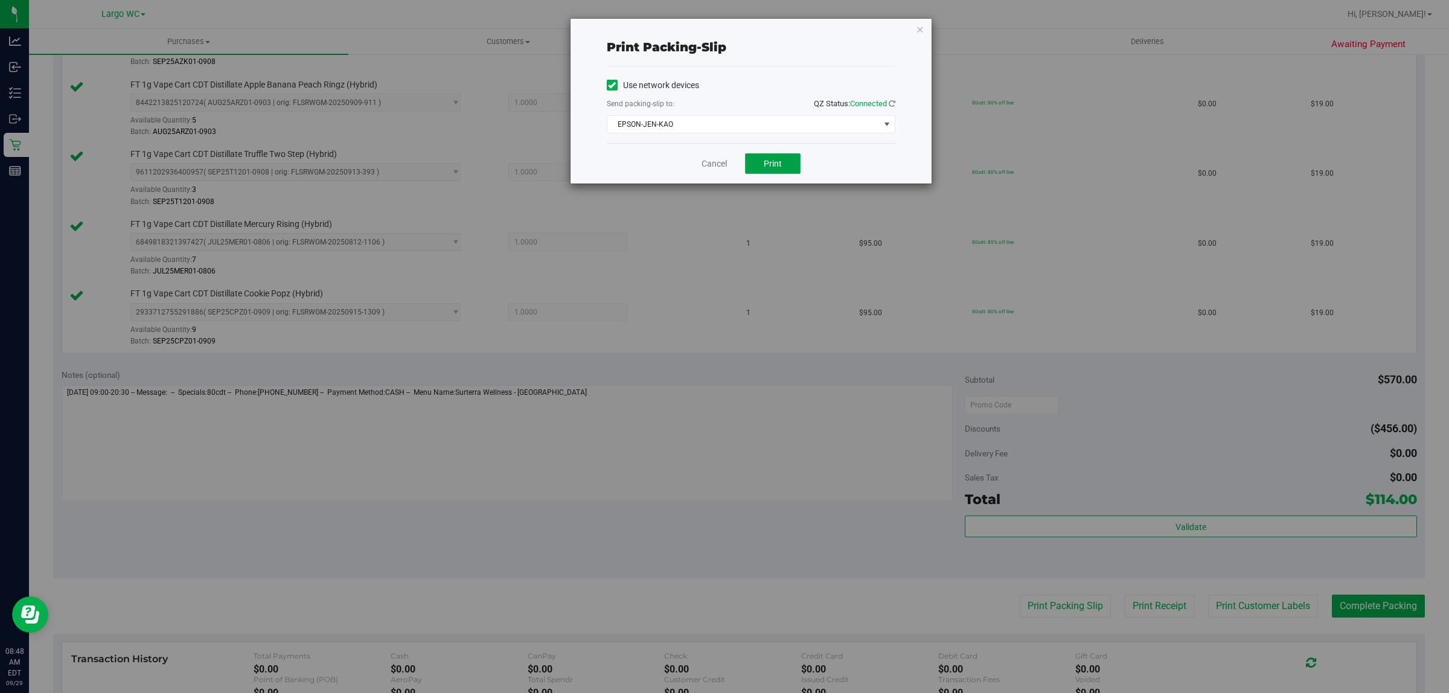
click at [767, 173] on button "Print" at bounding box center [773, 163] width 56 height 21
click at [918, 34] on icon "button" at bounding box center [920, 29] width 8 height 14
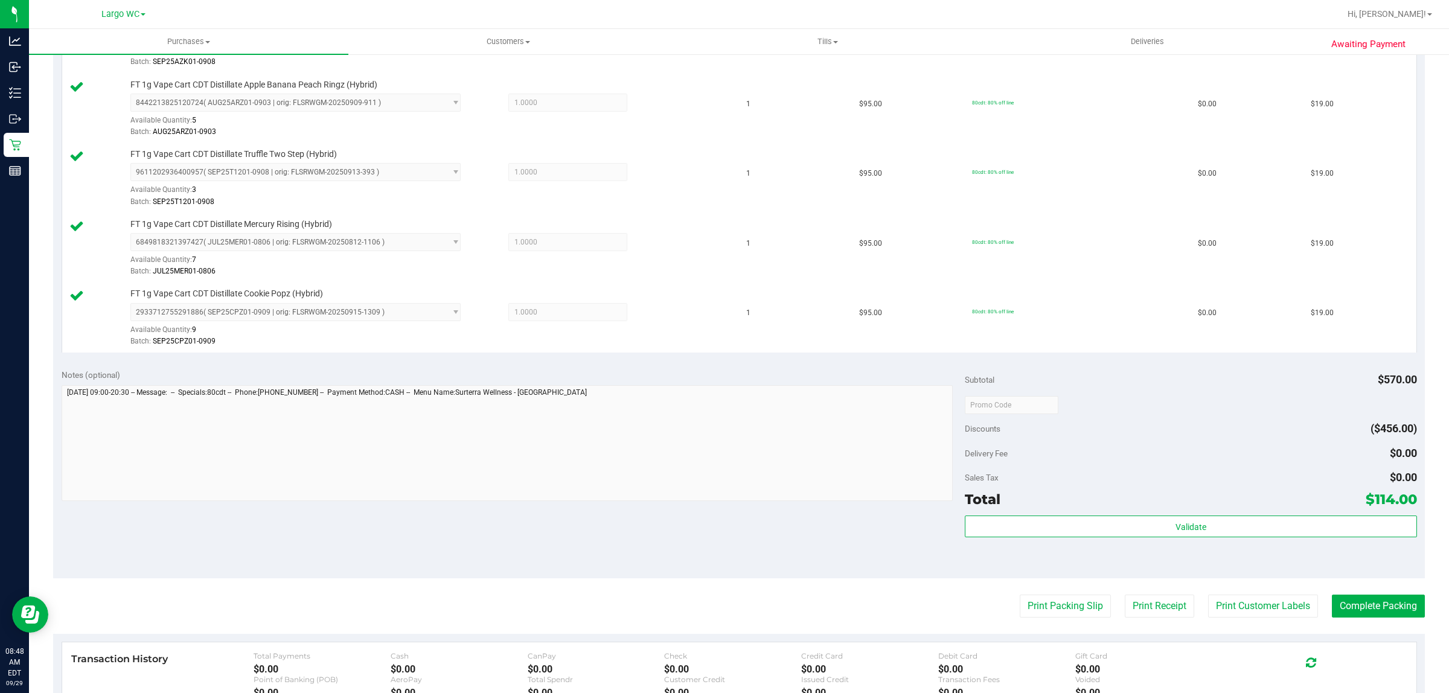
click at [1193, 501] on div "Total $114.00" at bounding box center [1190, 499] width 451 height 22
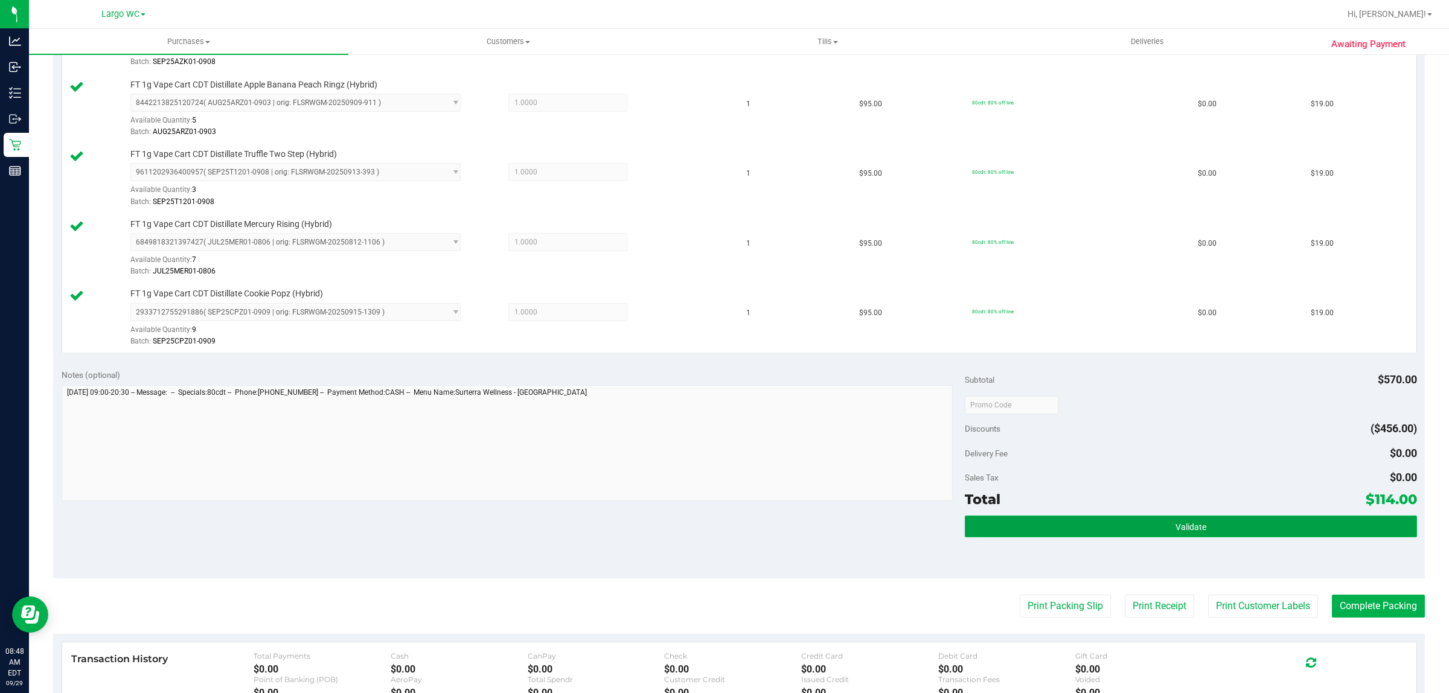
click at [1156, 536] on button "Validate" at bounding box center [1190, 526] width 451 height 22
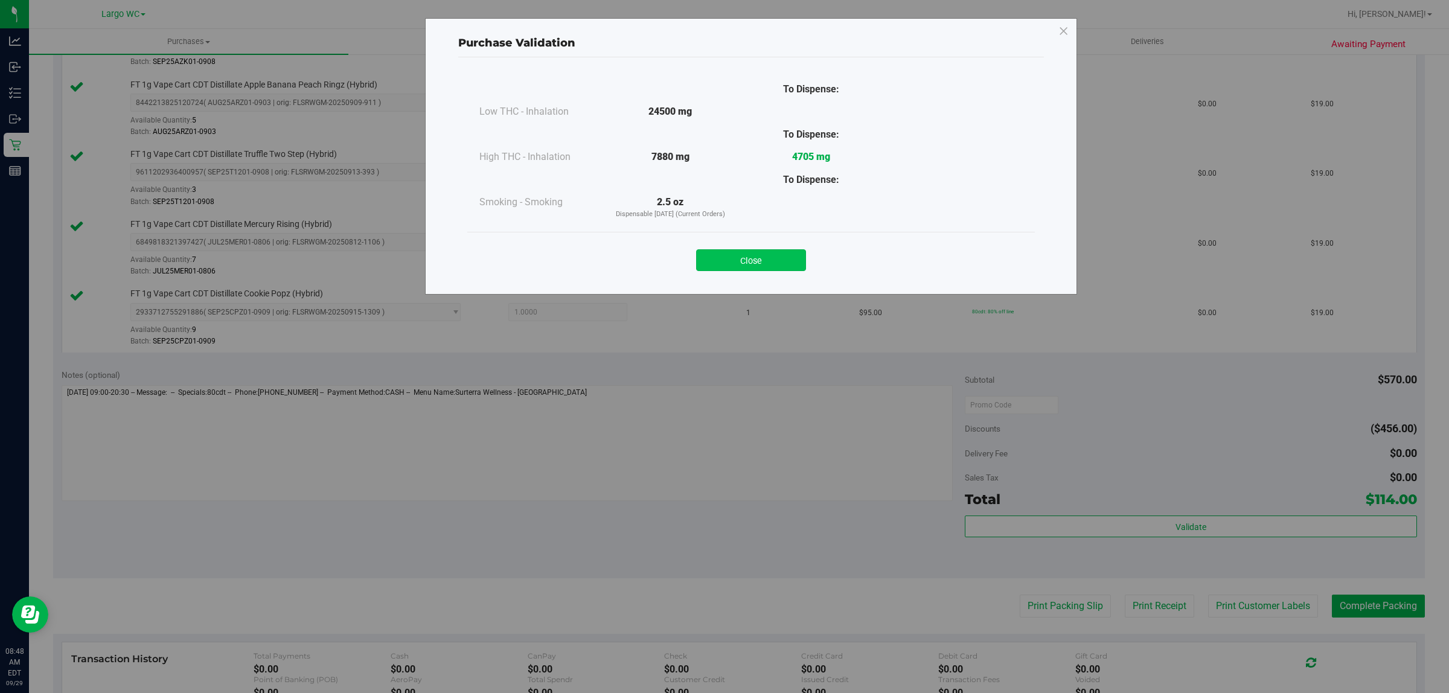
click at [774, 260] on button "Close" at bounding box center [751, 260] width 110 height 22
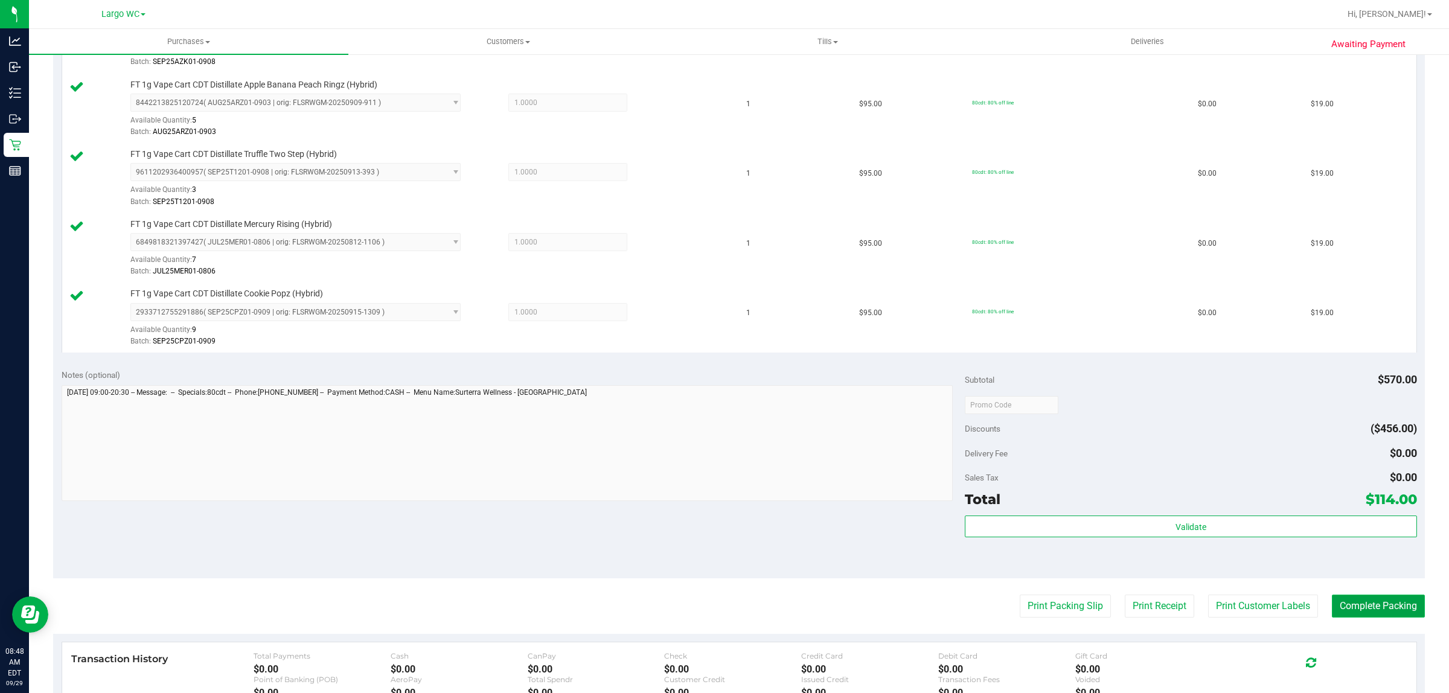
click at [1372, 605] on button "Complete Packing" at bounding box center [1378, 606] width 93 height 23
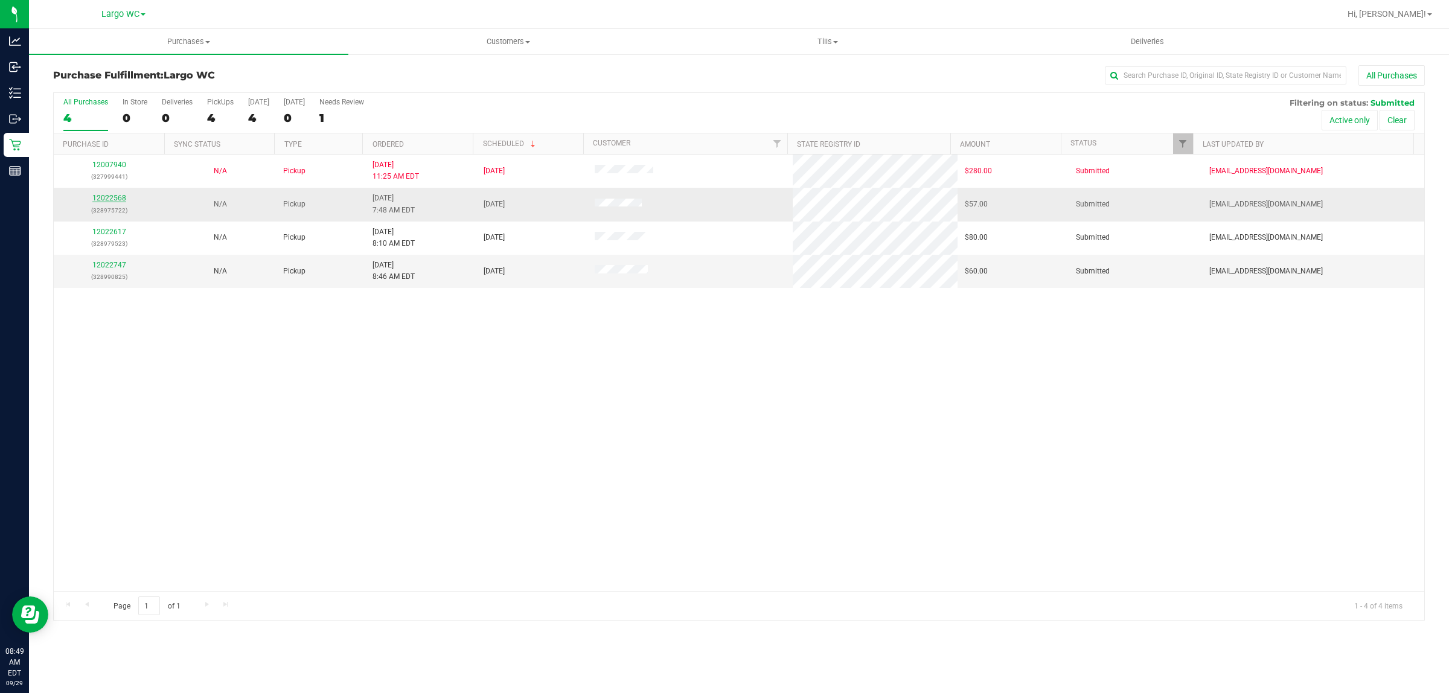
click at [103, 197] on link "12022568" at bounding box center [109, 198] width 34 height 8
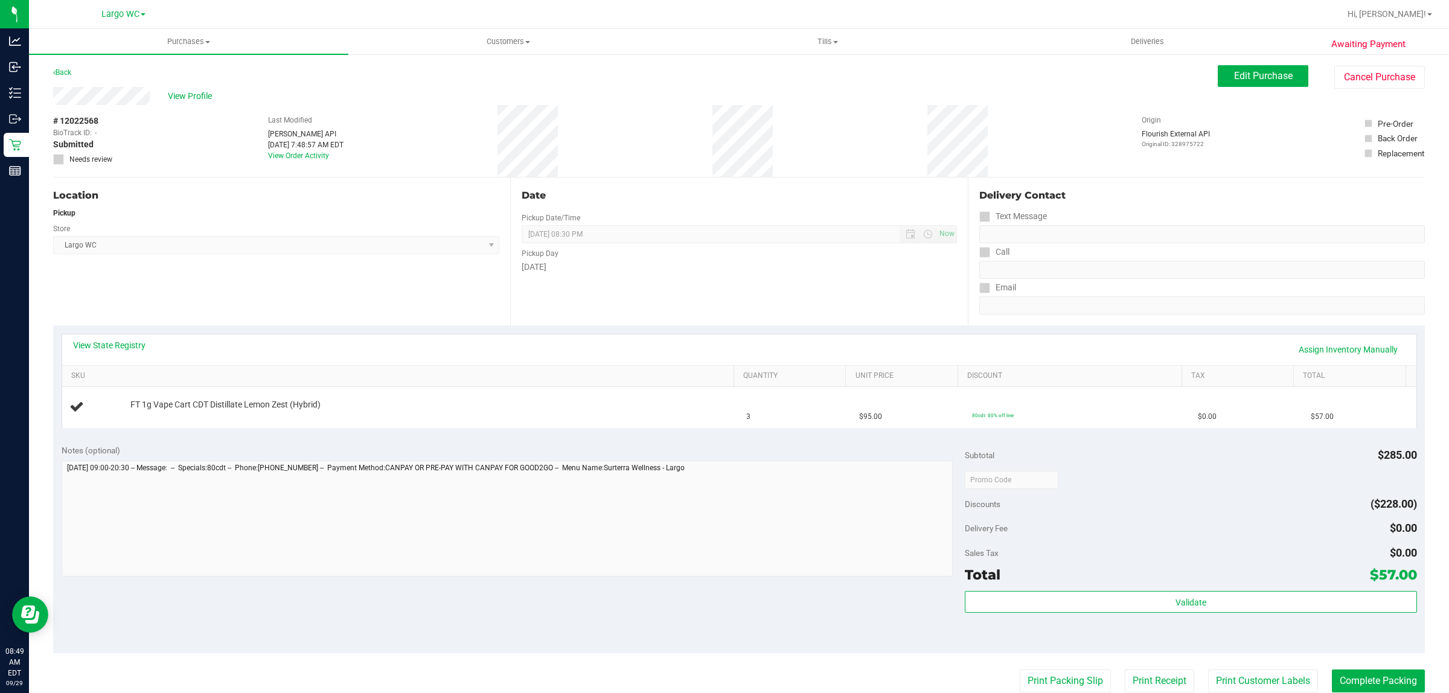
click at [123, 360] on div "View State Registry Assign Inventory Manually" at bounding box center [739, 349] width 1354 height 31
click at [121, 339] on link "View State Registry" at bounding box center [109, 345] width 72 height 12
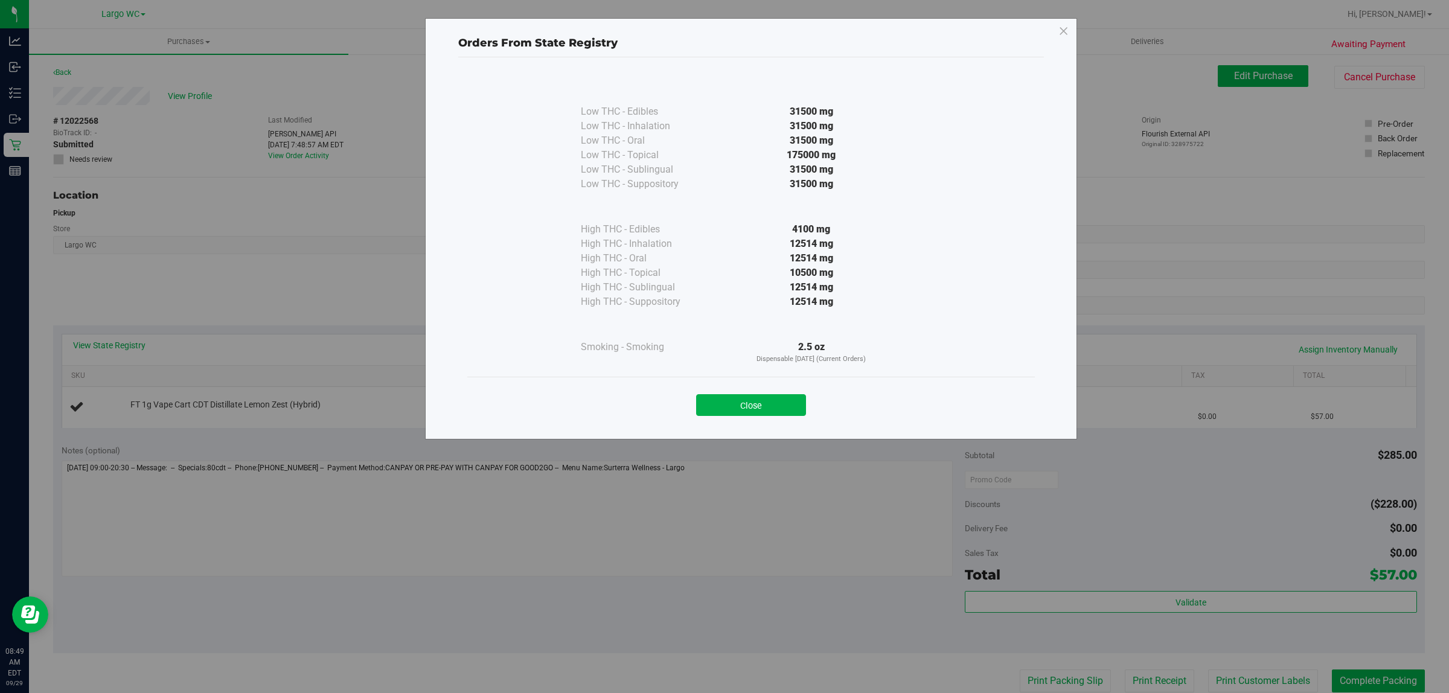
click at [753, 421] on div "Close" at bounding box center [750, 401] width 567 height 49
click at [753, 412] on button "Close" at bounding box center [751, 405] width 110 height 22
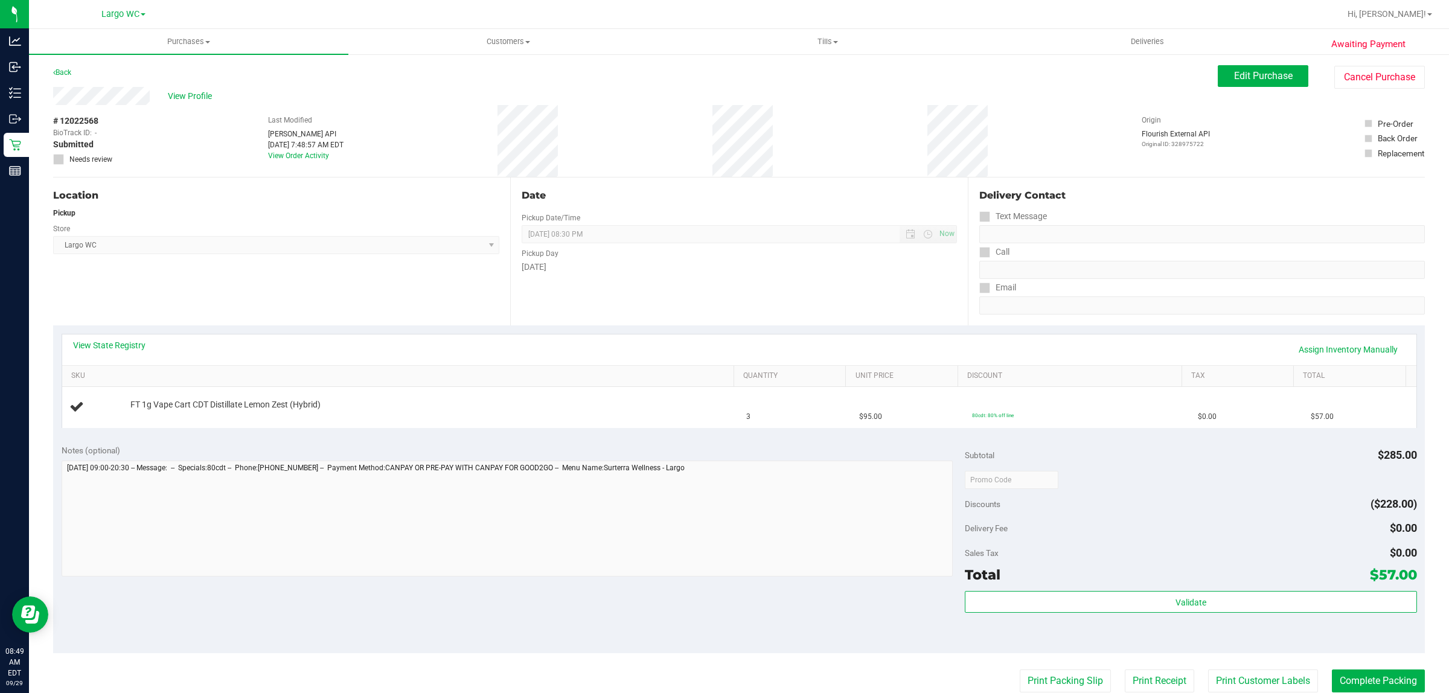
click at [744, 450] on div "Notes (optional)" at bounding box center [514, 450] width 904 height 12
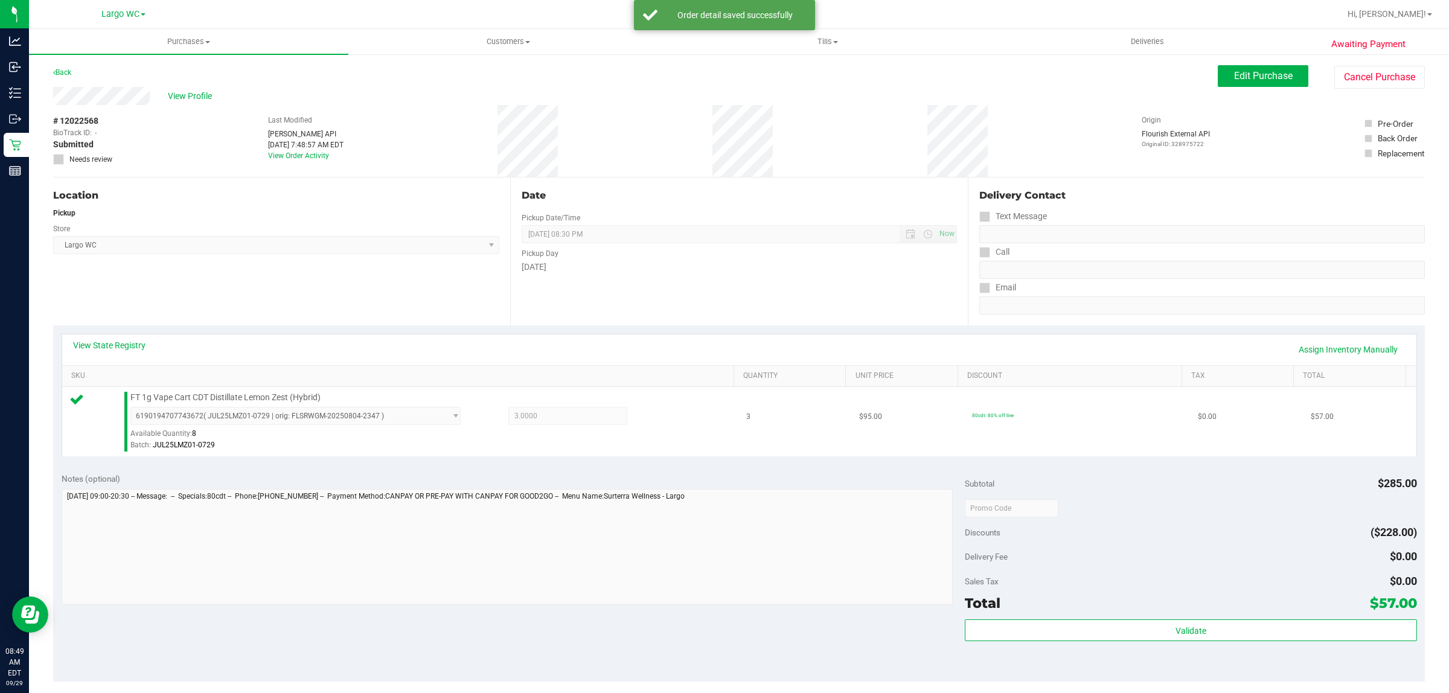
click at [754, 439] on td "3" at bounding box center [795, 421] width 113 height 69
click at [764, 476] on div "Notes (optional)" at bounding box center [514, 479] width 904 height 12
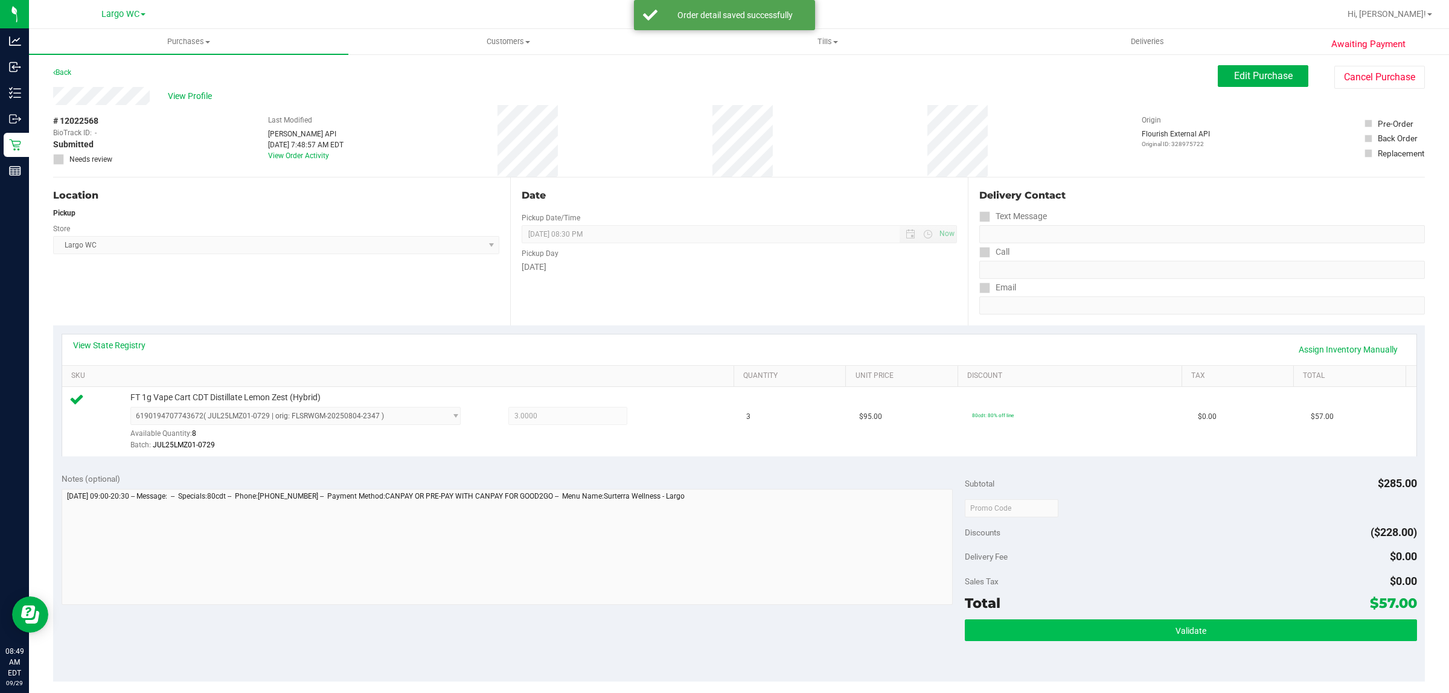
click at [1357, 652] on div "Validate" at bounding box center [1190, 646] width 451 height 54
click at [1348, 625] on button "Validate" at bounding box center [1190, 630] width 451 height 22
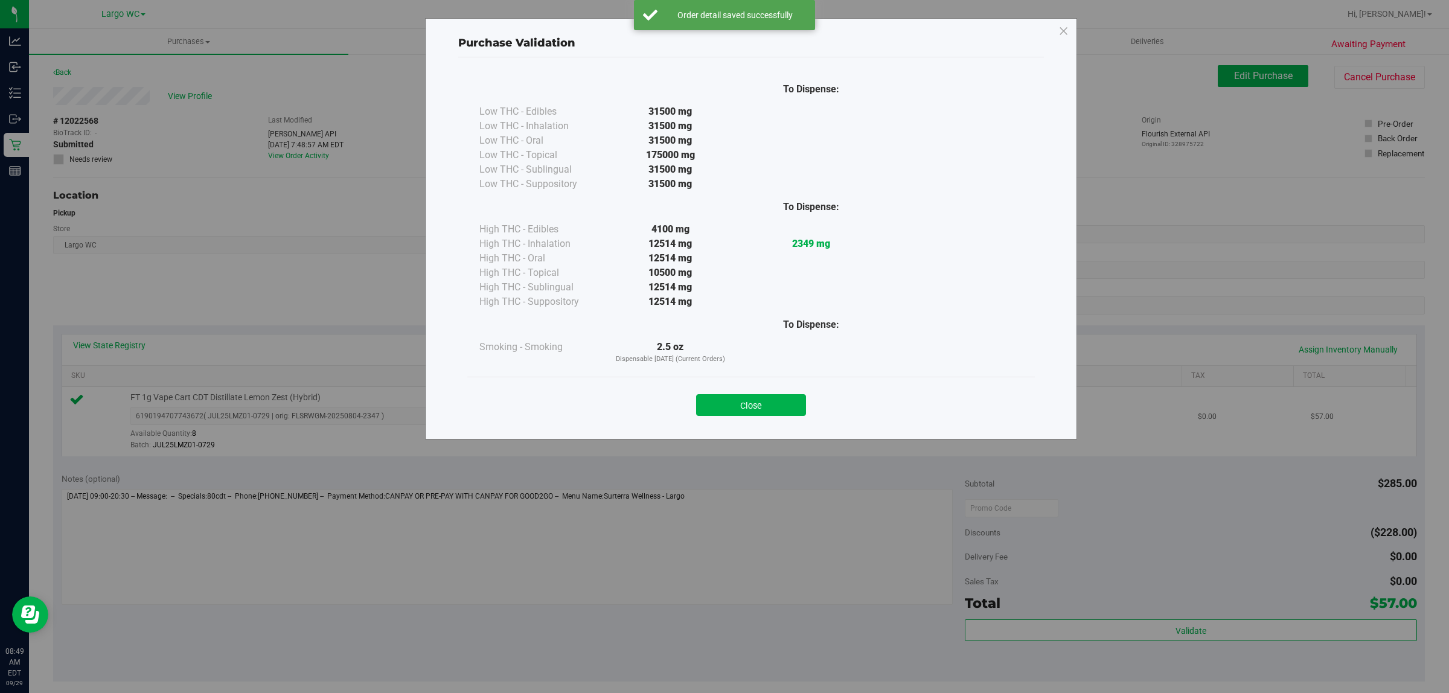
click at [729, 407] on button "Close" at bounding box center [751, 405] width 110 height 22
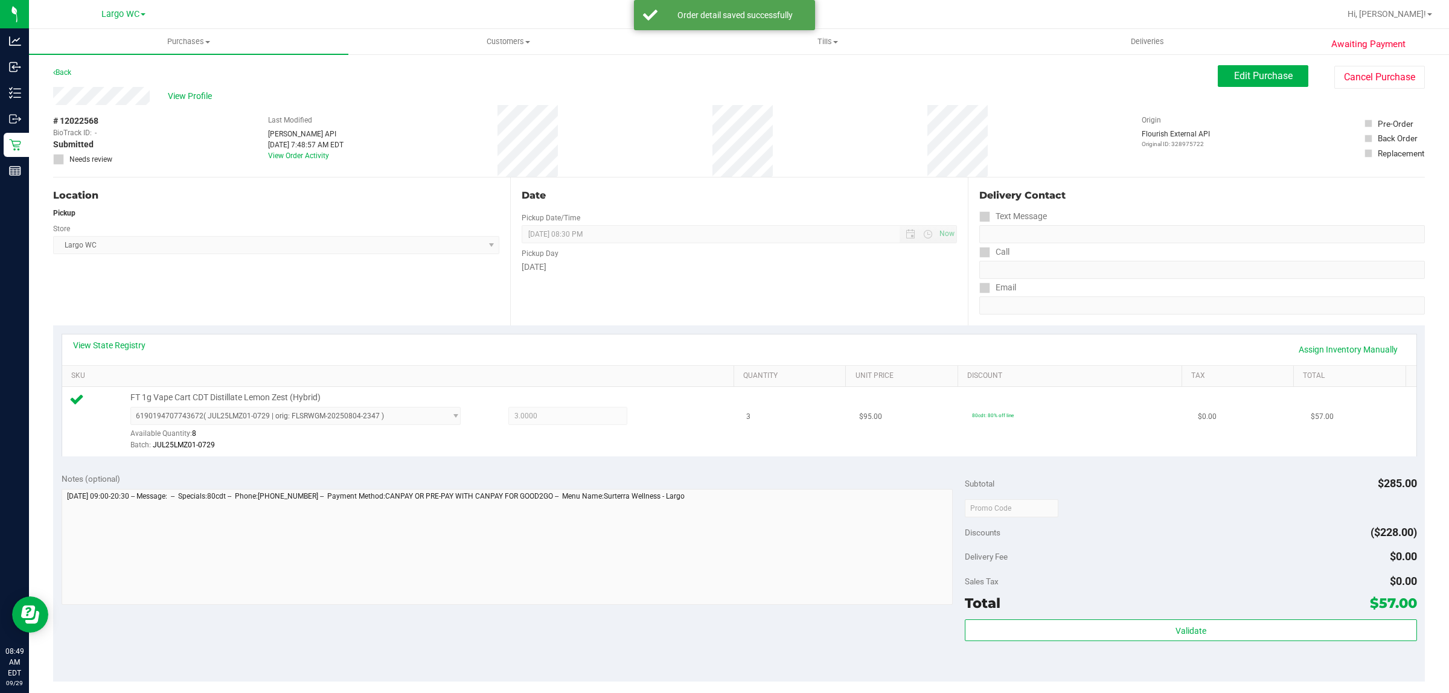
click at [767, 438] on td "3" at bounding box center [795, 421] width 113 height 69
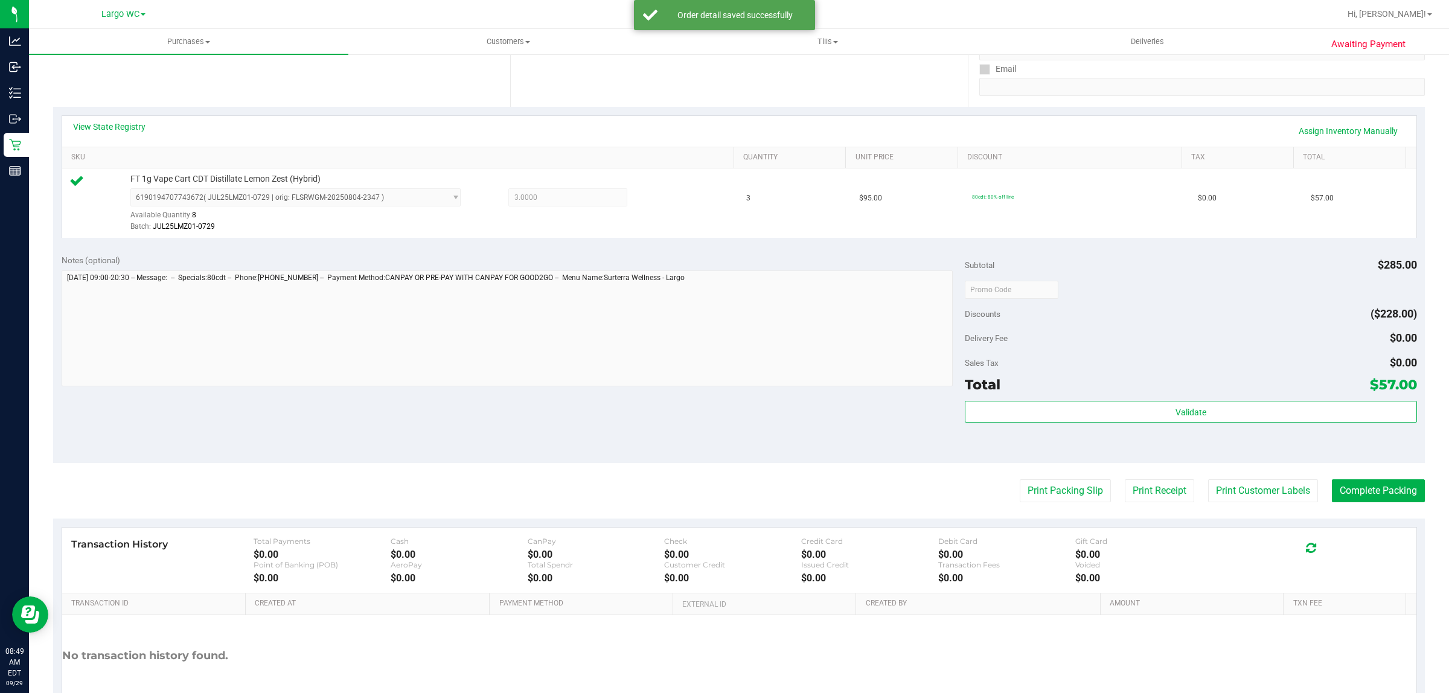
scroll to position [226, 0]
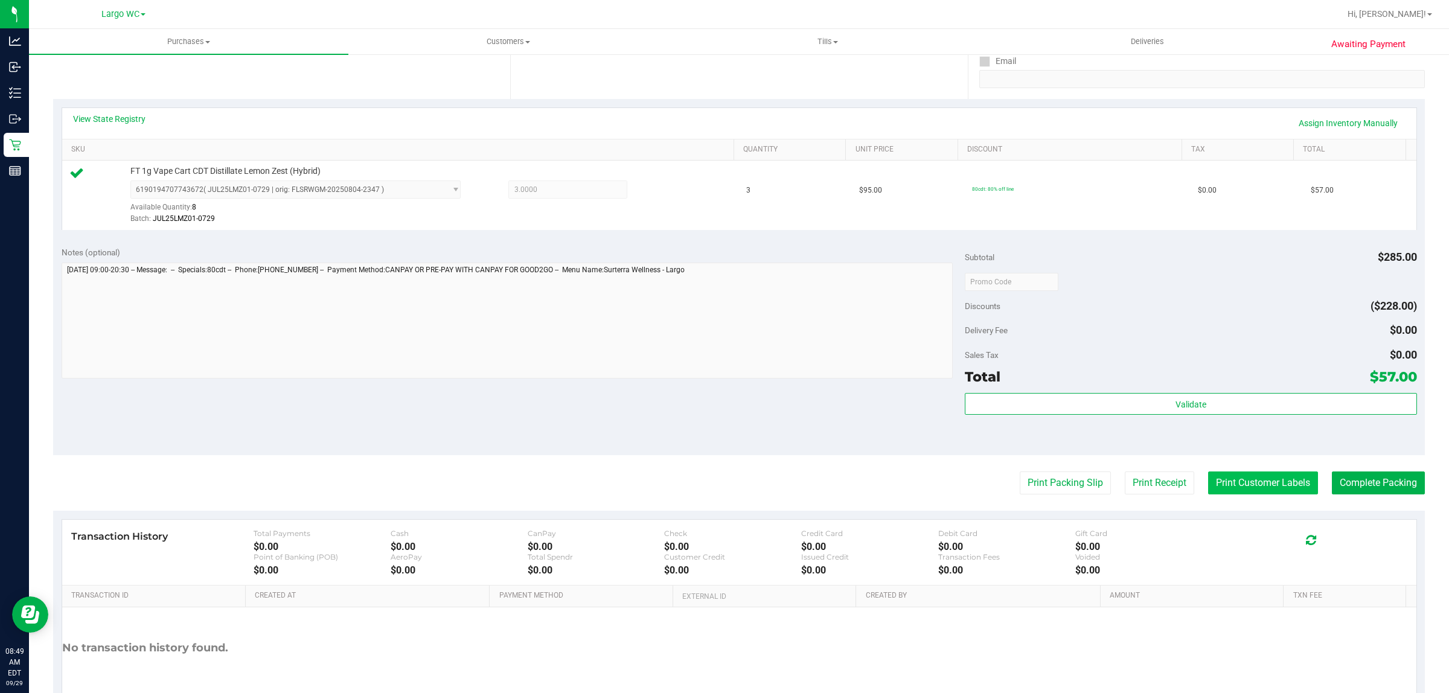
click at [1236, 474] on purchase-details "Back Edit Purchase Cancel Purchase View Profile # 12022568 BioTrack ID: - Submi…" at bounding box center [738, 288] width 1371 height 898
click at [1111, 427] on div "Validate" at bounding box center [1190, 420] width 451 height 54
click at [1216, 339] on div "Delivery Fee $0.00" at bounding box center [1190, 330] width 451 height 22
click at [1281, 477] on button "Print Customer Labels" at bounding box center [1263, 482] width 110 height 23
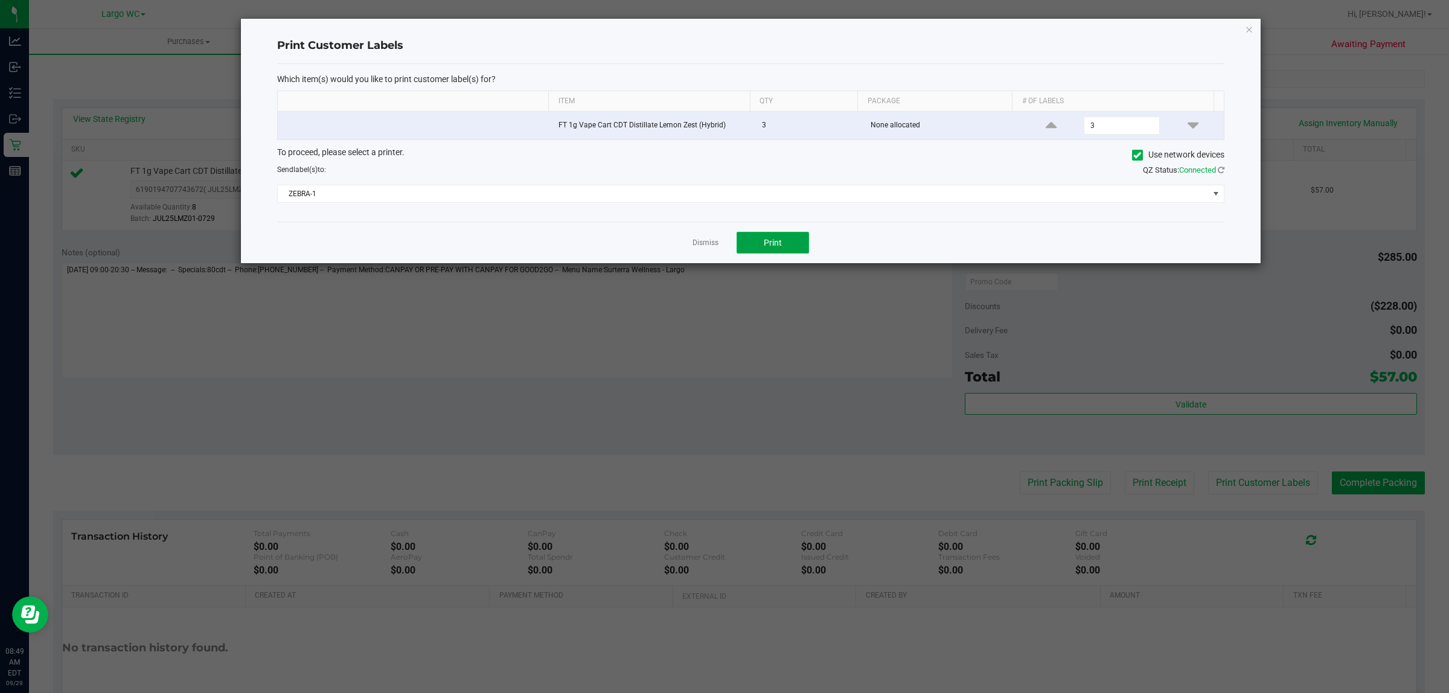
click at [802, 244] on button "Print" at bounding box center [772, 243] width 72 height 22
click at [1245, 19] on div "Print Customer Labels Which item(s) would you like to print customer label(s) f…" at bounding box center [750, 141] width 1019 height 244
click at [1245, 25] on icon "button" at bounding box center [1249, 29] width 8 height 14
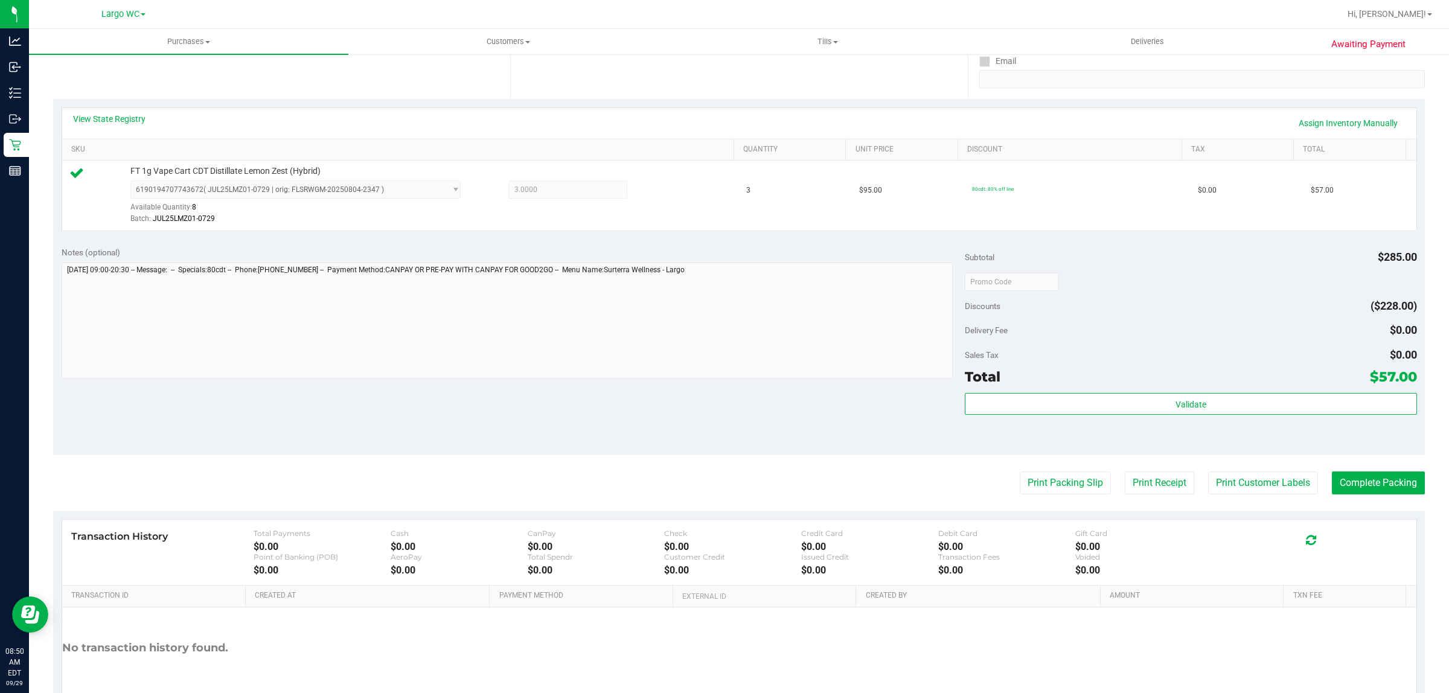
click at [1120, 390] on div "Subtotal $285.00 Discounts ($228.00) Delivery Fee $0.00 Sales Tax $0.00 Total $…" at bounding box center [1190, 346] width 451 height 201
click at [1055, 480] on button "Print Packing Slip" at bounding box center [1064, 482] width 91 height 23
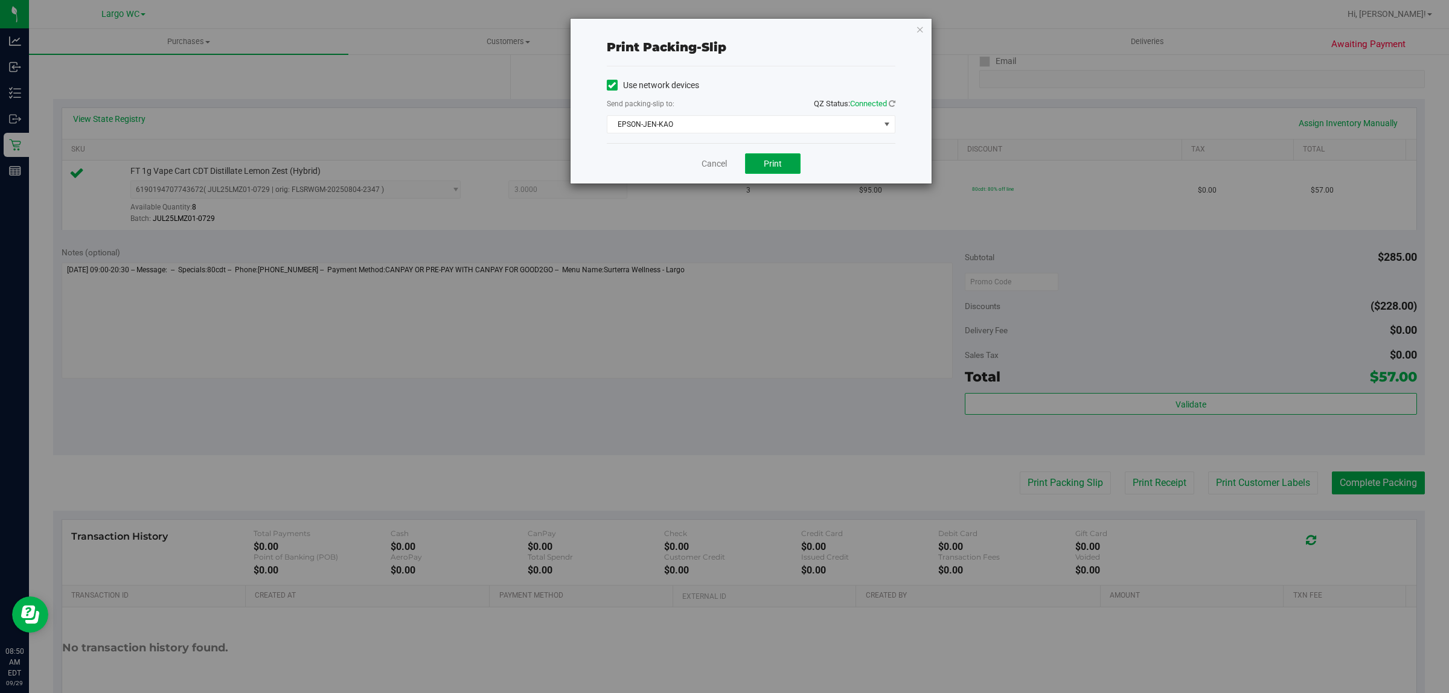
click at [794, 168] on button "Print" at bounding box center [773, 163] width 56 height 21
click at [936, 12] on div "Print packing-slip Use network devices Send packing-slip to: QZ Status: Connect…" at bounding box center [729, 346] width 1458 height 693
click at [920, 30] on icon "button" at bounding box center [920, 29] width 8 height 14
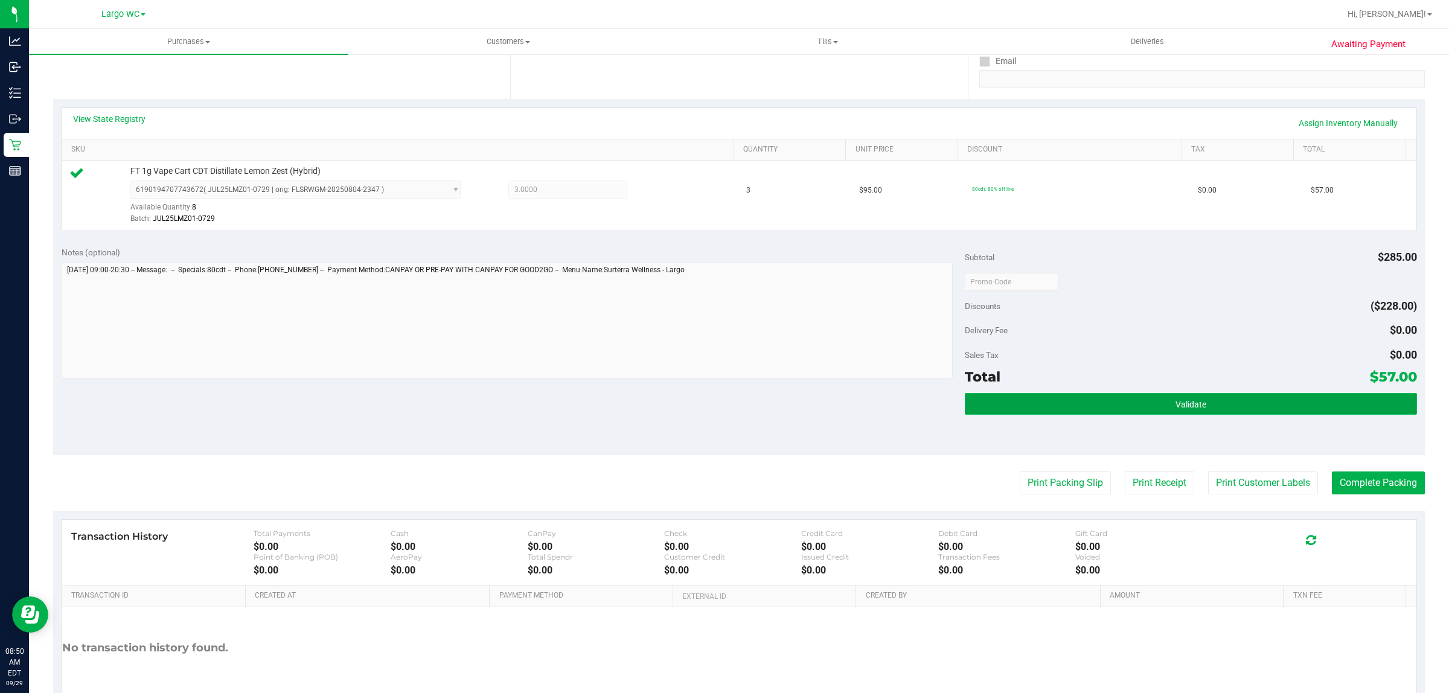
click at [1166, 412] on button "Validate" at bounding box center [1190, 404] width 451 height 22
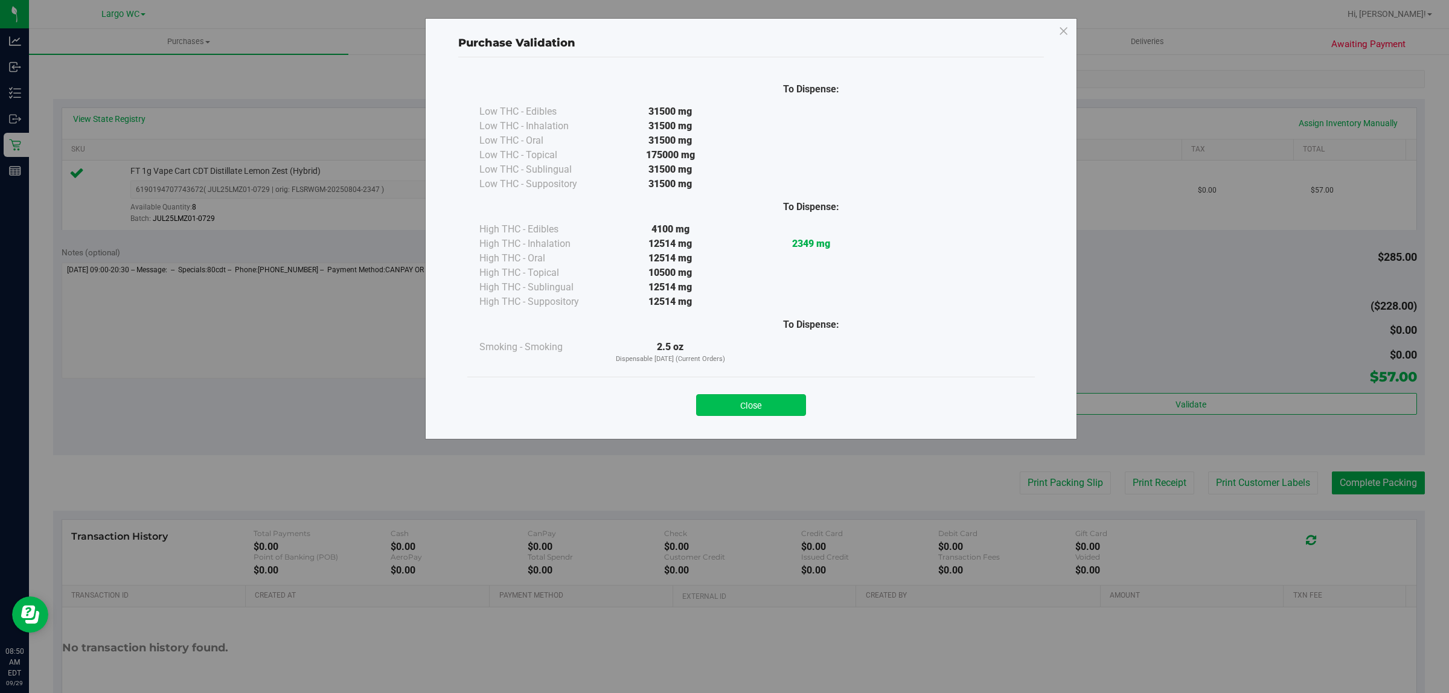
click at [777, 409] on button "Close" at bounding box center [751, 405] width 110 height 22
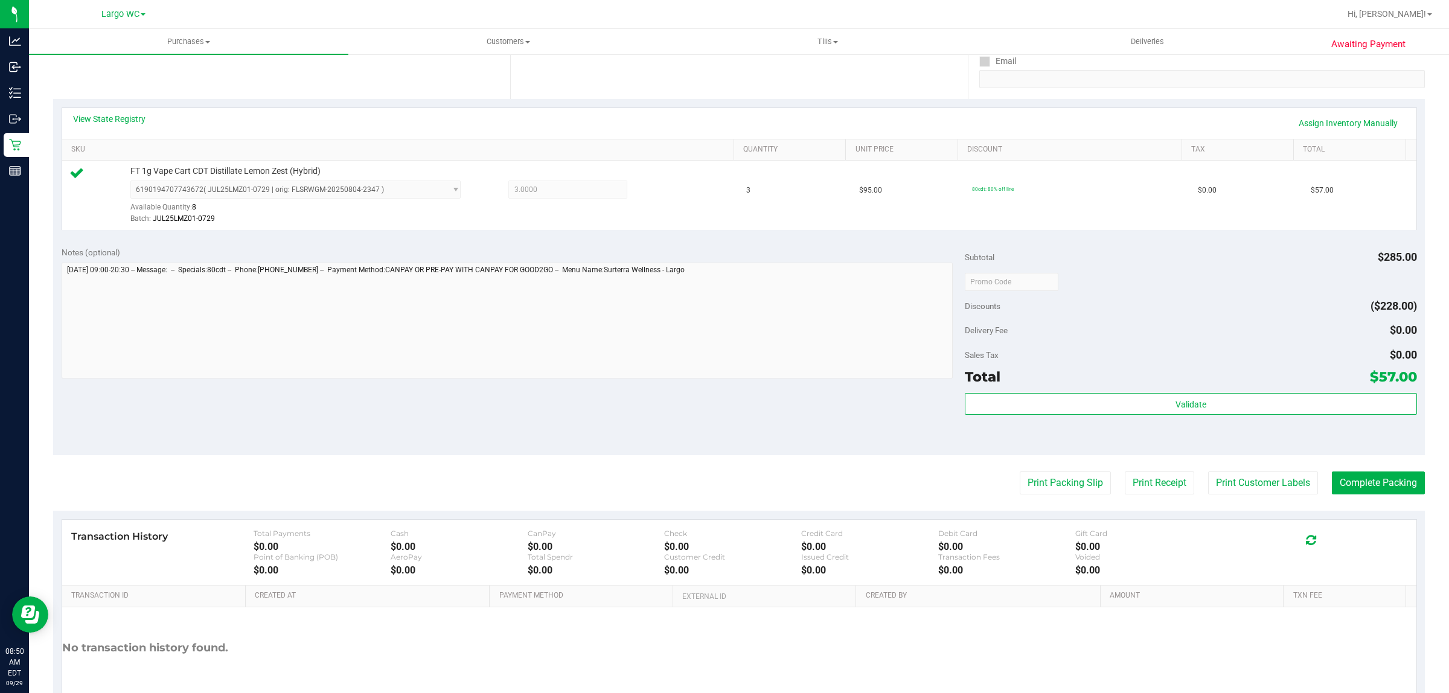
click at [746, 413] on div "Notes (optional) Subtotal $285.00 Discounts ($228.00) Delivery Fee $0.00 Sales …" at bounding box center [738, 346] width 1371 height 217
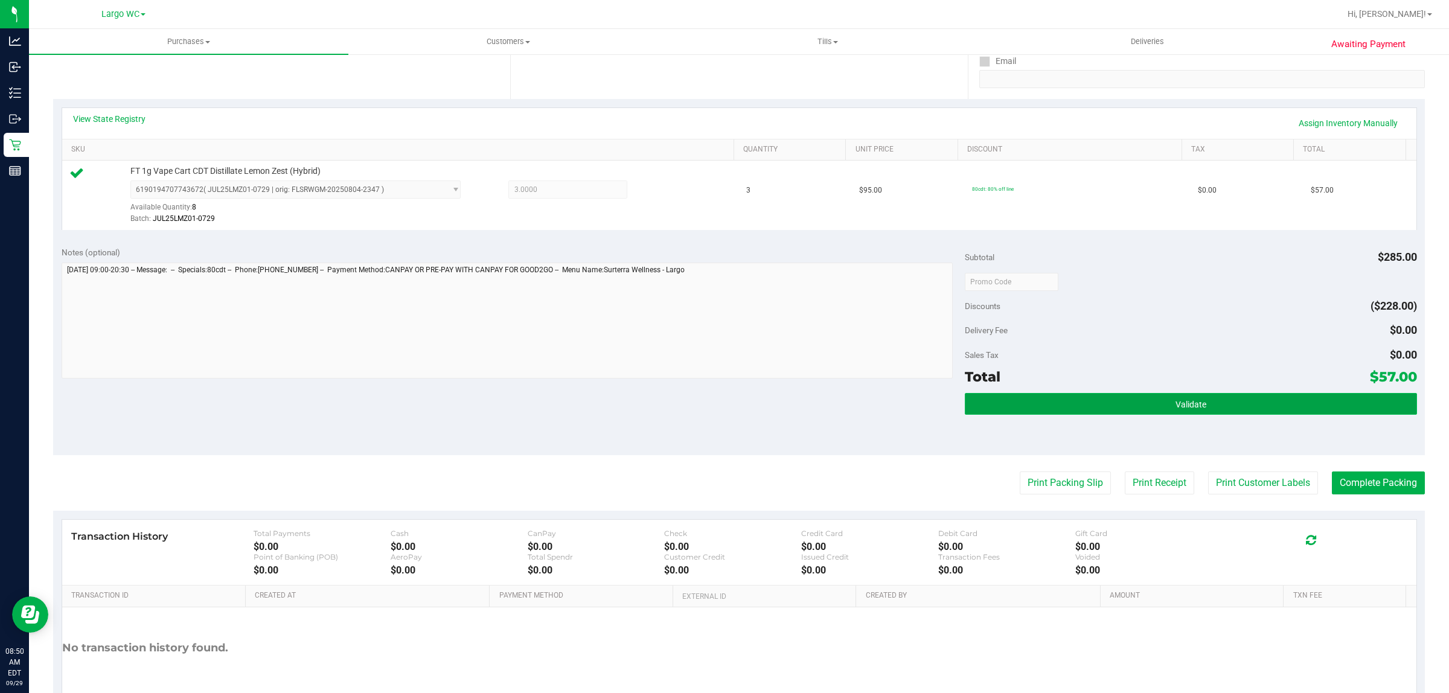
click at [1117, 405] on button "Validate" at bounding box center [1190, 404] width 451 height 22
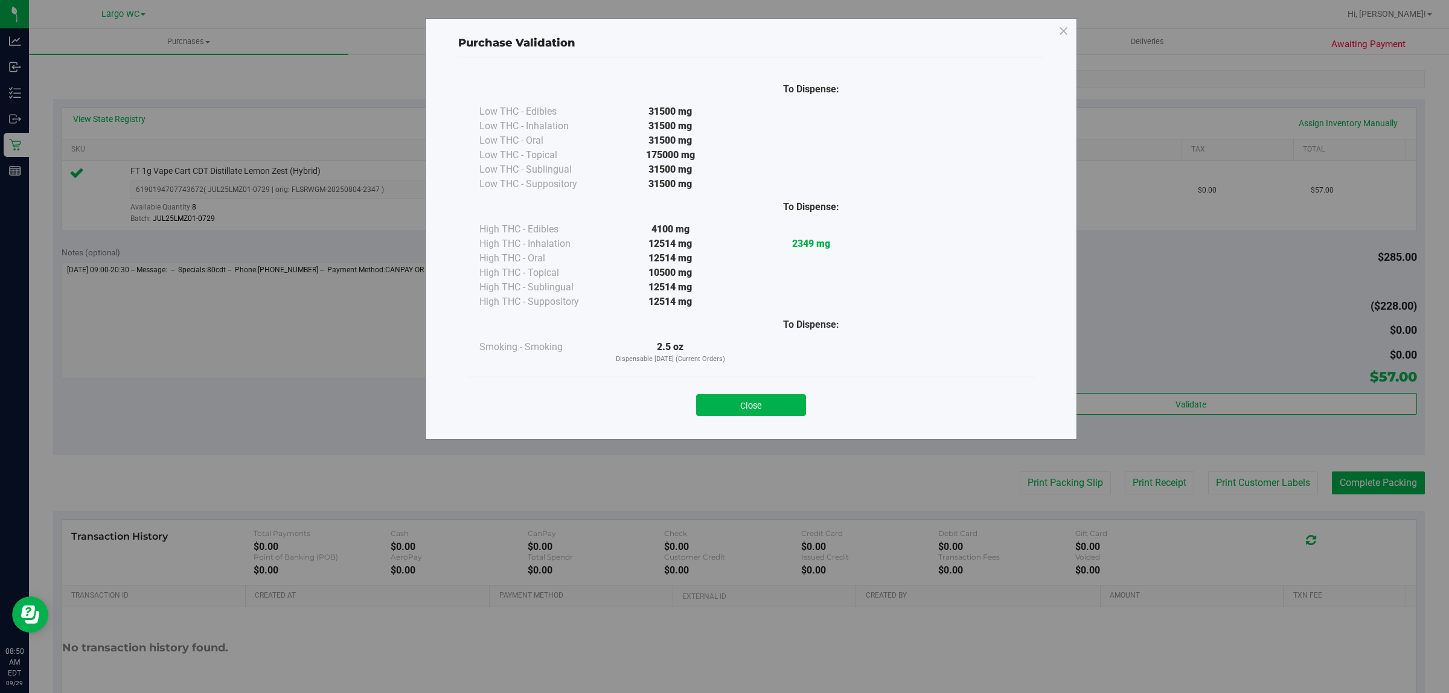
click at [714, 421] on div "Close" at bounding box center [750, 401] width 567 height 49
click at [723, 415] on button "Close" at bounding box center [751, 405] width 110 height 22
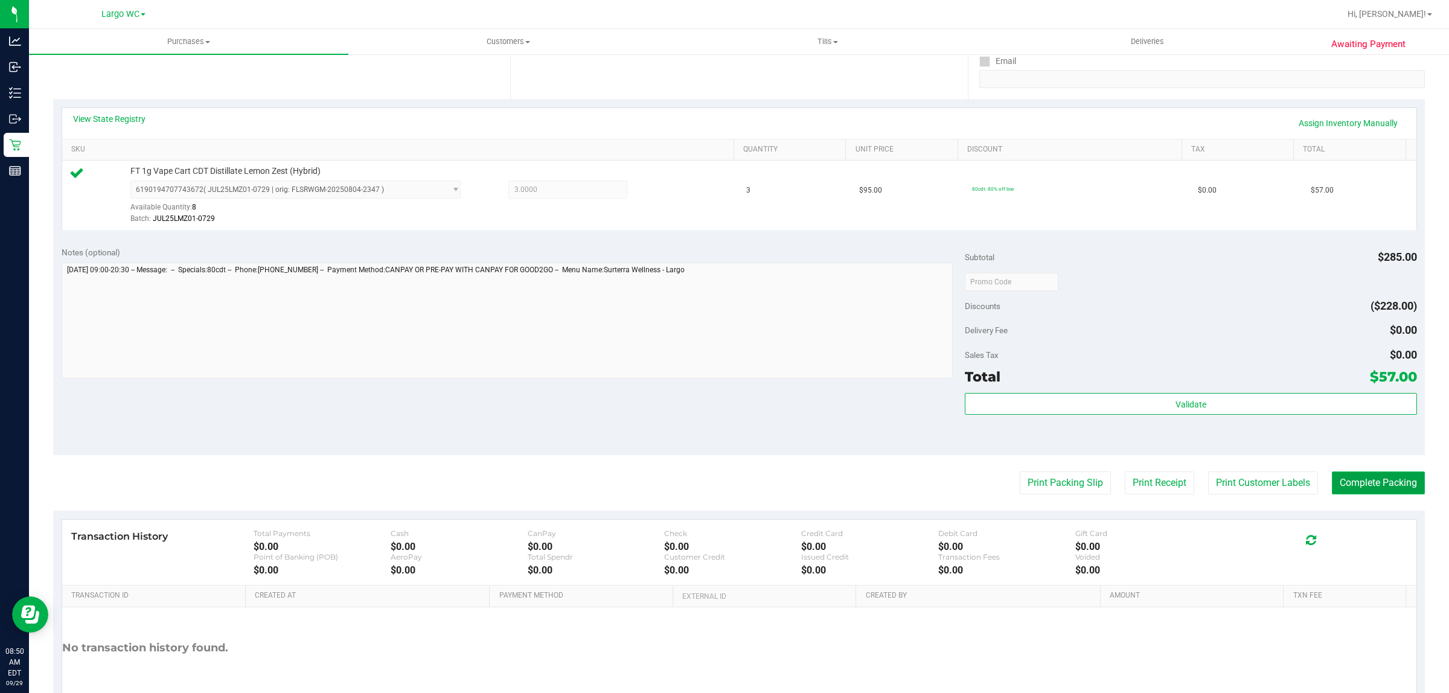
click at [1375, 479] on button "Complete Packing" at bounding box center [1378, 482] width 93 height 23
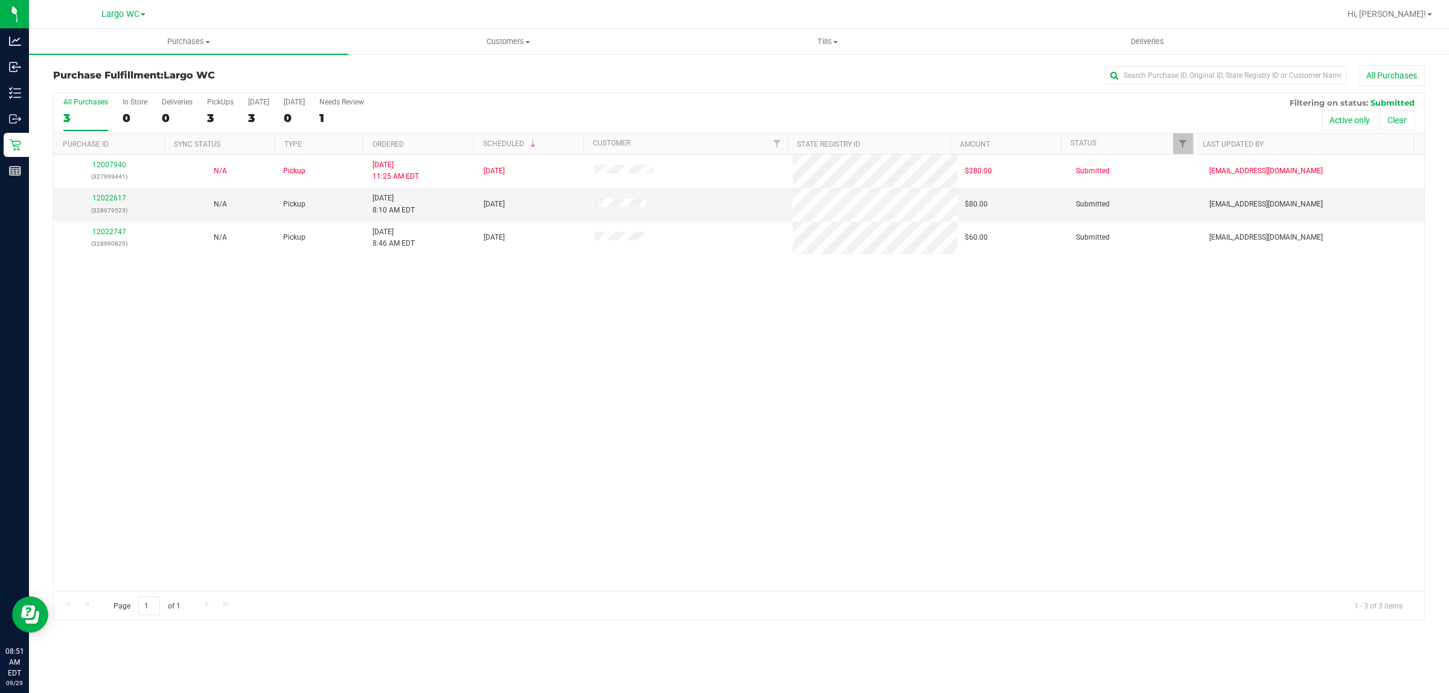
click at [651, 408] on div "12007940 (327999441) N/A Pickup [DATE] 11:25 AM EDT 9/29/2025 $280.00 Submitted…" at bounding box center [739, 373] width 1370 height 436
click at [106, 199] on link "12022617" at bounding box center [109, 198] width 34 height 8
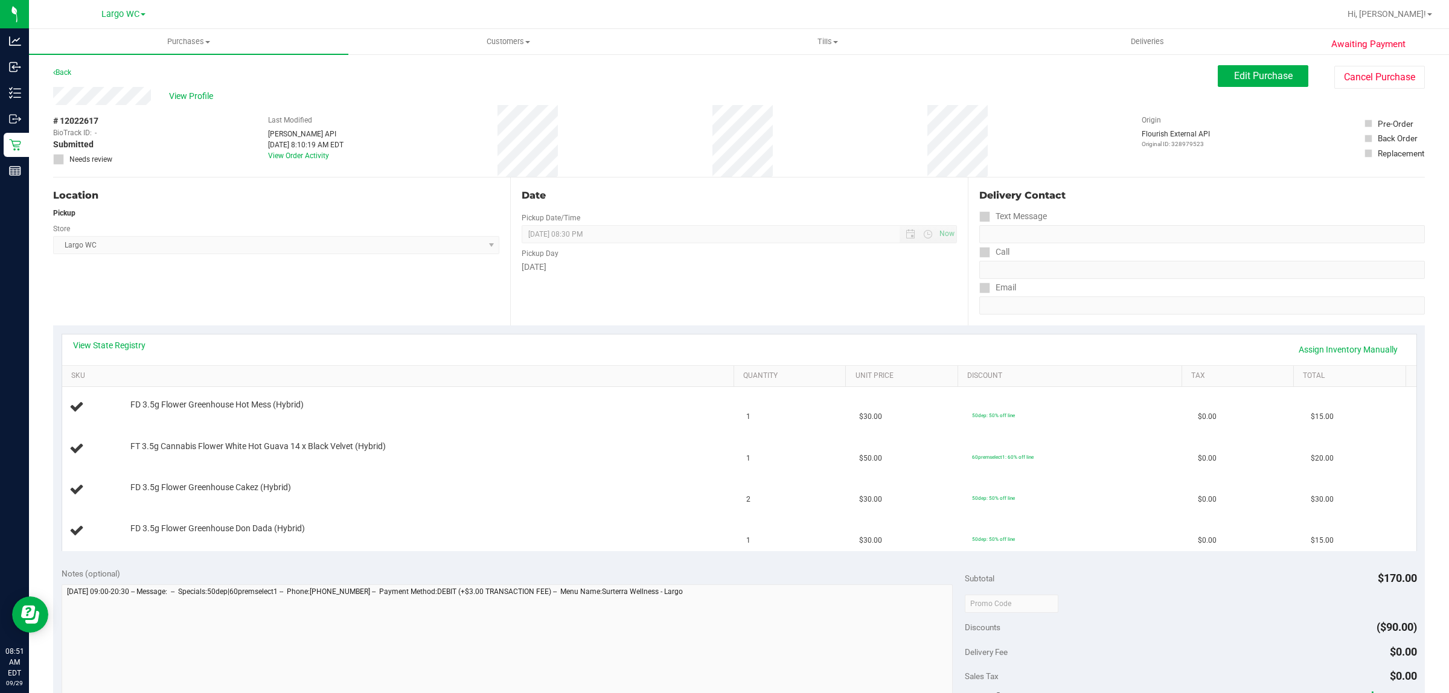
click at [510, 319] on div "Date Pickup Date/Time [DATE] Now [DATE] 08:30 PM Now Pickup Day [DATE]" at bounding box center [738, 251] width 457 height 148
click at [486, 336] on div "View State Registry Assign Inventory Manually" at bounding box center [739, 349] width 1354 height 31
click at [141, 342] on link "View State Registry" at bounding box center [109, 345] width 72 height 12
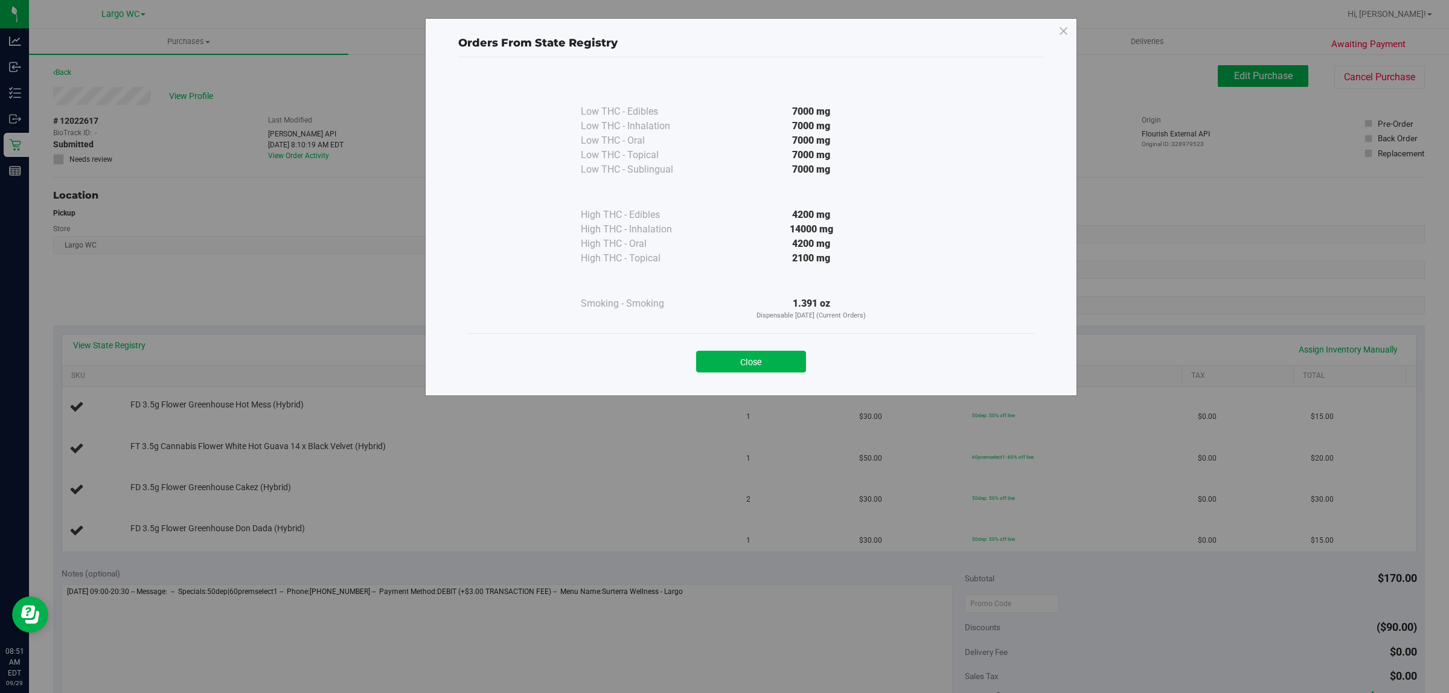
click at [701, 330] on div "Low THC - Edibles 7000 mg Low THC - Inhalation" at bounding box center [750, 204] width 567 height 260
click at [717, 360] on button "Close" at bounding box center [751, 362] width 110 height 22
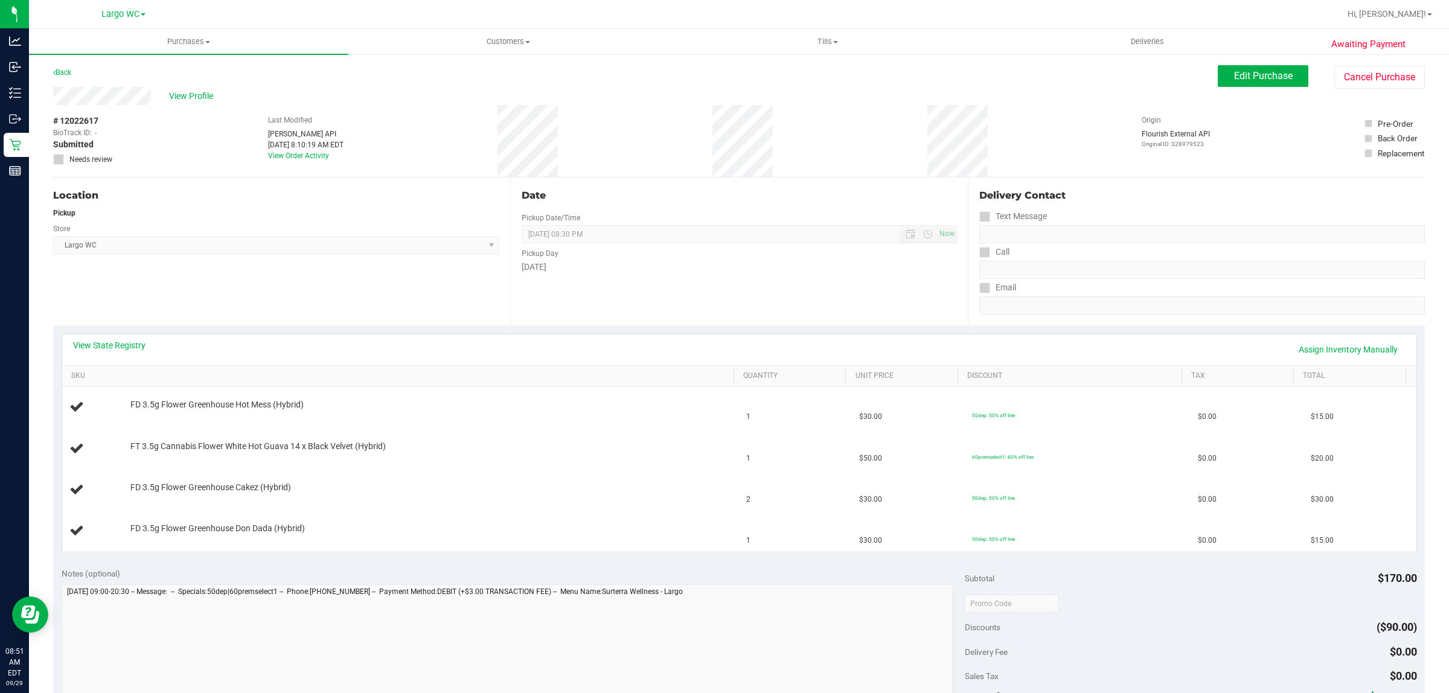
click at [401, 314] on div "Location Pickup Store Largo WC Select Store [PERSON_NAME][GEOGRAPHIC_DATA] [PER…" at bounding box center [281, 251] width 457 height 148
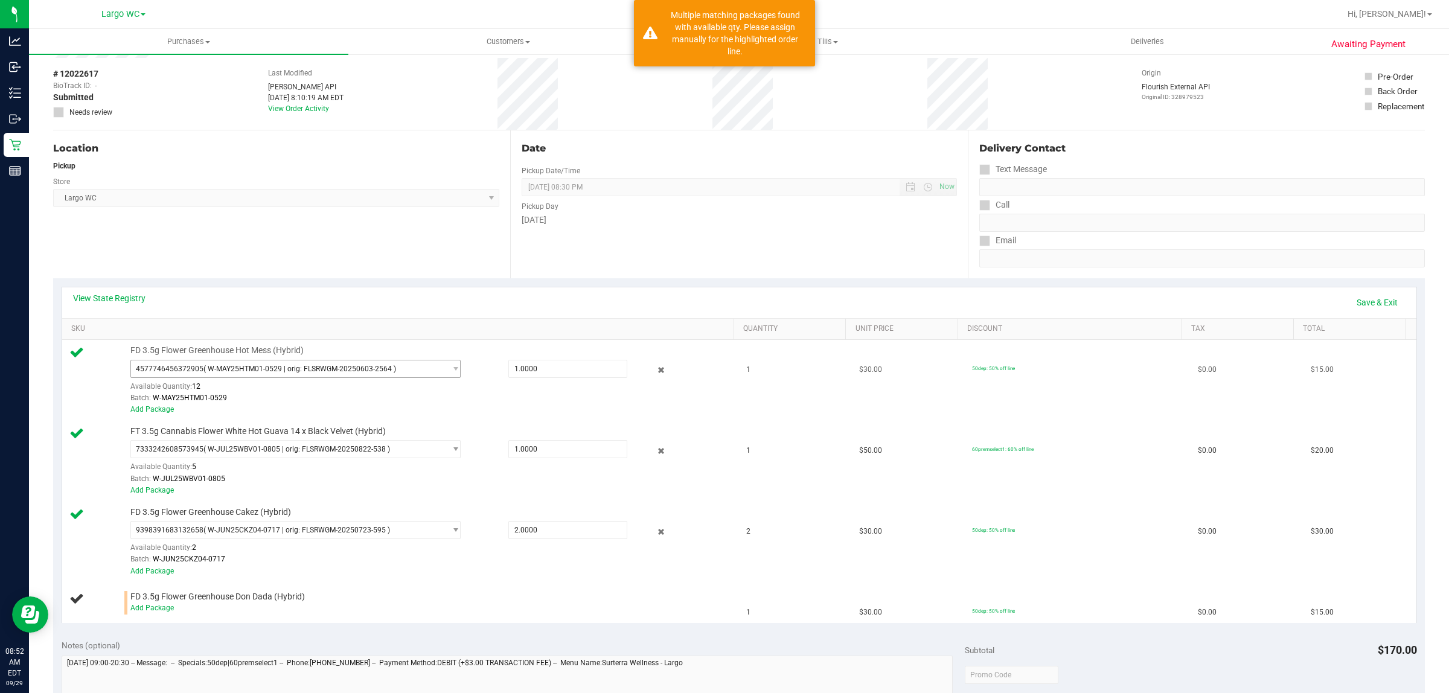
scroll to position [151, 0]
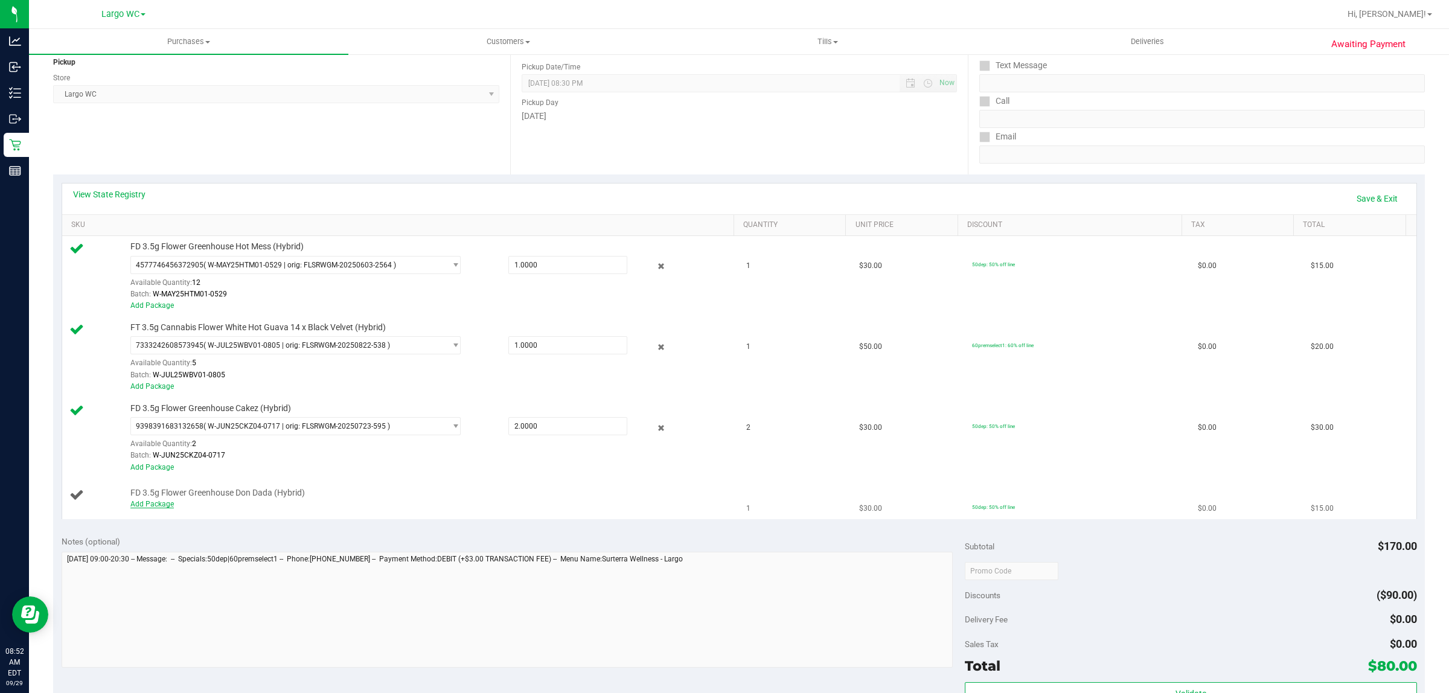
click at [154, 505] on link "Add Package" at bounding box center [151, 504] width 43 height 8
click at [272, 535] on div "Notes (optional)" at bounding box center [514, 541] width 904 height 12
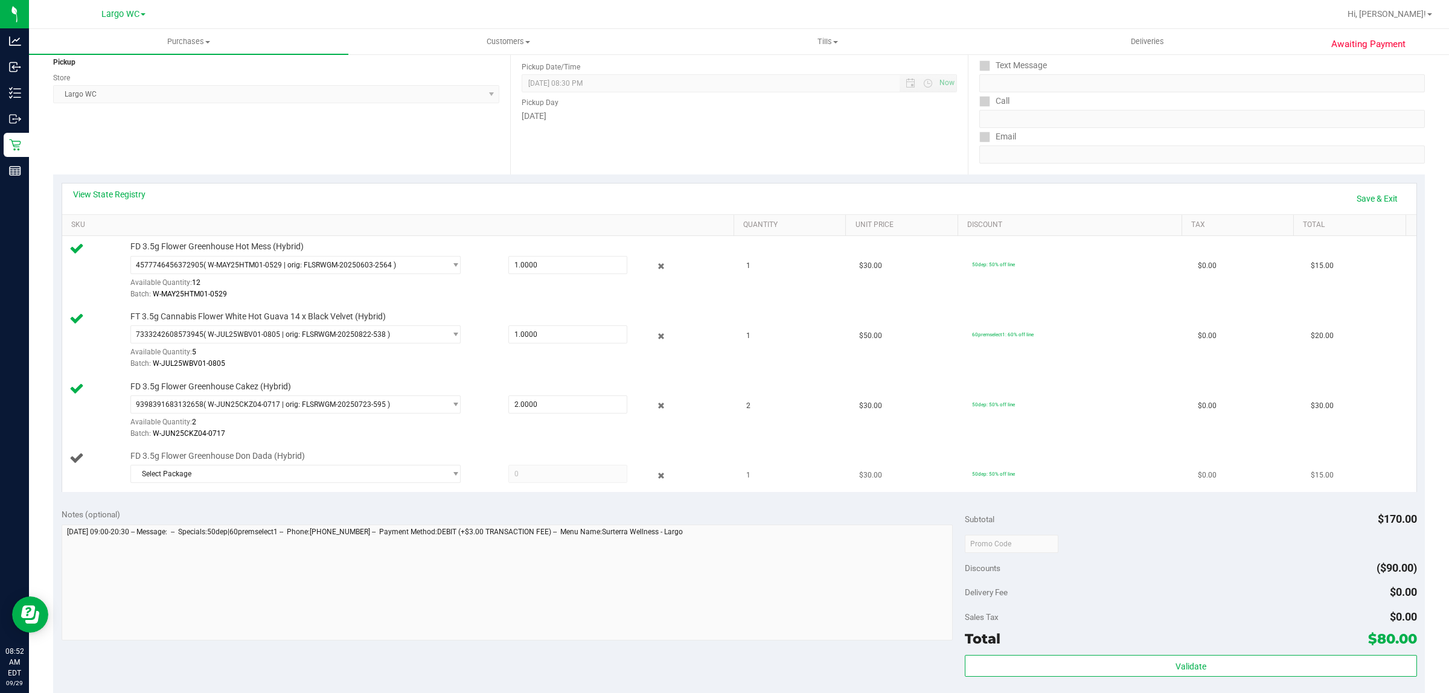
click at [324, 464] on div "FD 3.5g Flower Greenhouse Don Dada (Hybrid) Select Package 0490157007370636 054…" at bounding box center [425, 468] width 602 height 37
click at [308, 490] on td "FD 3.5g Flower Greenhouse Don Dada (Hybrid) Select Package 0490157007370636 054…" at bounding box center [400, 468] width 677 height 46
click at [305, 480] on span "Select Package" at bounding box center [288, 473] width 314 height 17
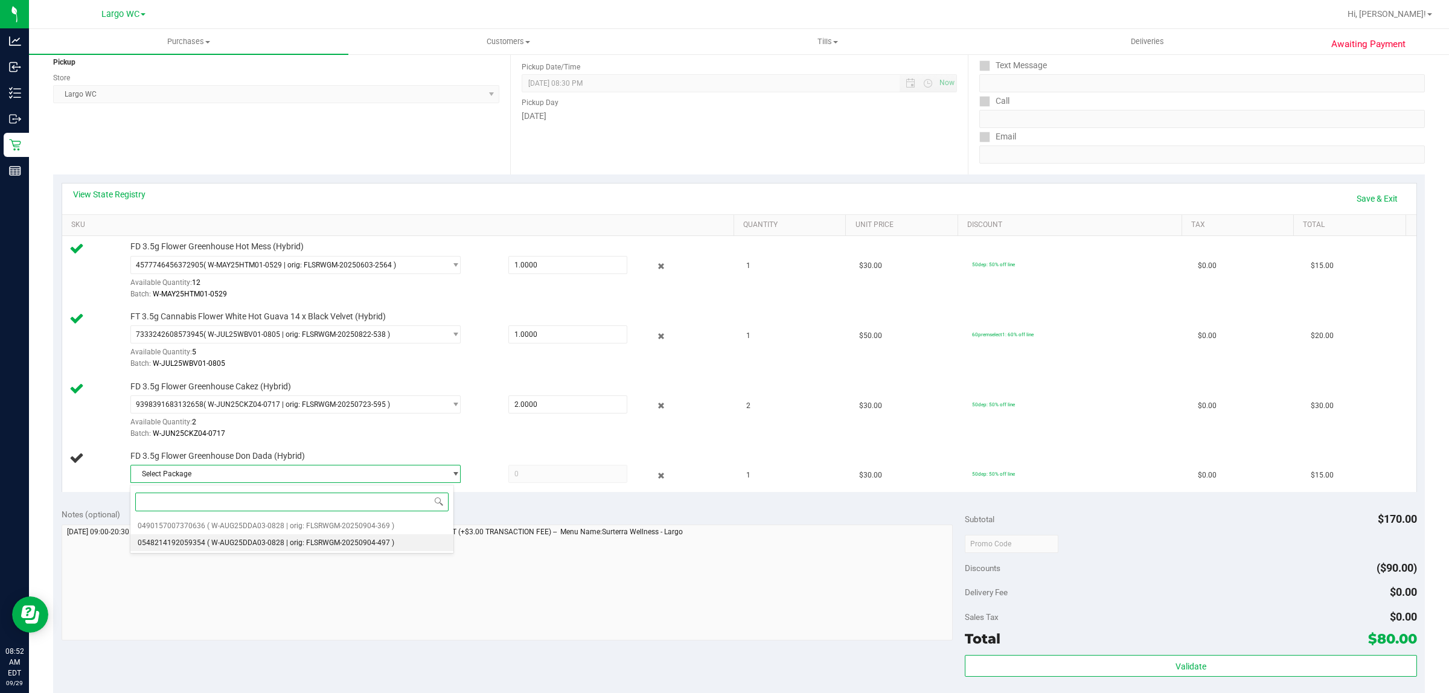
click at [300, 549] on li "0548214192059354 ( W-AUG25DDA03-0828 | orig: FLSRWGM-20250904-497 )" at bounding box center [292, 542] width 324 height 17
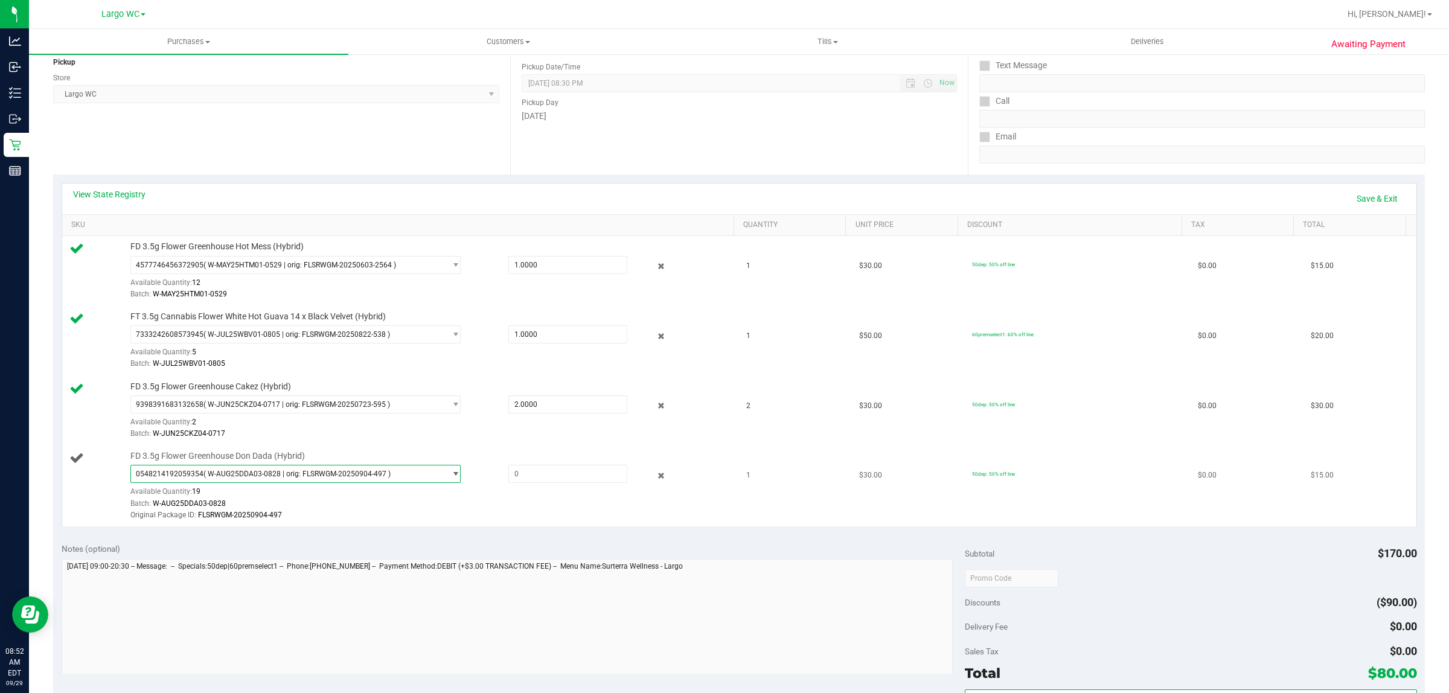
click at [418, 471] on span "0548214192059354 ( W-AUG25DDA03-0828 | orig: FLSRWGM-20250904-497 )" at bounding box center [288, 473] width 314 height 17
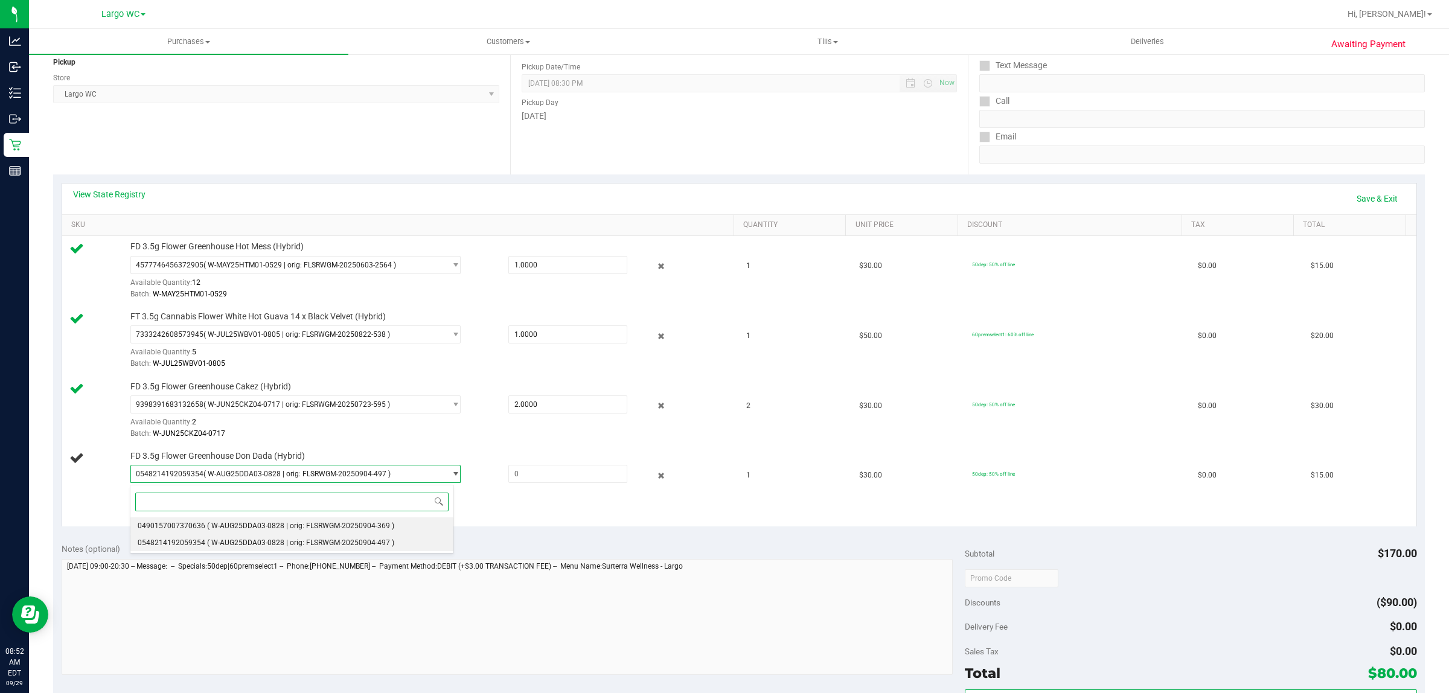
click at [318, 526] on span "( W-AUG25DDA03-0828 | orig: FLSRWGM-20250904-369 )" at bounding box center [300, 526] width 187 height 8
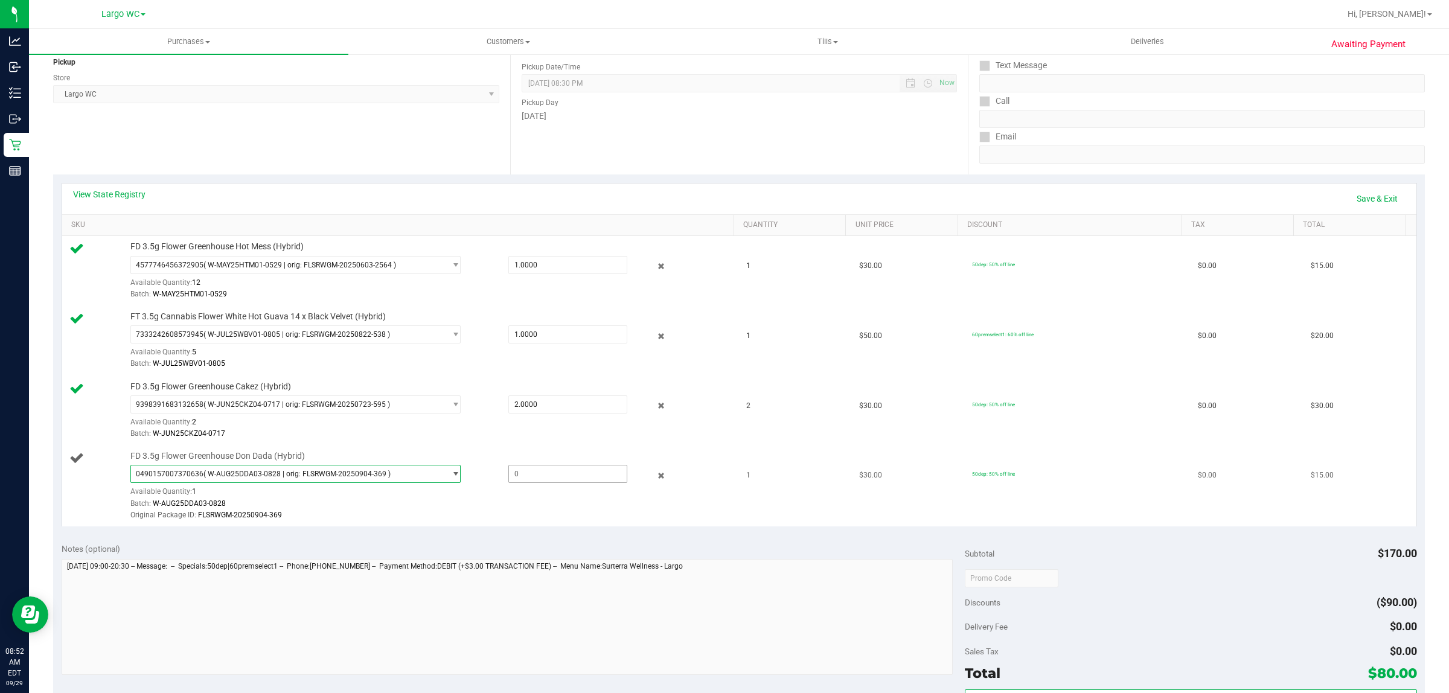
click at [569, 476] on span at bounding box center [568, 474] width 120 height 18
type input "1"
type input "1.0000"
click at [573, 504] on div "Batch: W-AUG25DDA03-0828" at bounding box center [428, 503] width 596 height 11
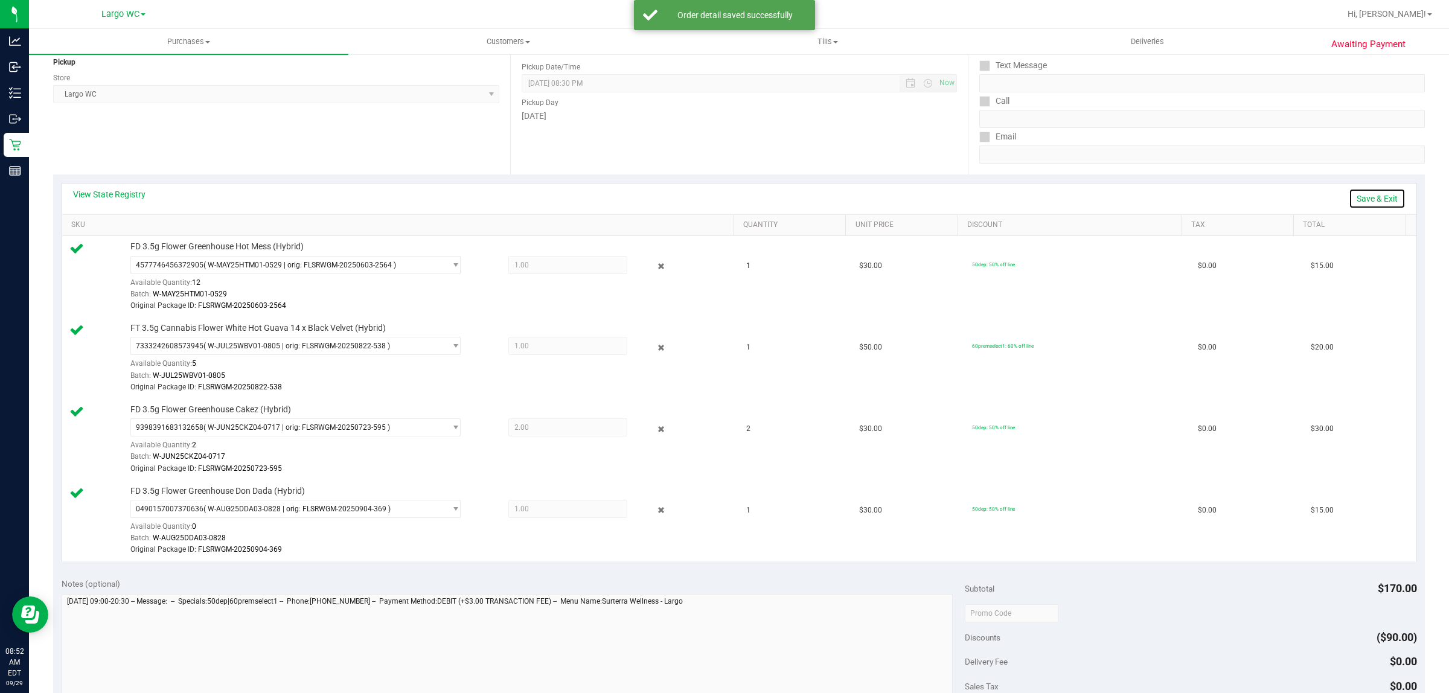
click at [1360, 200] on link "Save & Exit" at bounding box center [1376, 198] width 57 height 21
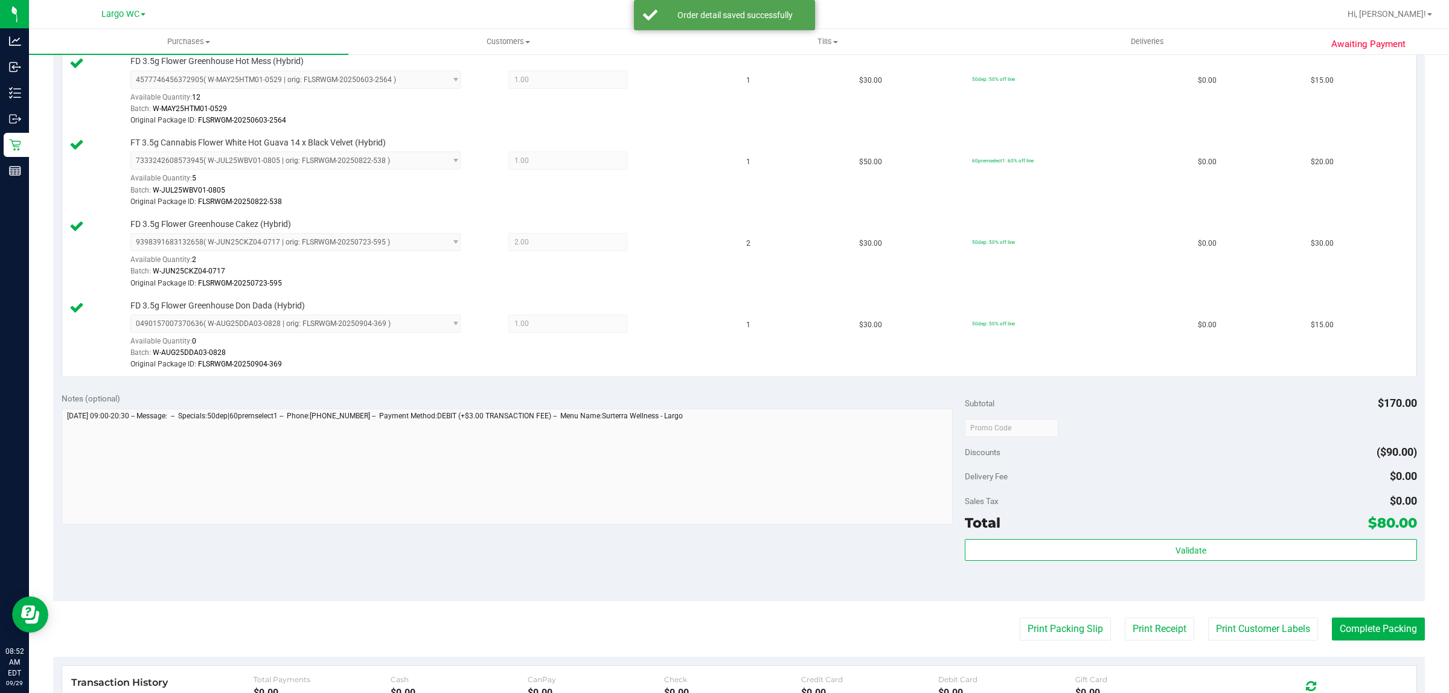
scroll to position [453, 0]
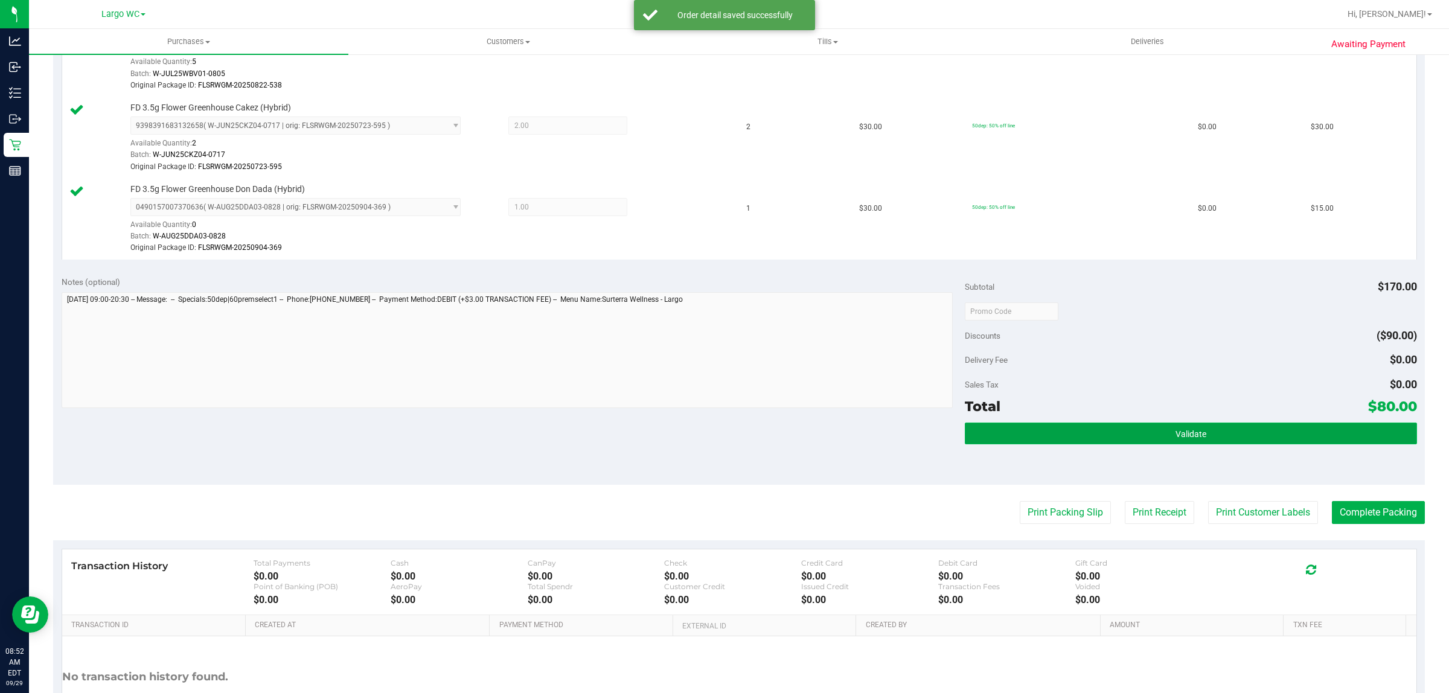
click at [1244, 430] on button "Validate" at bounding box center [1190, 434] width 451 height 22
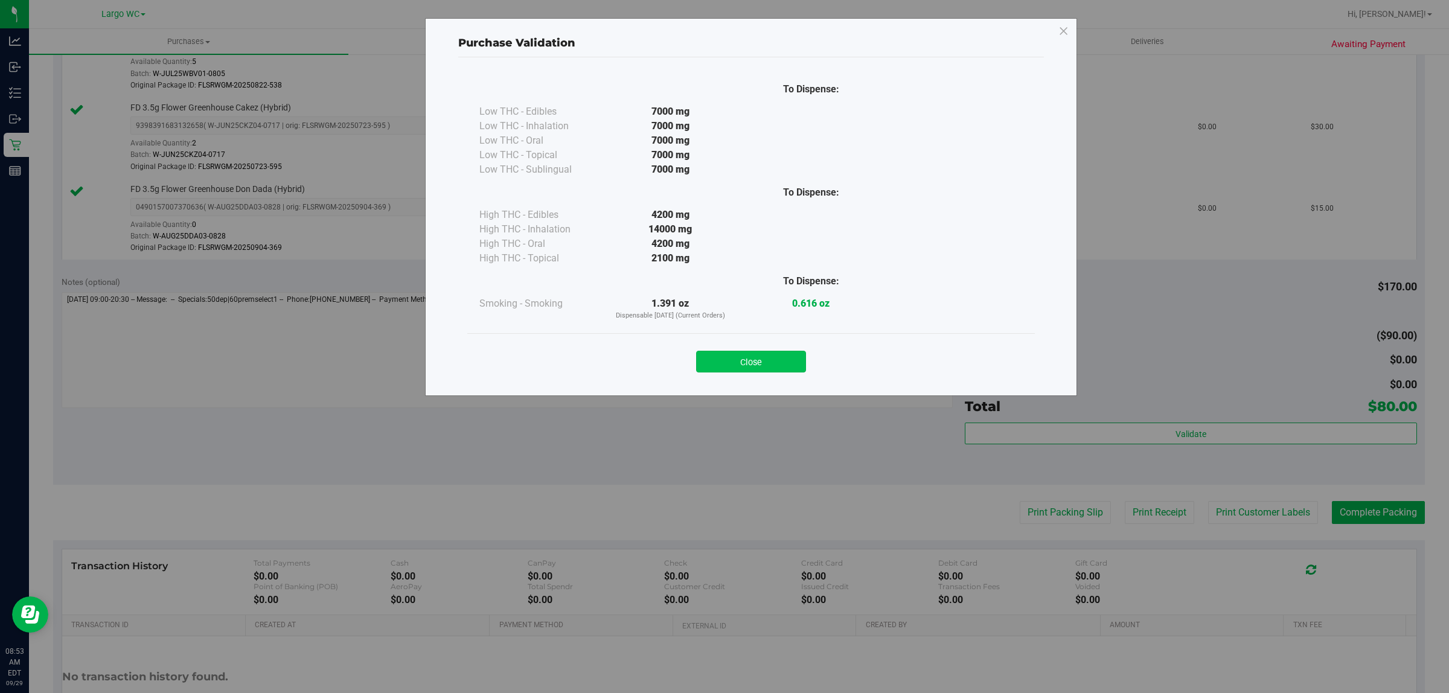
click at [791, 353] on button "Close" at bounding box center [751, 362] width 110 height 22
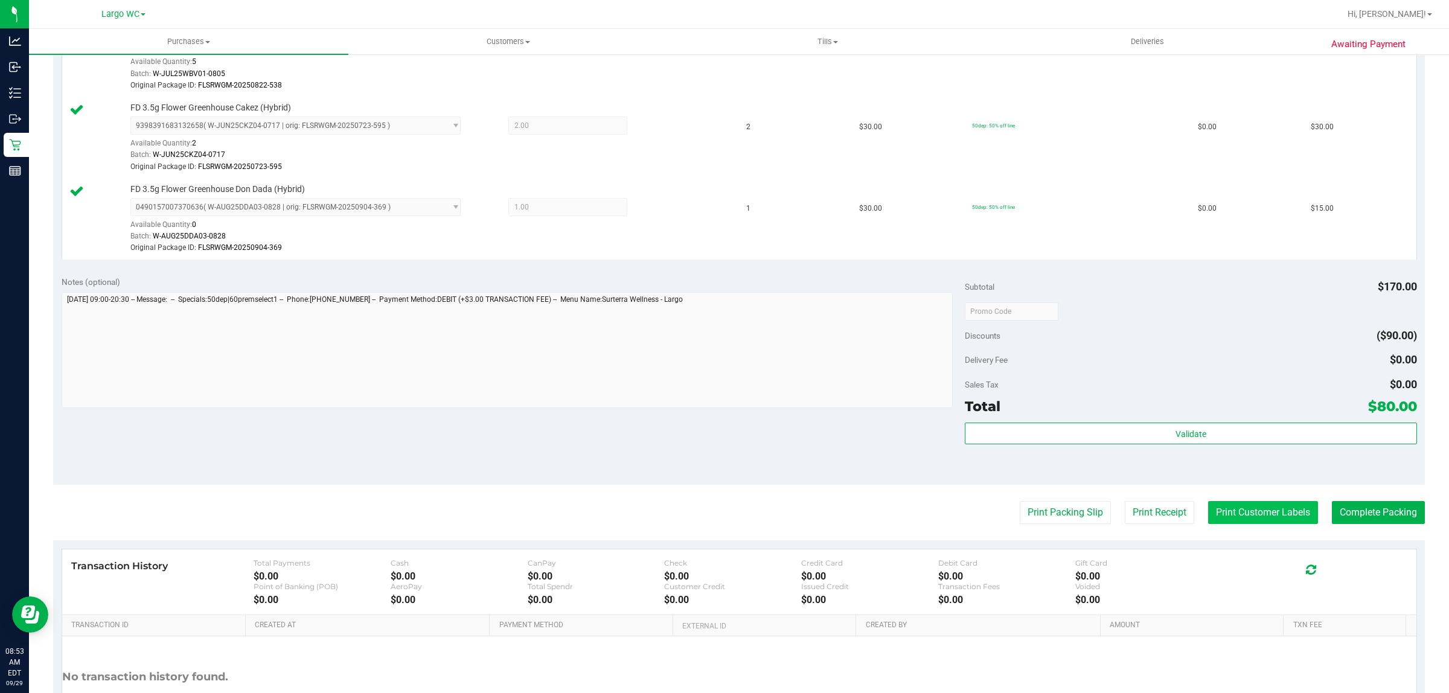
click at [1275, 520] on button "Print Customer Labels" at bounding box center [1263, 512] width 110 height 23
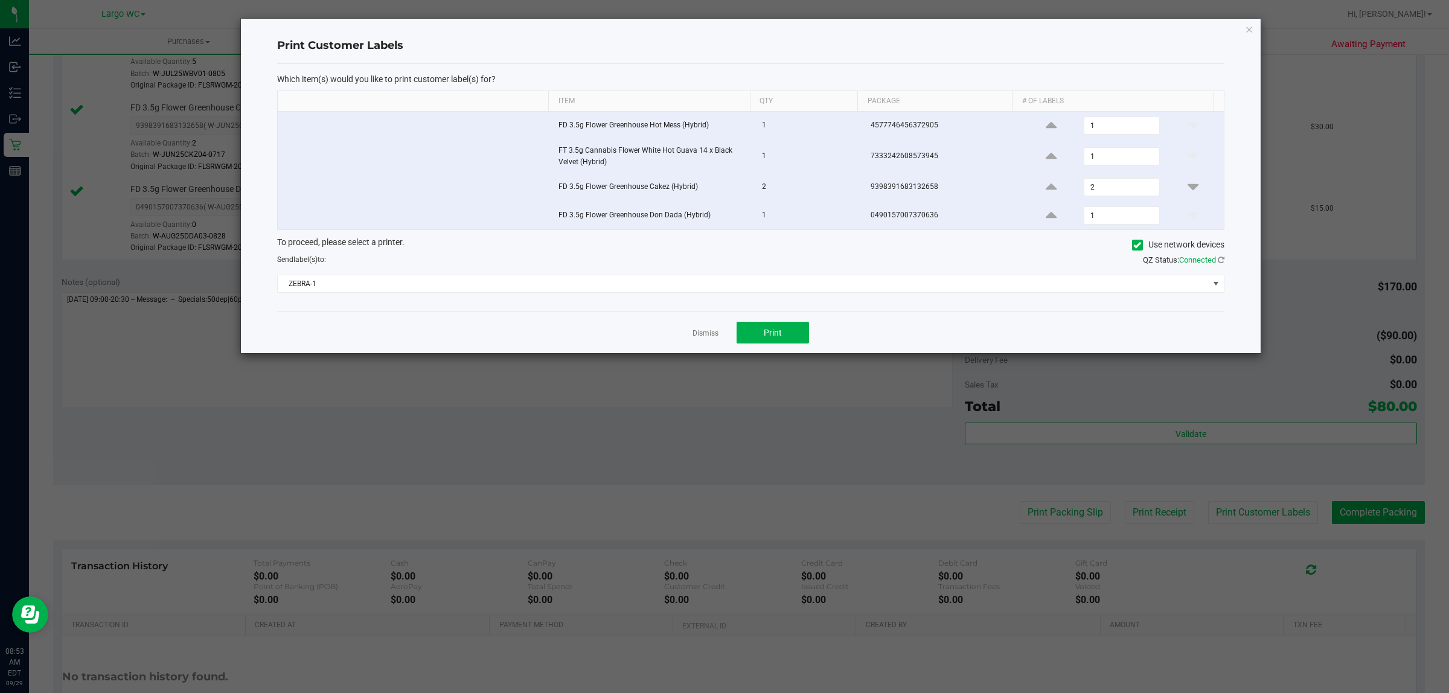
click at [786, 349] on div "Dismiss Print" at bounding box center [750, 332] width 947 height 42
click at [783, 337] on button "Print" at bounding box center [772, 333] width 72 height 22
click at [1249, 35] on icon "button" at bounding box center [1249, 29] width 8 height 14
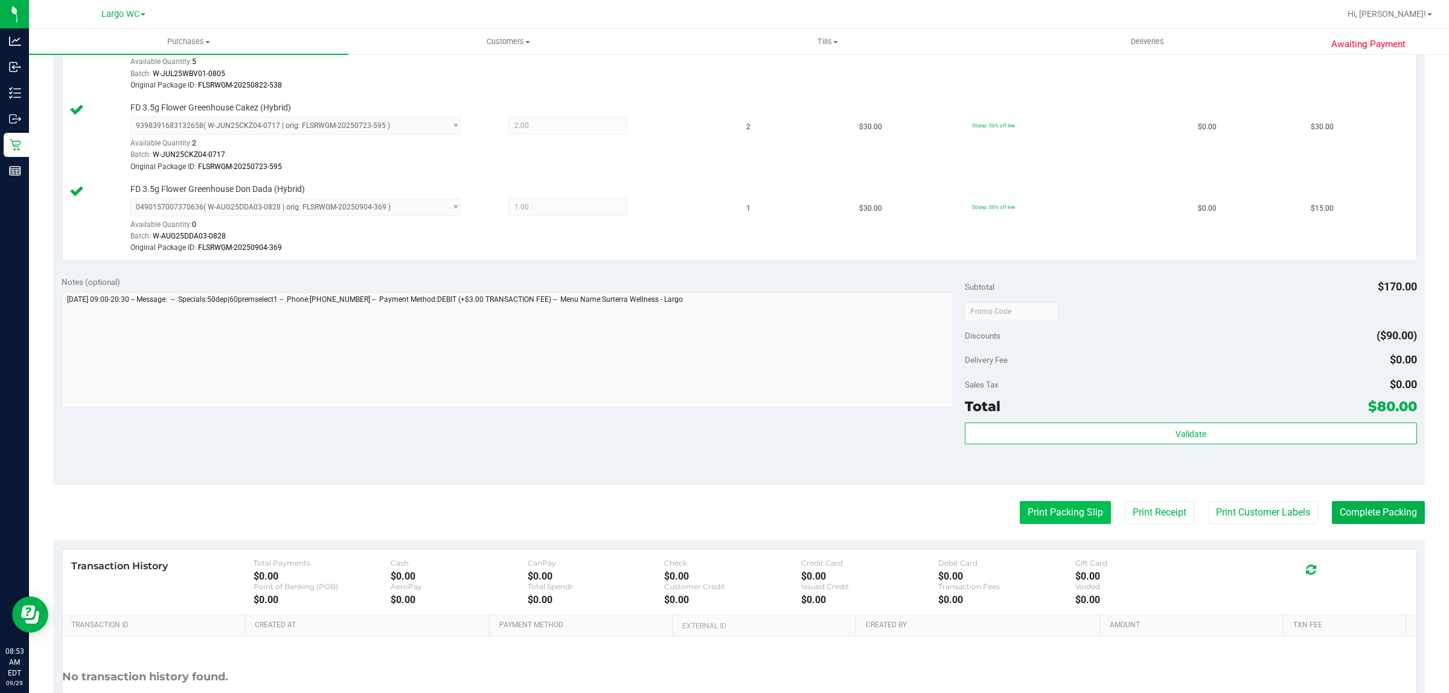
click at [1075, 519] on button "Print Packing Slip" at bounding box center [1064, 512] width 91 height 23
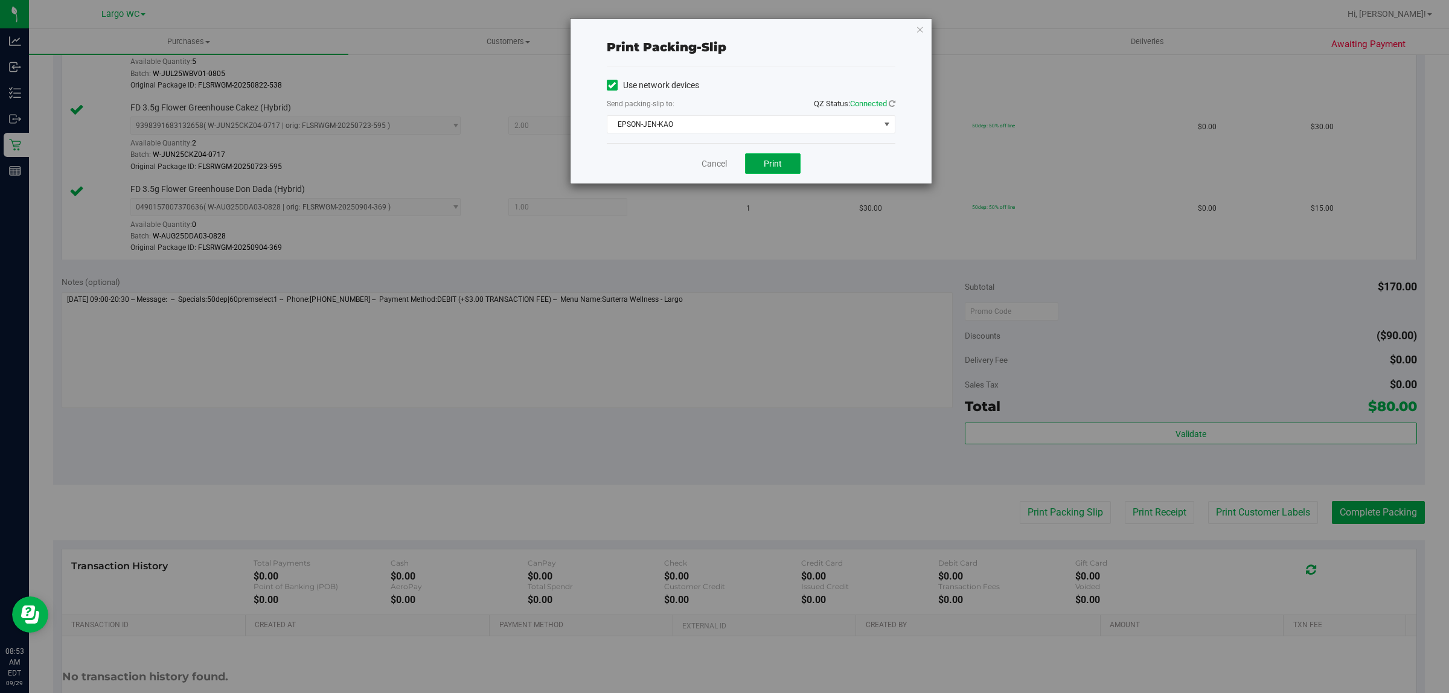
click at [771, 161] on span "Print" at bounding box center [773, 164] width 18 height 10
click at [919, 25] on icon "button" at bounding box center [920, 29] width 8 height 14
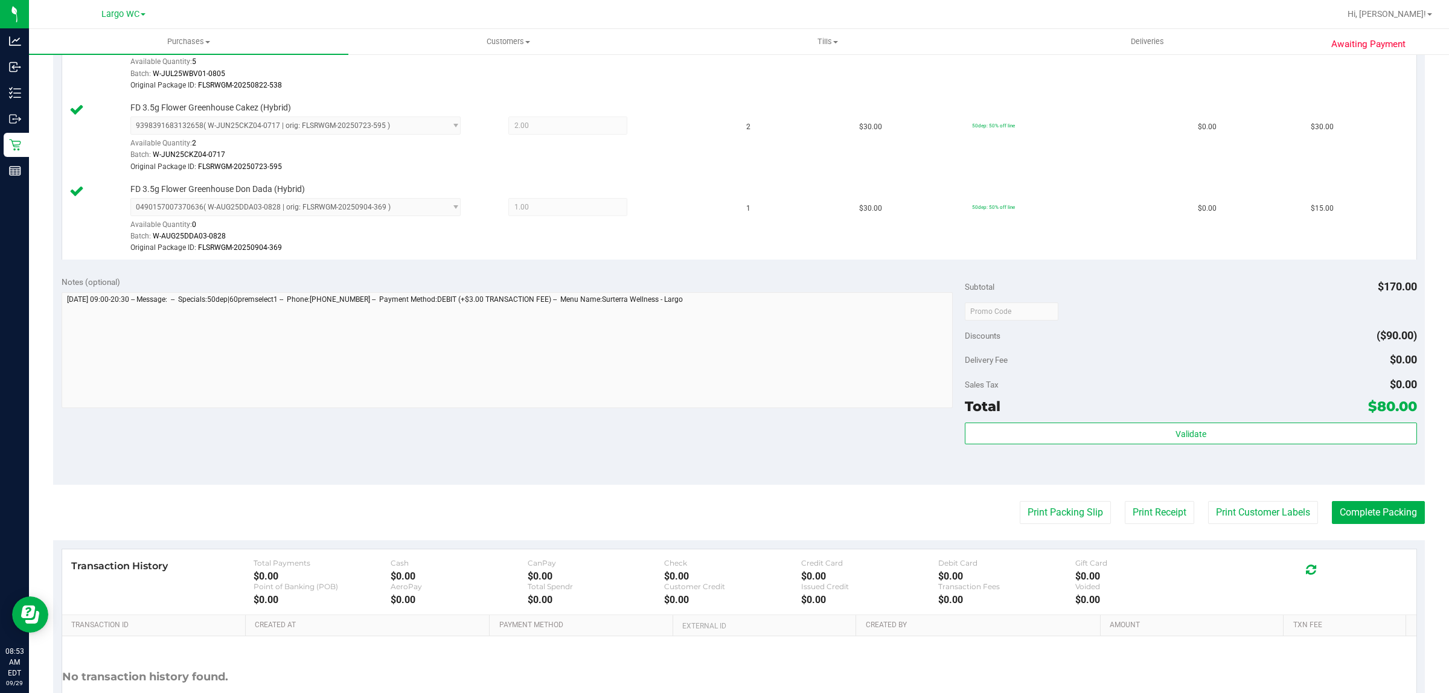
click at [1134, 457] on div "Validate" at bounding box center [1190, 450] width 451 height 54
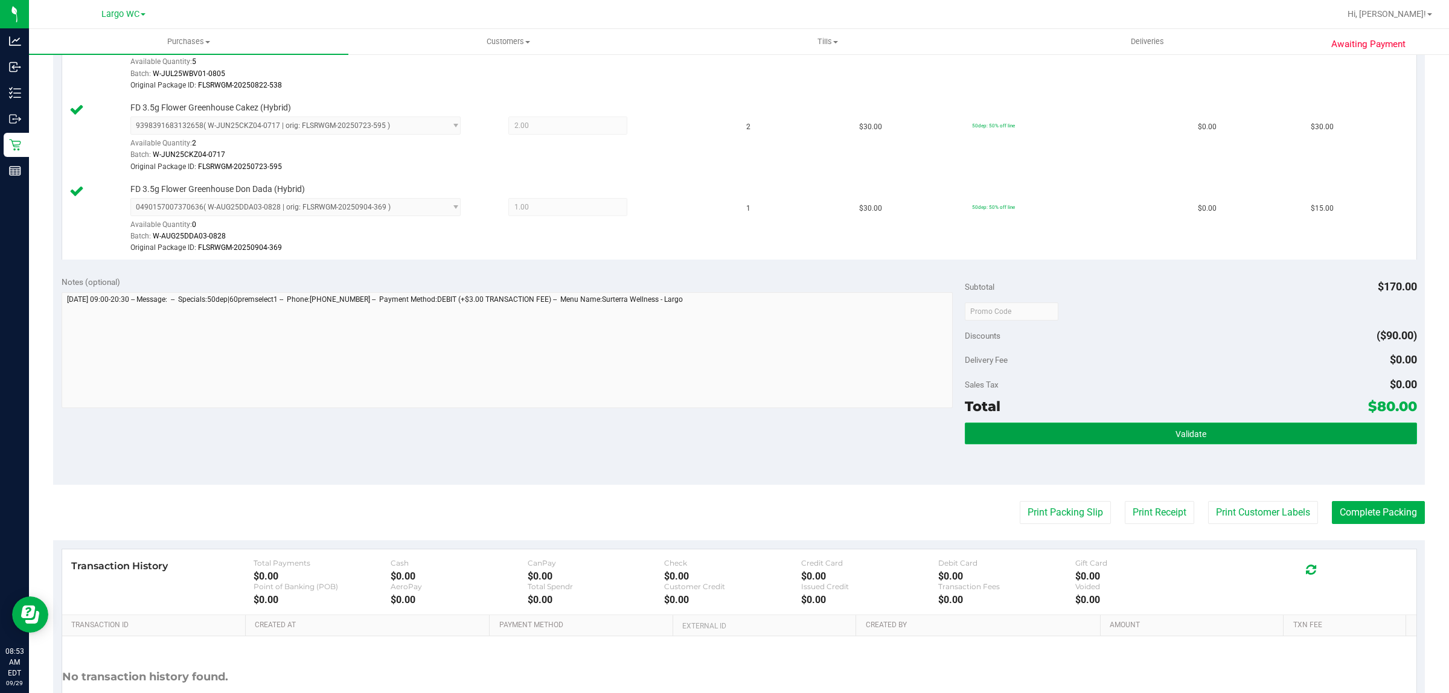
click at [1115, 444] on button "Validate" at bounding box center [1190, 434] width 451 height 22
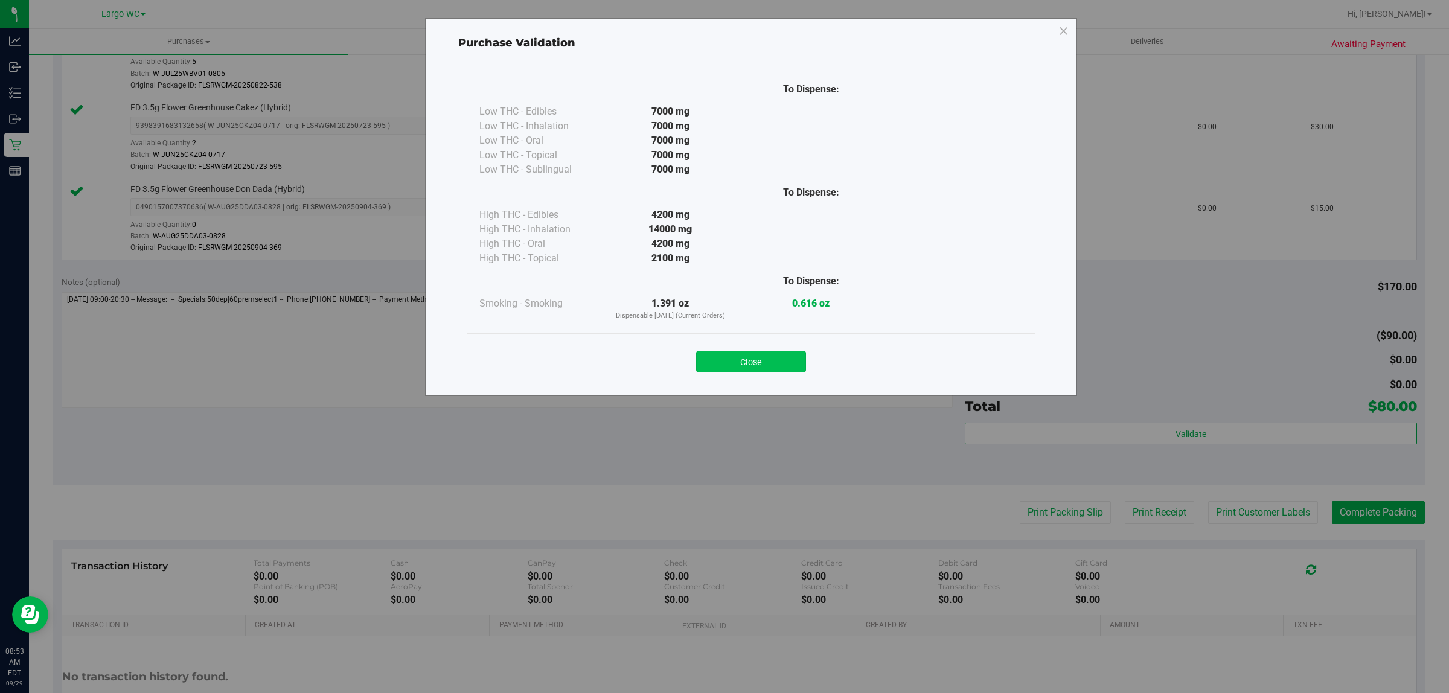
click at [752, 363] on button "Close" at bounding box center [751, 362] width 110 height 22
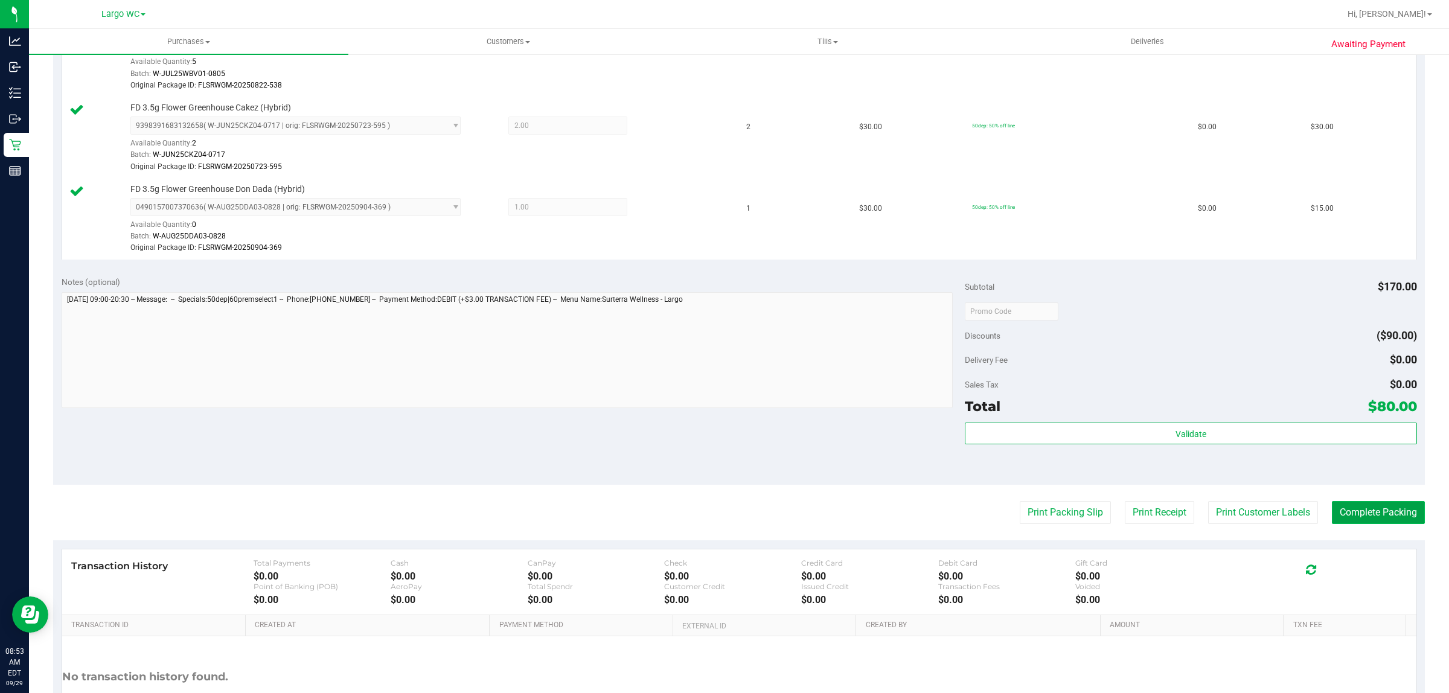
click at [1371, 505] on button "Complete Packing" at bounding box center [1378, 512] width 93 height 23
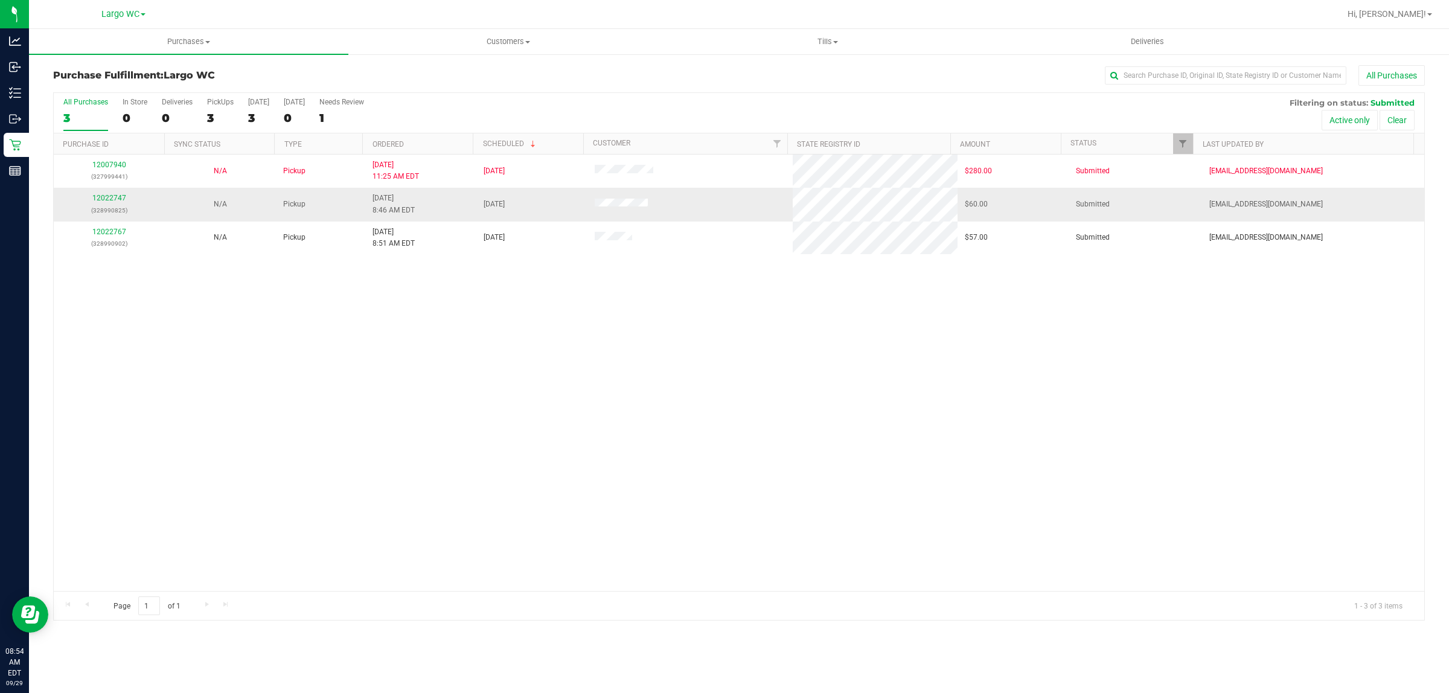
click at [113, 194] on div "12022747 (328990825)" at bounding box center [109, 204] width 97 height 23
click at [113, 199] on link "12022747" at bounding box center [109, 198] width 34 height 8
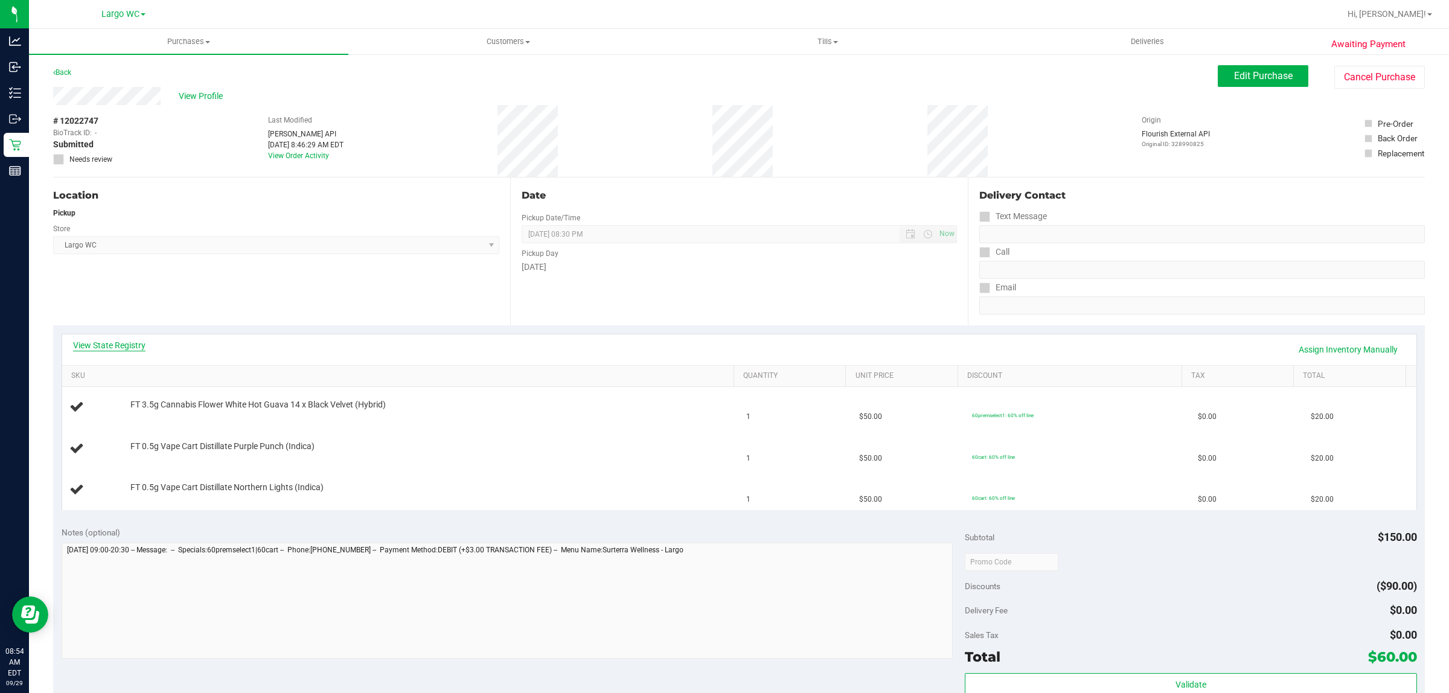
click at [132, 344] on link "View State Registry" at bounding box center [109, 345] width 72 height 12
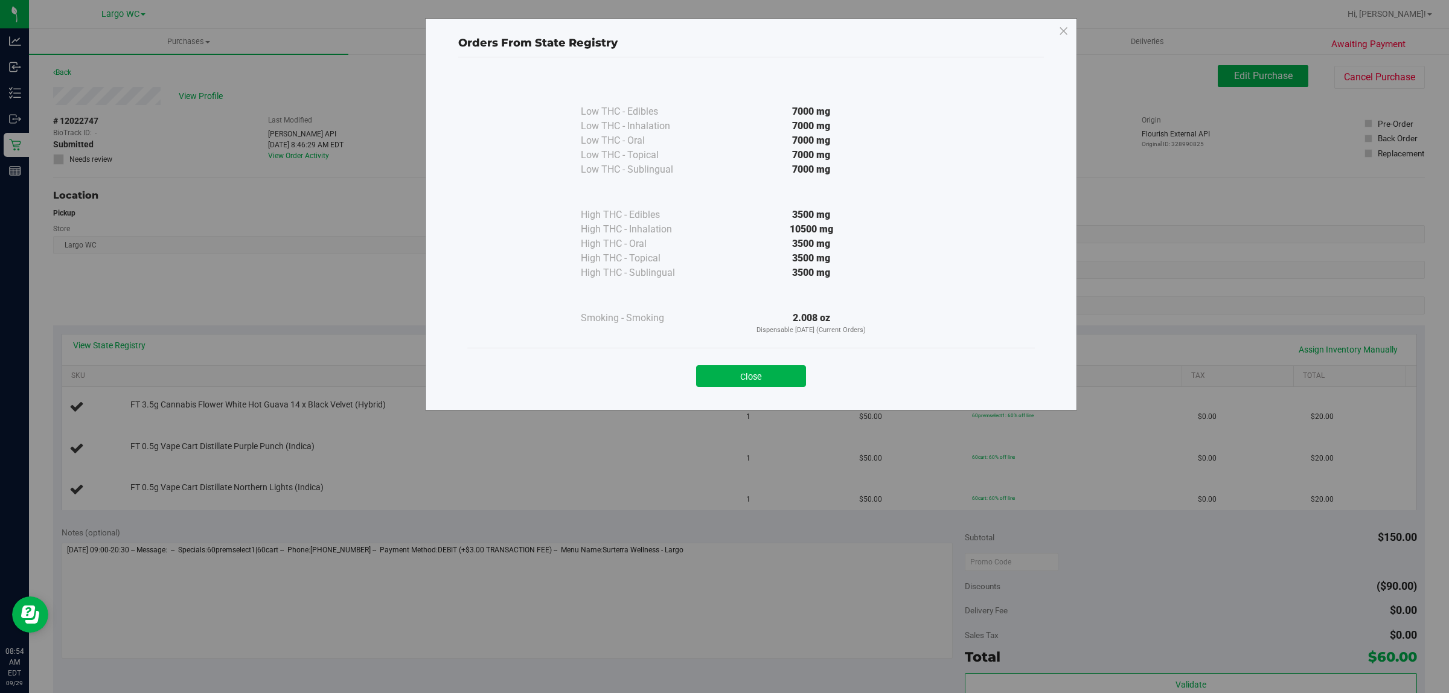
click at [788, 388] on div "Close" at bounding box center [750, 372] width 567 height 49
click at [768, 365] on button "Close" at bounding box center [751, 376] width 110 height 22
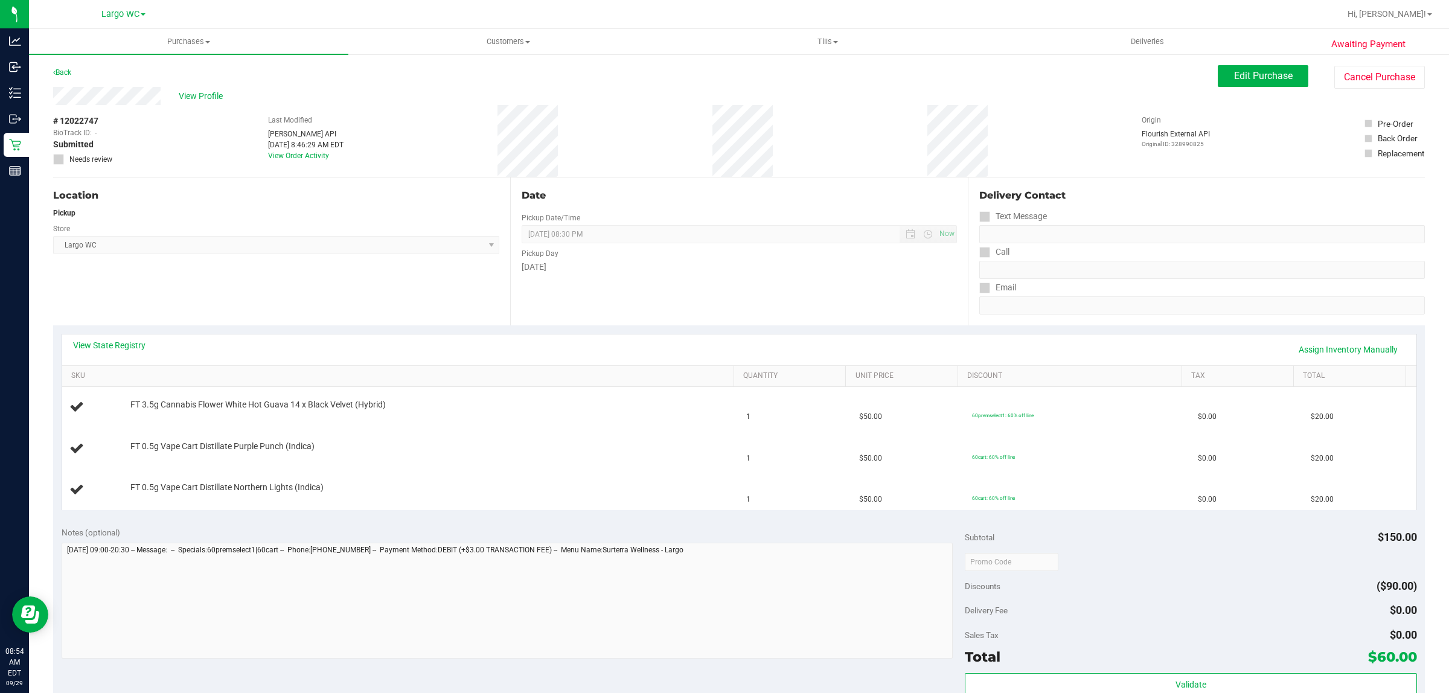
click at [411, 309] on div "Location Pickup Store Largo WC Select Store [PERSON_NAME][GEOGRAPHIC_DATA] [PER…" at bounding box center [281, 251] width 457 height 148
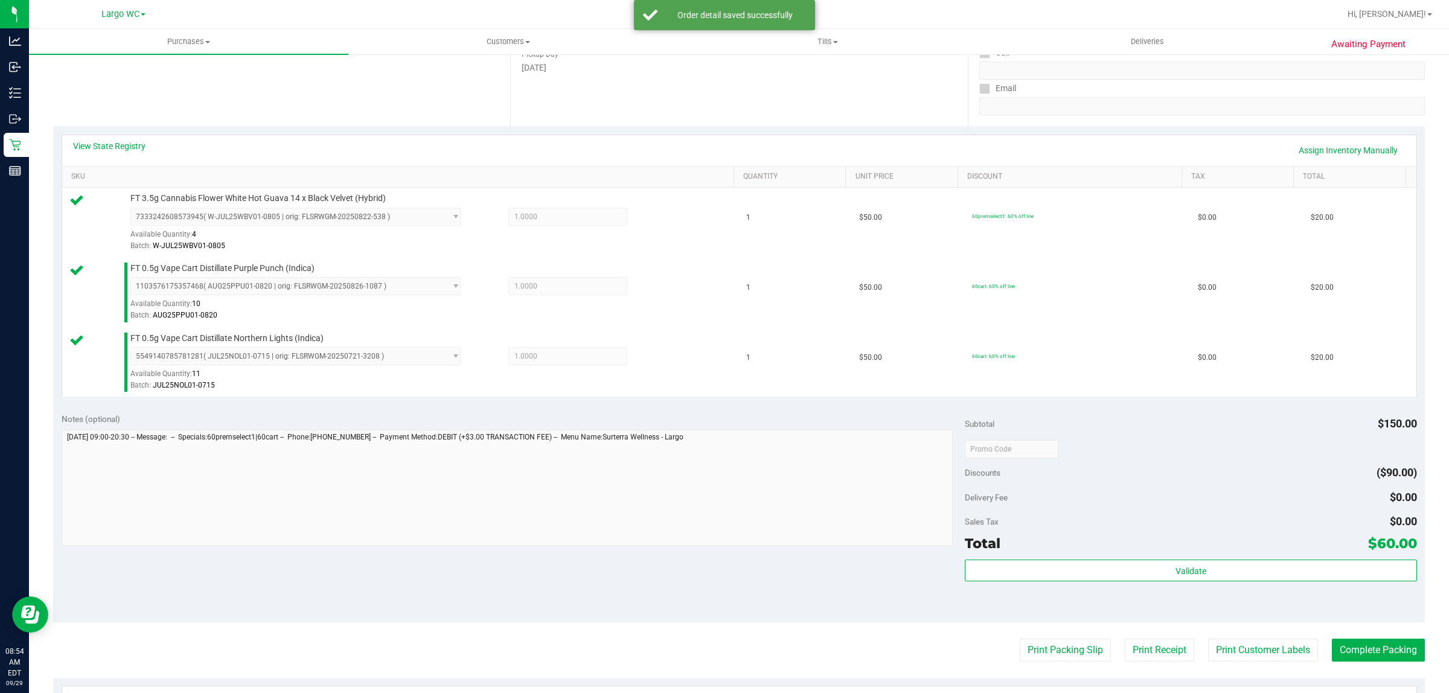
scroll to position [226, 0]
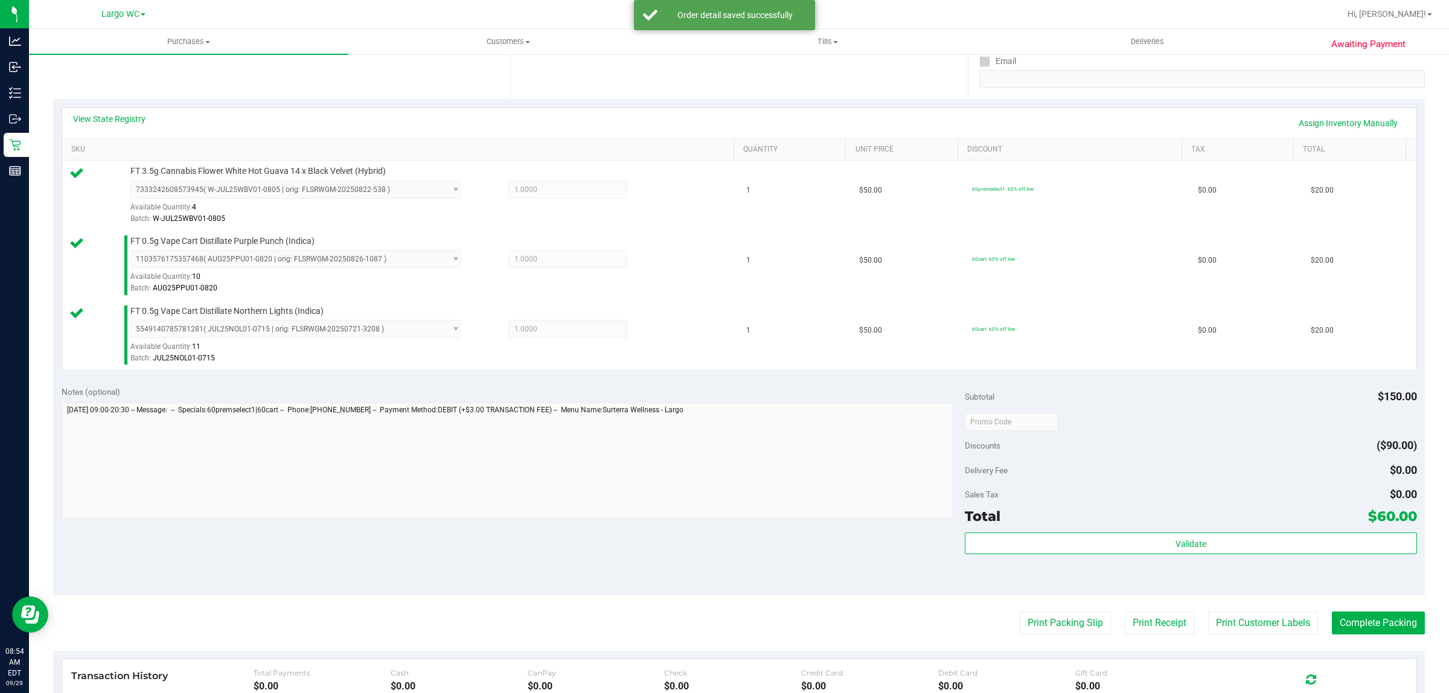
click at [1287, 558] on div "Validate" at bounding box center [1190, 559] width 451 height 54
click at [1290, 558] on div "Validate" at bounding box center [1190, 559] width 451 height 54
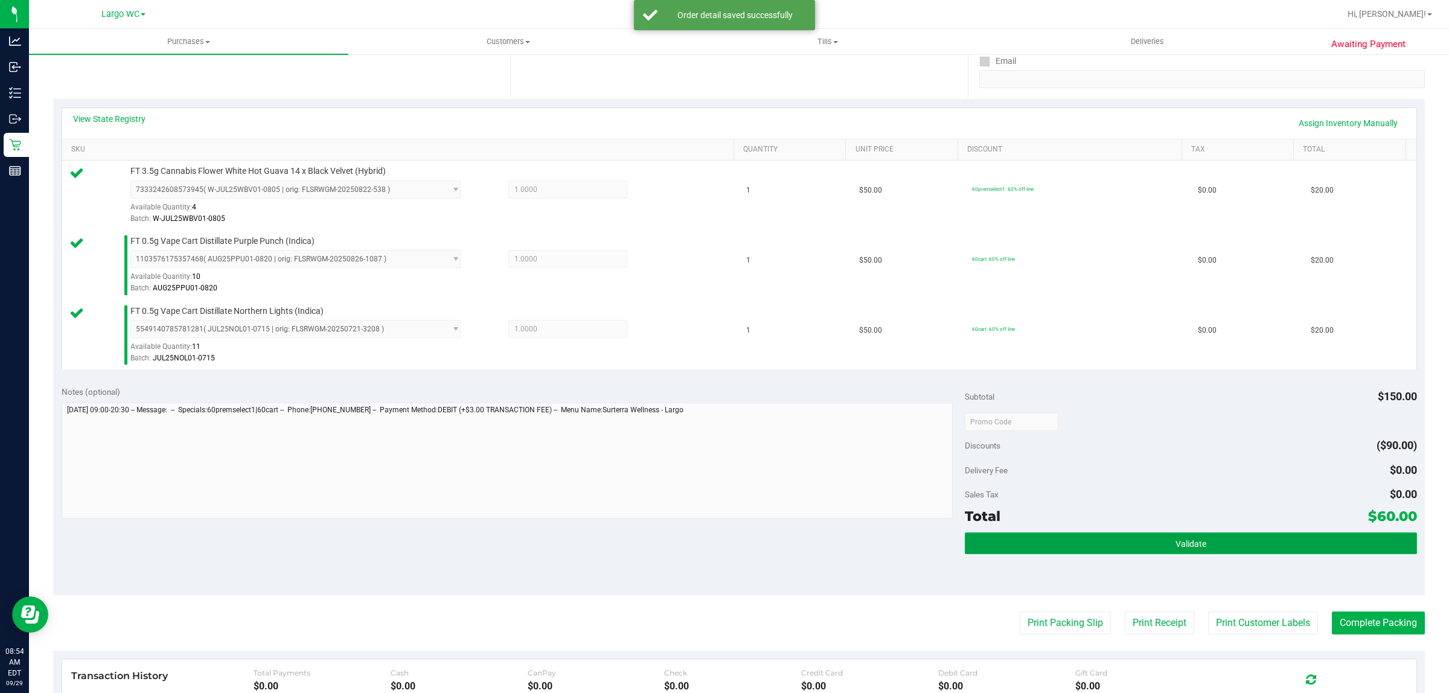
click at [1292, 544] on button "Validate" at bounding box center [1190, 543] width 451 height 22
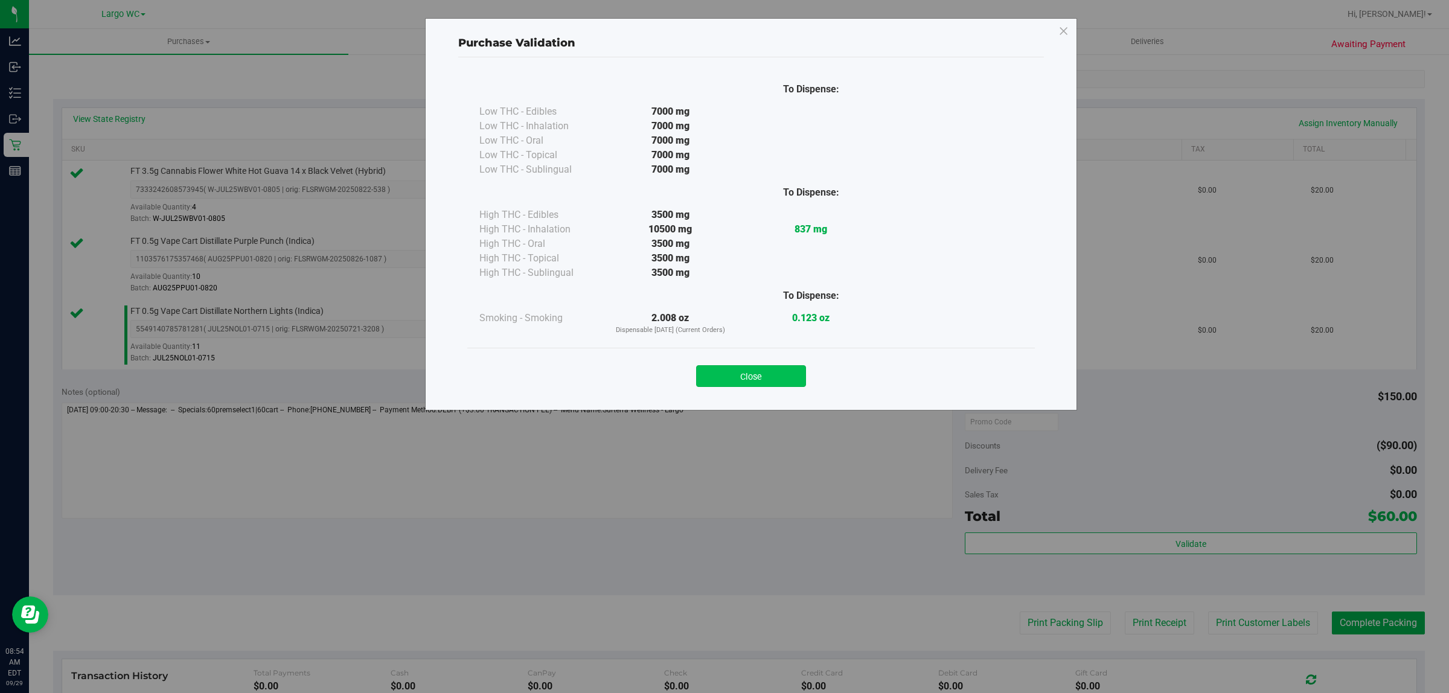
click at [747, 376] on button "Close" at bounding box center [751, 376] width 110 height 22
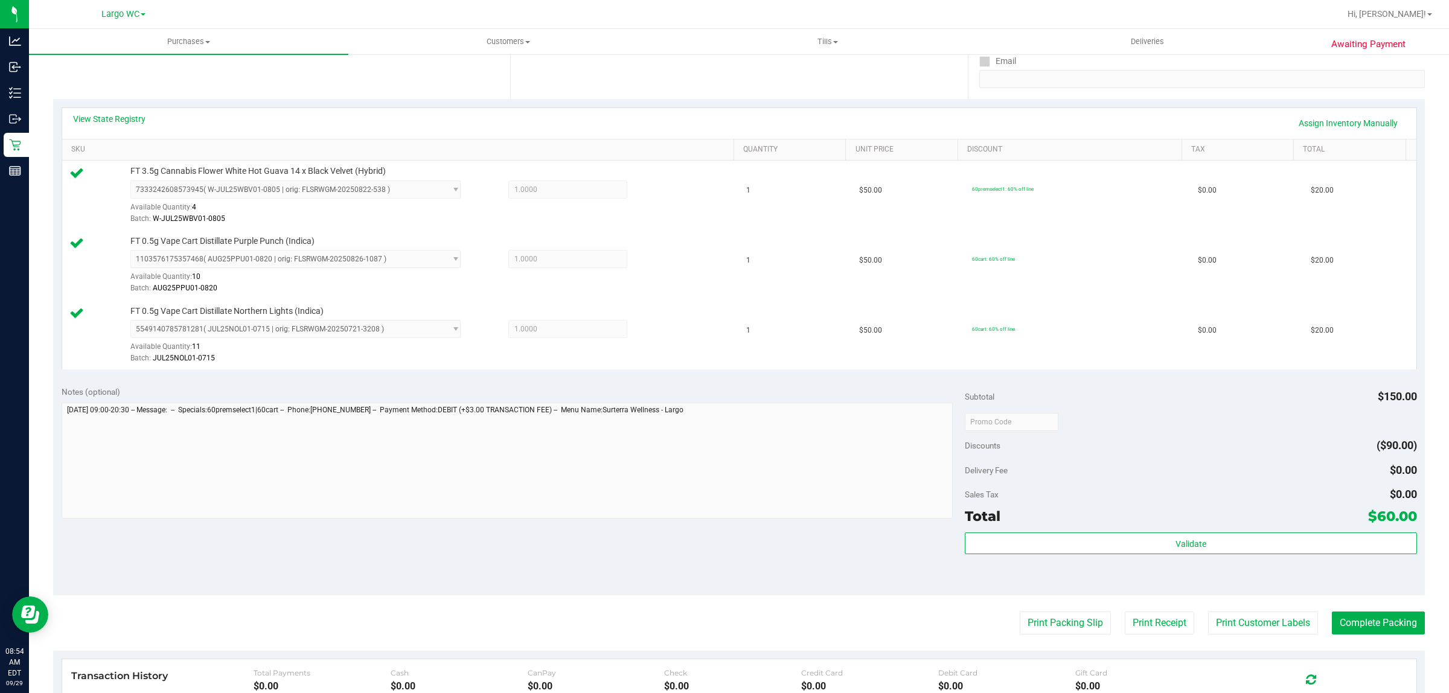
click at [1230, 637] on purchase-details "Back Edit Purchase Cancel Purchase View Profile # 12022747 BioTrack ID: - Submi…" at bounding box center [738, 358] width 1371 height 1038
click at [1215, 623] on button "Print Customer Labels" at bounding box center [1263, 622] width 110 height 23
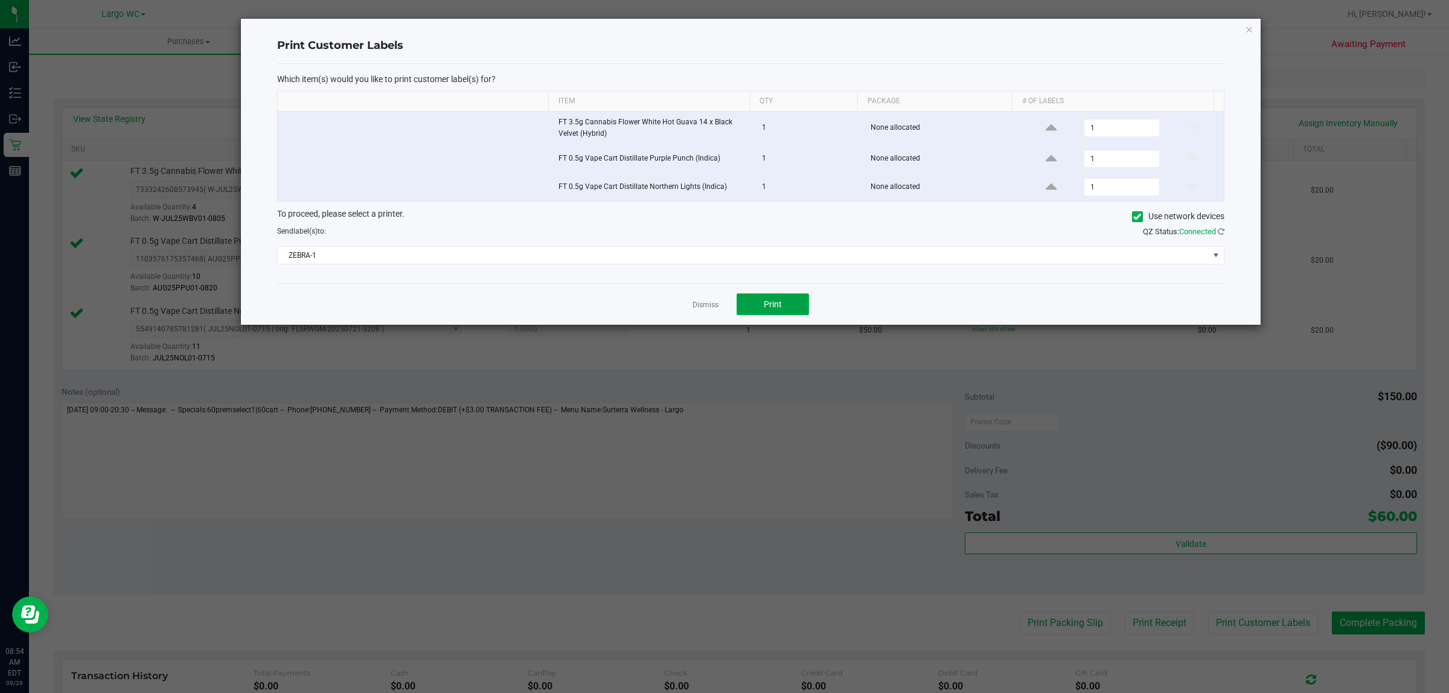
click at [770, 308] on span "Print" at bounding box center [773, 304] width 18 height 10
click at [1246, 28] on icon "button" at bounding box center [1249, 29] width 8 height 14
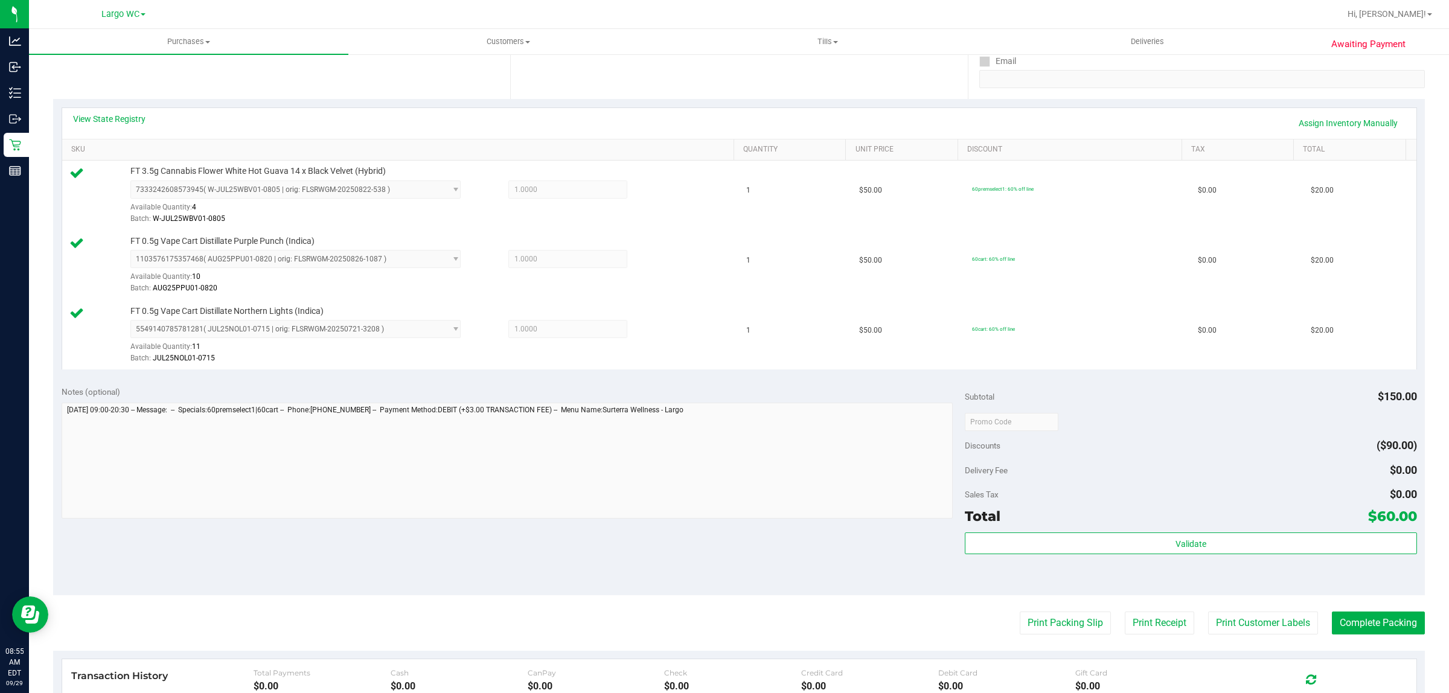
click at [1227, 611] on purchase-details "Back Edit Purchase Cancel Purchase View Profile # 12022747 BioTrack ID: - Submi…" at bounding box center [738, 358] width 1371 height 1038
click at [1227, 633] on button "Print Customer Labels" at bounding box center [1263, 622] width 110 height 23
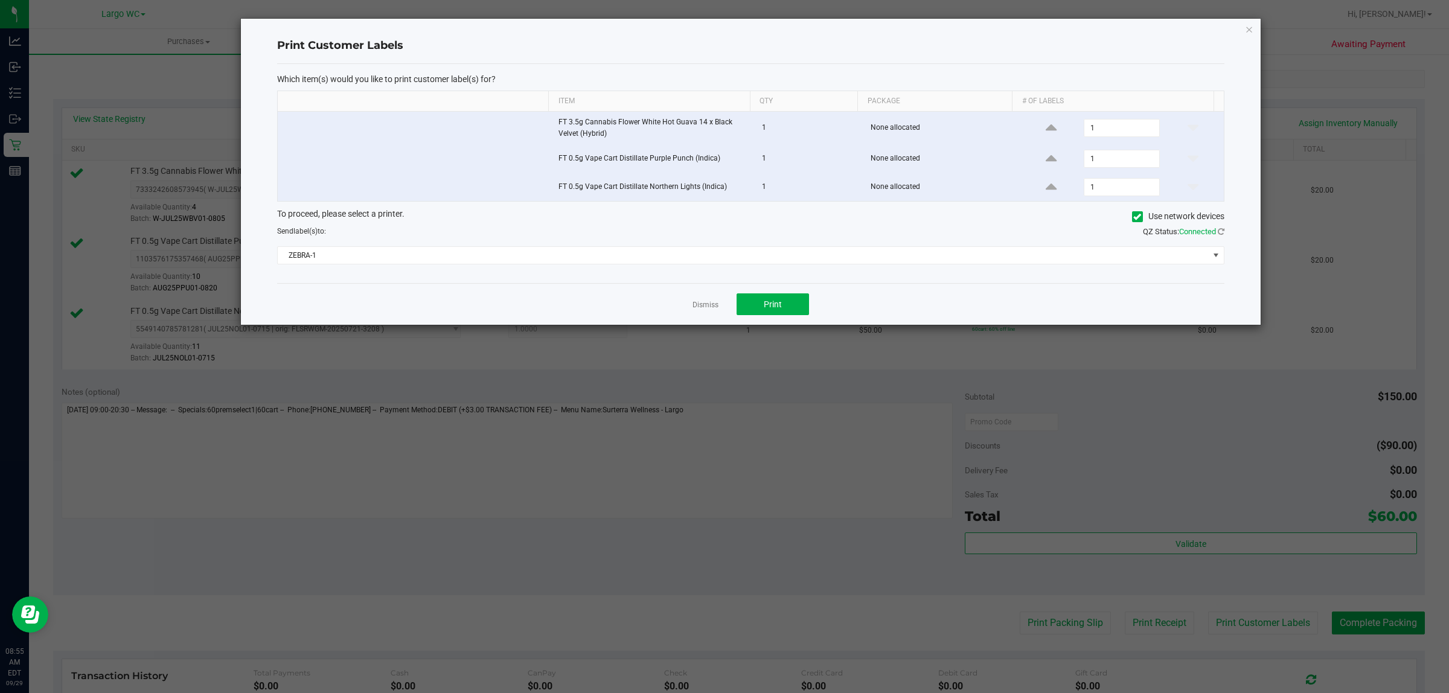
click at [809, 321] on div "Dismiss Print" at bounding box center [750, 304] width 947 height 42
click at [782, 314] on button "Print" at bounding box center [772, 304] width 72 height 22
click at [1245, 22] on icon "button" at bounding box center [1249, 29] width 8 height 14
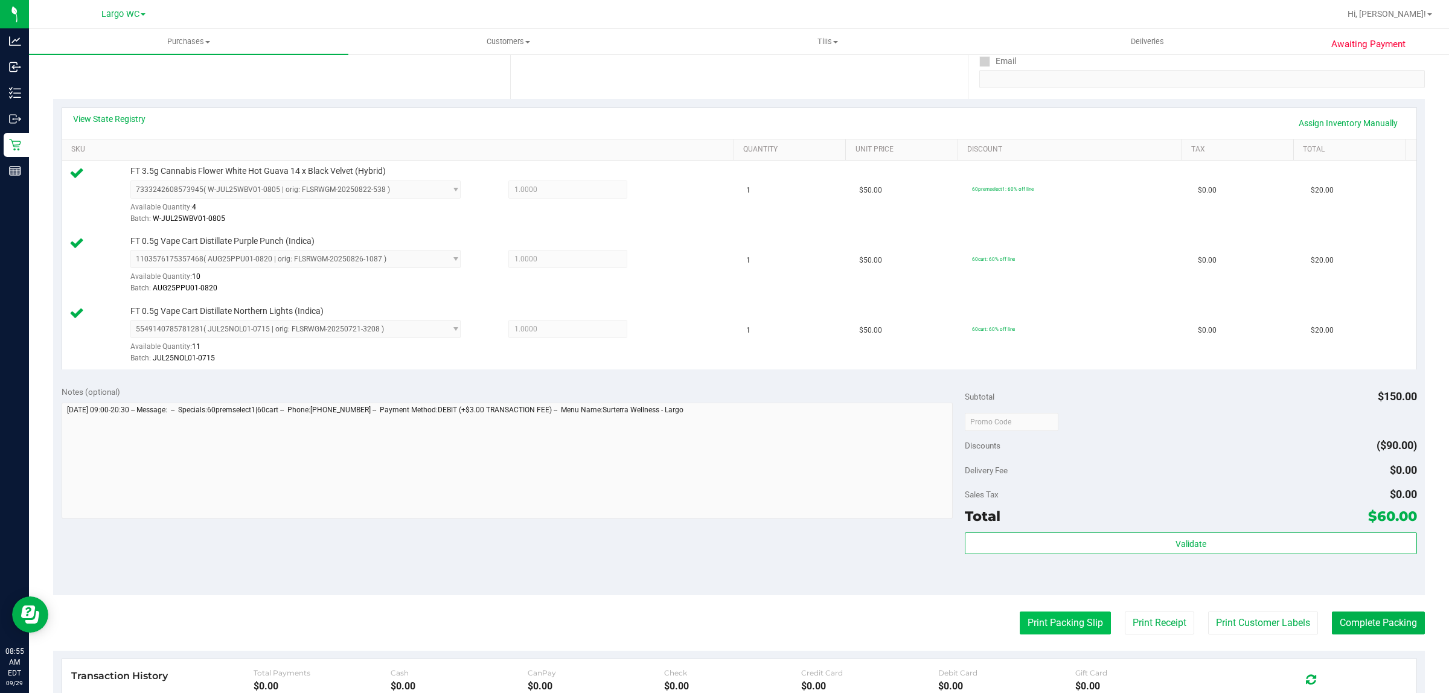
click at [1080, 625] on button "Print Packing Slip" at bounding box center [1064, 622] width 91 height 23
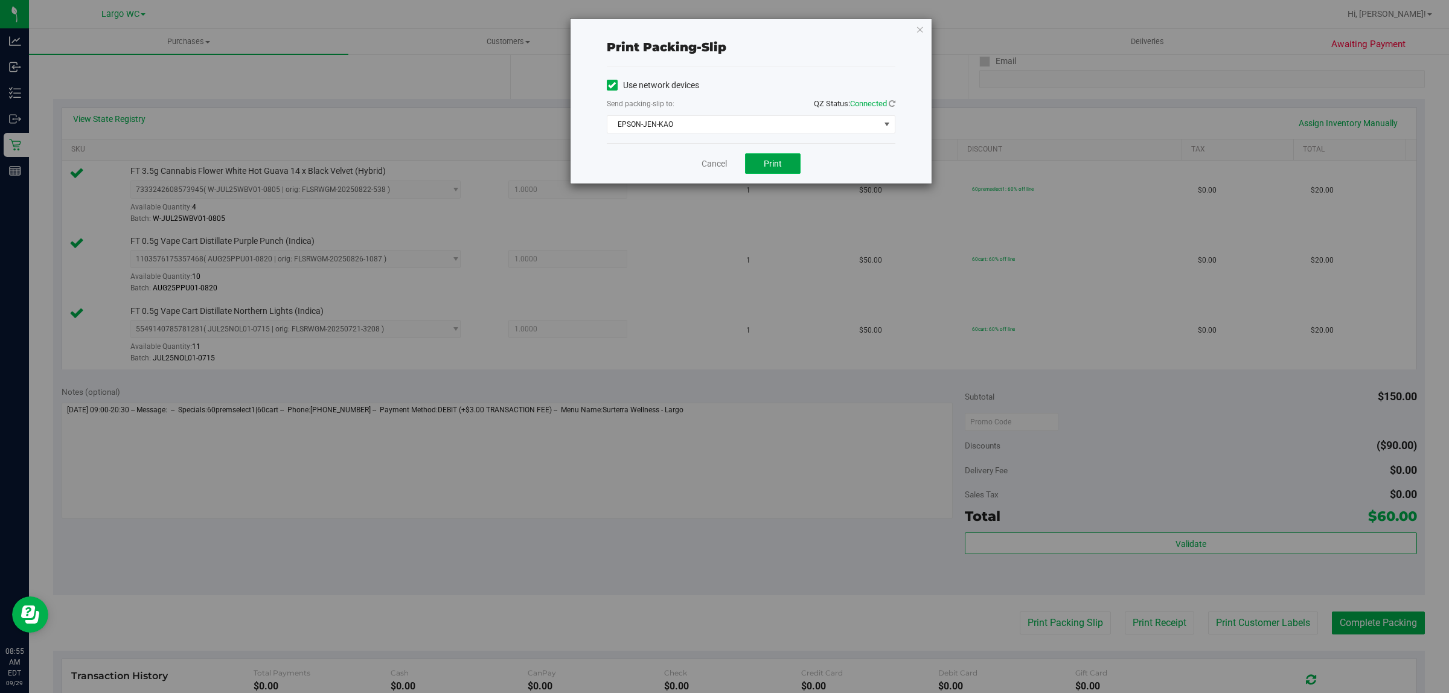
click at [774, 171] on button "Print" at bounding box center [773, 163] width 56 height 21
click at [916, 22] on icon "button" at bounding box center [920, 29] width 8 height 14
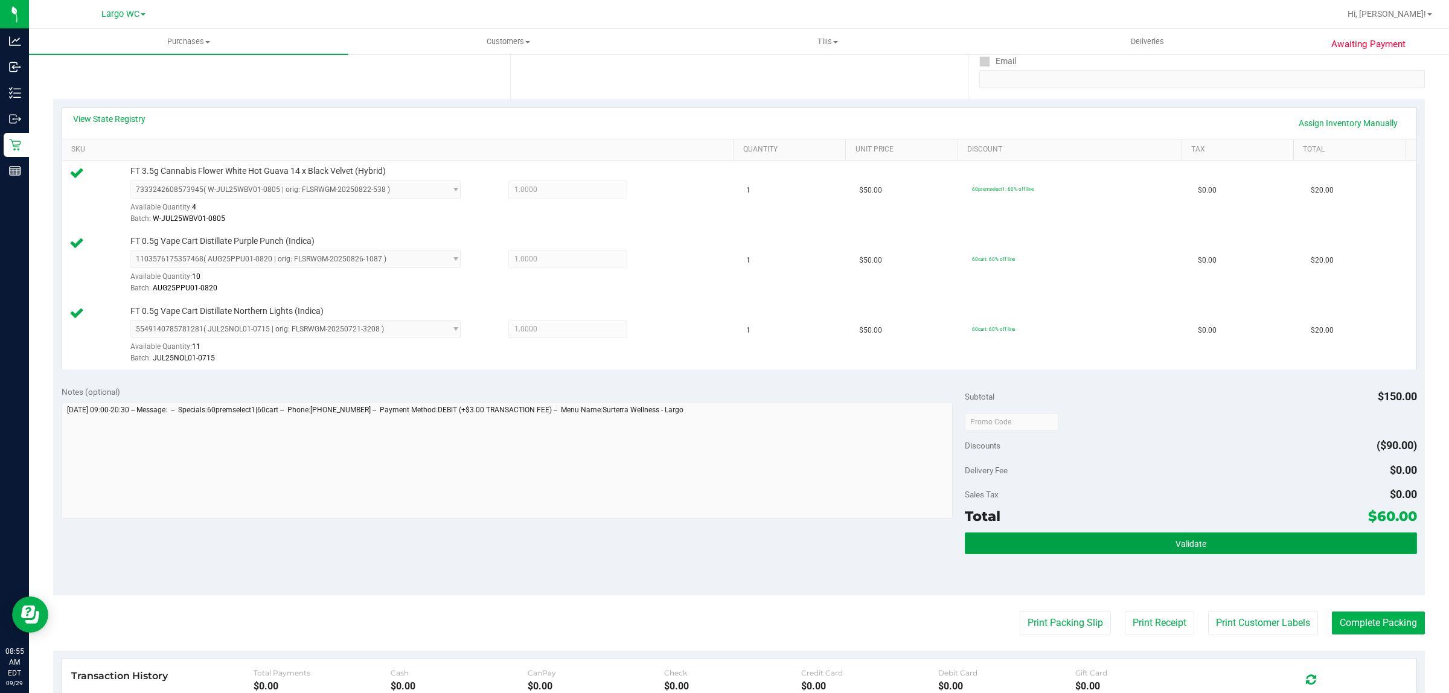
click at [1220, 551] on button "Validate" at bounding box center [1190, 543] width 451 height 22
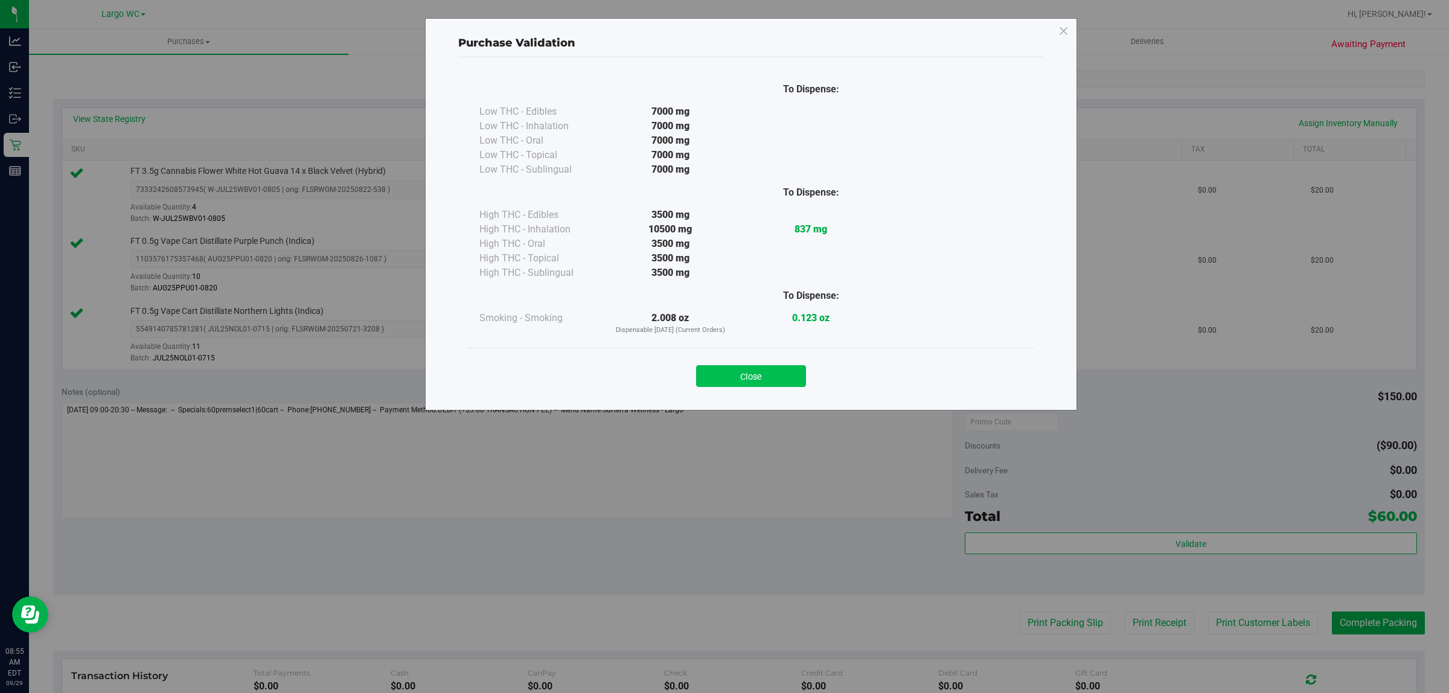
click at [724, 374] on button "Close" at bounding box center [751, 376] width 110 height 22
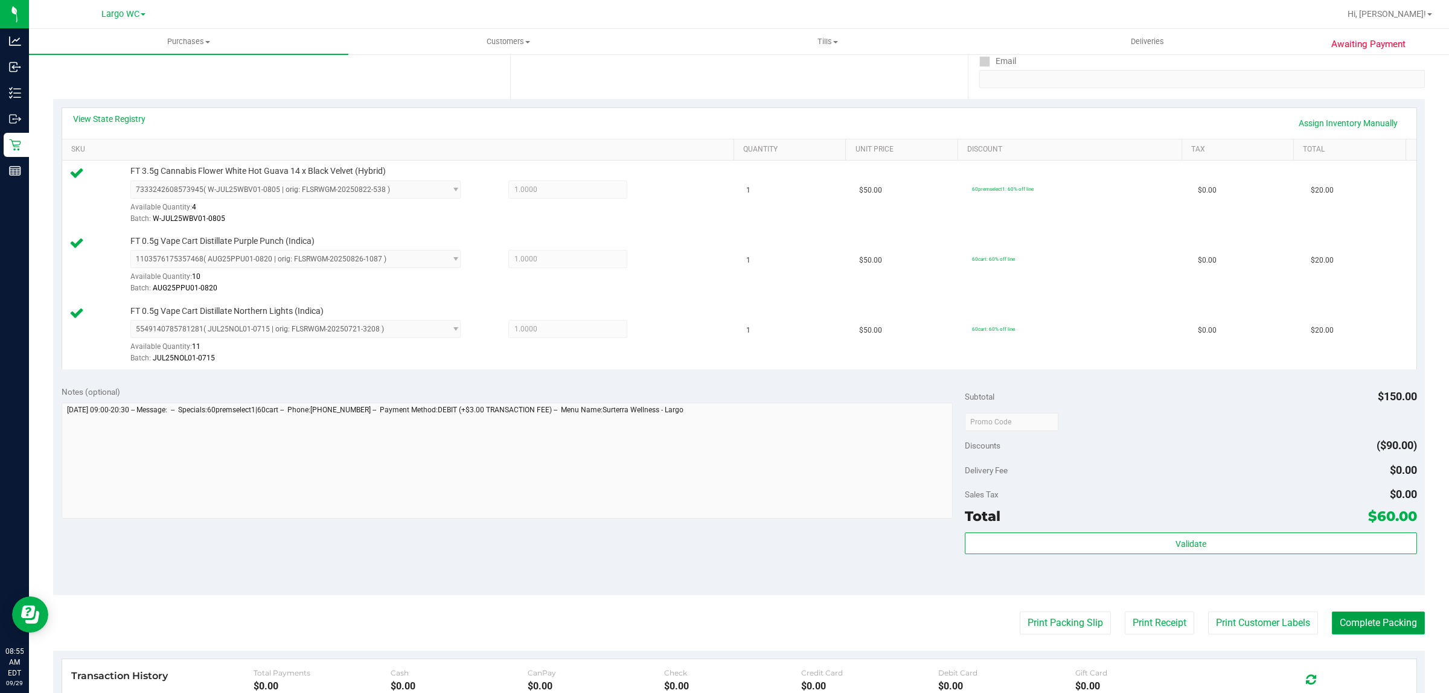
click at [1371, 624] on button "Complete Packing" at bounding box center [1378, 622] width 93 height 23
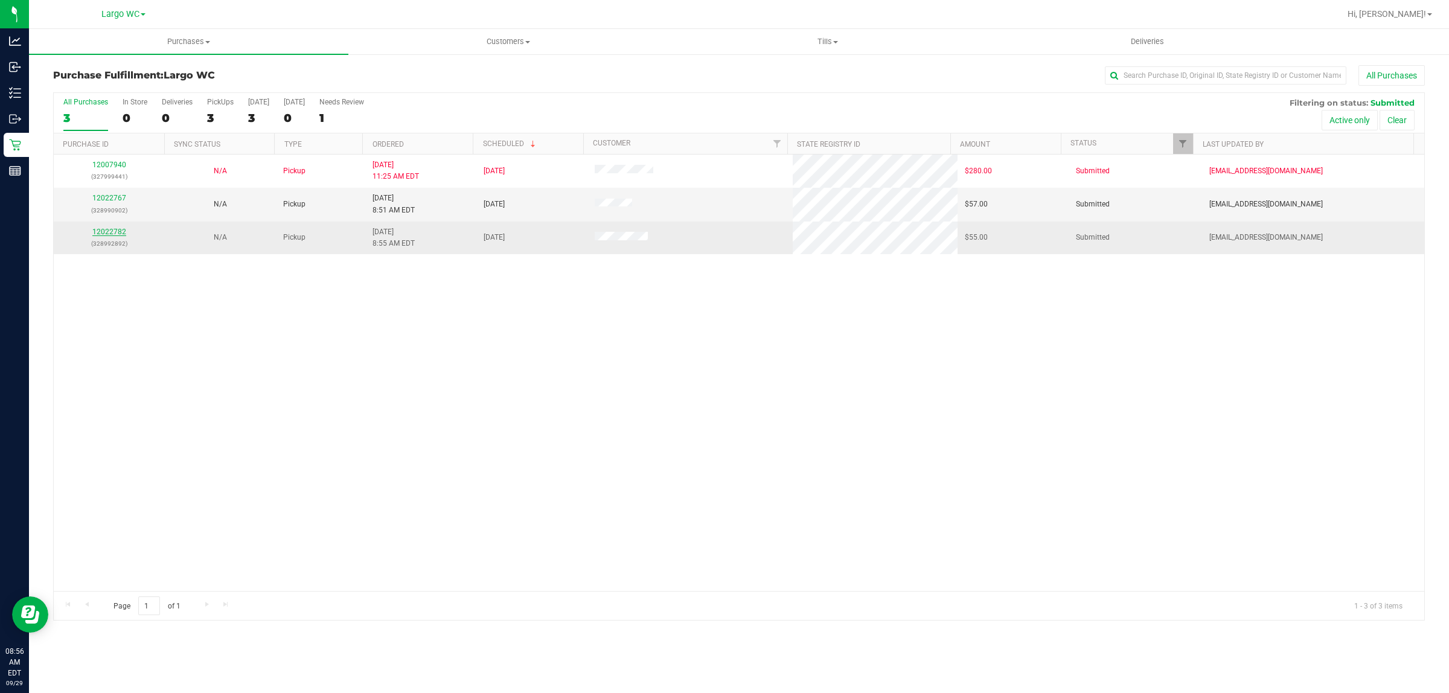
click at [118, 234] on link "12022782" at bounding box center [109, 232] width 34 height 8
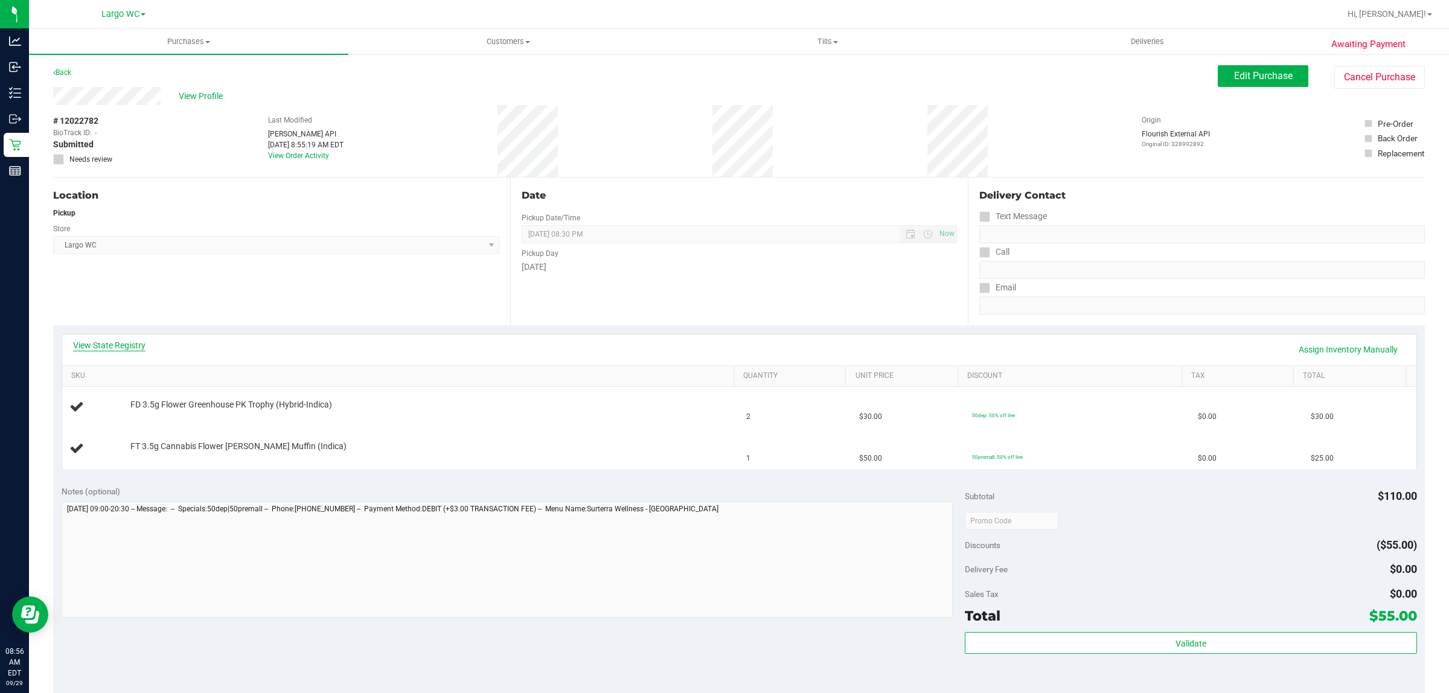
click at [107, 341] on link "View State Registry" at bounding box center [109, 345] width 72 height 12
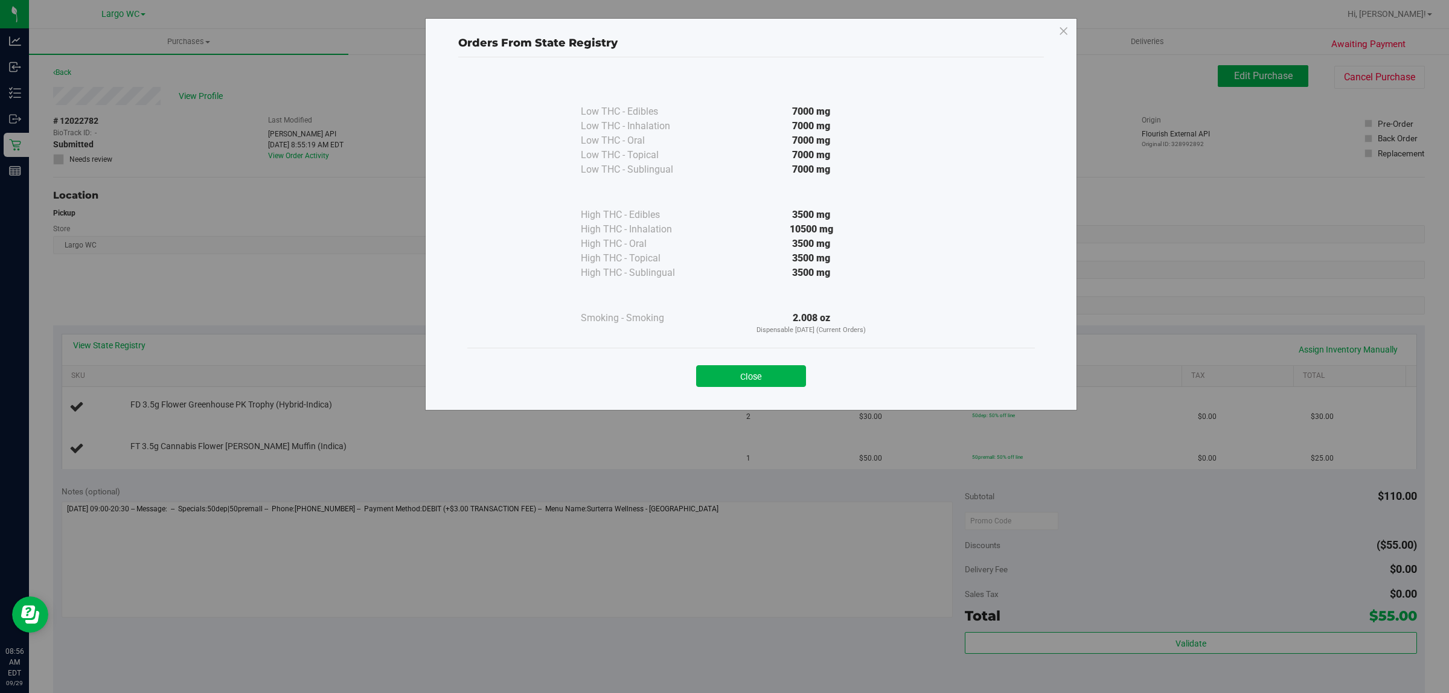
drag, startPoint x: 738, startPoint y: 377, endPoint x: 719, endPoint y: 385, distance: 20.3
click at [738, 376] on button "Close" at bounding box center [751, 376] width 110 height 22
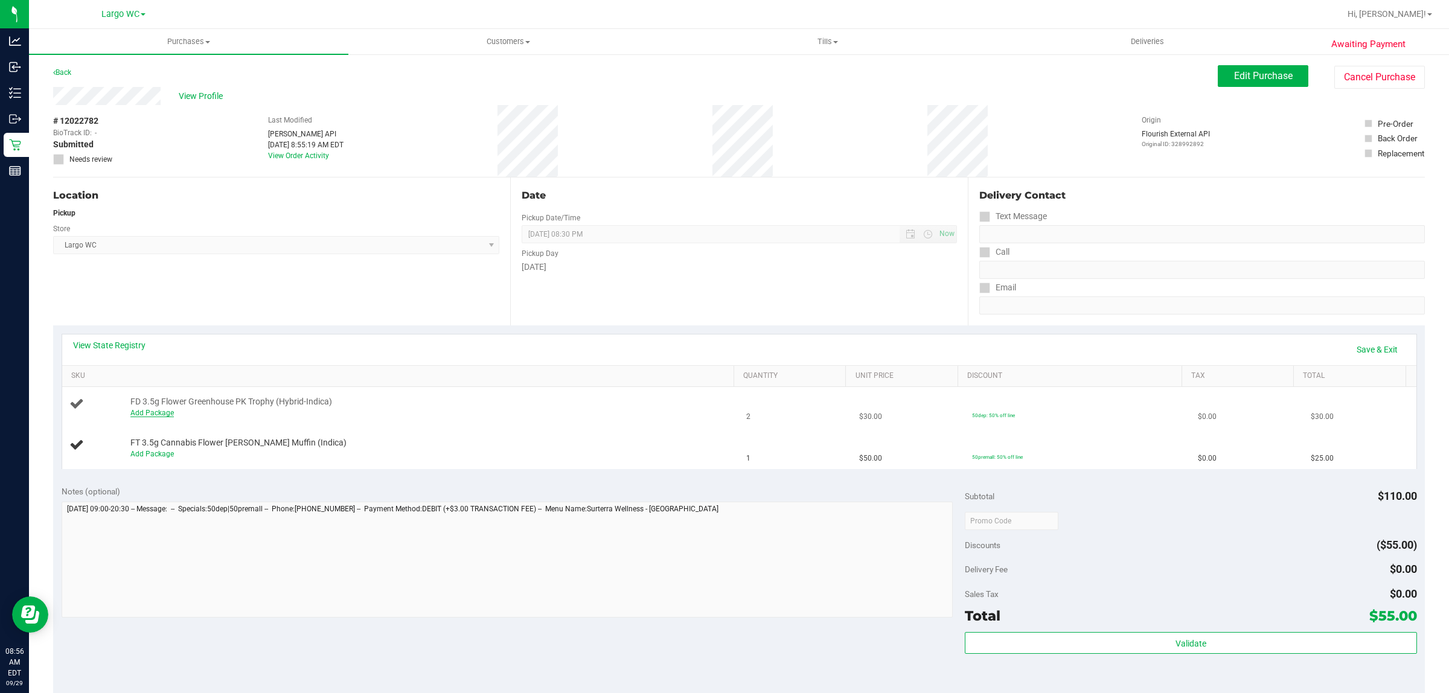
click at [166, 411] on link "Add Package" at bounding box center [151, 413] width 43 height 8
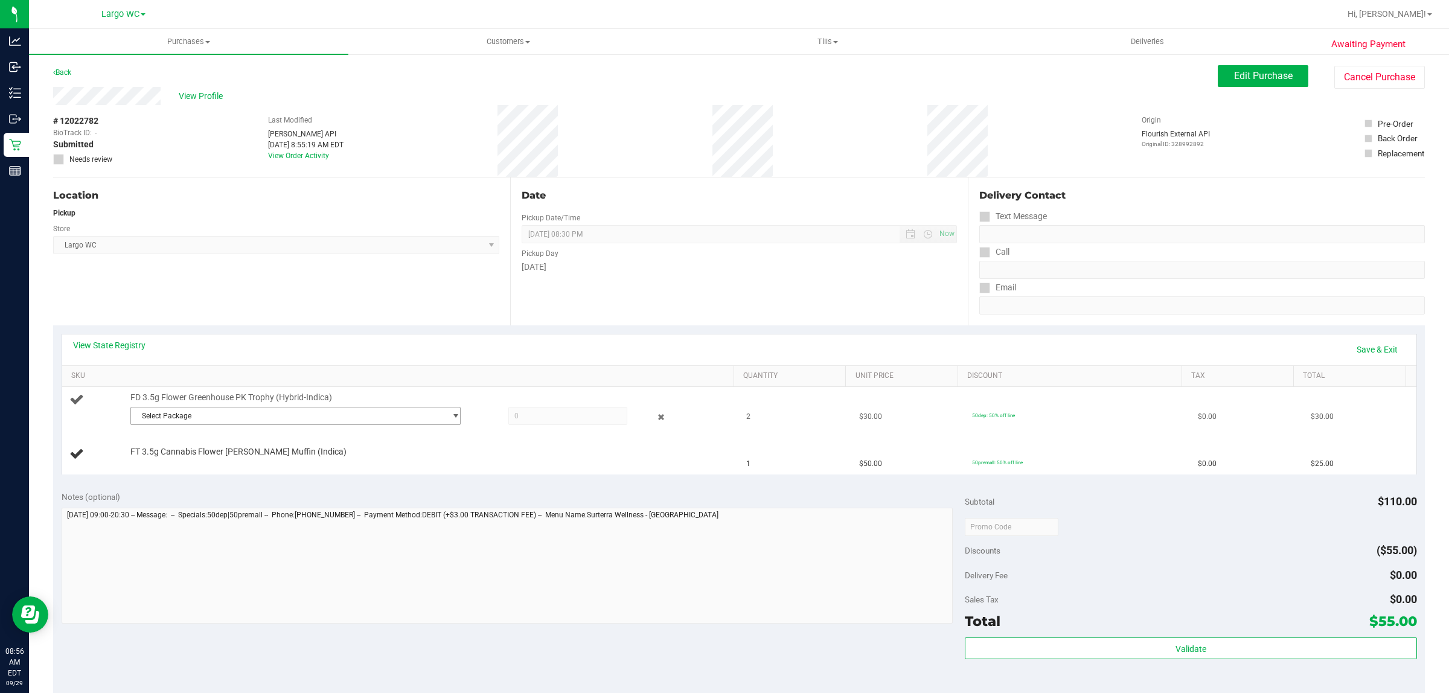
click at [197, 411] on span "Select Package" at bounding box center [288, 415] width 314 height 17
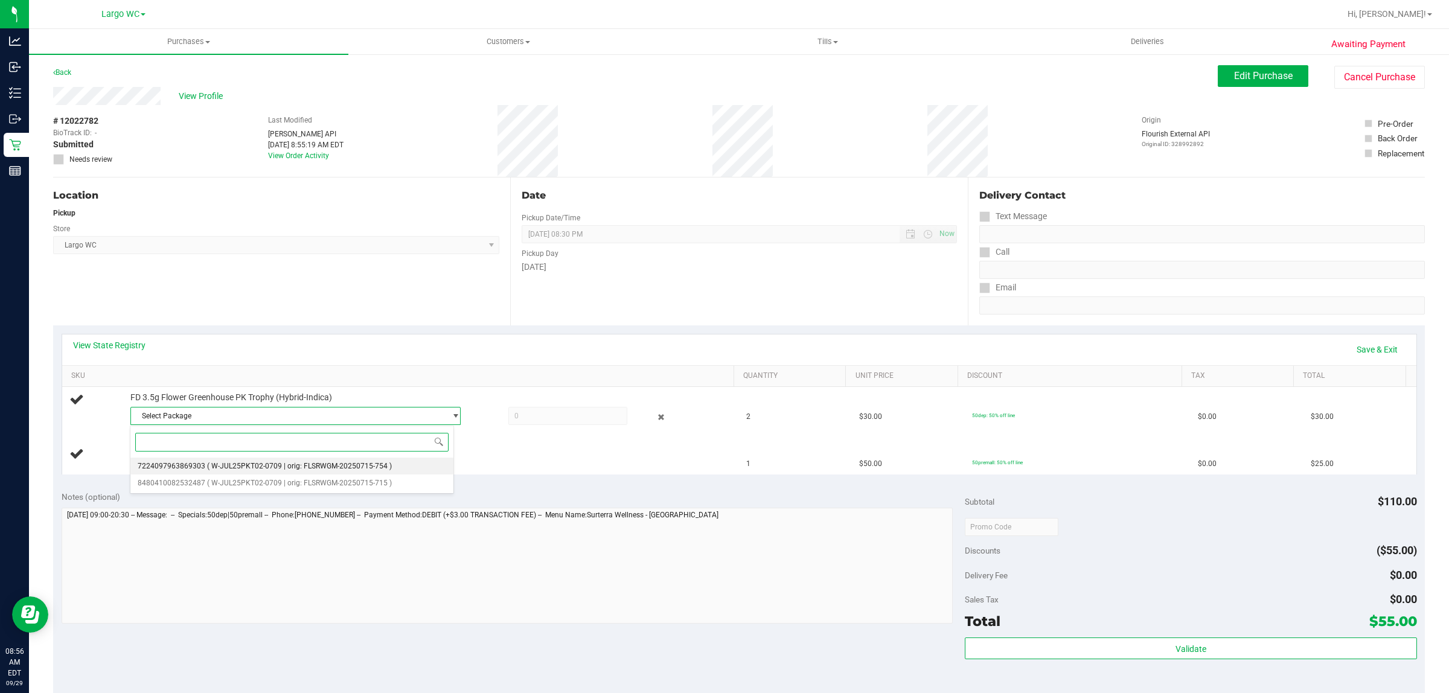
click at [237, 467] on span "( W-JUL25PKT02-0709 | orig: FLSRWGM-20250715-754 )" at bounding box center [299, 466] width 185 height 8
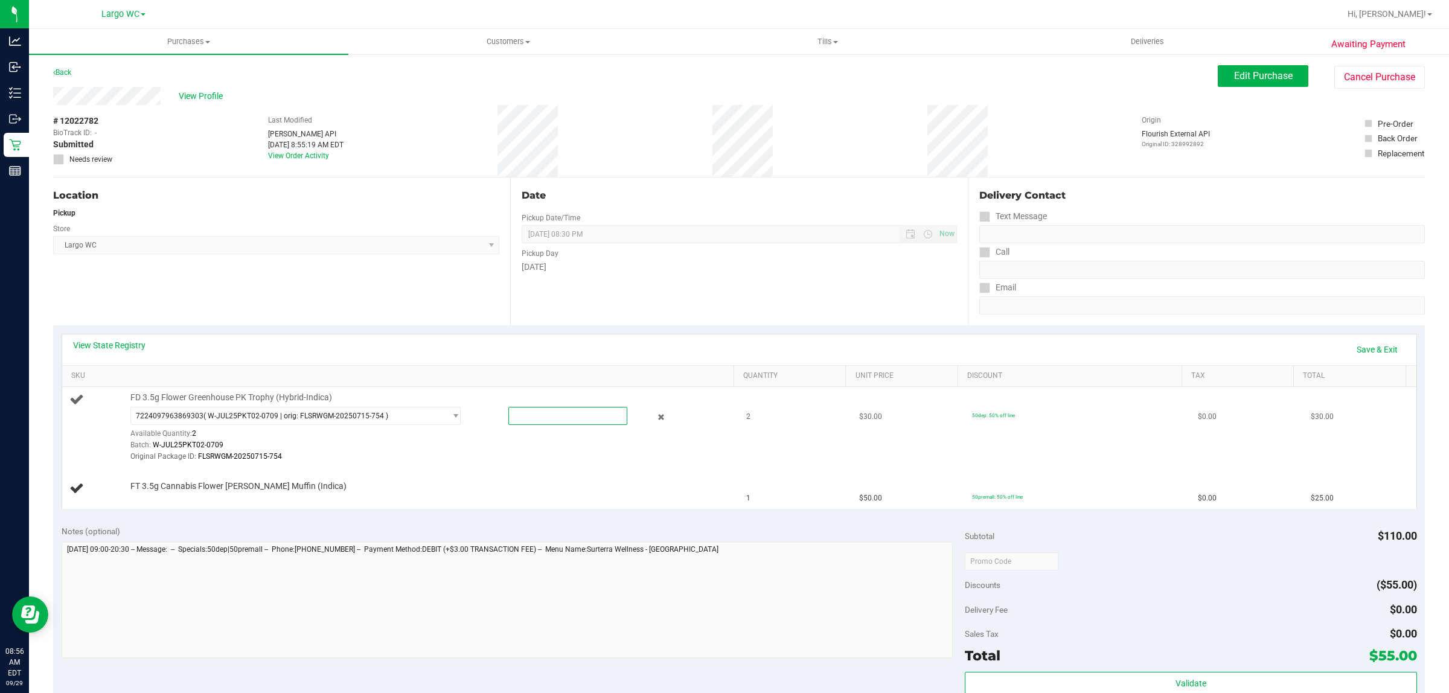
click at [578, 415] on span at bounding box center [568, 416] width 120 height 18
type input "2"
type input "2.0000"
click at [572, 475] on td "FT 3.5g Cannabis Flower [PERSON_NAME] Muffin (Indica)" at bounding box center [400, 488] width 677 height 40
click at [403, 408] on span "7224097963869303 ( W-JUL25PKT02-0709 | orig: FLSRWGM-20250715-754 )" at bounding box center [288, 415] width 314 height 17
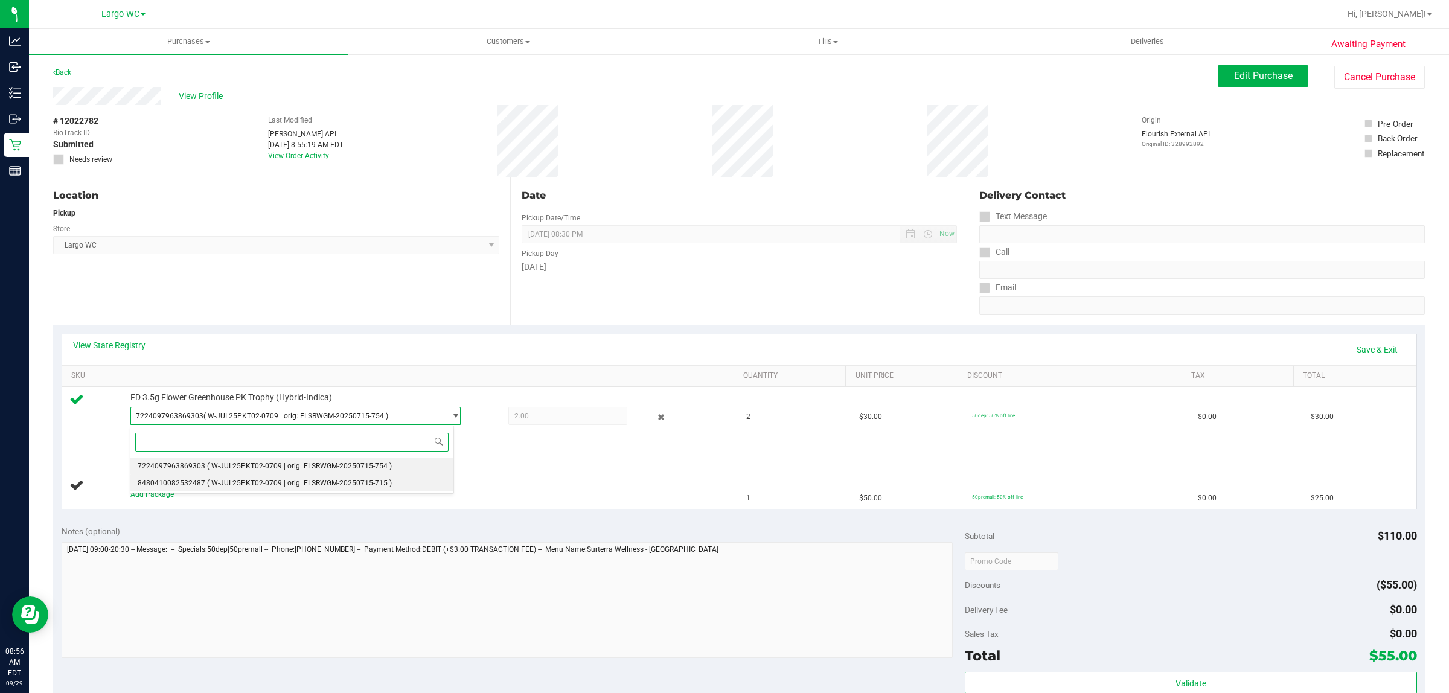
click at [305, 483] on span "( W-JUL25PKT02-0709 | orig: FLSRWGM-20250715-715 )" at bounding box center [299, 483] width 185 height 8
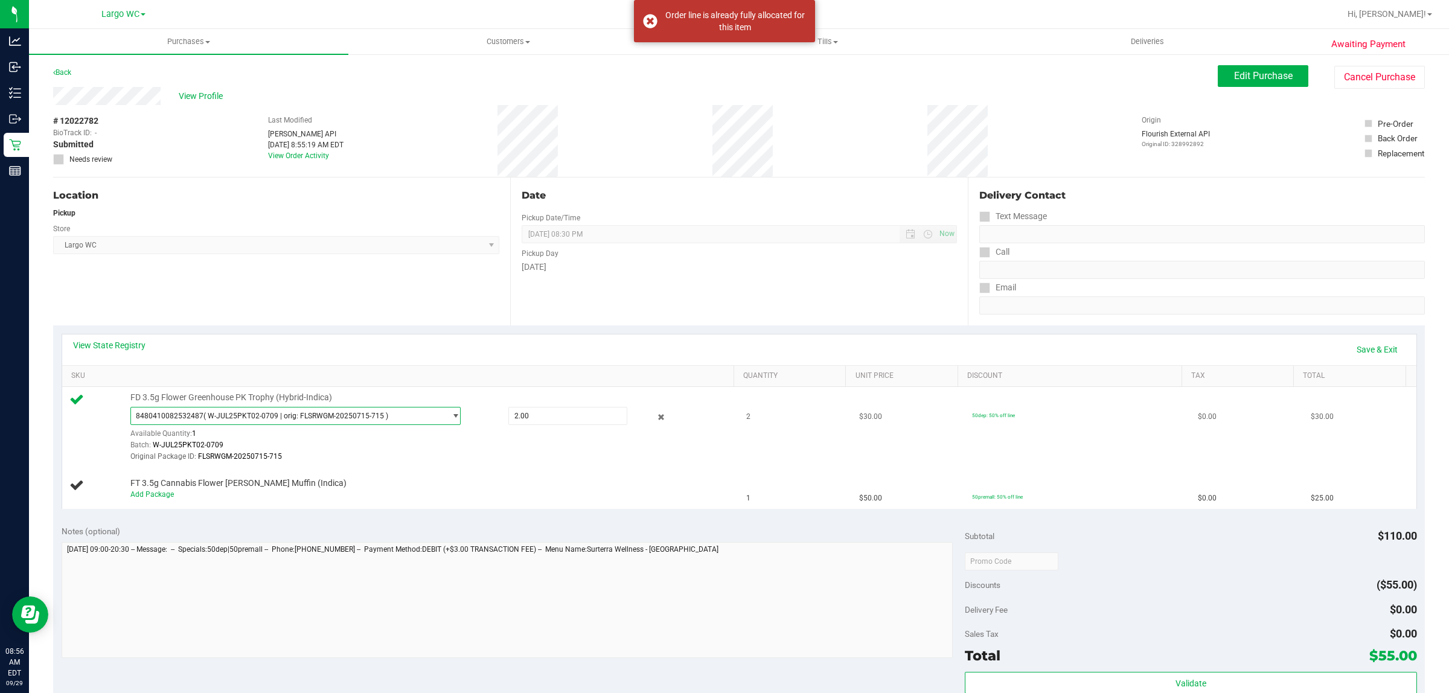
click at [323, 411] on span "8480410082532487 ( W-JUL25PKT02-0709 | orig: FLSRWGM-20250715-715 )" at bounding box center [288, 415] width 314 height 17
click at [315, 477] on li "8480410082532487 ( W-JUL25PKT02-0709 | orig: FLSRWGM-20250715-715 )" at bounding box center [292, 482] width 324 height 17
click at [364, 420] on span "( W-JUL25PKT02-0709 | orig: FLSRWGM-20250715-715 )" at bounding box center [295, 416] width 185 height 8
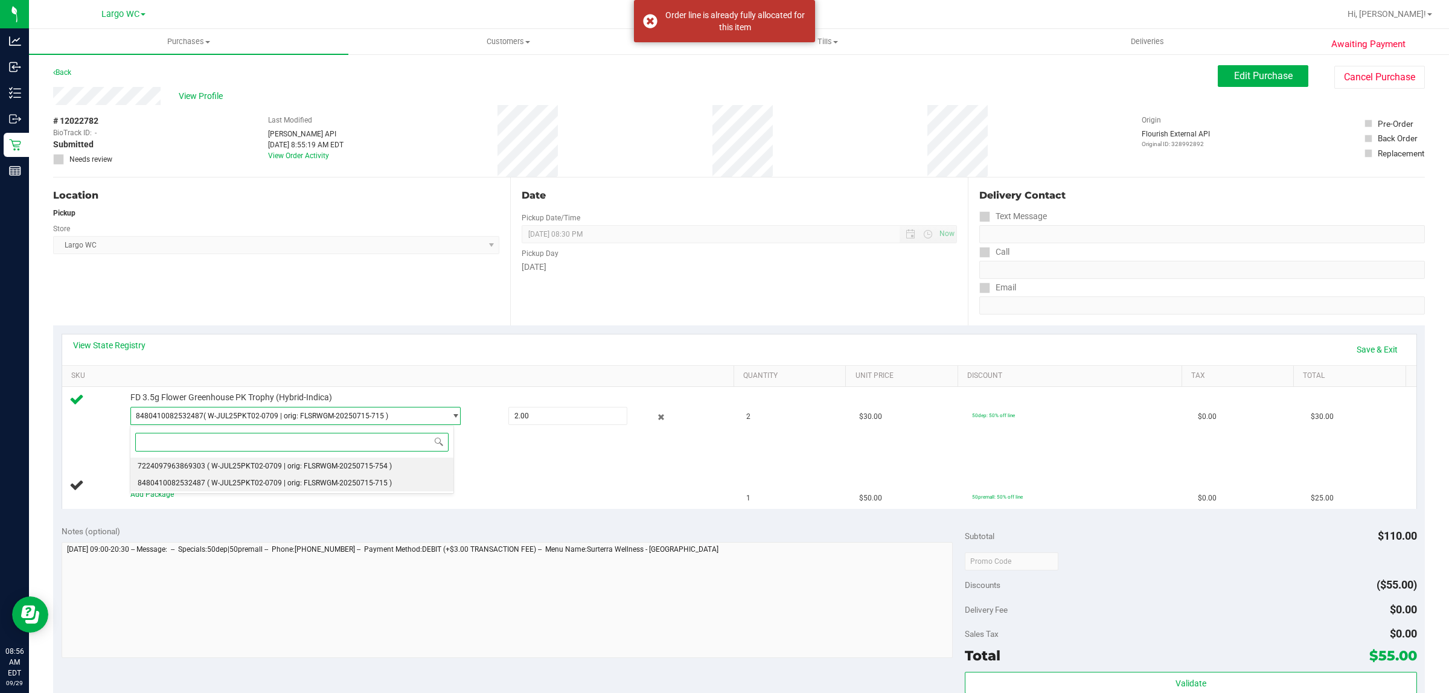
click at [371, 468] on span "( W-JUL25PKT02-0709 | orig: FLSRWGM-20250715-754 )" at bounding box center [299, 466] width 185 height 8
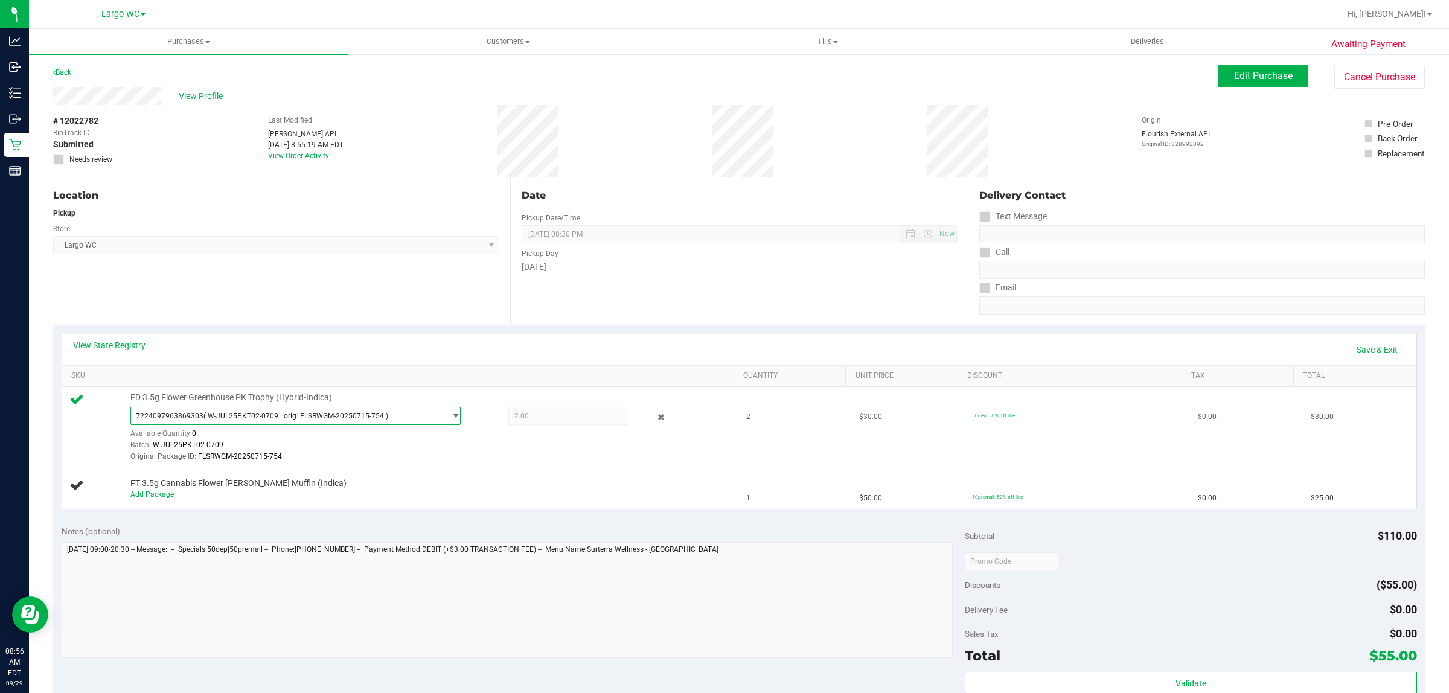
click at [418, 461] on div "Original Package ID: FLSRWGM-20250715-754" at bounding box center [428, 456] width 596 height 11
click at [1371, 361] on div "View State Registry Save & Exit" at bounding box center [739, 349] width 1354 height 31
click at [1375, 347] on link "Save & Exit" at bounding box center [1376, 349] width 57 height 21
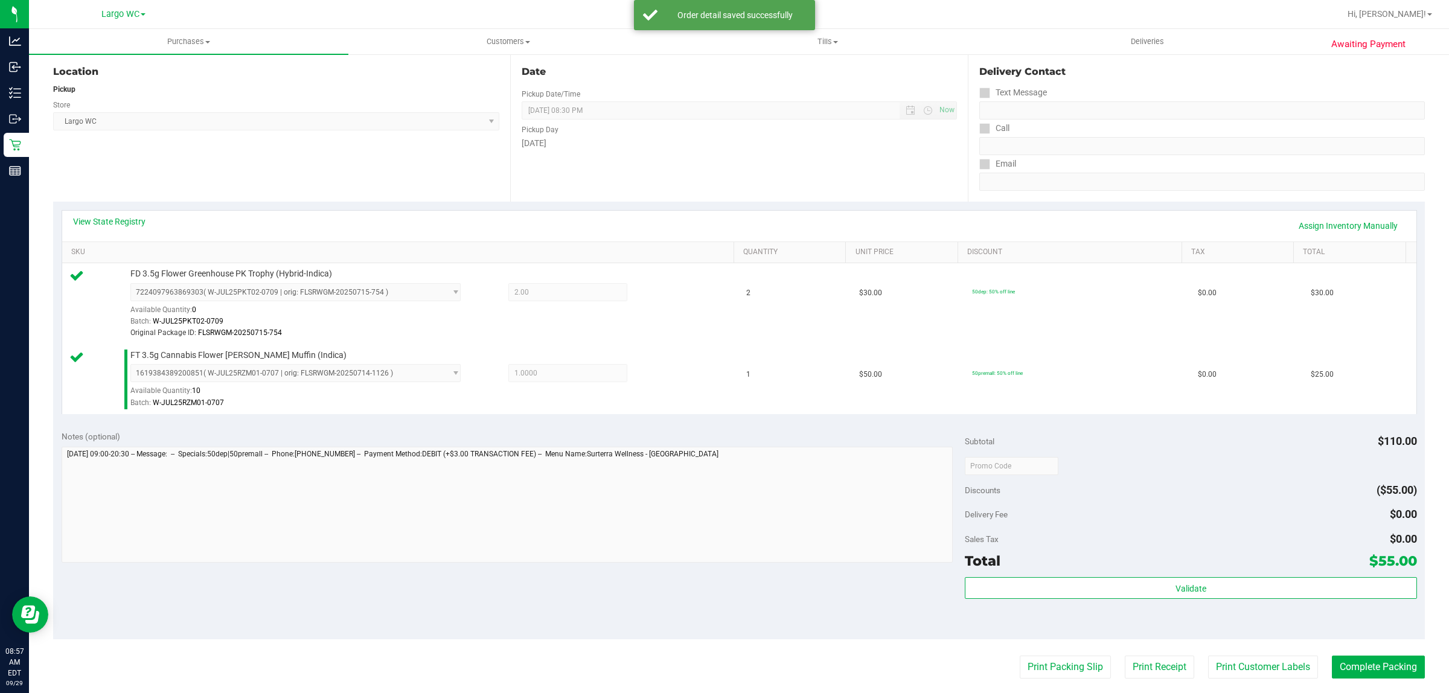
scroll to position [151, 0]
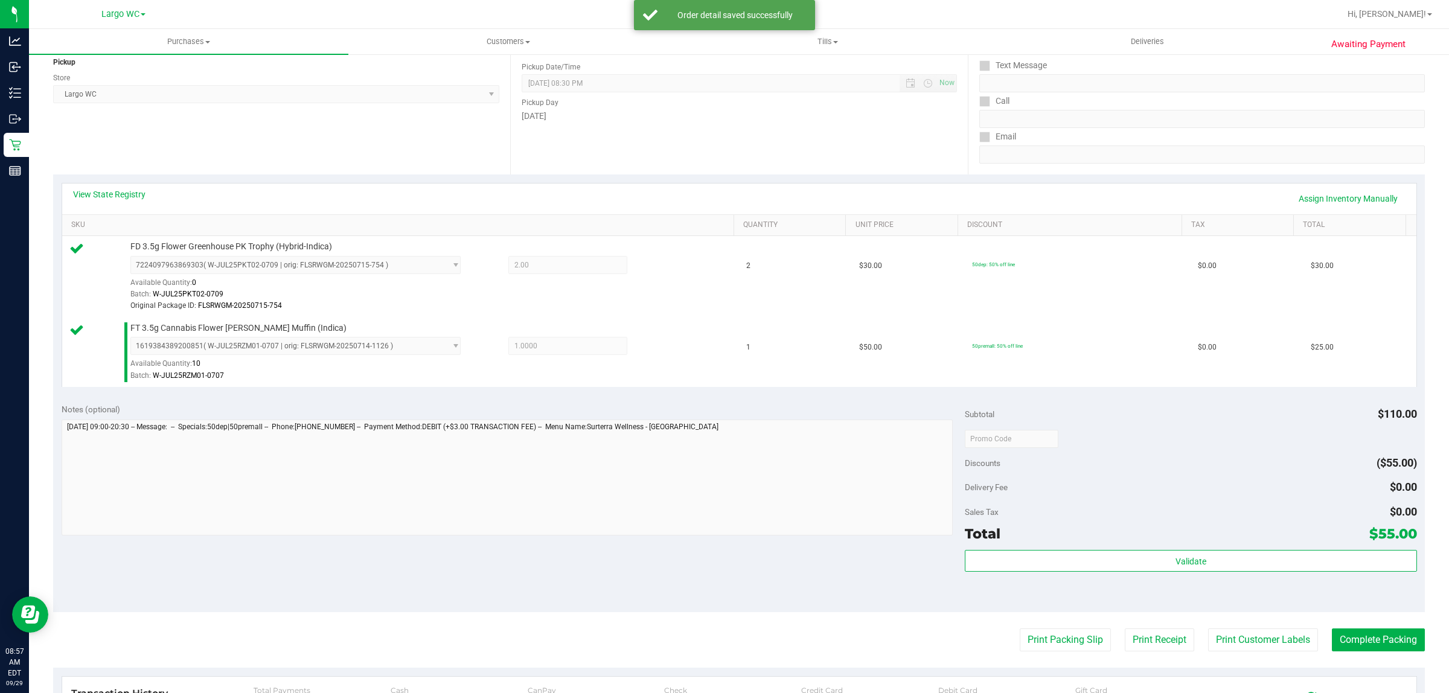
click at [1157, 584] on div "Validate" at bounding box center [1190, 577] width 451 height 54
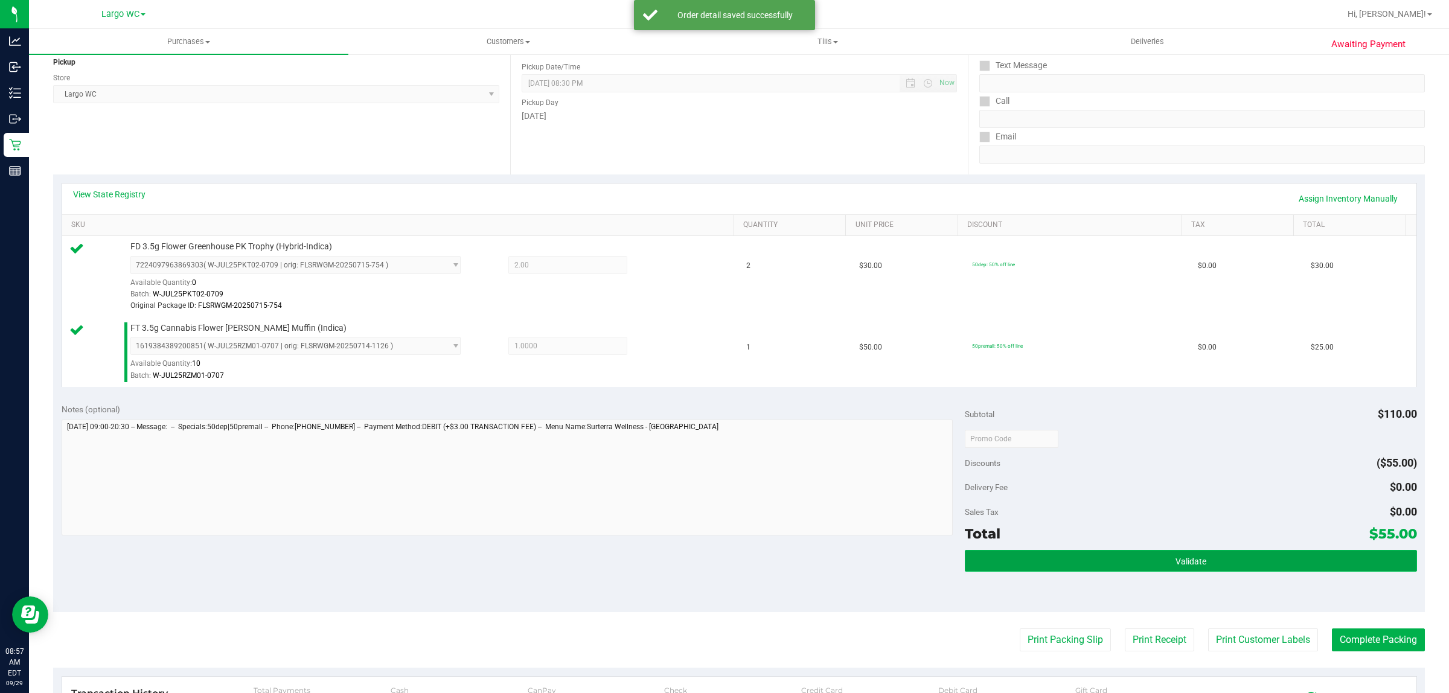
click at [1169, 553] on button "Validate" at bounding box center [1190, 561] width 451 height 22
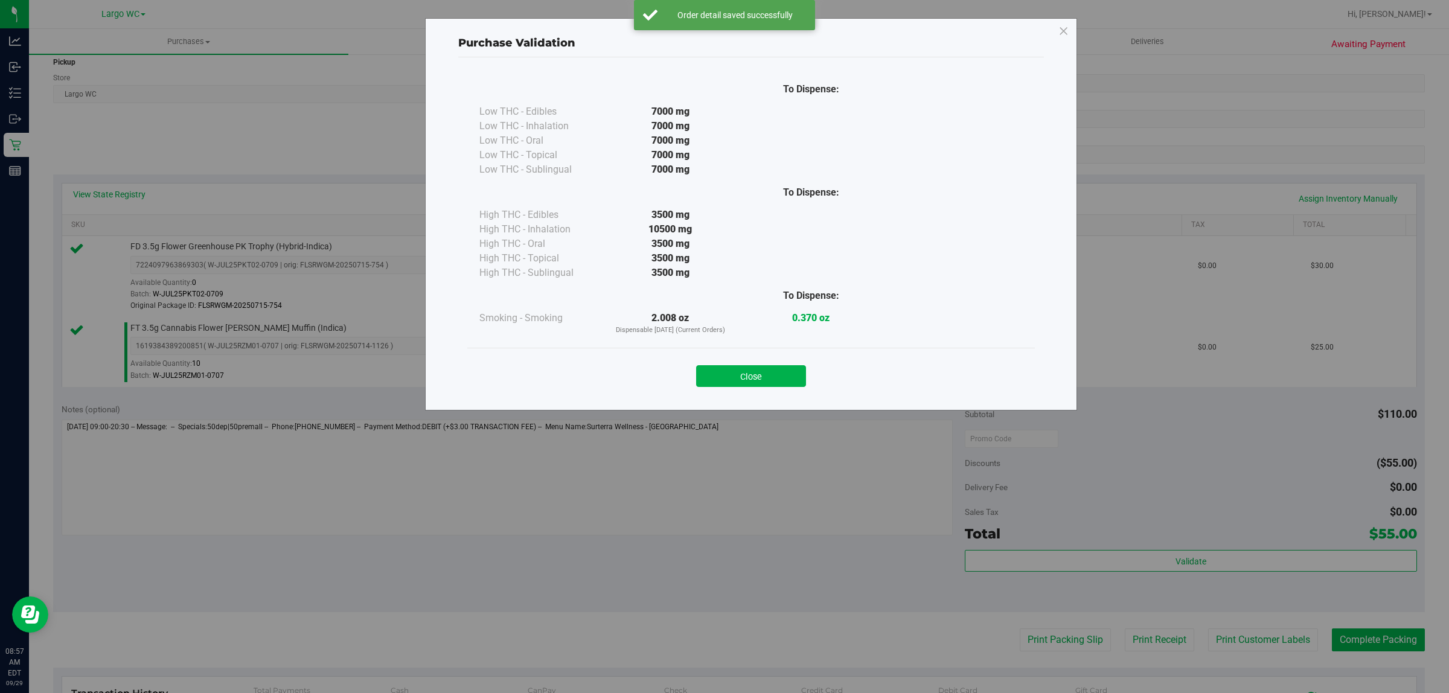
click at [730, 363] on div "Close" at bounding box center [750, 372] width 549 height 30
click at [771, 384] on button "Close" at bounding box center [751, 376] width 110 height 22
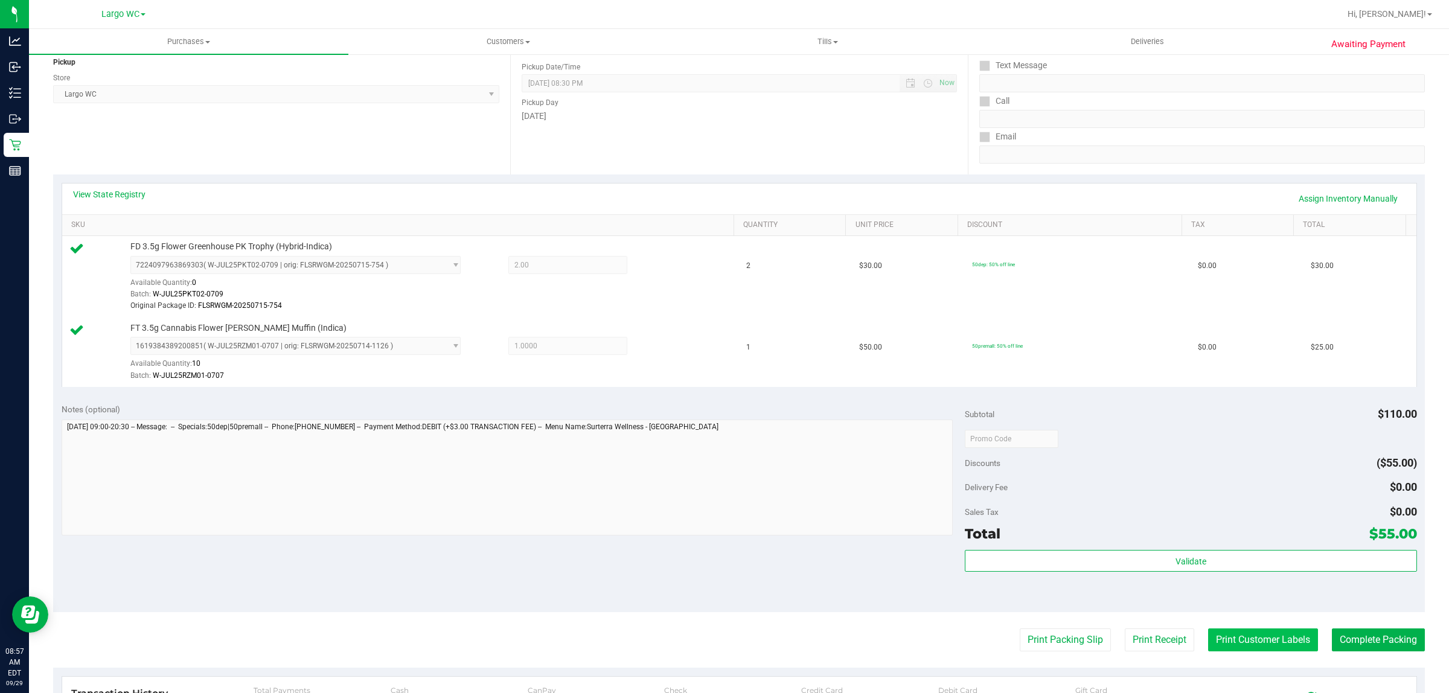
click at [1284, 634] on button "Print Customer Labels" at bounding box center [1263, 639] width 110 height 23
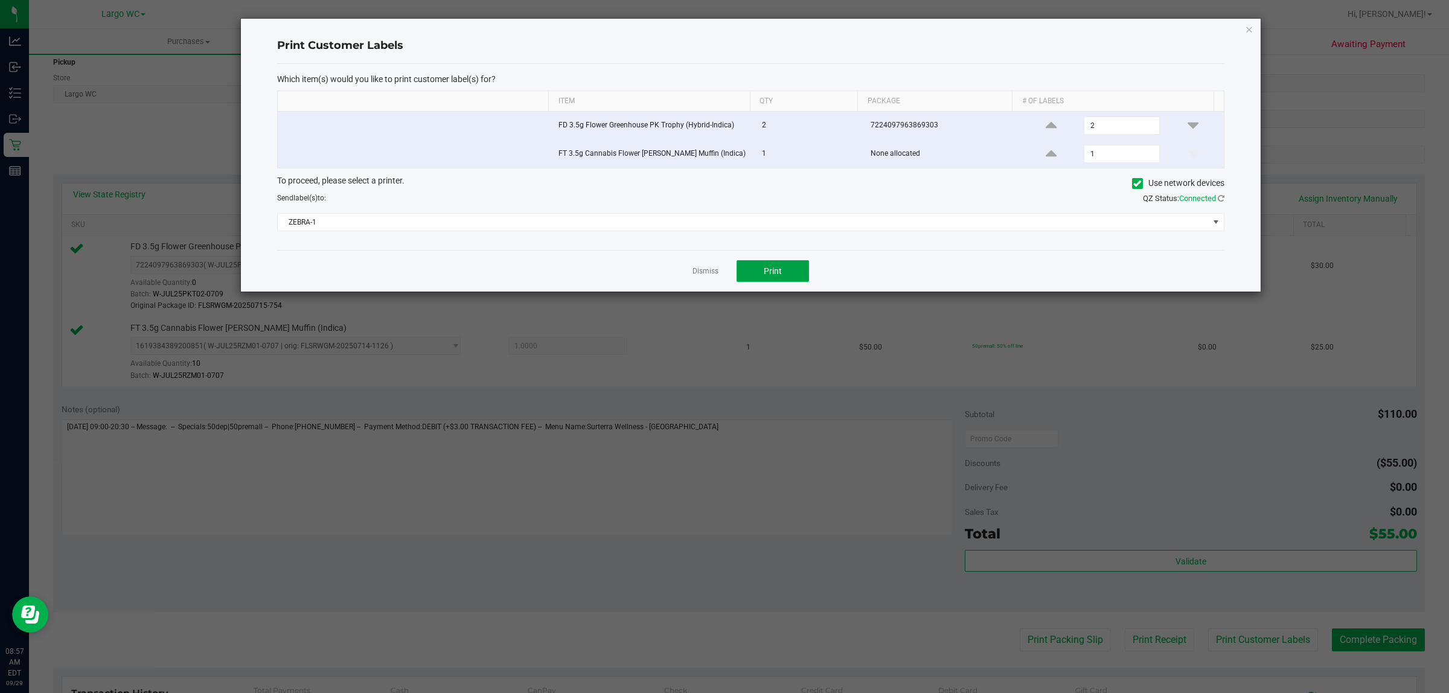
click at [797, 266] on button "Print" at bounding box center [772, 271] width 72 height 22
click at [1248, 27] on icon "button" at bounding box center [1249, 29] width 8 height 14
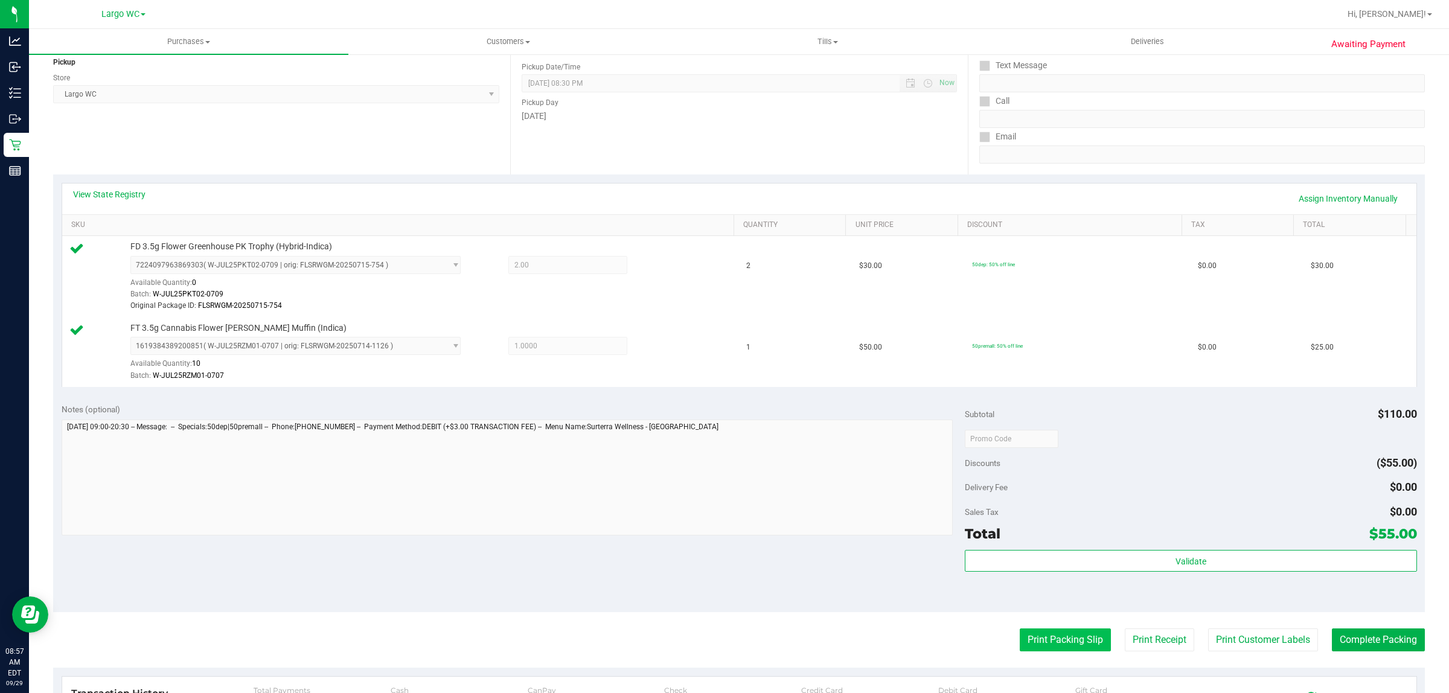
click at [1019, 637] on button "Print Packing Slip" at bounding box center [1064, 639] width 91 height 23
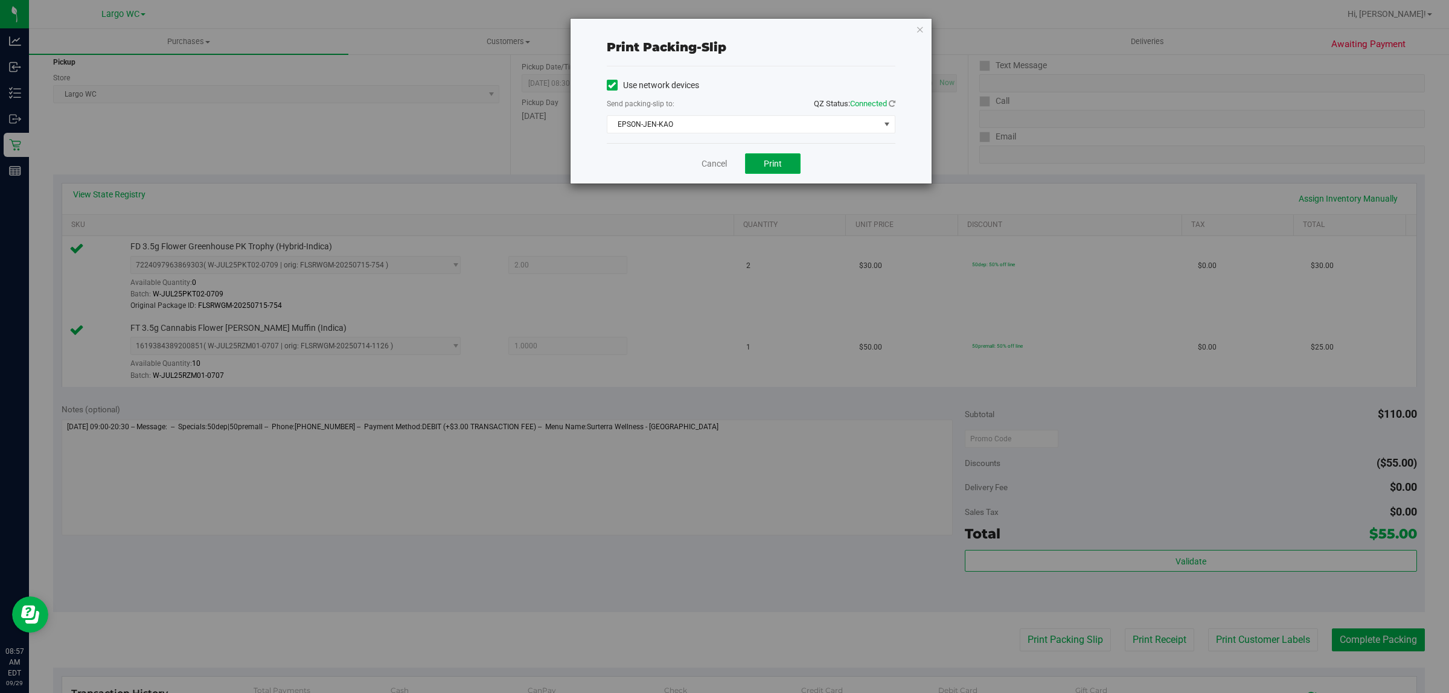
click at [750, 160] on button "Print" at bounding box center [773, 163] width 56 height 21
click at [916, 28] on icon "button" at bounding box center [920, 29] width 8 height 14
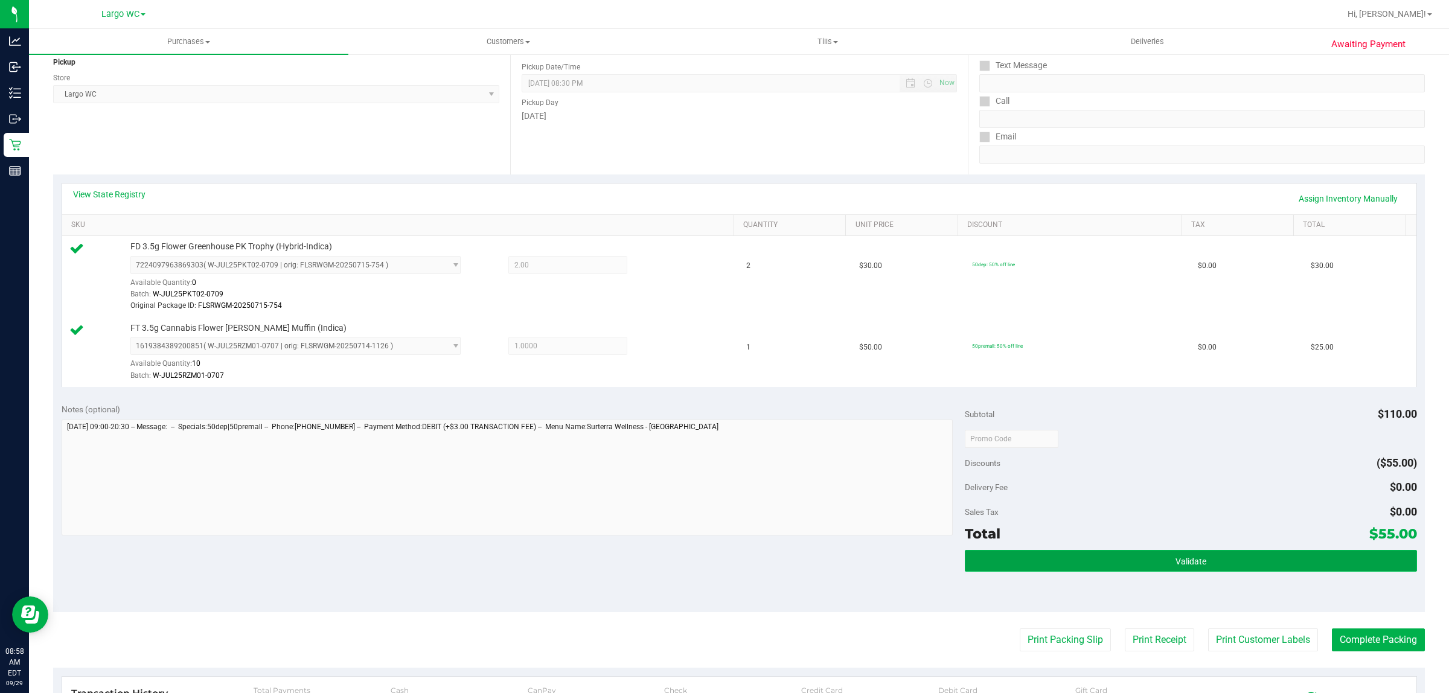
click at [1156, 569] on button "Validate" at bounding box center [1190, 561] width 451 height 22
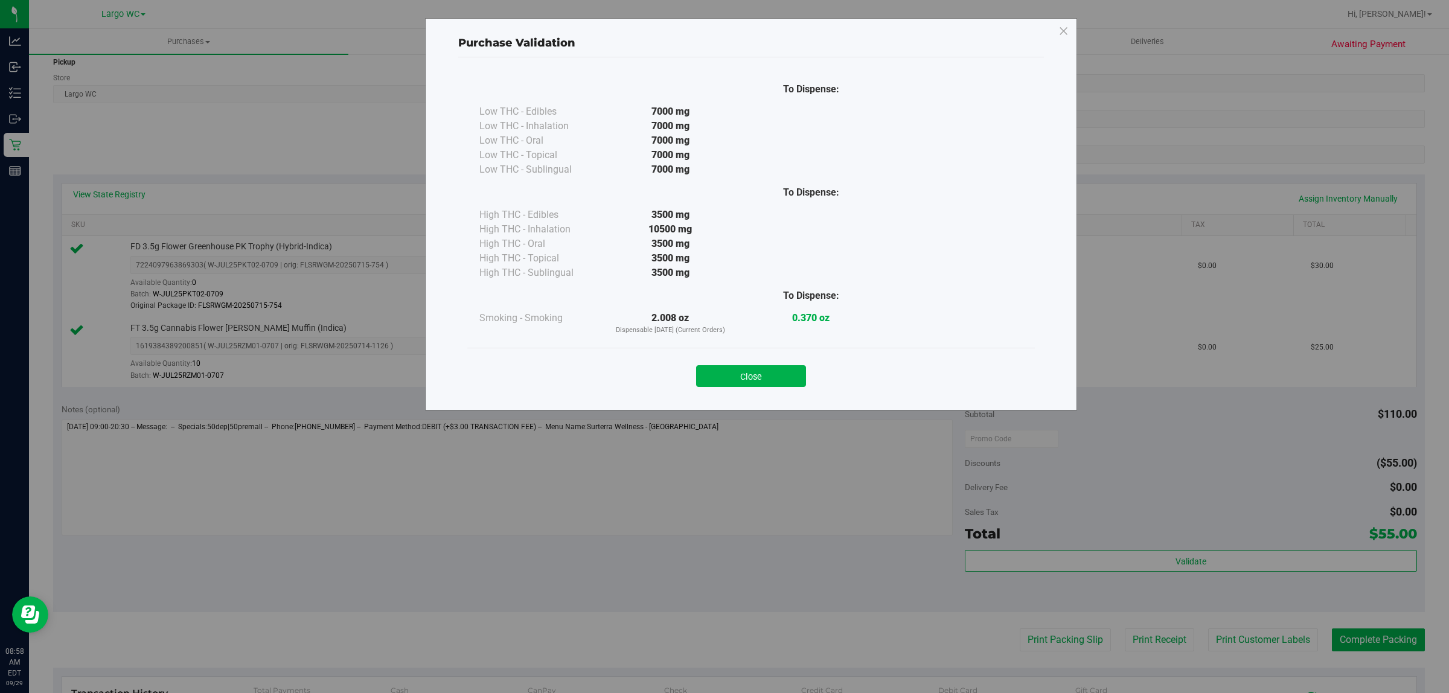
click at [782, 388] on div "Close" at bounding box center [750, 372] width 567 height 49
click at [786, 376] on button "Close" at bounding box center [751, 376] width 110 height 22
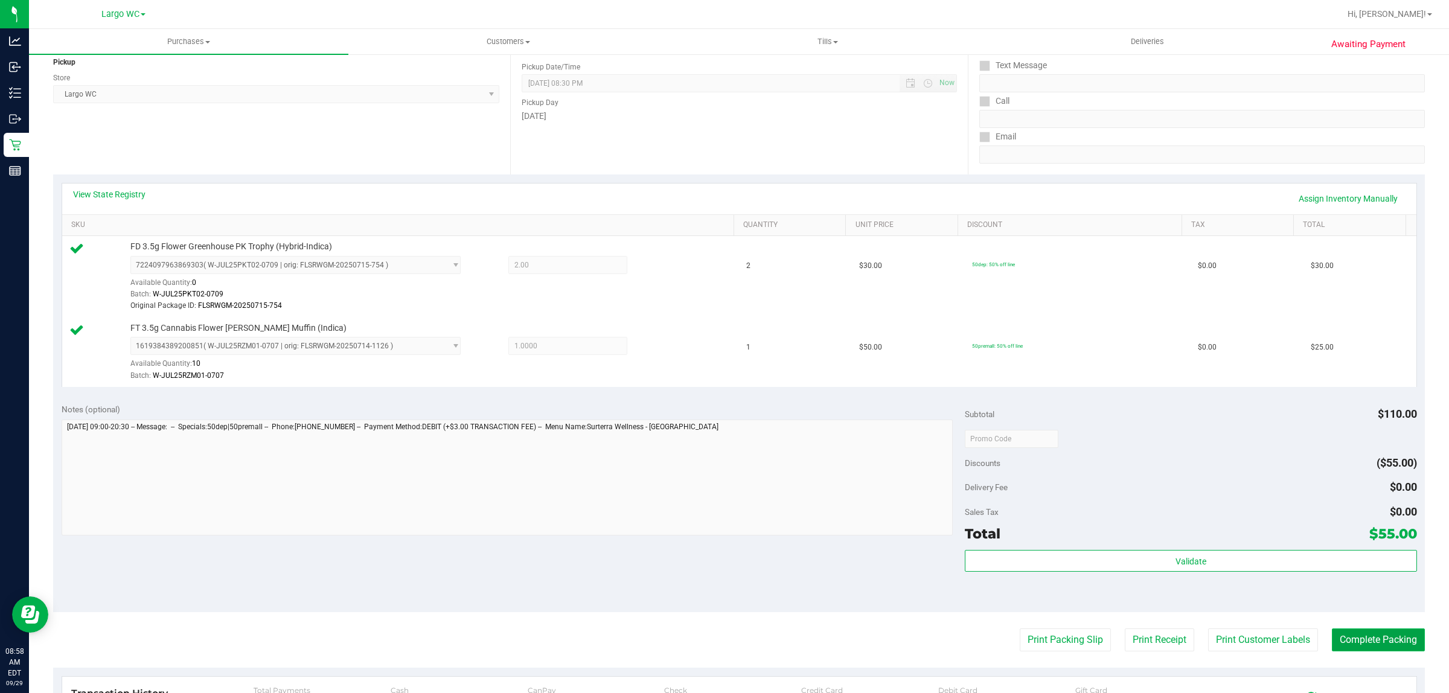
click at [1332, 631] on button "Complete Packing" at bounding box center [1378, 639] width 93 height 23
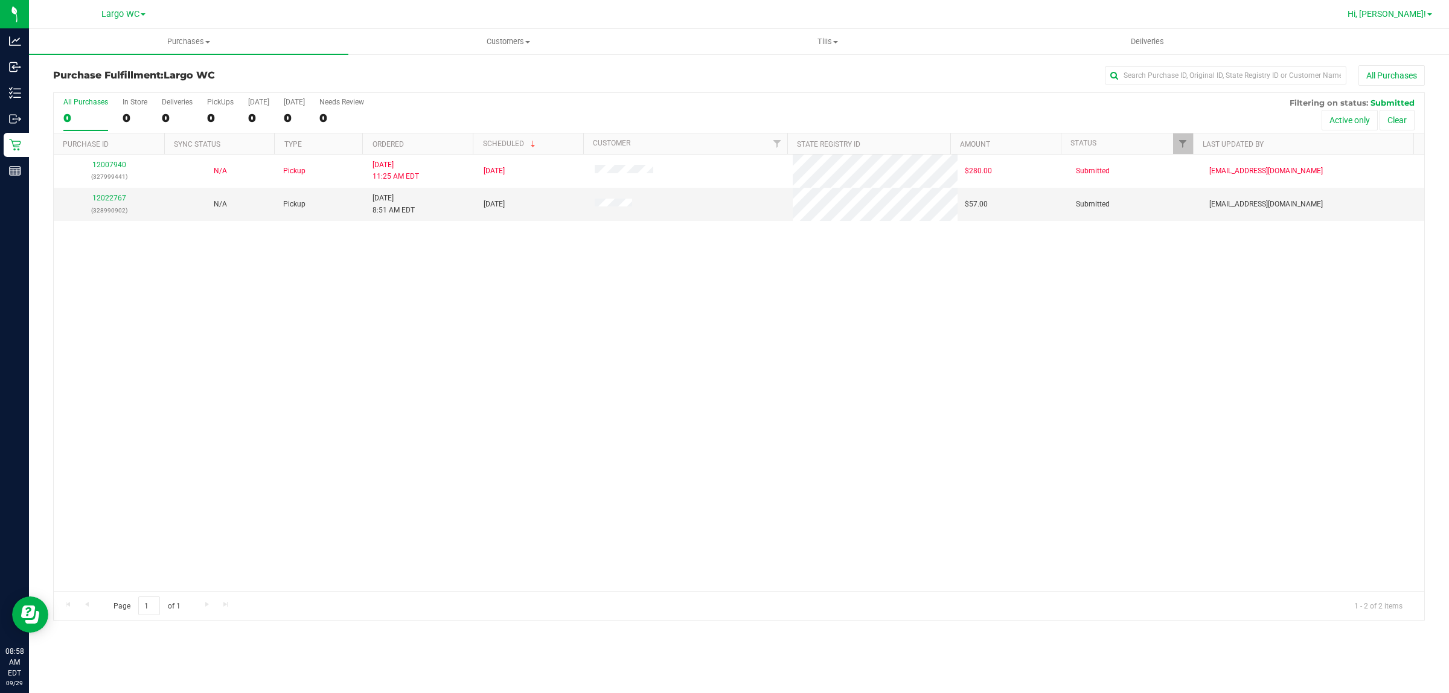
click at [1398, 16] on span "Hi, [PERSON_NAME]!" at bounding box center [1386, 14] width 78 height 10
click at [1369, 118] on ul "Print Settings Support Your Profile Sign Out" at bounding box center [1394, 74] width 97 height 99
click at [1403, 13] on span "Hi, [PERSON_NAME]!" at bounding box center [1386, 14] width 78 height 10
click at [1377, 106] on span "Sign Out" at bounding box center [1385, 107] width 35 height 12
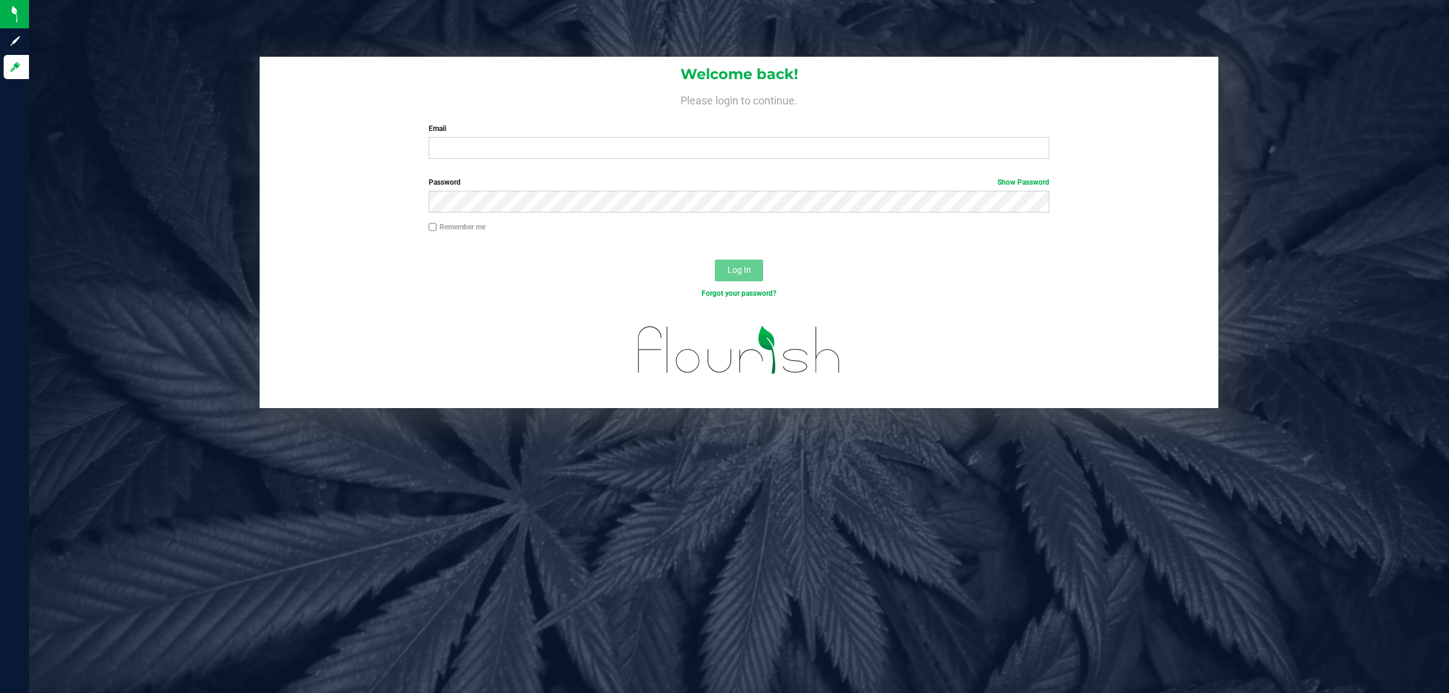
click at [1295, 433] on div "Welcome back! Please login to continue. Email Required Please format your email…" at bounding box center [739, 346] width 1420 height 693
click at [663, 145] on input "Email" at bounding box center [739, 148] width 621 height 22
type input "[EMAIL_ADDRESS][DOMAIN_NAME]"
click at [715, 260] on button "Log In" at bounding box center [739, 271] width 48 height 22
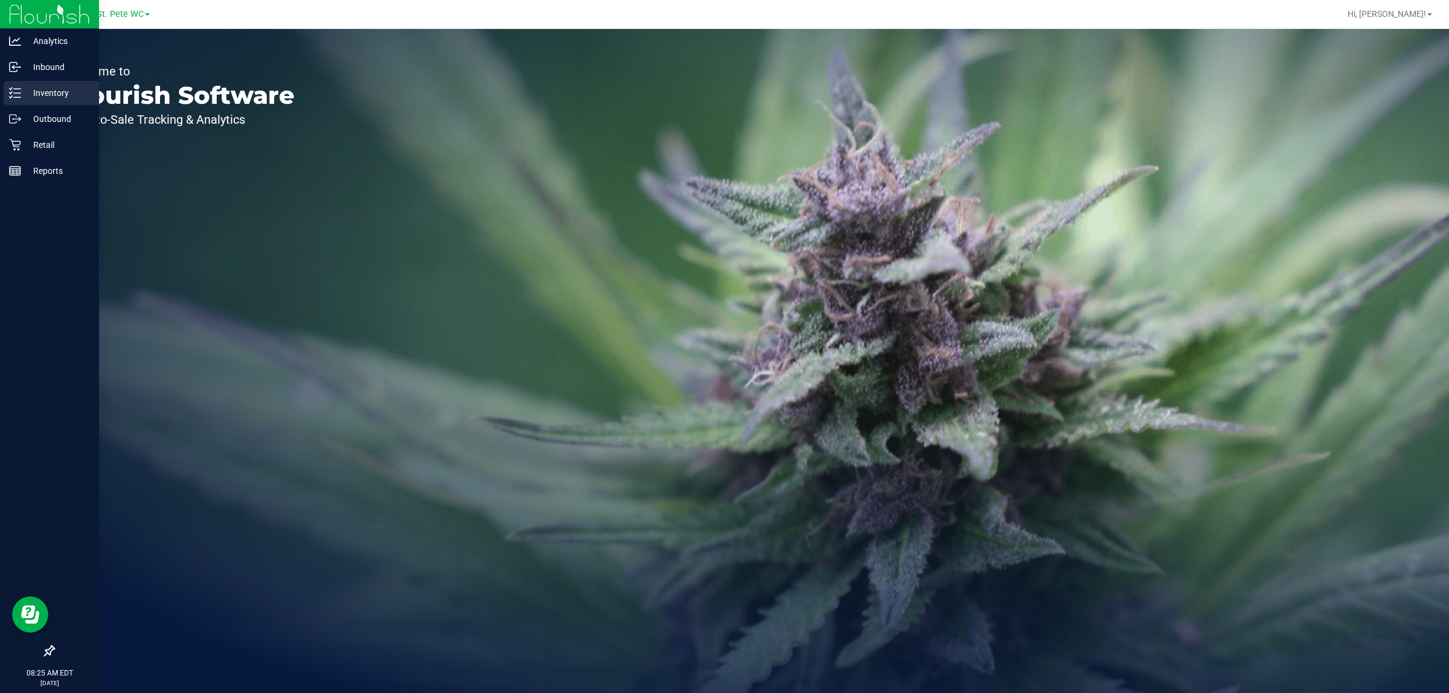
click at [66, 97] on p "Inventory" at bounding box center [57, 93] width 72 height 14
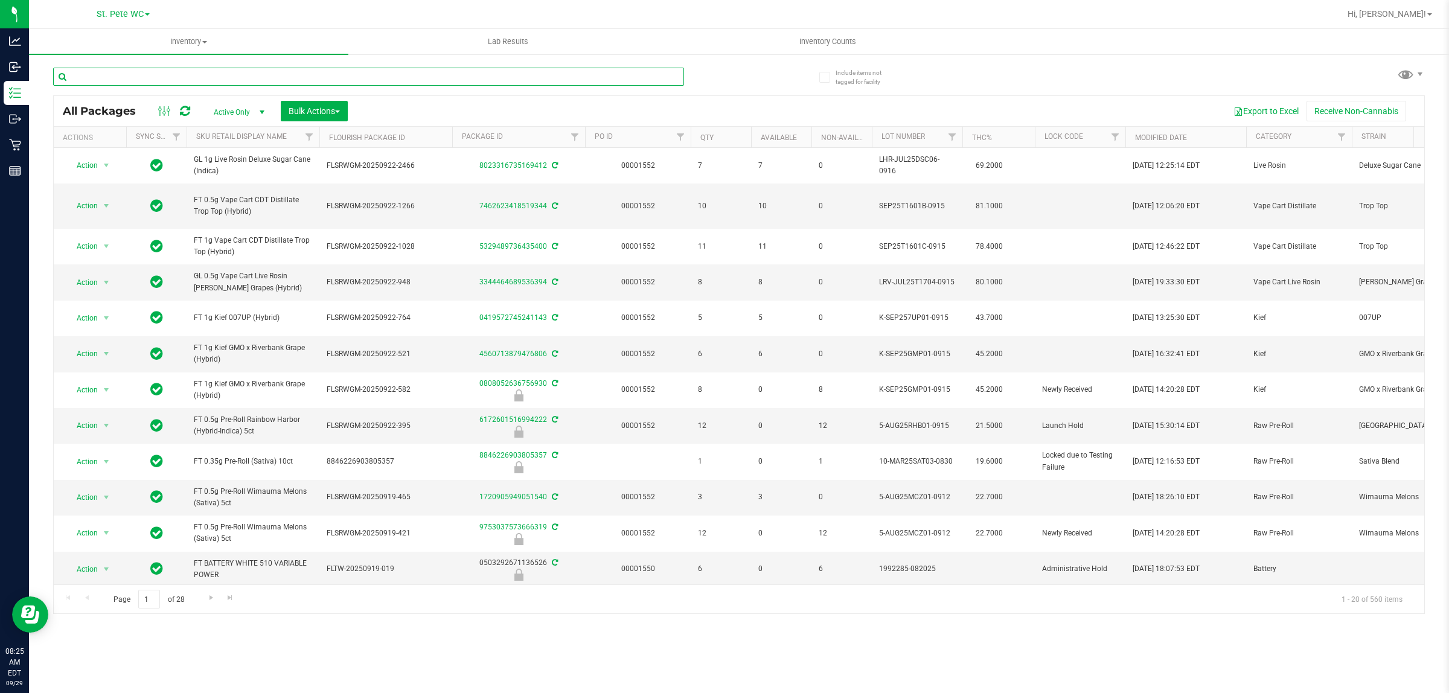
click at [287, 80] on input "text" at bounding box center [368, 77] width 631 height 18
type input "SN250715PEP1-0730"
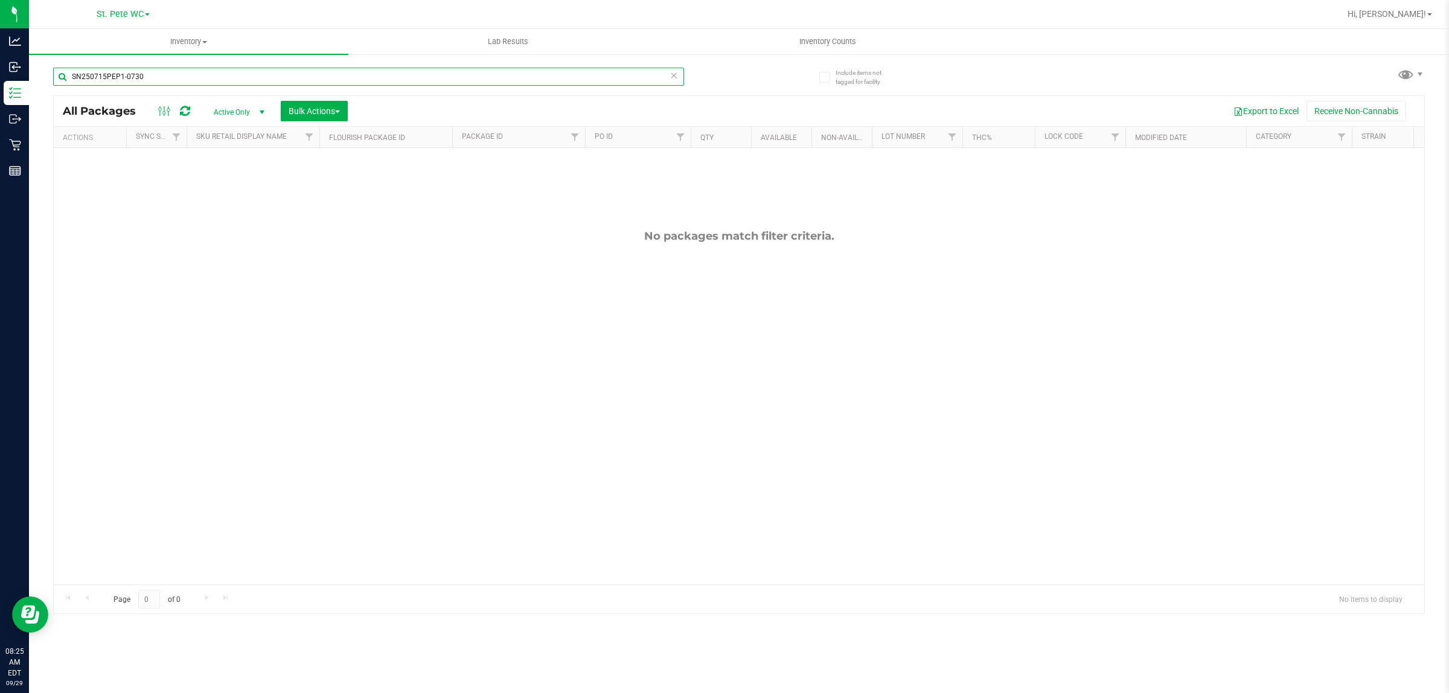
click at [226, 70] on input "SN250715PEP1-0730" at bounding box center [368, 77] width 631 height 18
click at [226, 72] on input "SN250715PEP1-0730" at bounding box center [368, 77] width 631 height 18
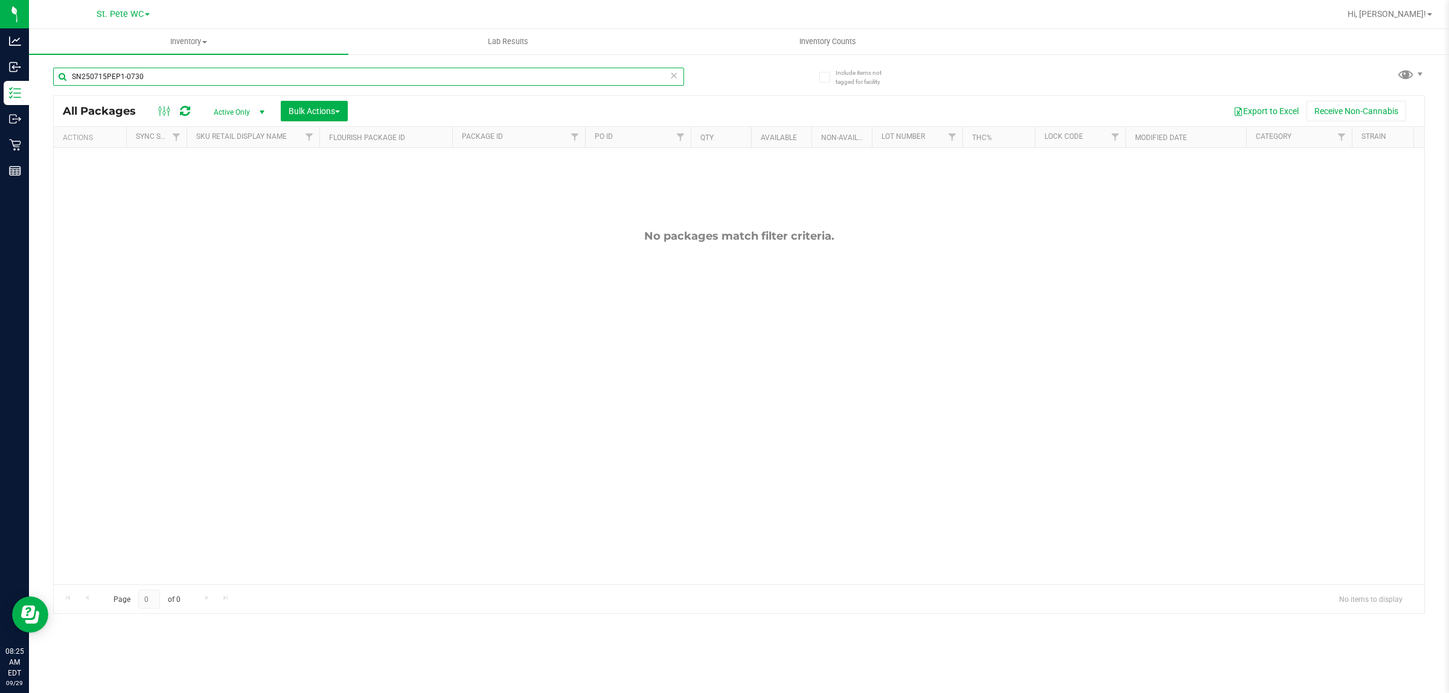
click at [226, 73] on input "SN250715PEP1-0730" at bounding box center [368, 77] width 631 height 18
type input "peppermint"
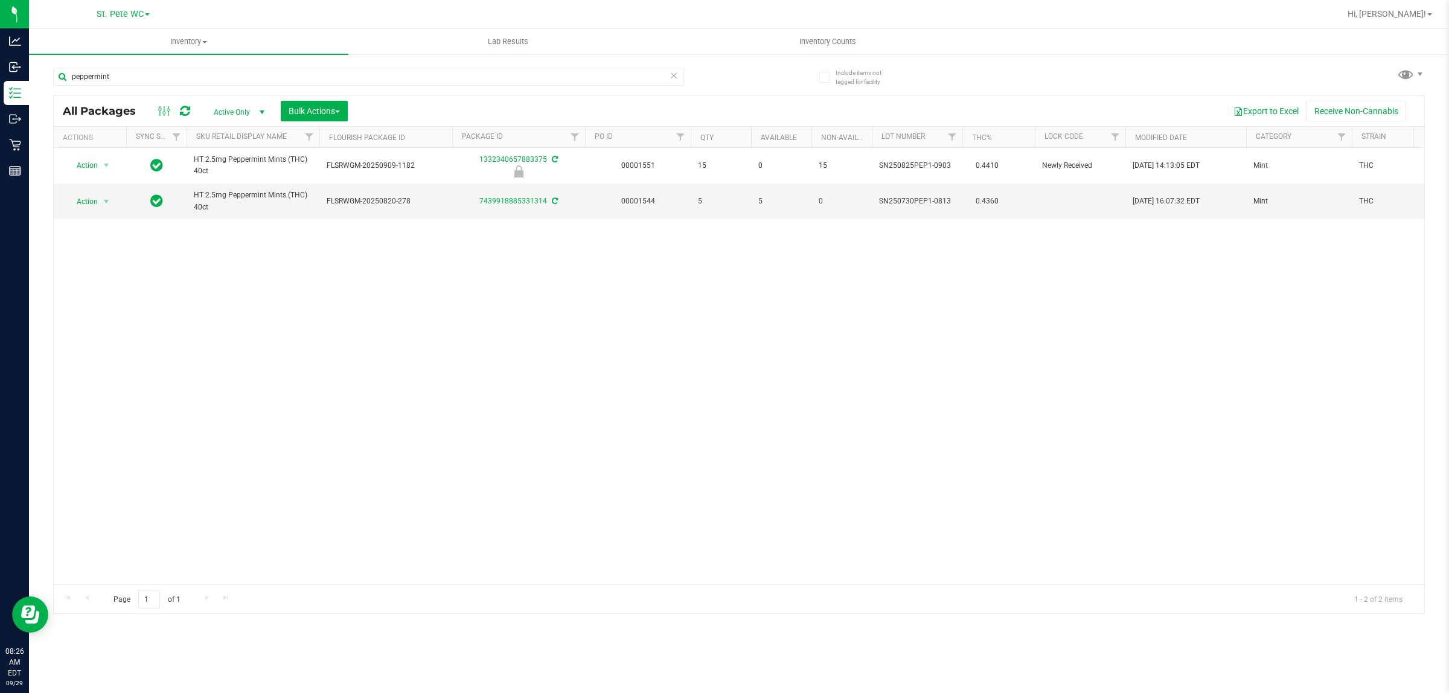
click at [497, 399] on div "Action Action Edit attributes Global inventory Locate package Package audit log…" at bounding box center [739, 366] width 1370 height 436
click at [469, 363] on div "Action Action Edit attributes Global inventory Locate package Package audit log…" at bounding box center [739, 366] width 1370 height 436
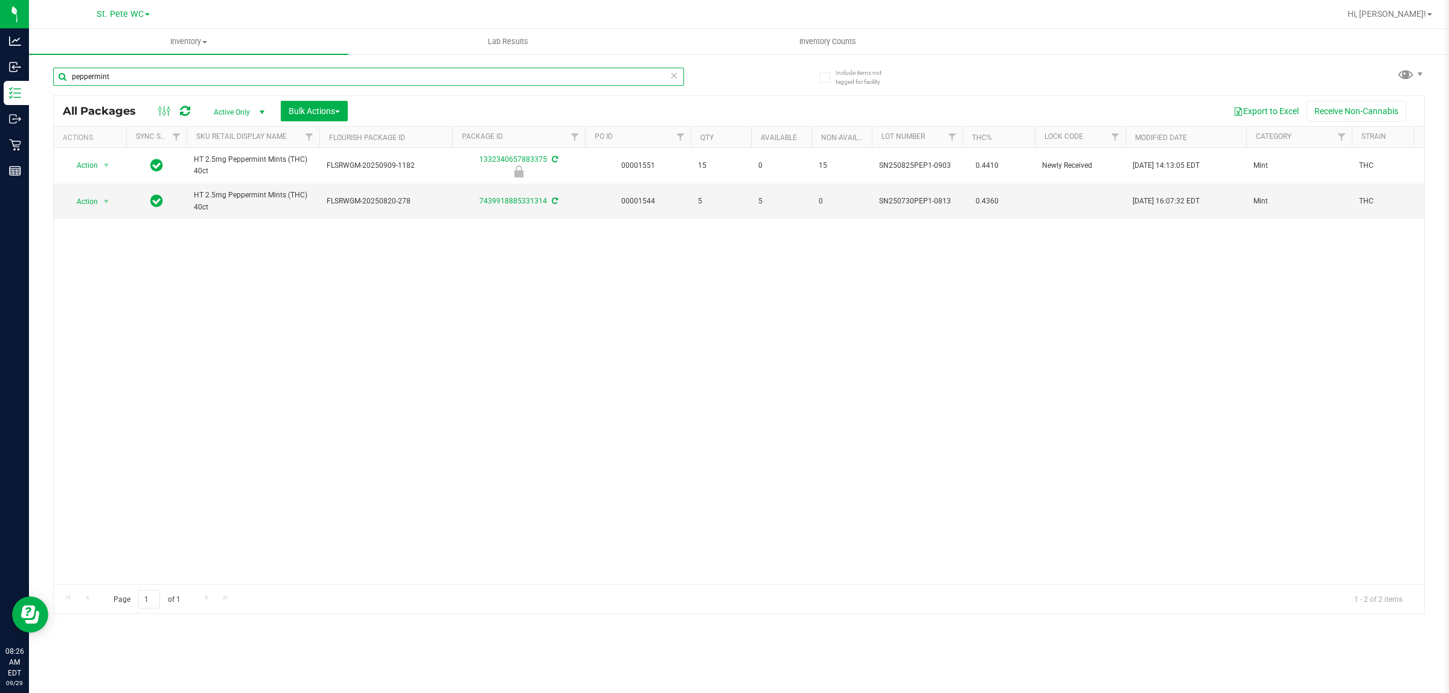
click at [179, 76] on input "peppermint" at bounding box center [368, 77] width 631 height 18
click at [176, 80] on input "peppermint" at bounding box center [368, 77] width 631 height 18
click at [170, 77] on input "peppermint" at bounding box center [368, 77] width 631 height 18
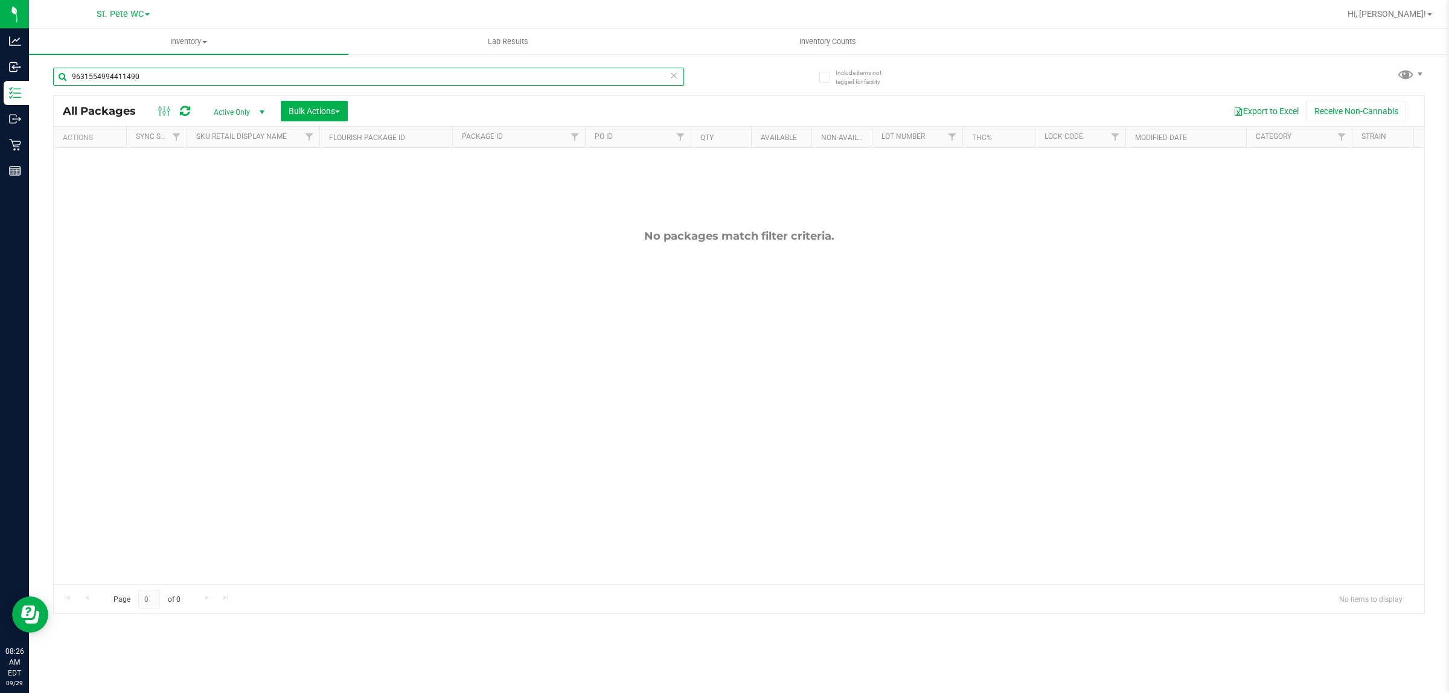
type input "9631554994411490"
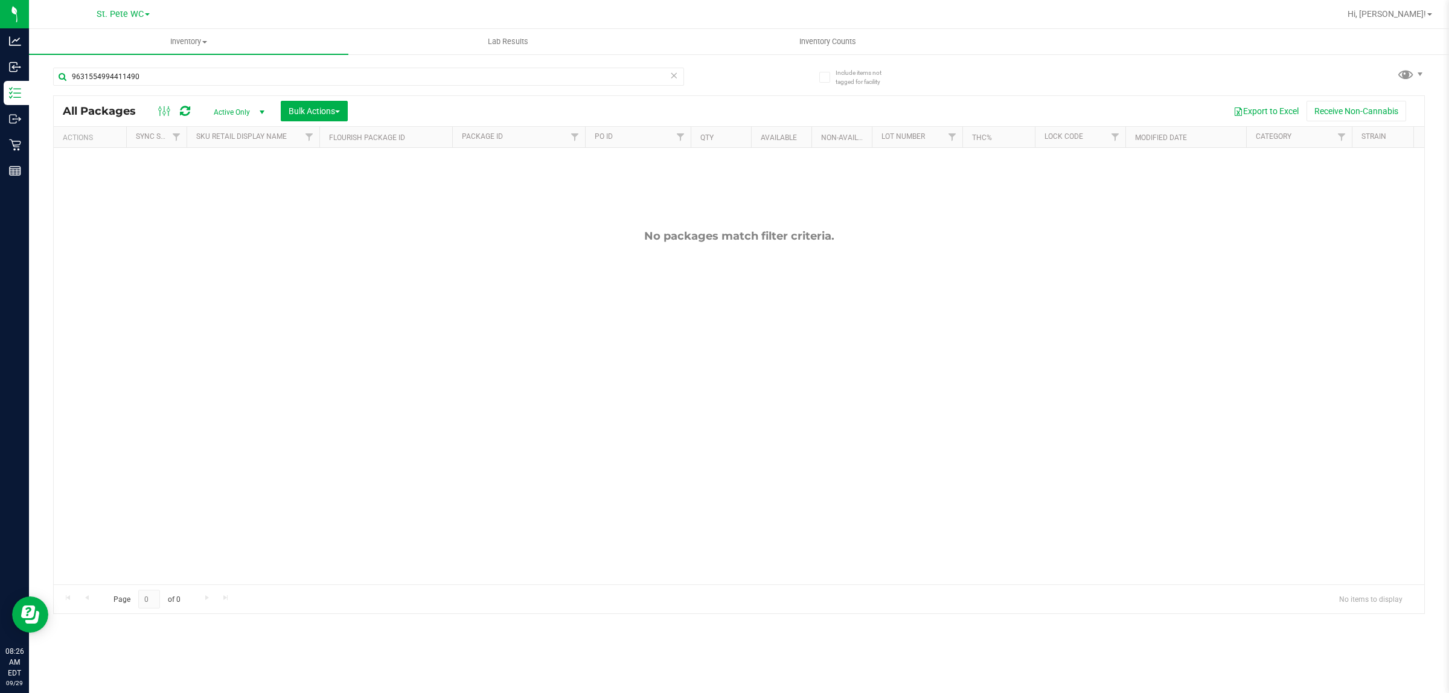
click at [674, 77] on icon at bounding box center [673, 75] width 8 height 14
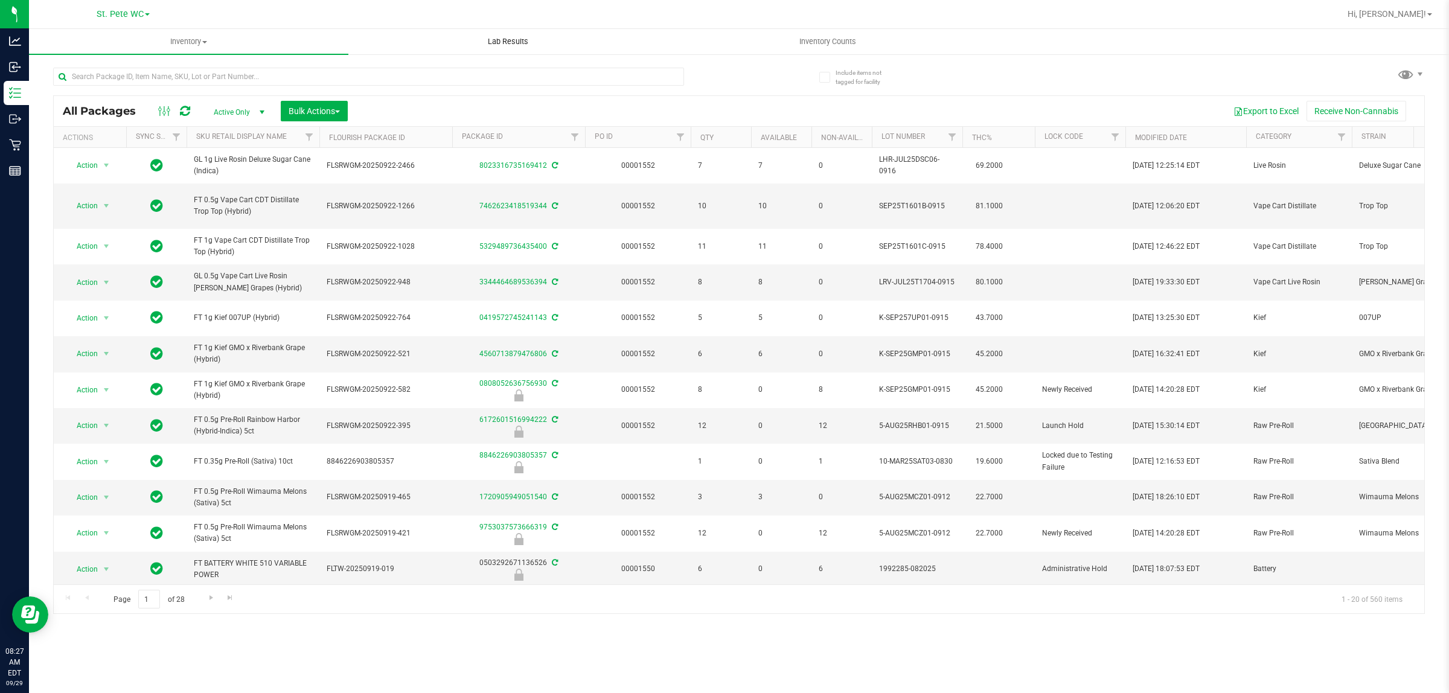
click at [408, 51] on uib-tab-heading "Lab Results" at bounding box center [508, 42] width 318 height 24
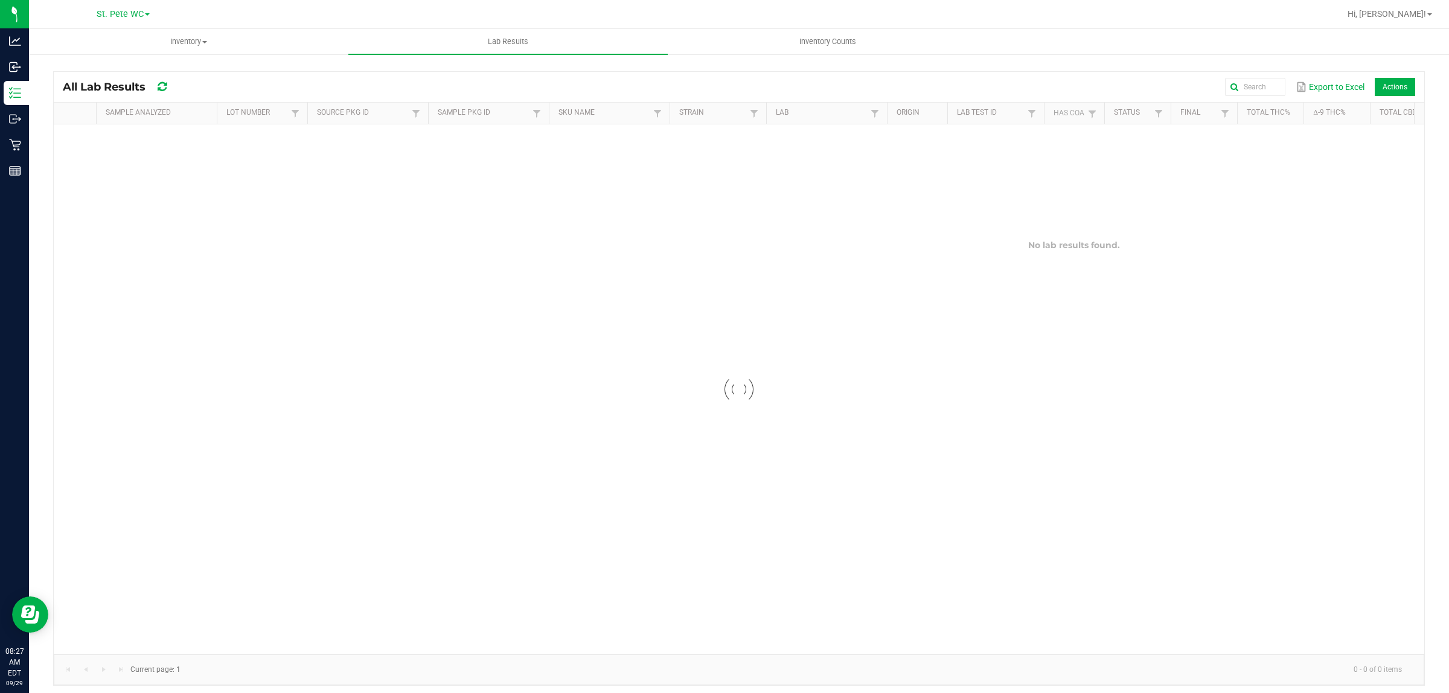
click at [427, 79] on div "Export to Excel Actions" at bounding box center [807, 87] width 1215 height 21
click at [217, 42] on span "Inventory" at bounding box center [189, 41] width 318 height 11
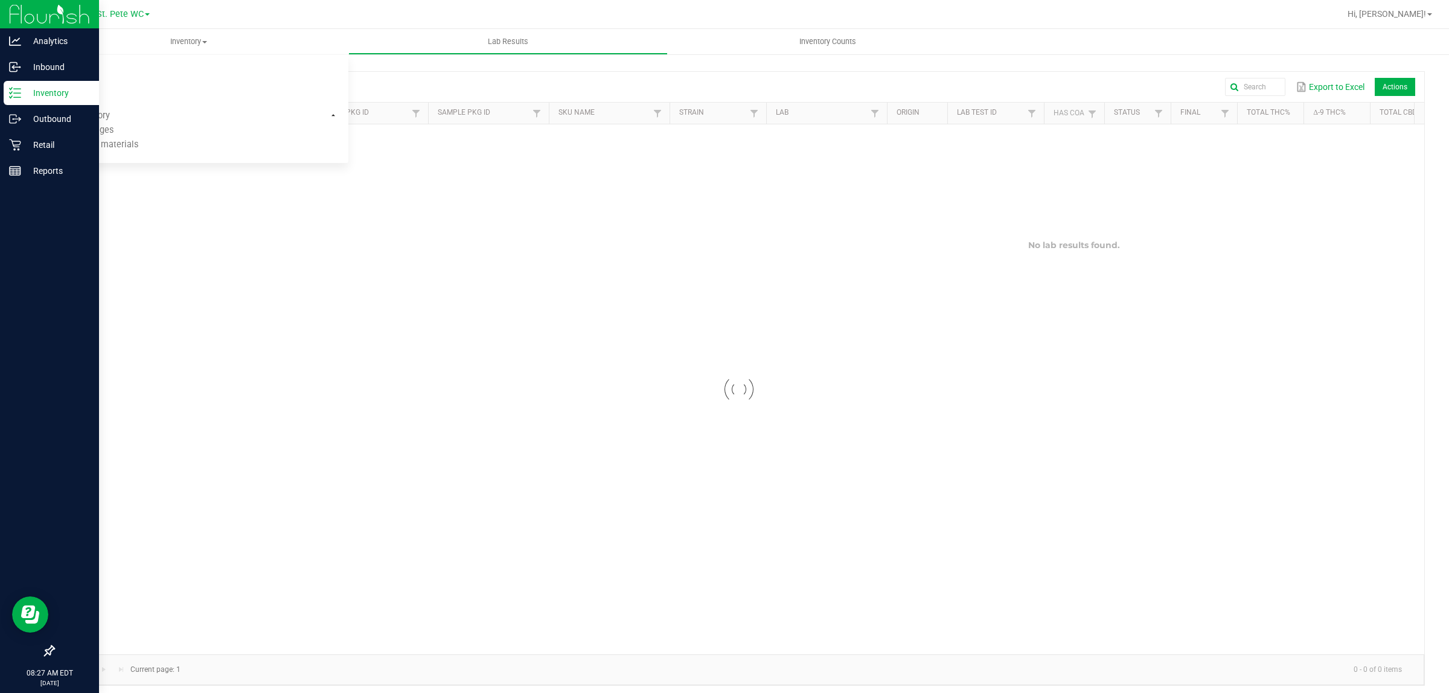
click at [16, 93] on line at bounding box center [17, 93] width 7 height 0
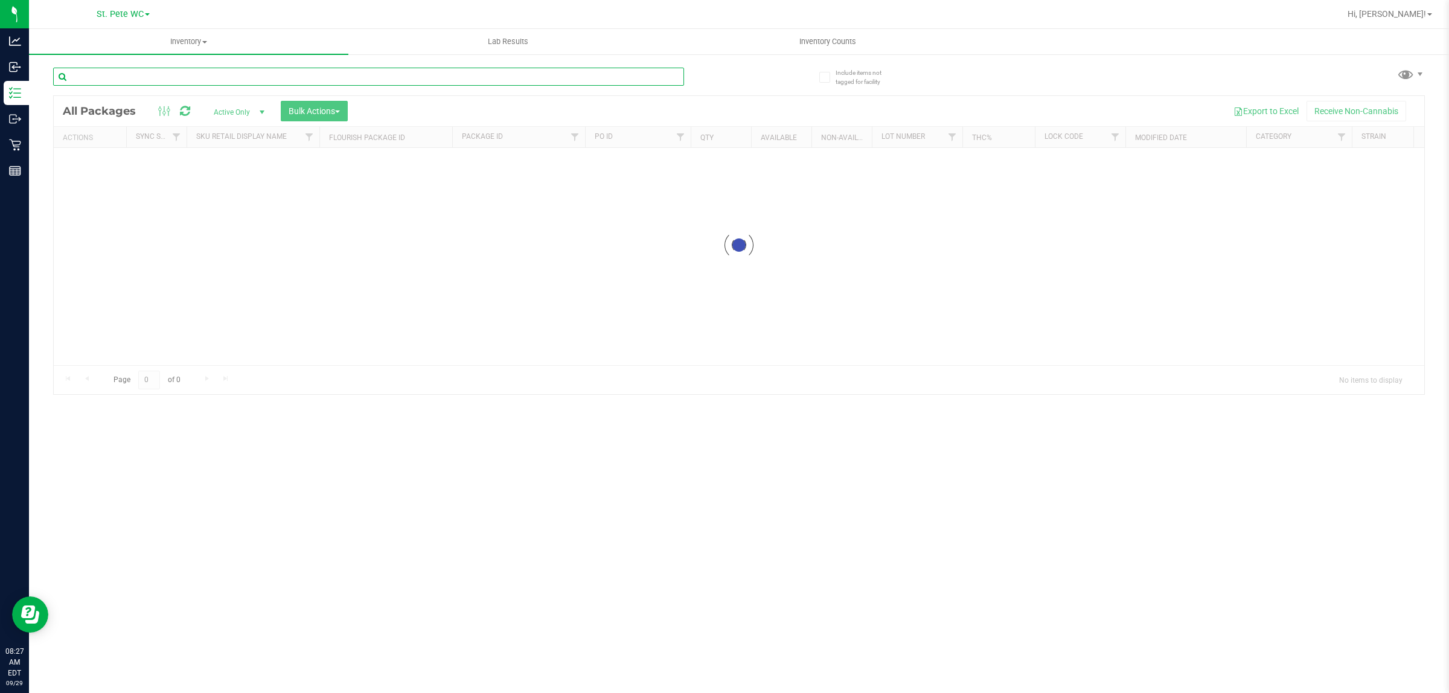
click at [214, 76] on input "text" at bounding box center [368, 77] width 631 height 18
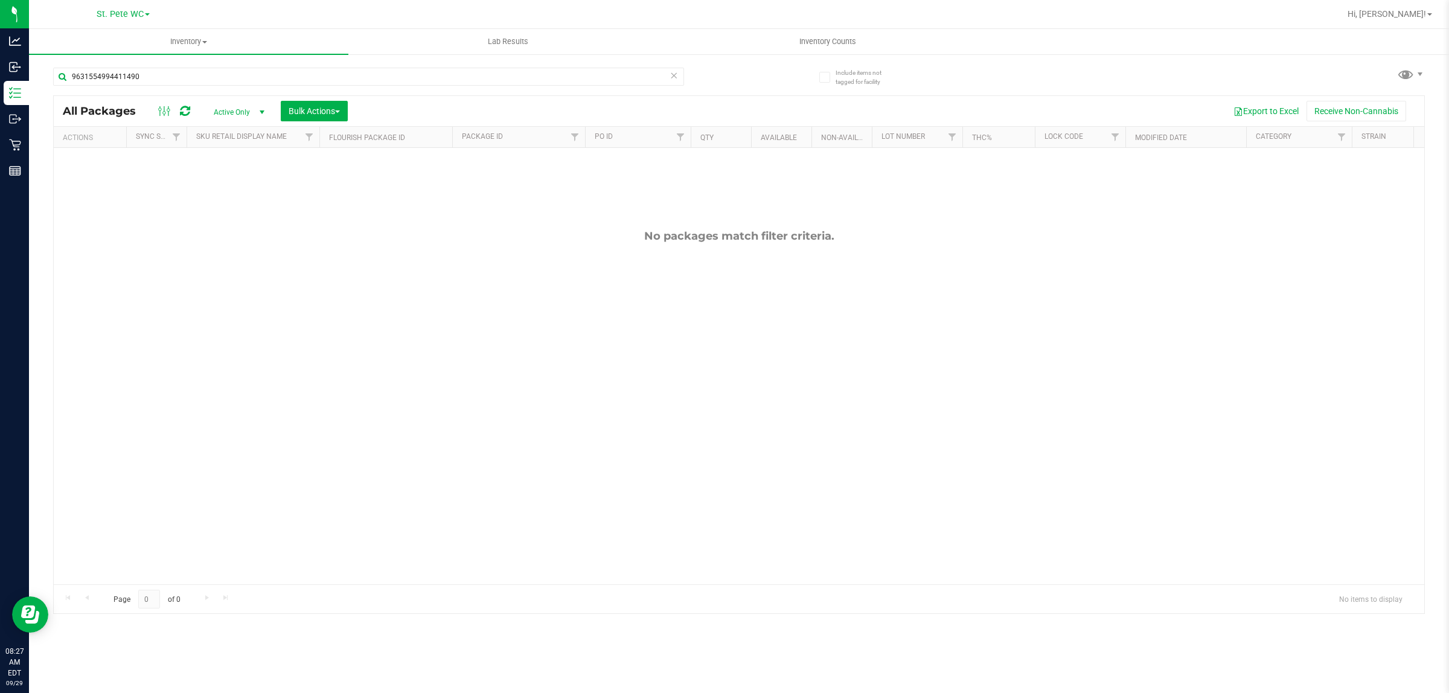
drag, startPoint x: 144, startPoint y: 66, endPoint x: 113, endPoint y: 110, distance: 52.9
click at [113, 110] on div "9631554994411490 All Packages Active Only Active Only Lab Samples Locked All Ex…" at bounding box center [738, 335] width 1371 height 558
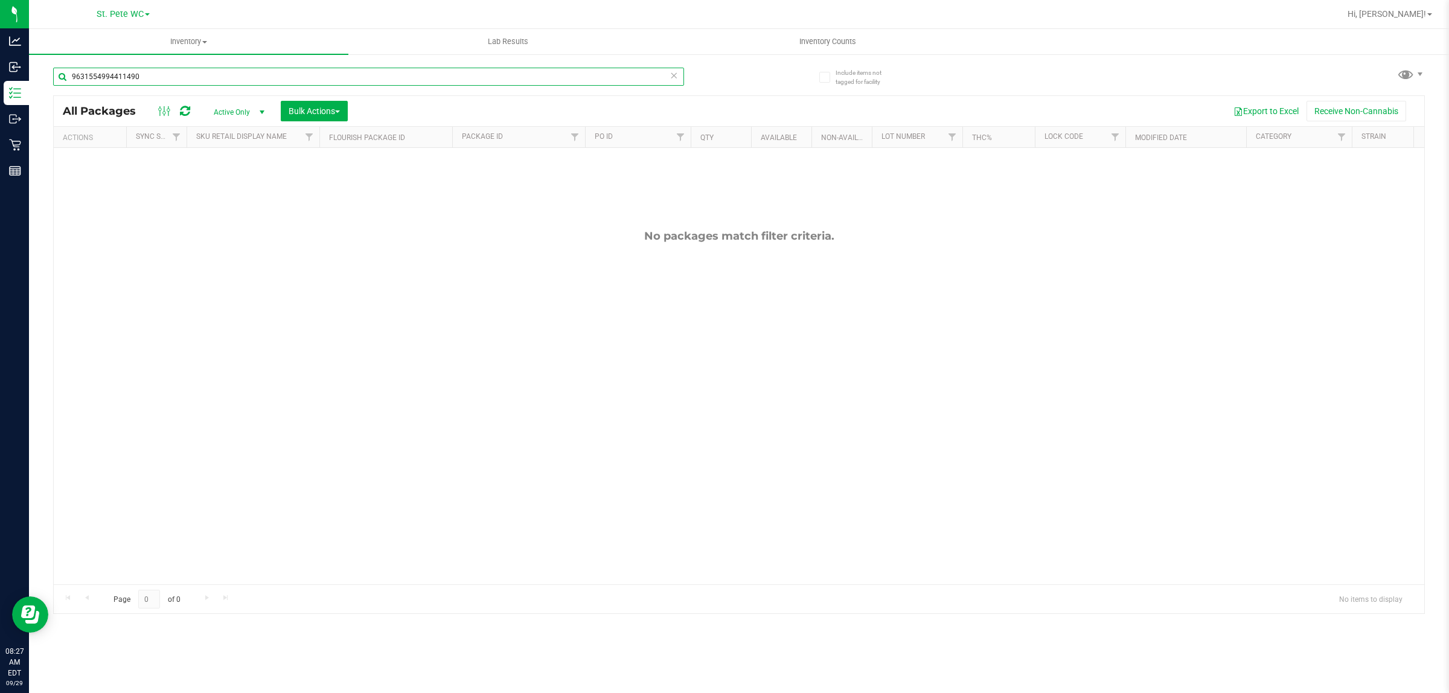
click at [121, 78] on input "9631554994411490" at bounding box center [368, 77] width 631 height 18
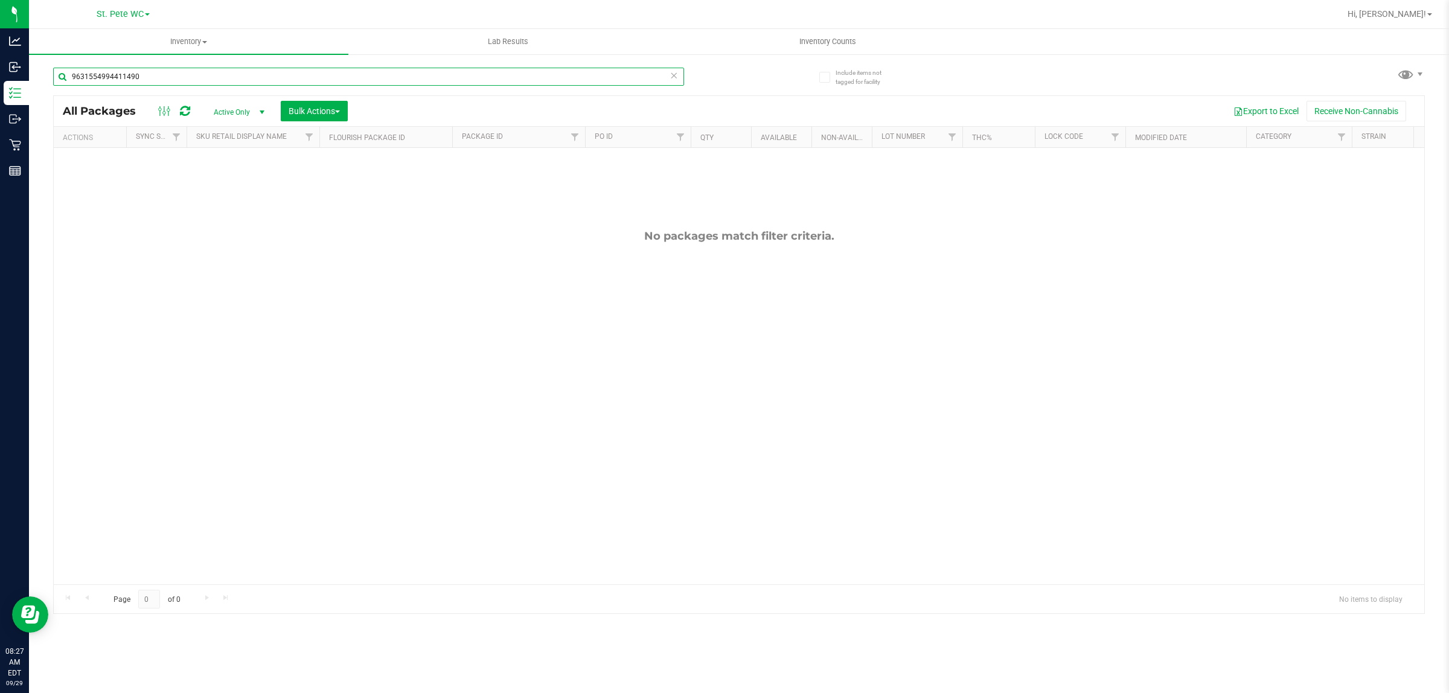
click at [121, 78] on input "9631554994411490" at bounding box center [368, 77] width 631 height 18
drag, startPoint x: 141, startPoint y: 69, endPoint x: 68, endPoint y: 143, distance: 103.7
click at [68, 143] on div "9631554994411490 All Packages Active Only Active Only Lab Samples Locked All Ex…" at bounding box center [738, 335] width 1371 height 558
type input "peppermint"
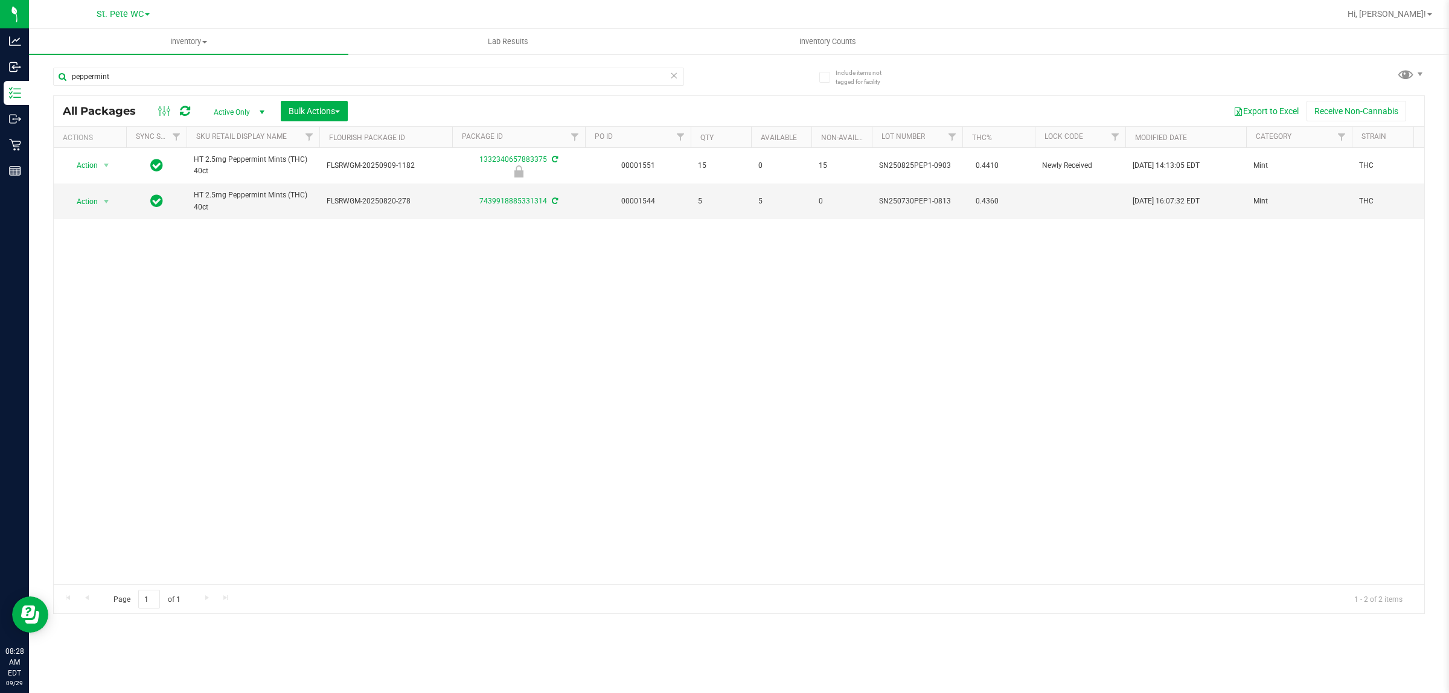
click at [476, 362] on div "Action Action Edit attributes Global inventory Locate package Package audit log…" at bounding box center [739, 366] width 1370 height 436
click at [116, 14] on span "St. Pete WC" at bounding box center [120, 14] width 47 height 11
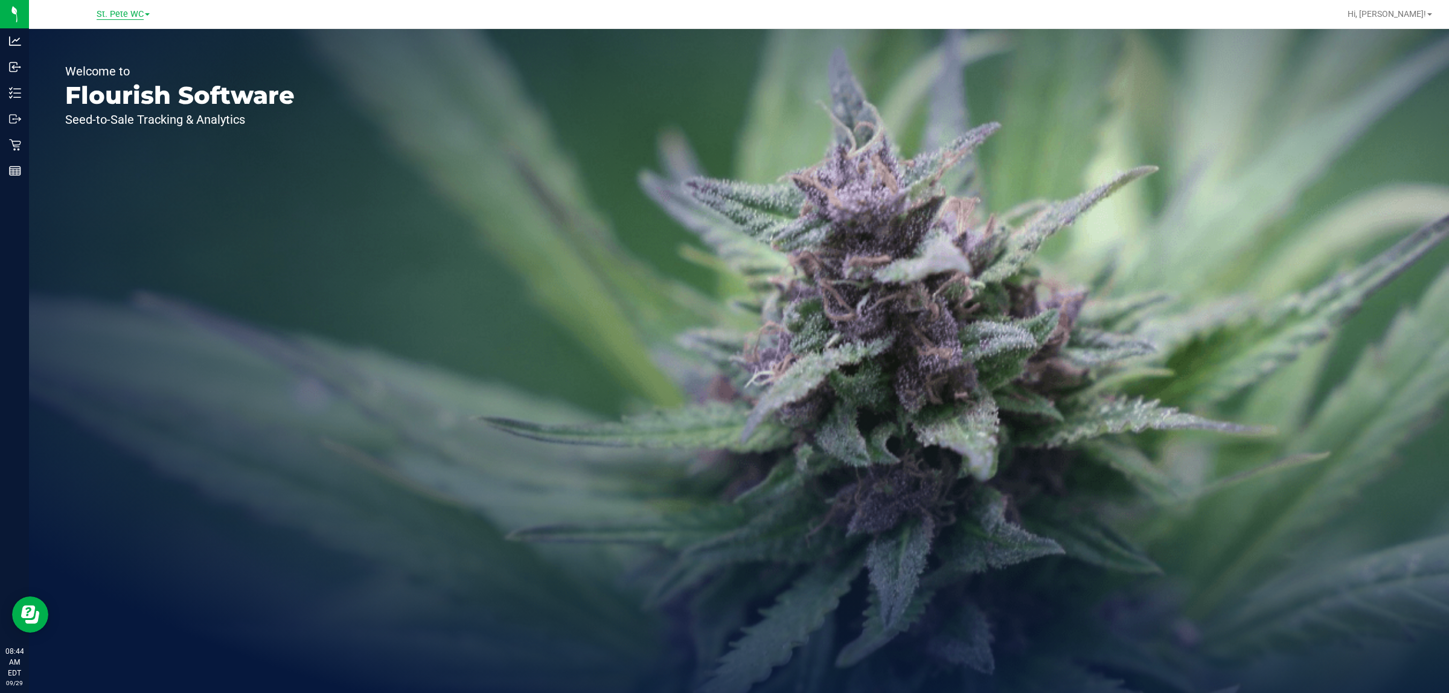
click at [142, 16] on span "St. Pete WC" at bounding box center [120, 14] width 47 height 11
click at [109, 43] on link "Largo WC" at bounding box center [123, 42] width 176 height 16
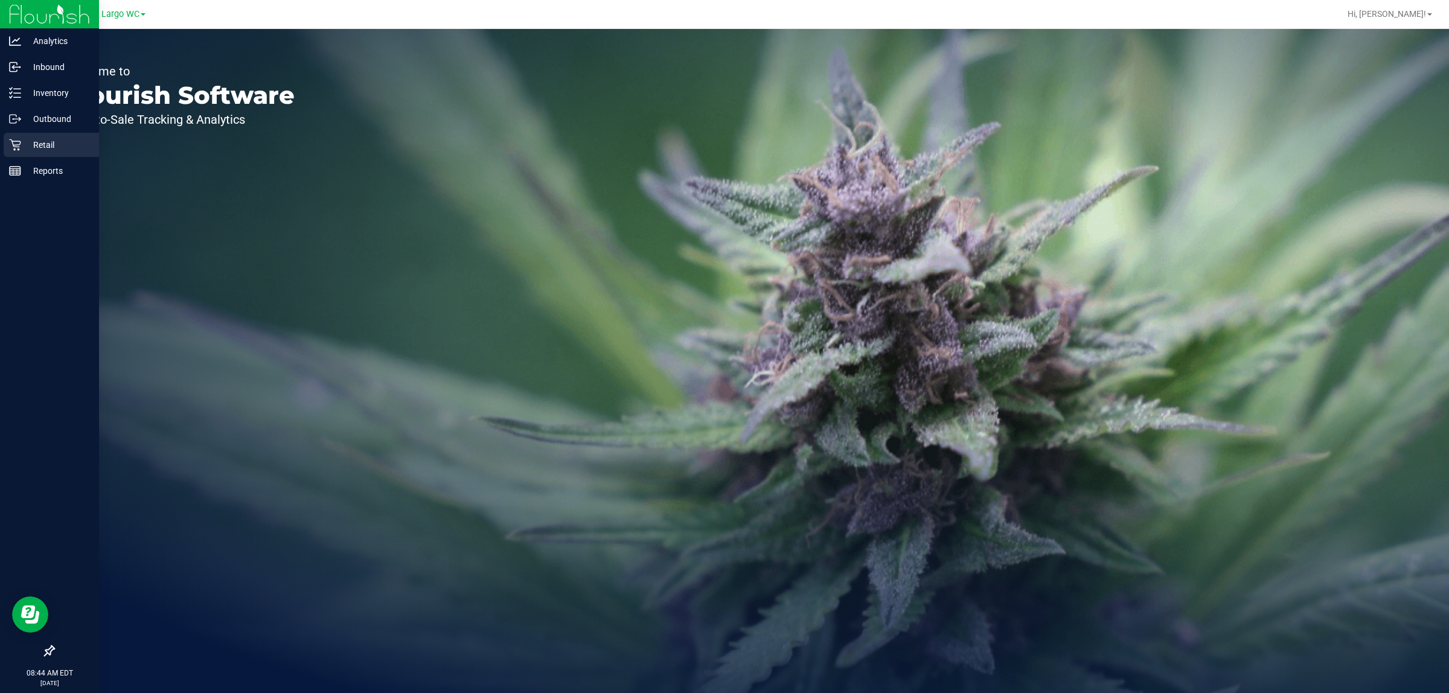
click at [11, 136] on div "Retail" at bounding box center [51, 145] width 95 height 24
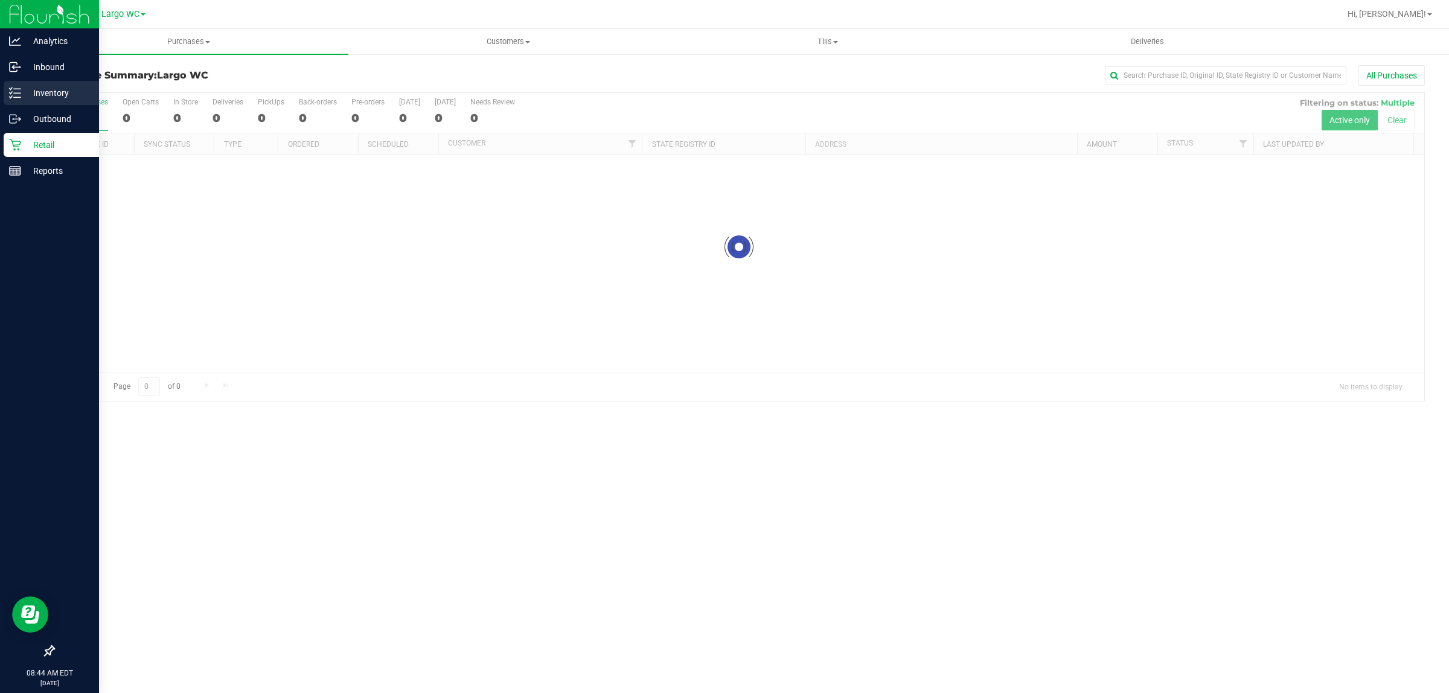
click at [36, 103] on div "Inventory" at bounding box center [51, 93] width 95 height 24
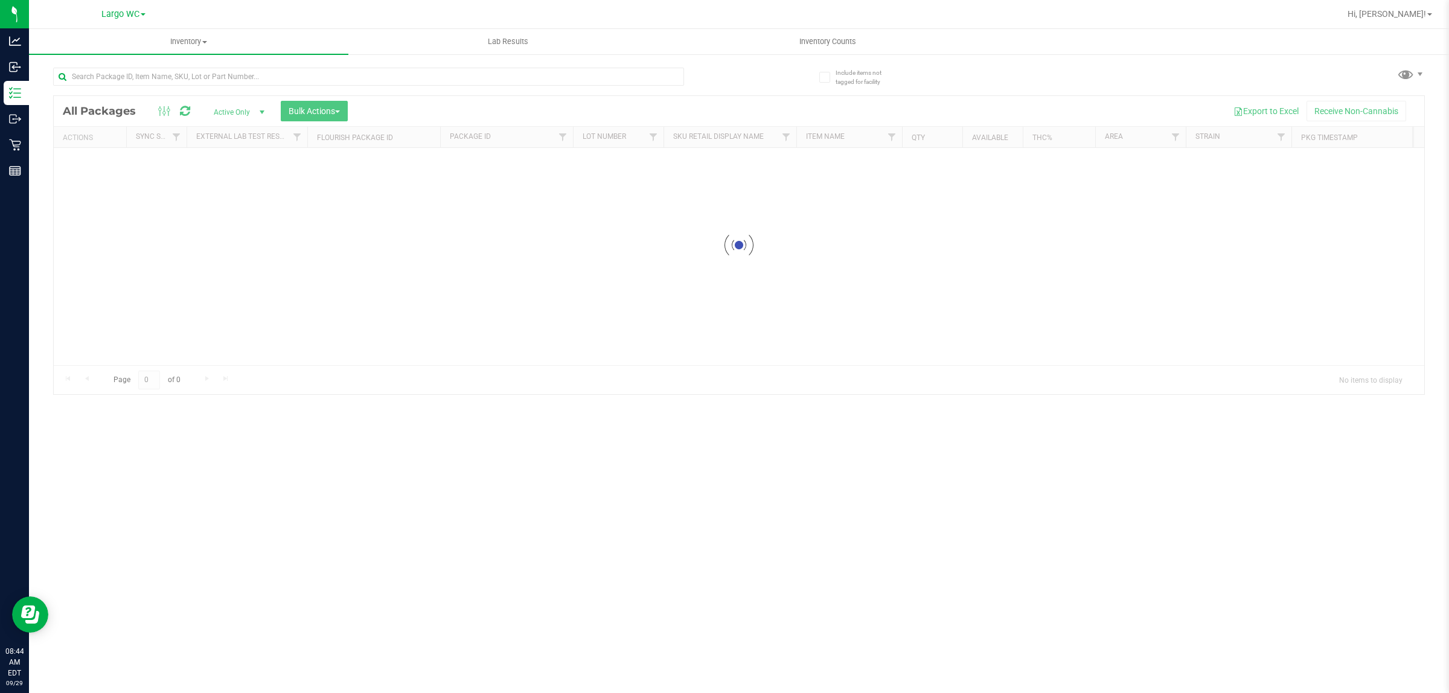
click at [196, 66] on div "Inventory All packages All inventory Waste log Create inventory Lab Results Inv…" at bounding box center [739, 361] width 1420 height 664
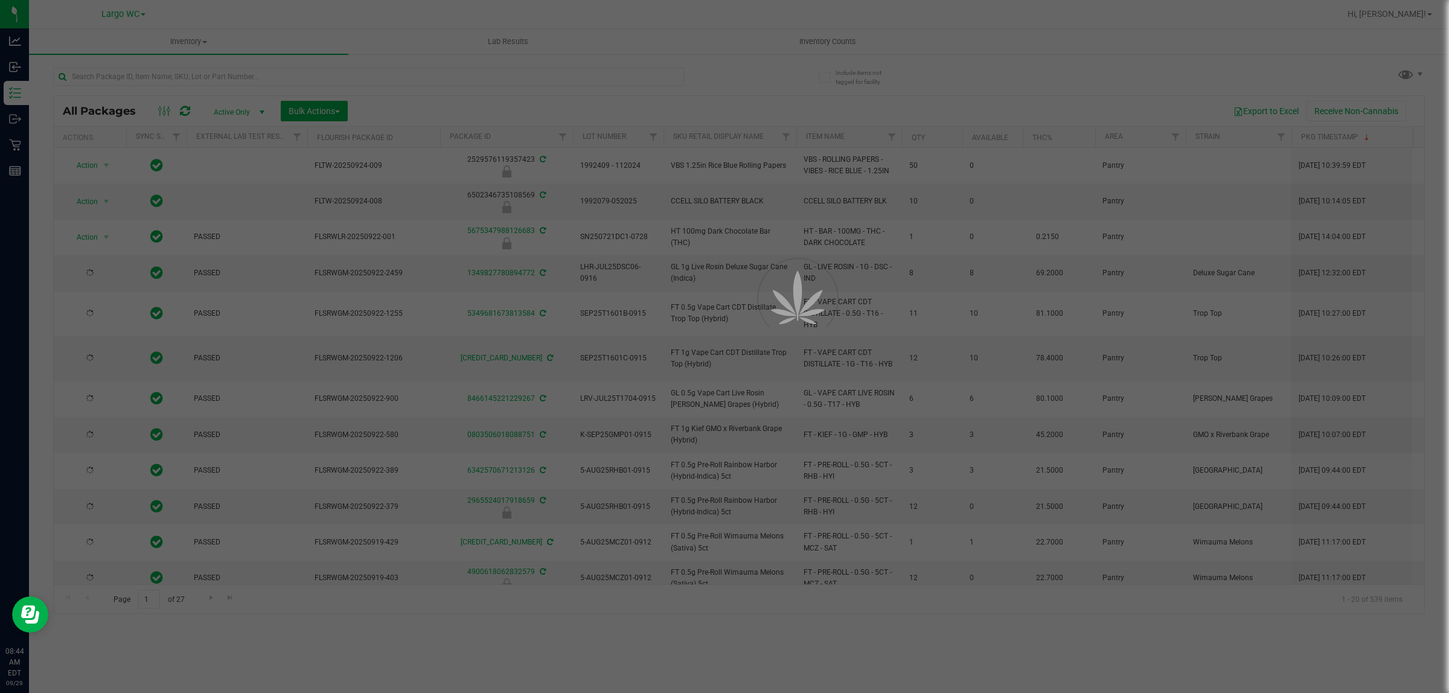
type input "2026-01-31"
click at [198, 71] on div at bounding box center [724, 346] width 1449 height 693
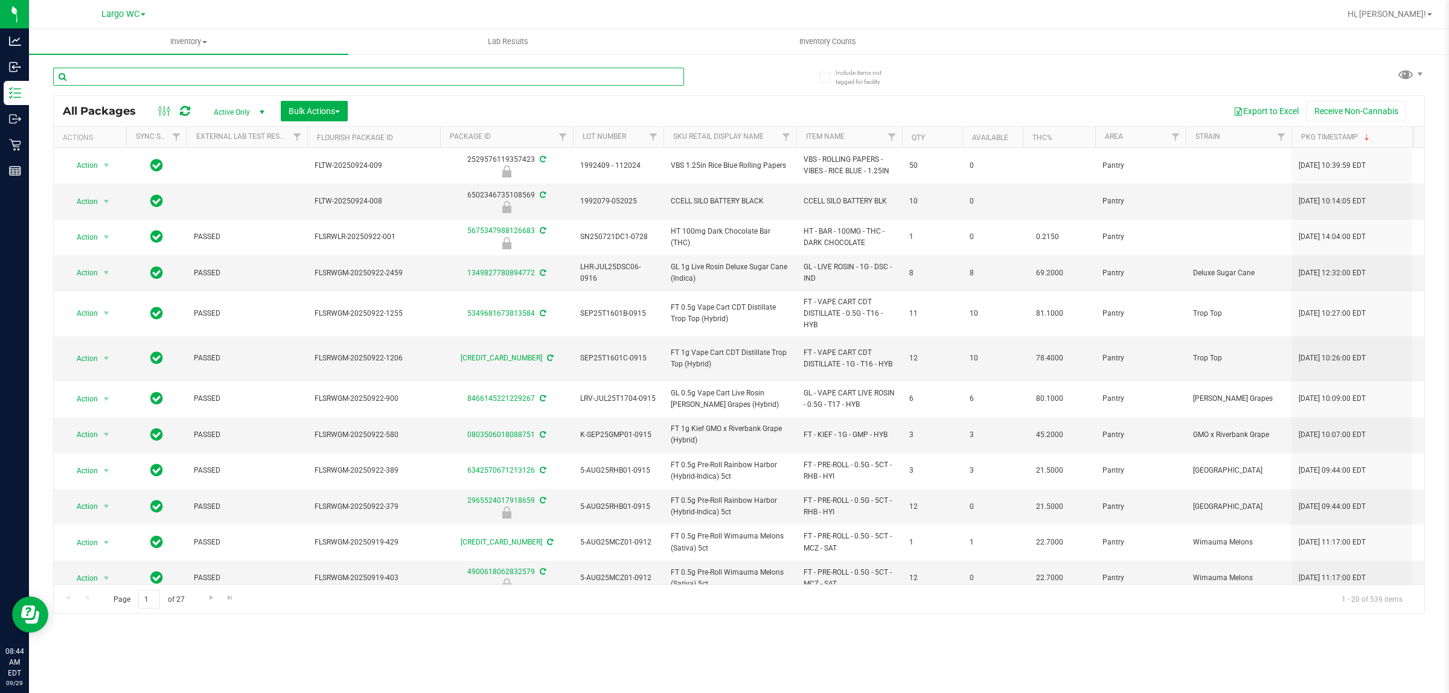
click at [200, 76] on input "text" at bounding box center [368, 77] width 631 height 18
type input "bdl"
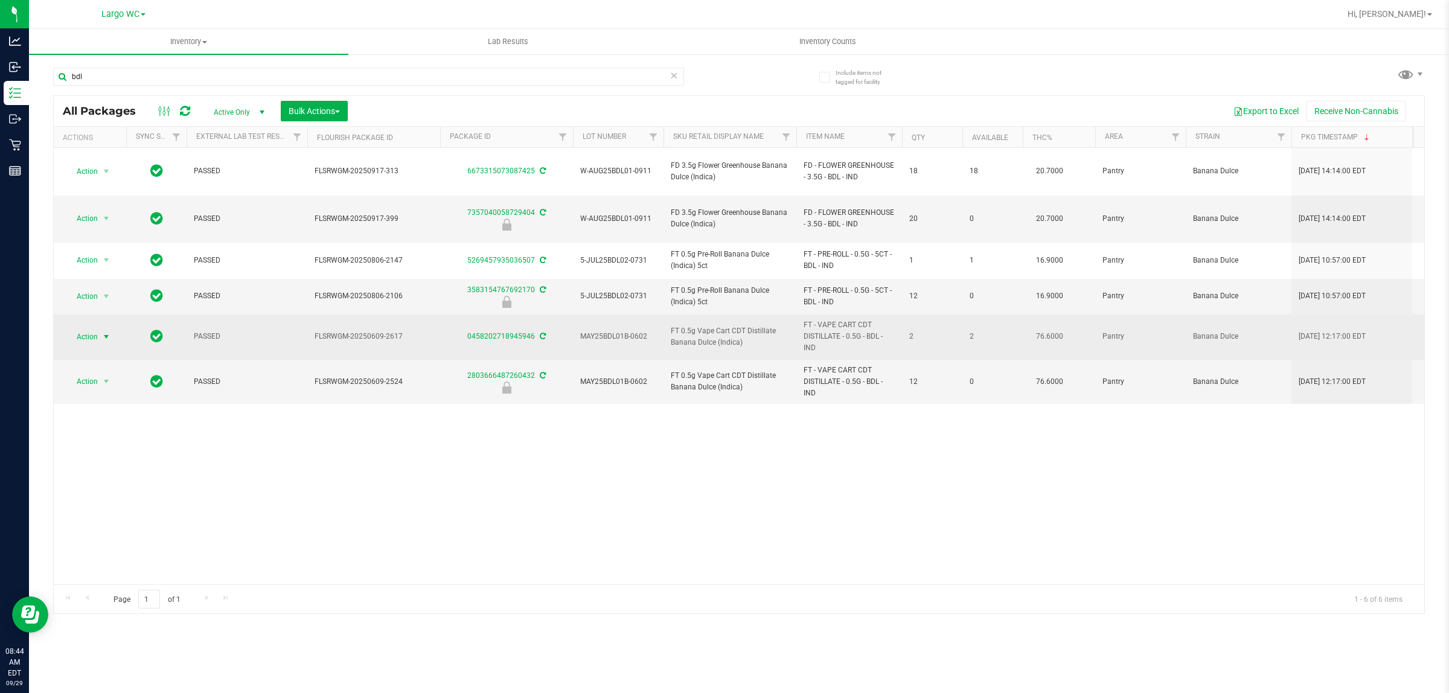
click at [98, 328] on span "Action" at bounding box center [82, 336] width 33 height 17
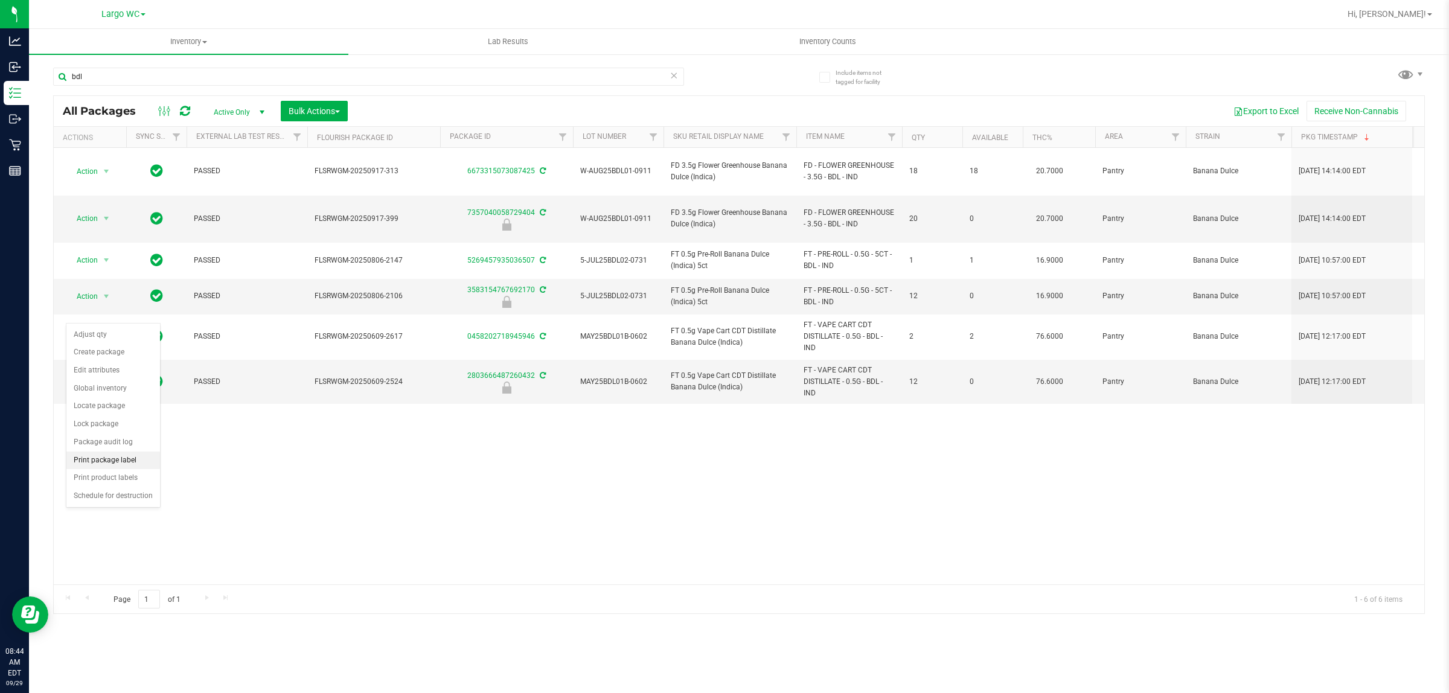
click at [77, 461] on li "Print package label" at bounding box center [113, 460] width 94 height 18
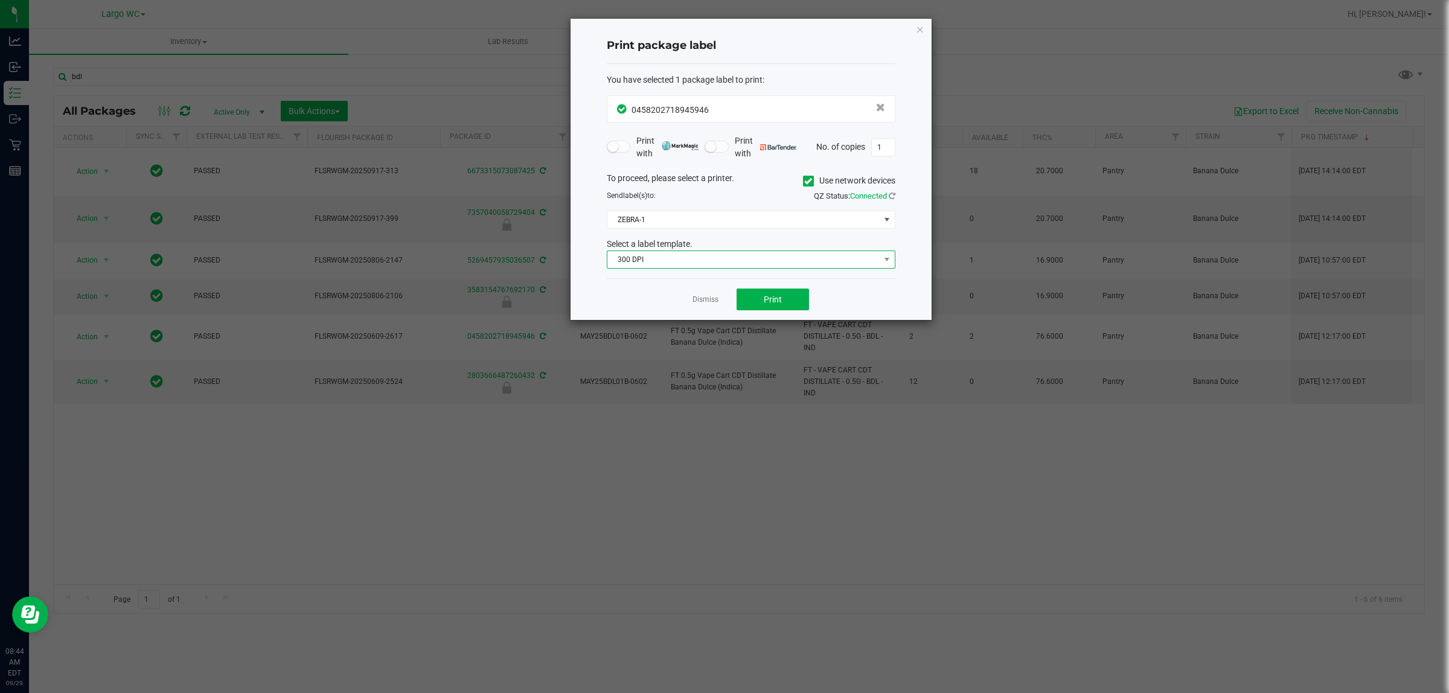
click at [626, 260] on span "300 DPI" at bounding box center [743, 259] width 272 height 17
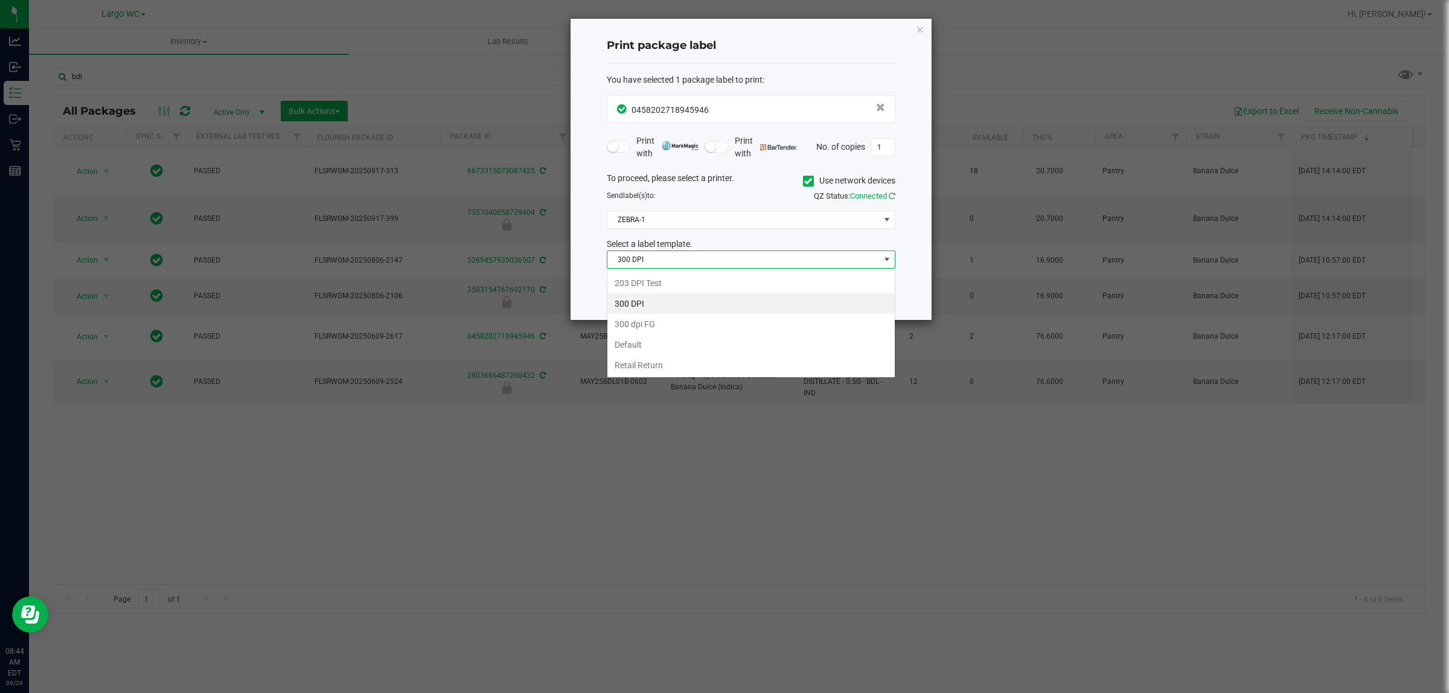
scroll to position [19, 288]
click at [653, 252] on span "300 DPI" at bounding box center [743, 259] width 272 height 17
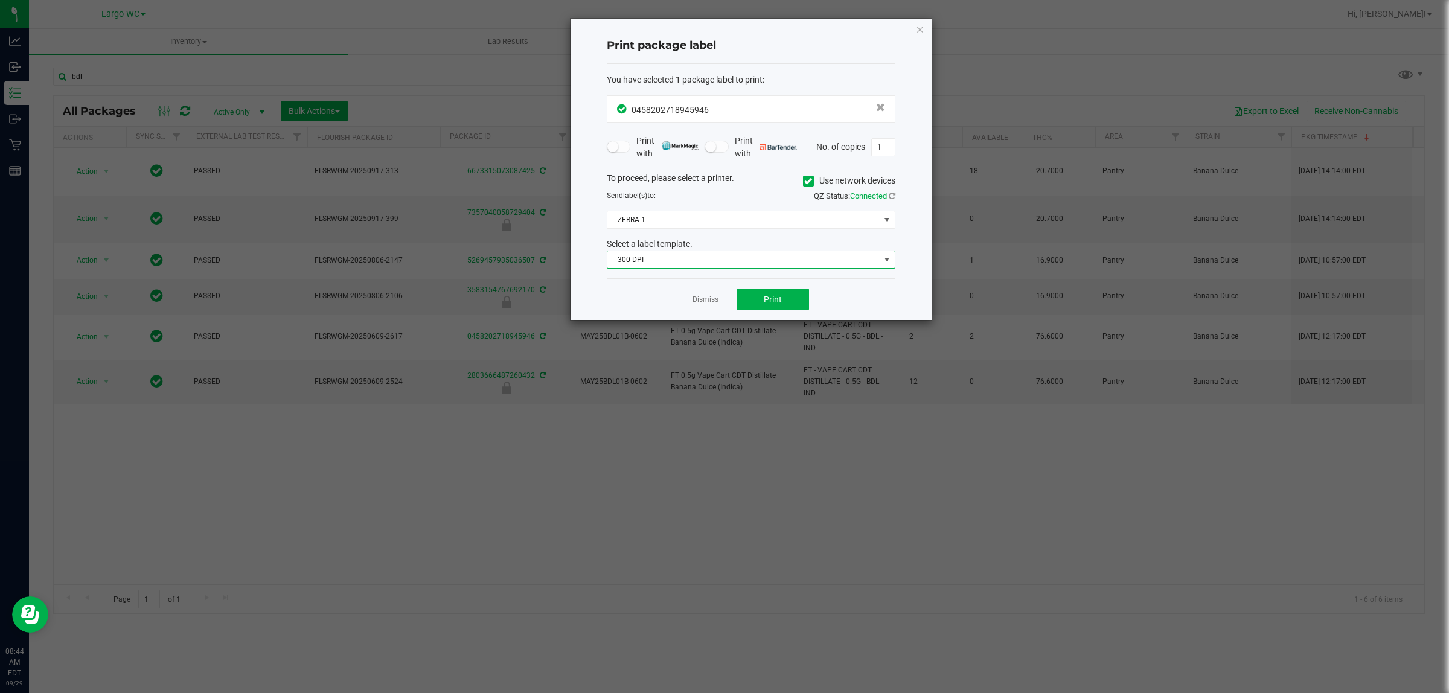
click at [707, 308] on div "Dismiss Print" at bounding box center [751, 299] width 289 height 42
click at [705, 290] on div "Dismiss Print" at bounding box center [751, 299] width 289 height 42
click at [703, 295] on app-cancel-button "Dismiss" at bounding box center [705, 299] width 26 height 13
click at [703, 296] on link "Dismiss" at bounding box center [705, 300] width 26 height 10
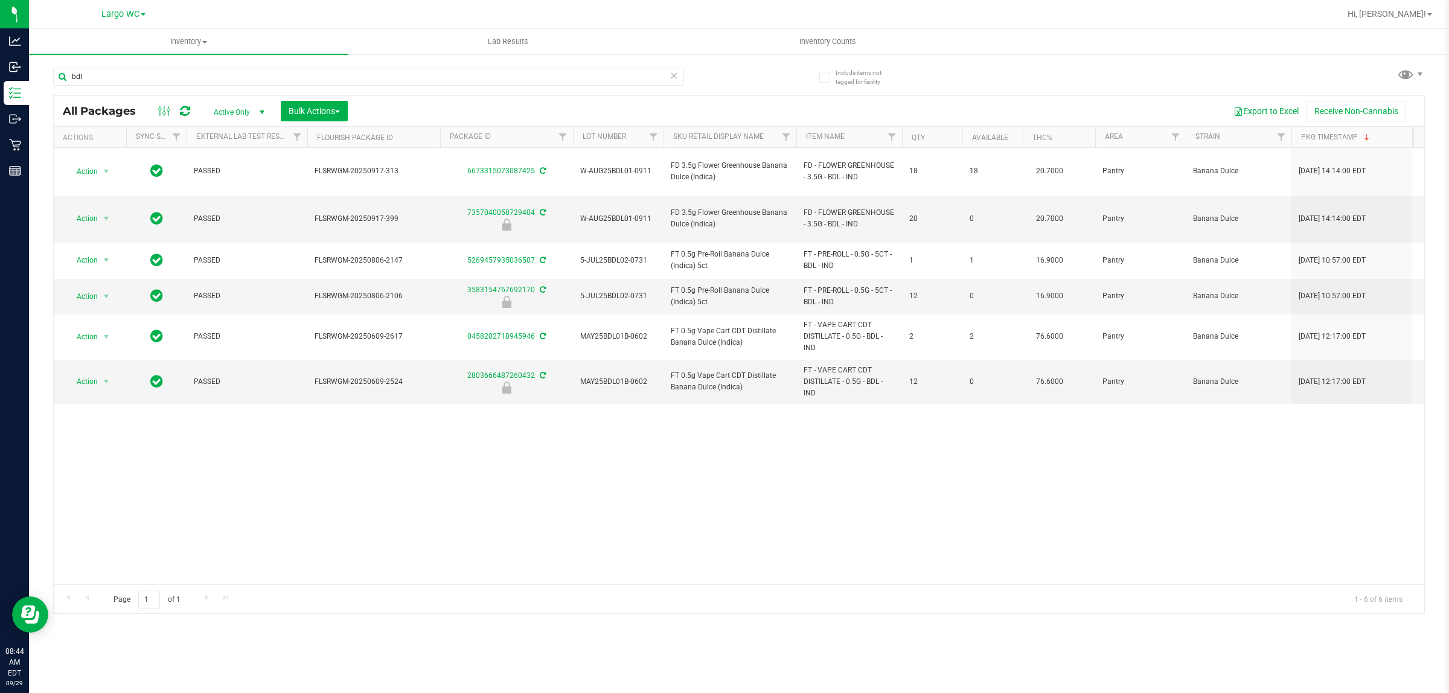
click at [348, 430] on div "Action Action Adjust qty Create package Edit attributes Global inventory Locate…" at bounding box center [739, 366] width 1370 height 436
